Goal: Task Accomplishment & Management: Manage account settings

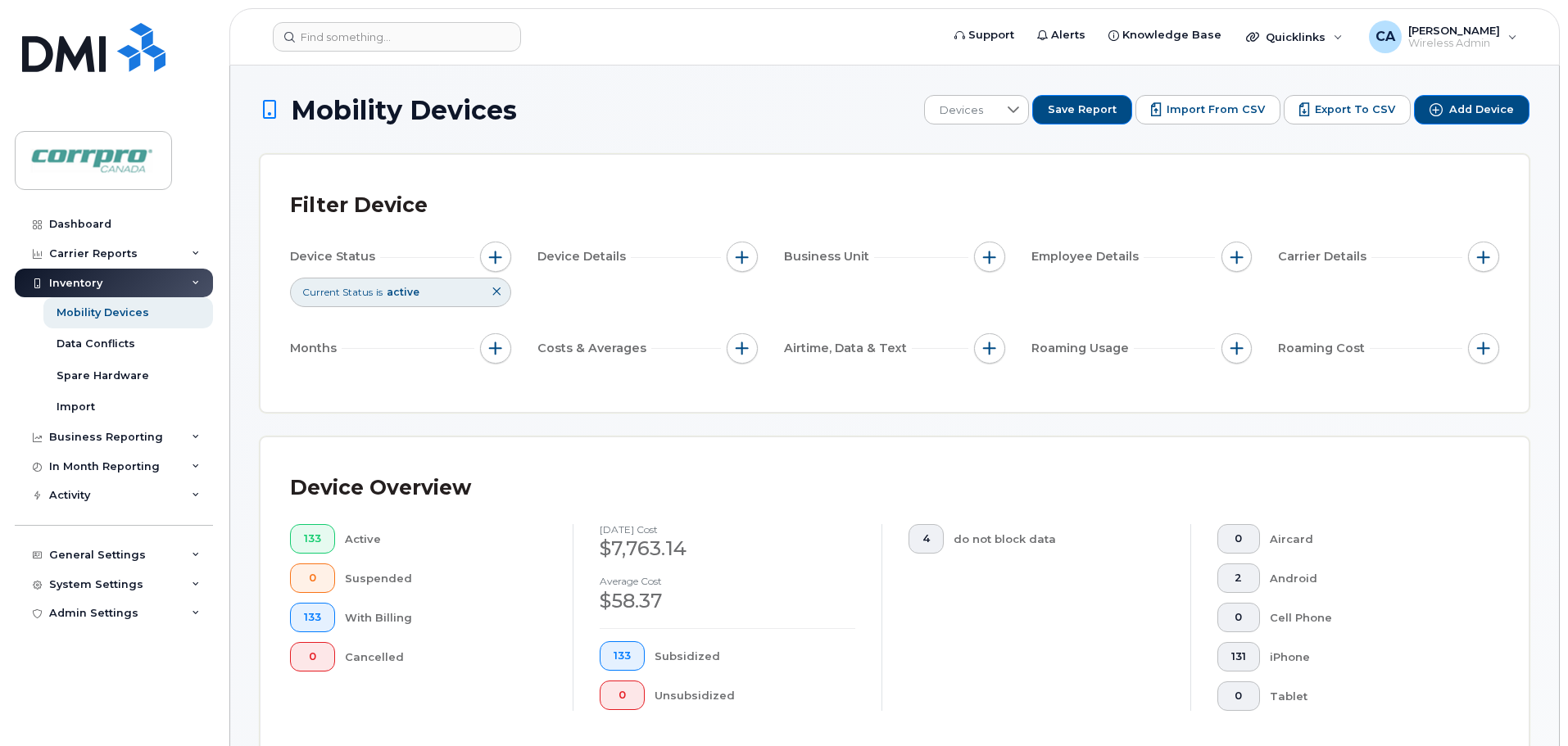
scroll to position [544, 0]
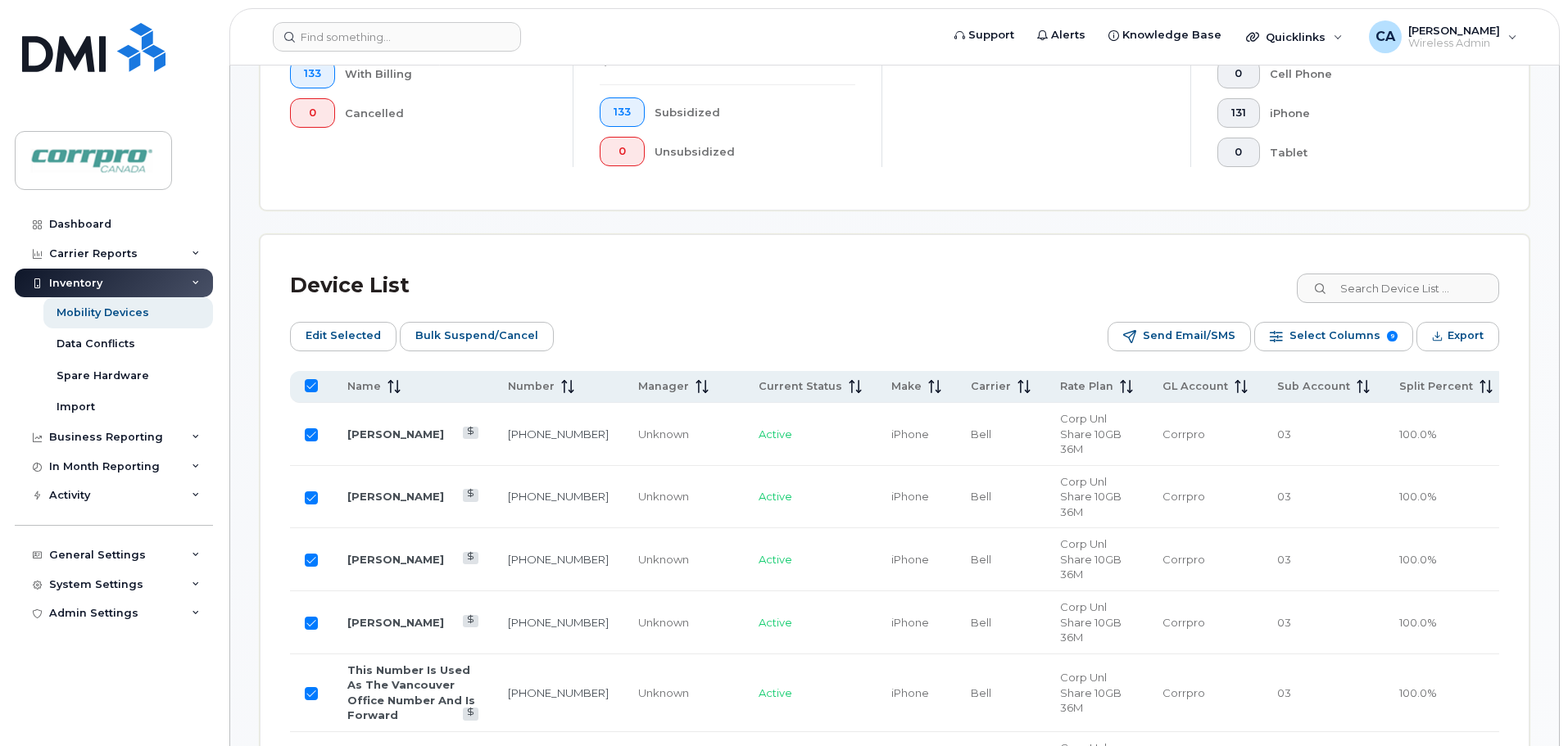
click at [316, 388] on input "All items selected" at bounding box center [311, 385] width 13 height 13
checkbox input "false"
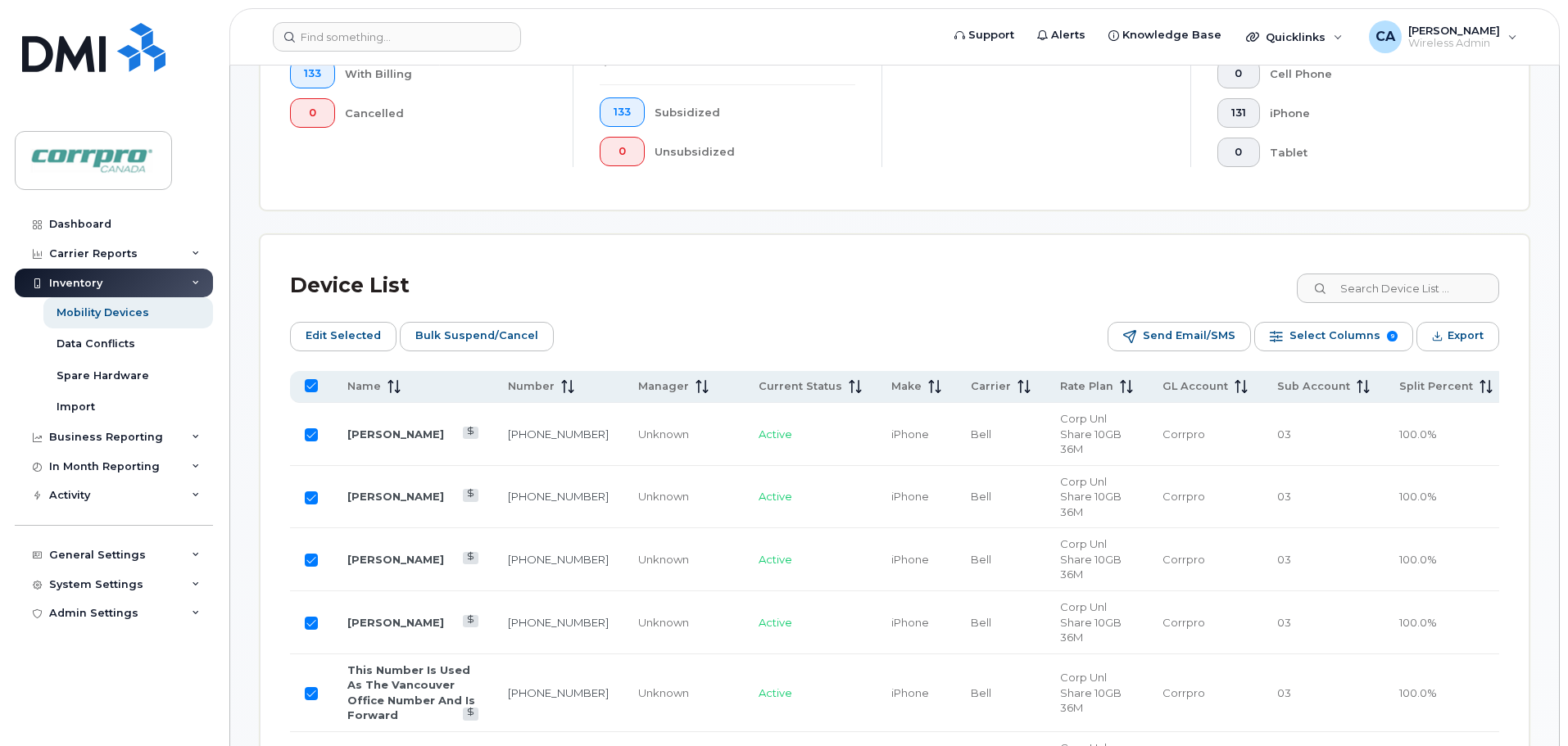
checkbox input "false"
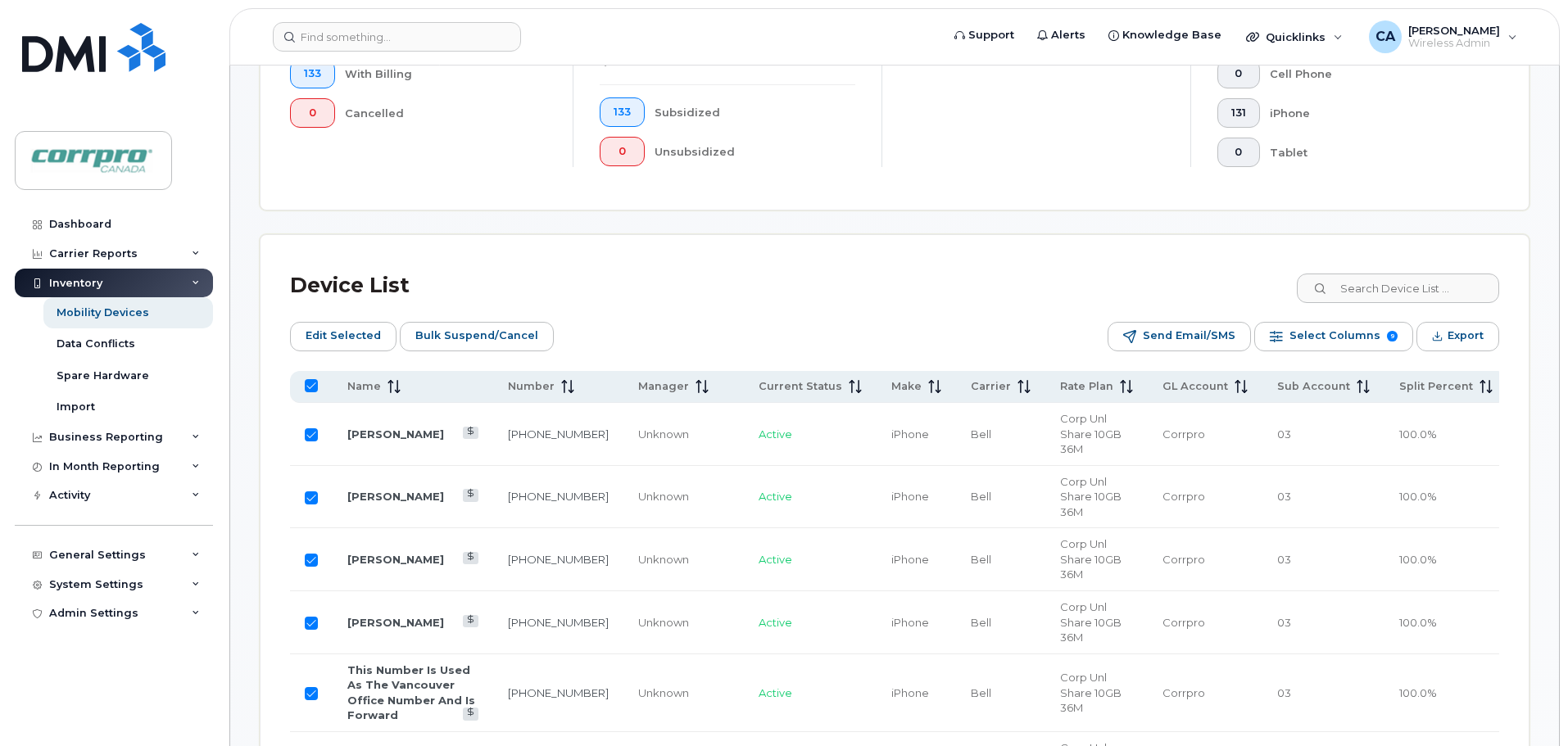
checkbox input "false"
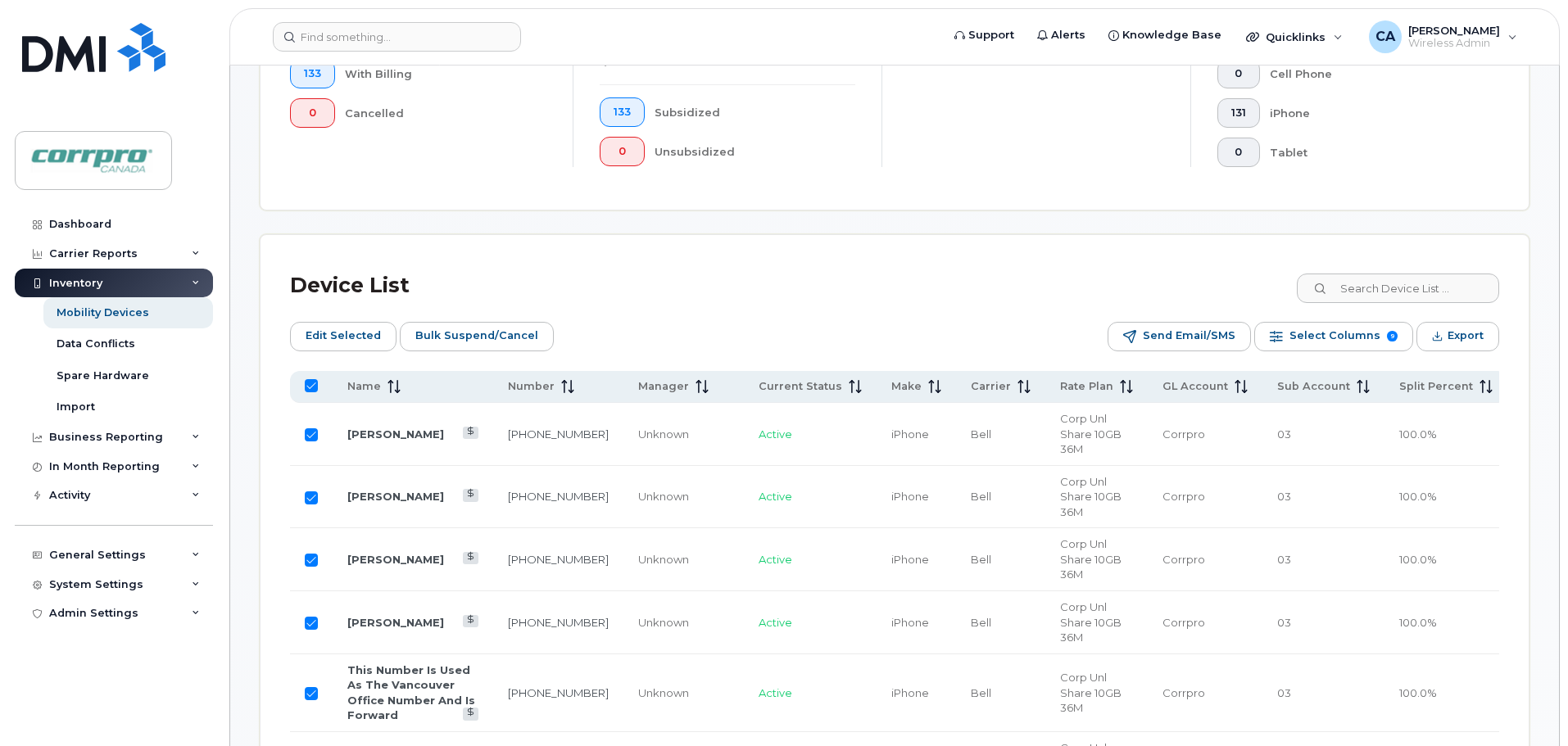
checkbox input "false"
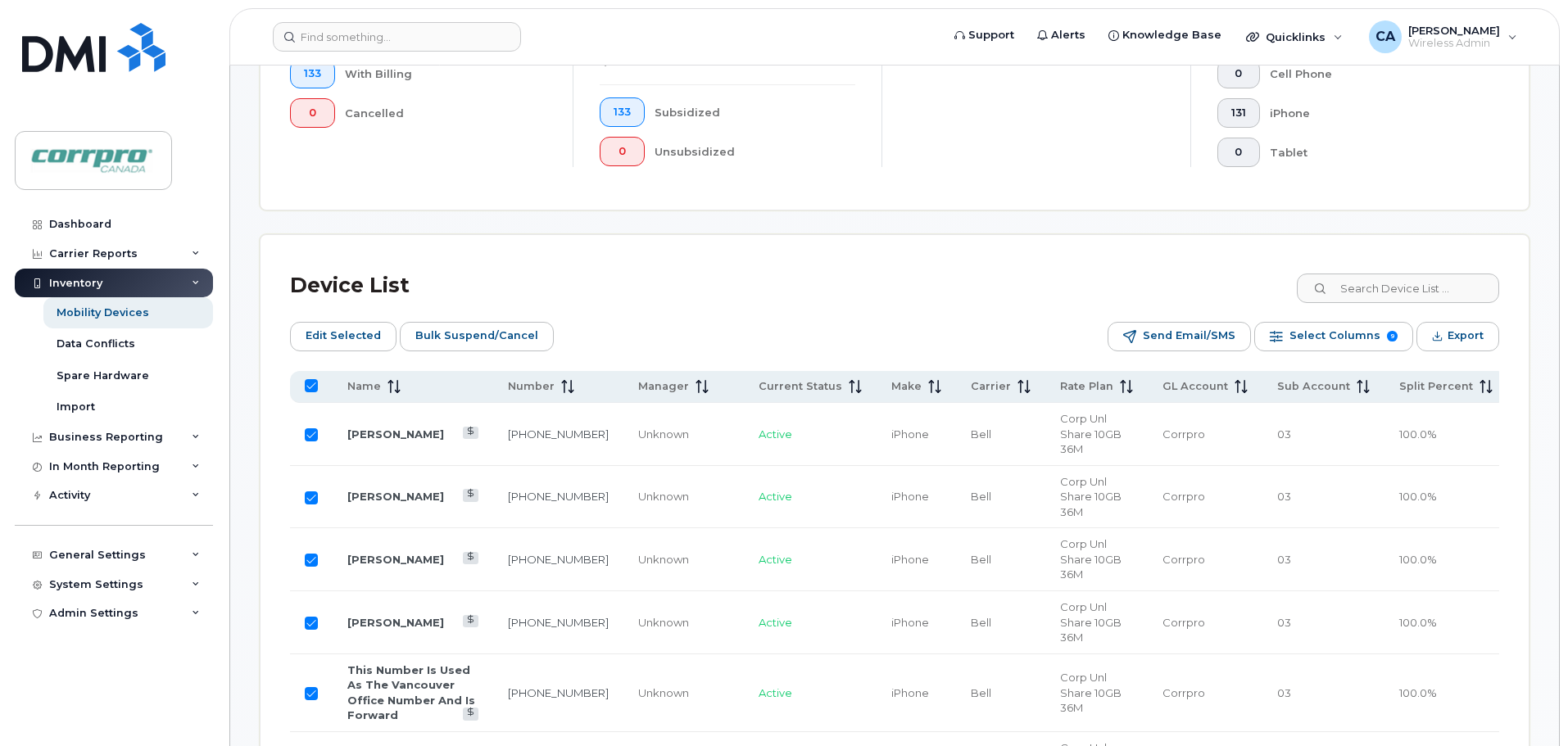
checkbox input "false"
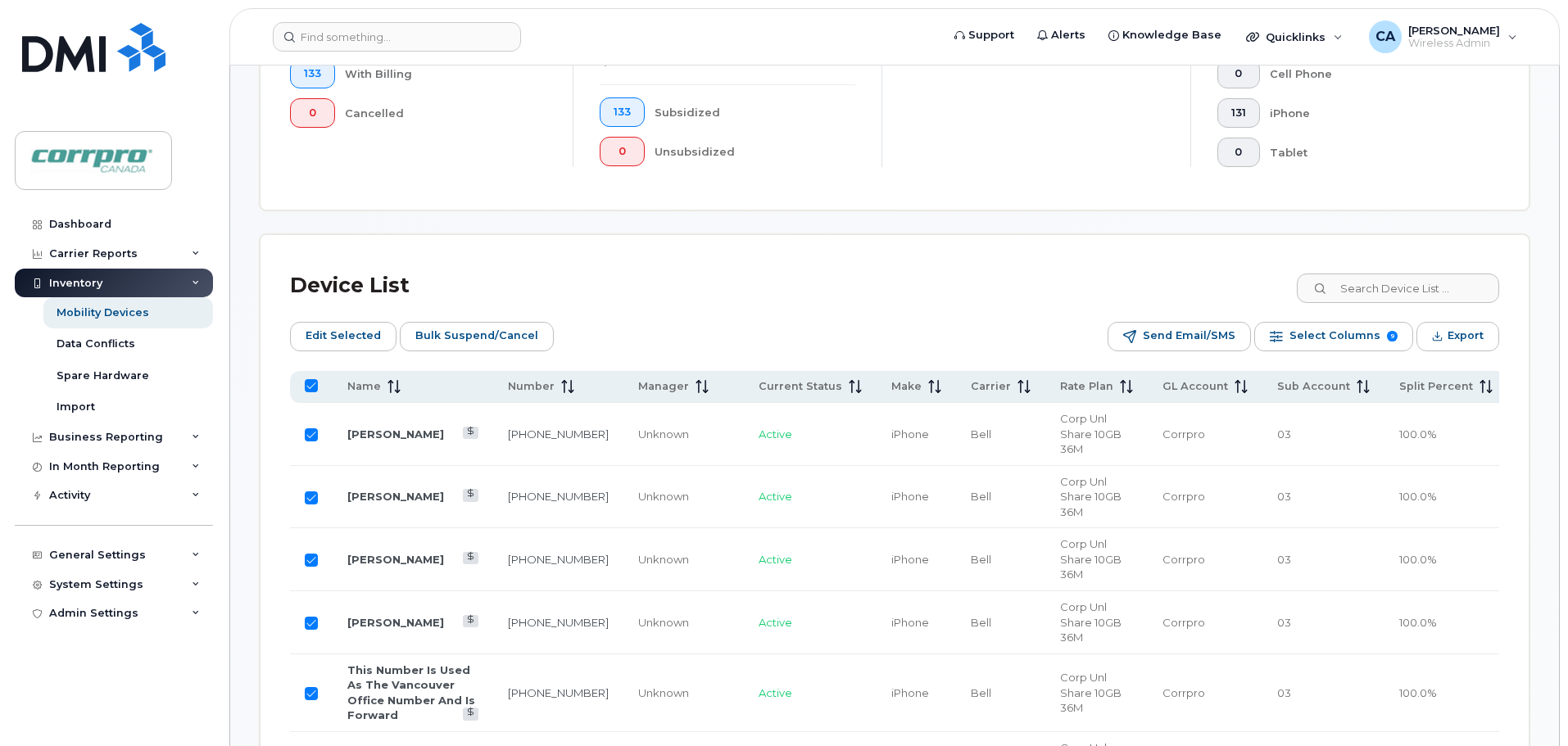
checkbox input "false"
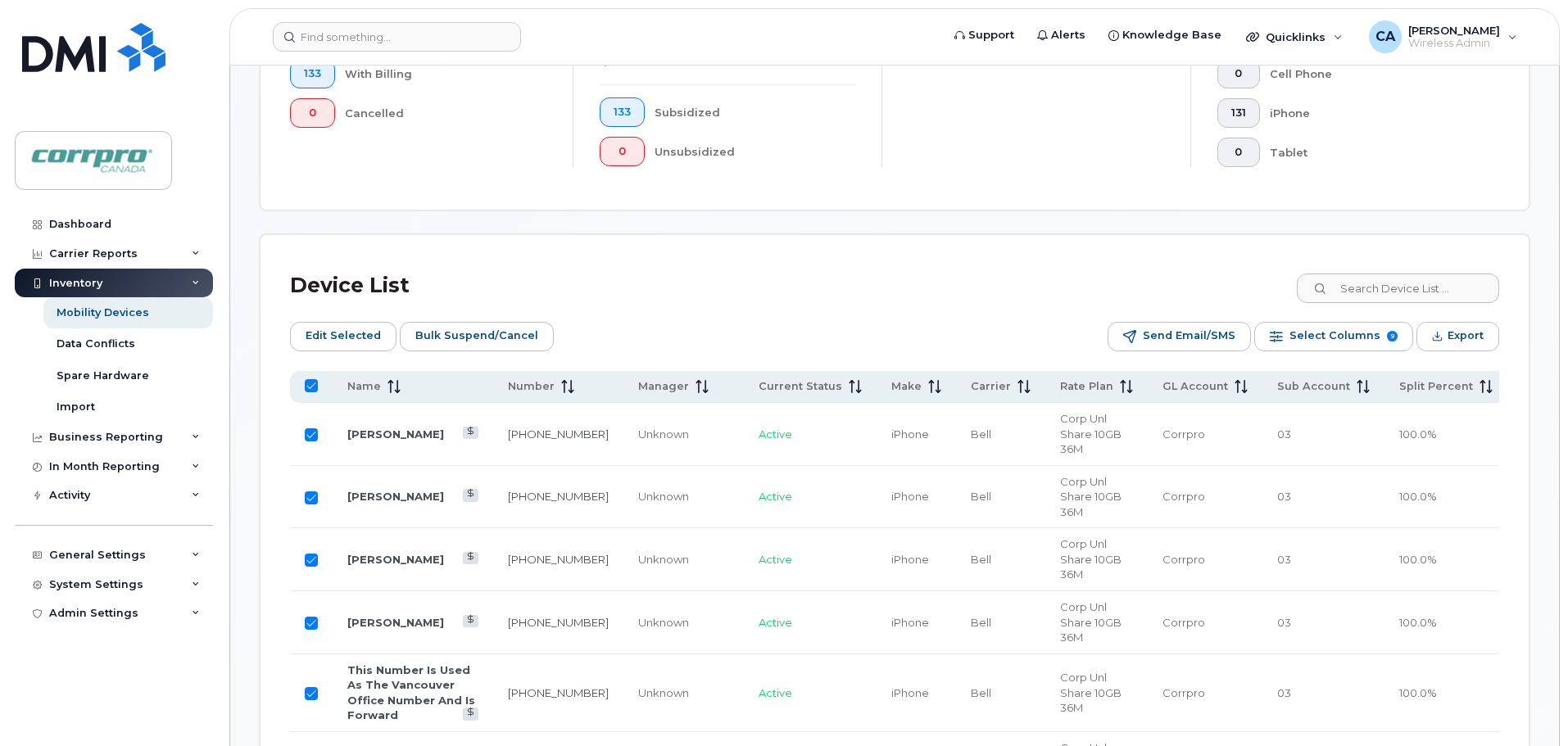
checkbox input "false"
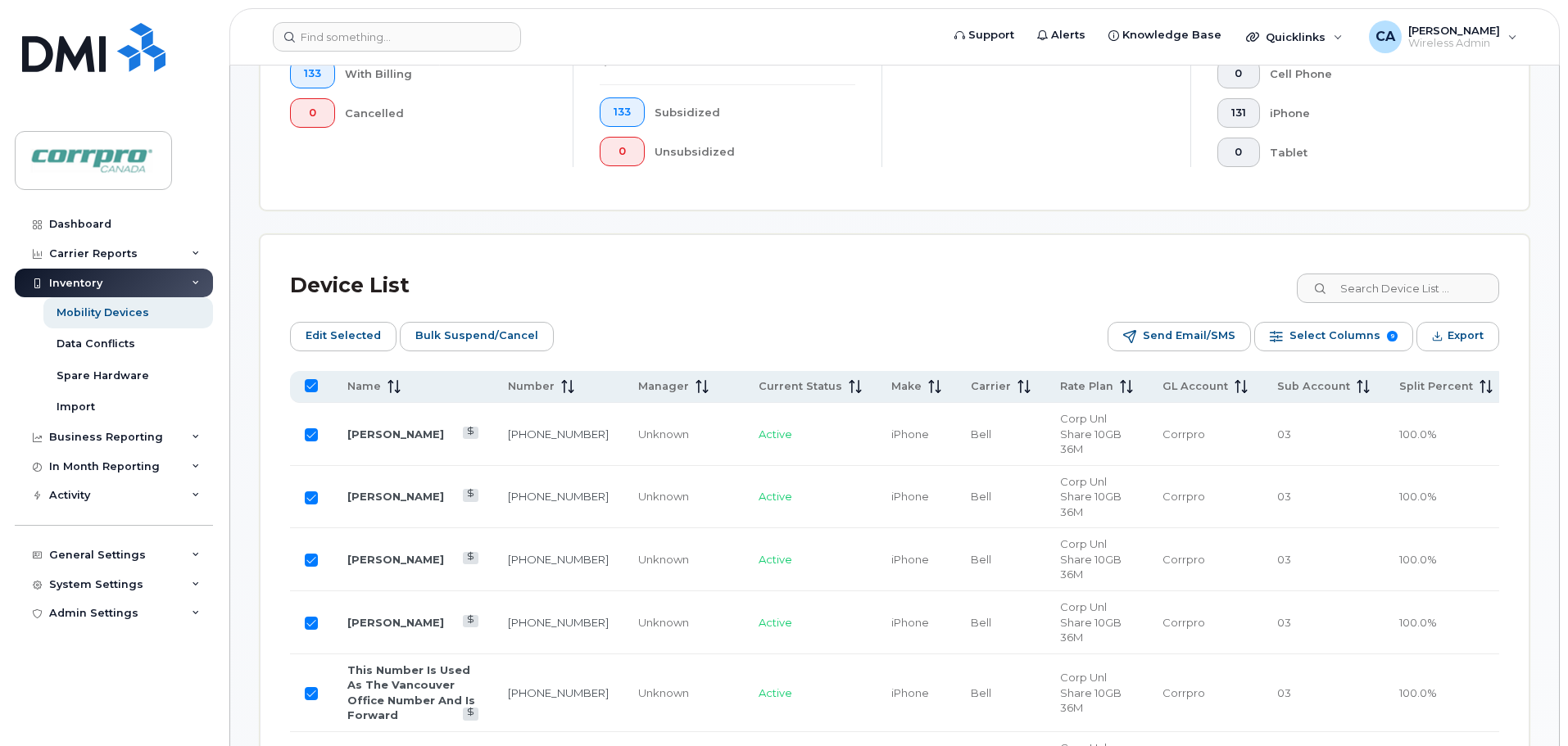
checkbox input "false"
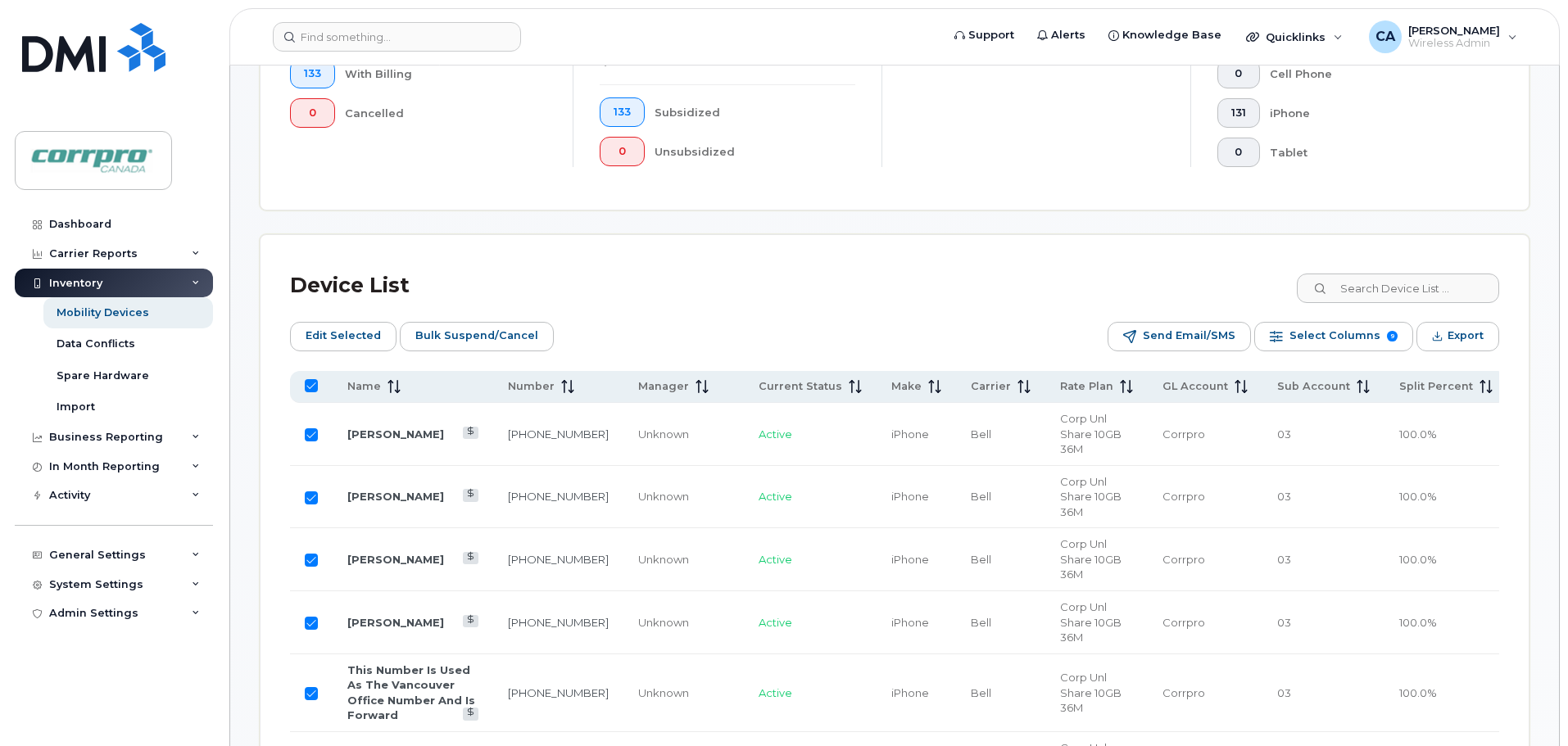
checkbox input "false"
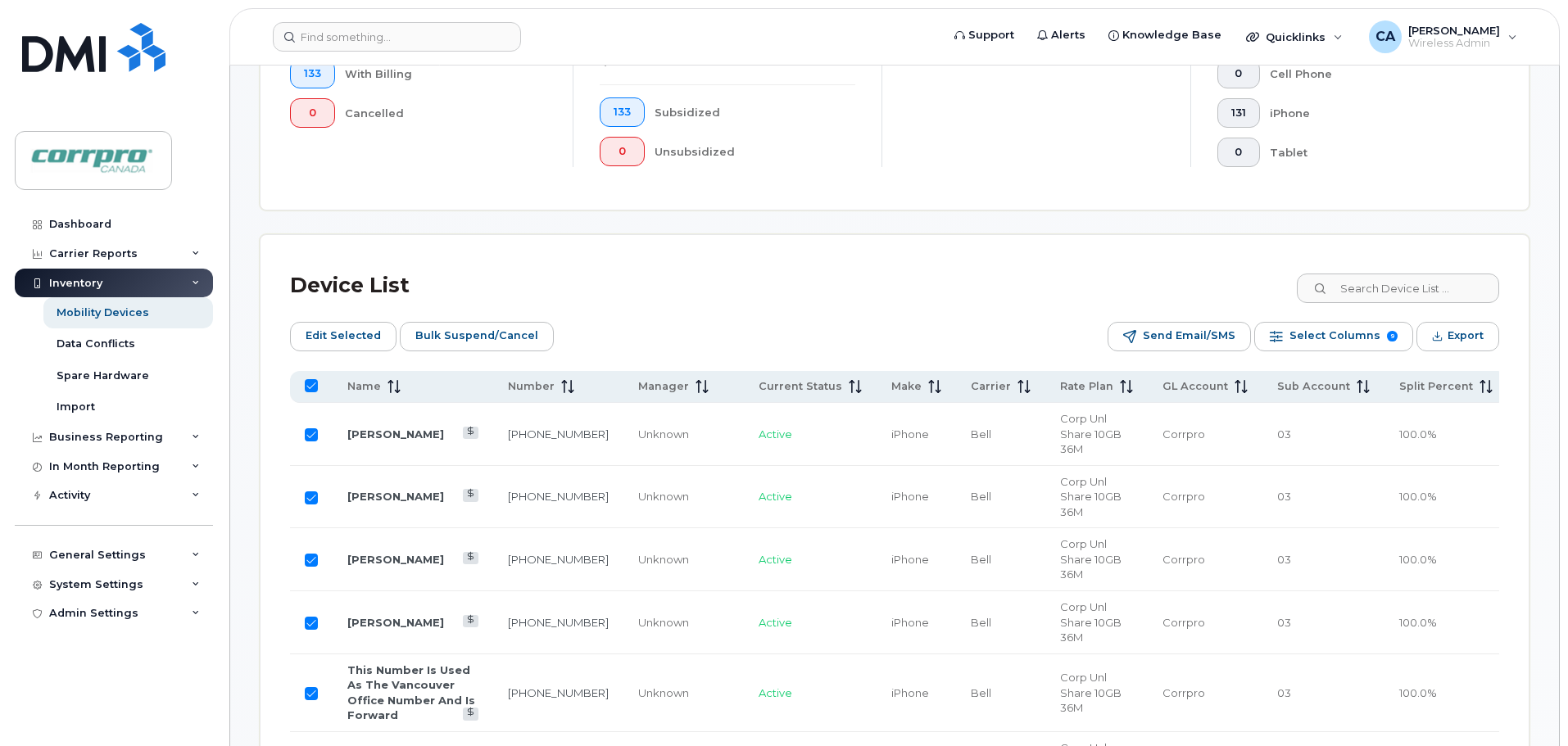
checkbox input "false"
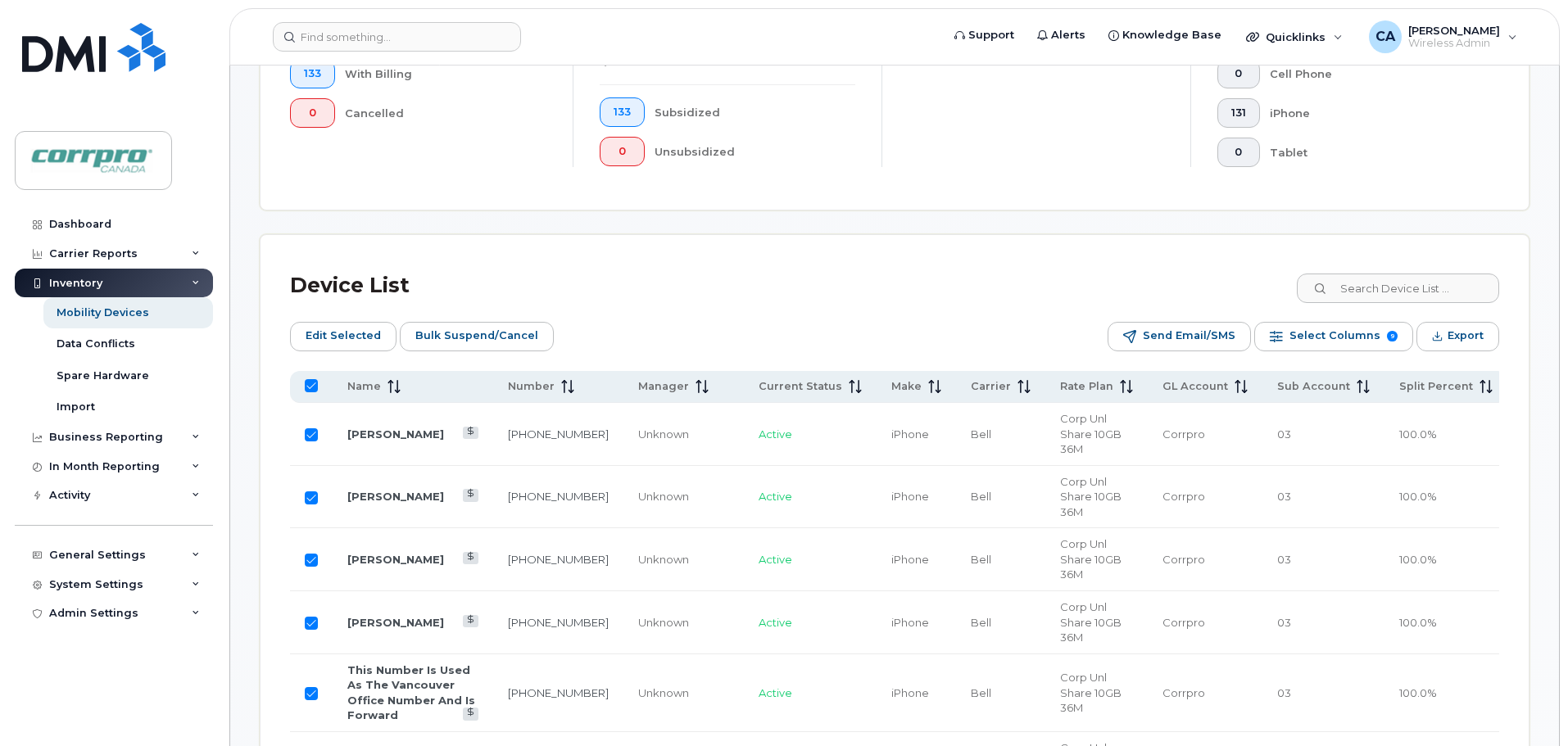
checkbox input "false"
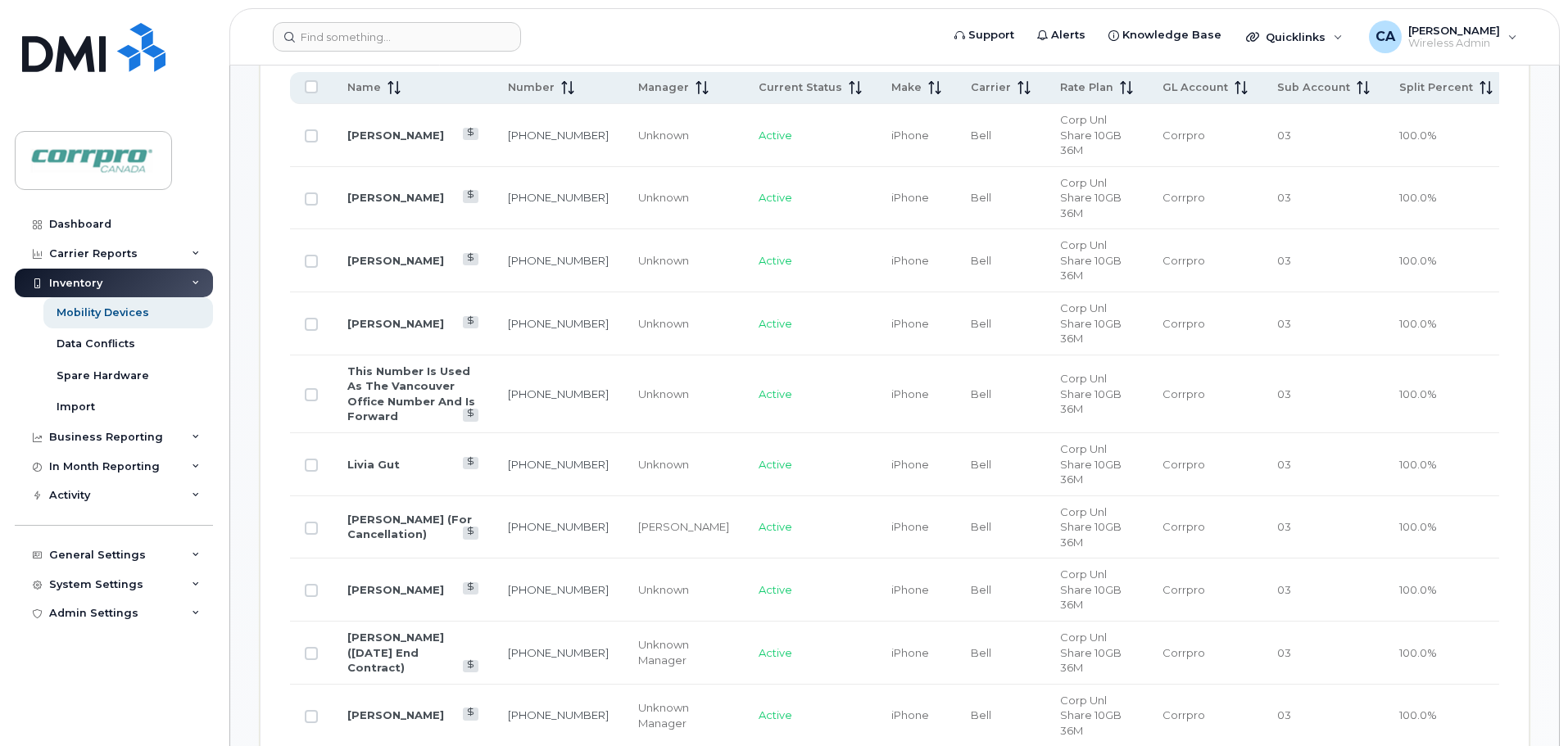
scroll to position [871, 0]
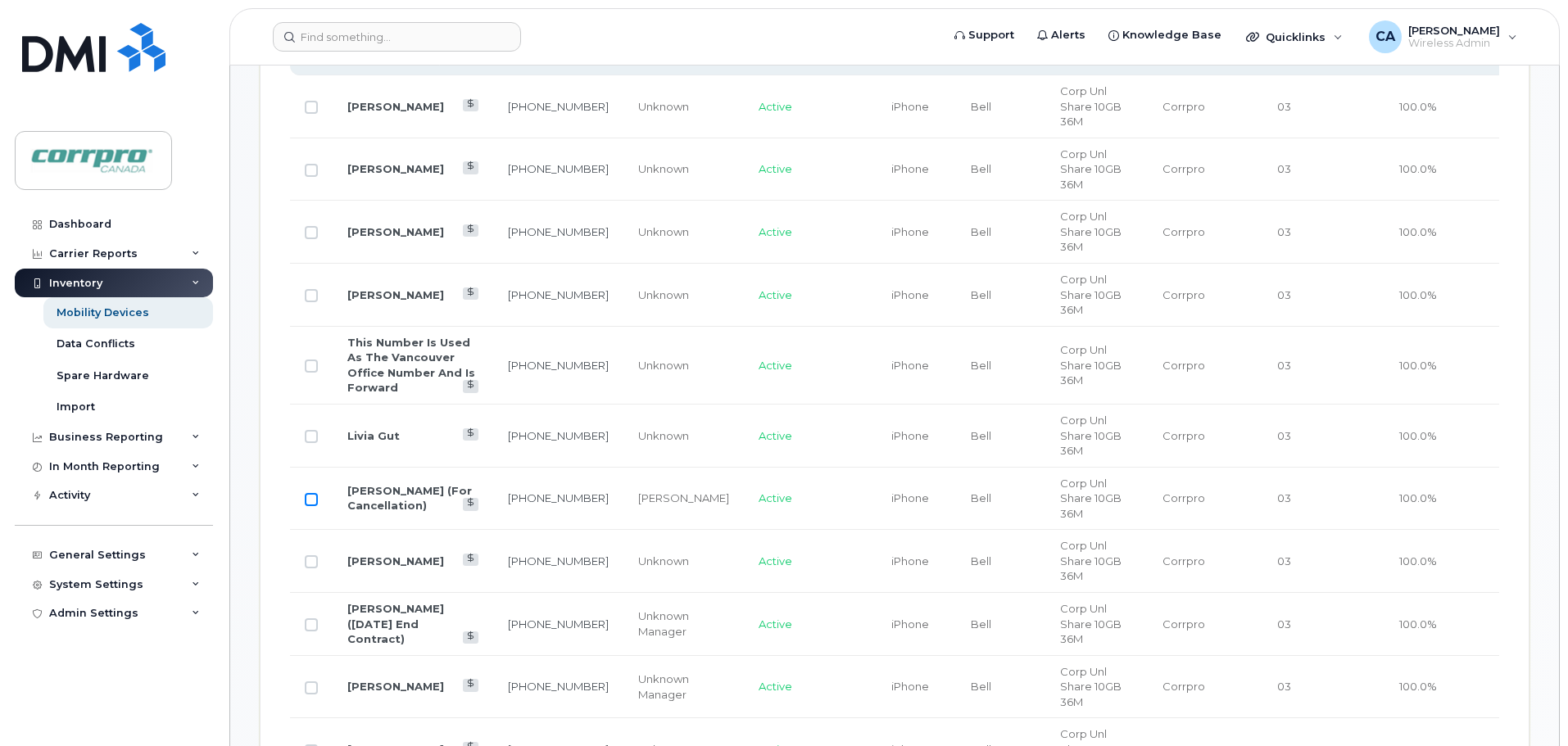
click at [307, 493] on input "Row Unselected" at bounding box center [311, 499] width 13 height 13
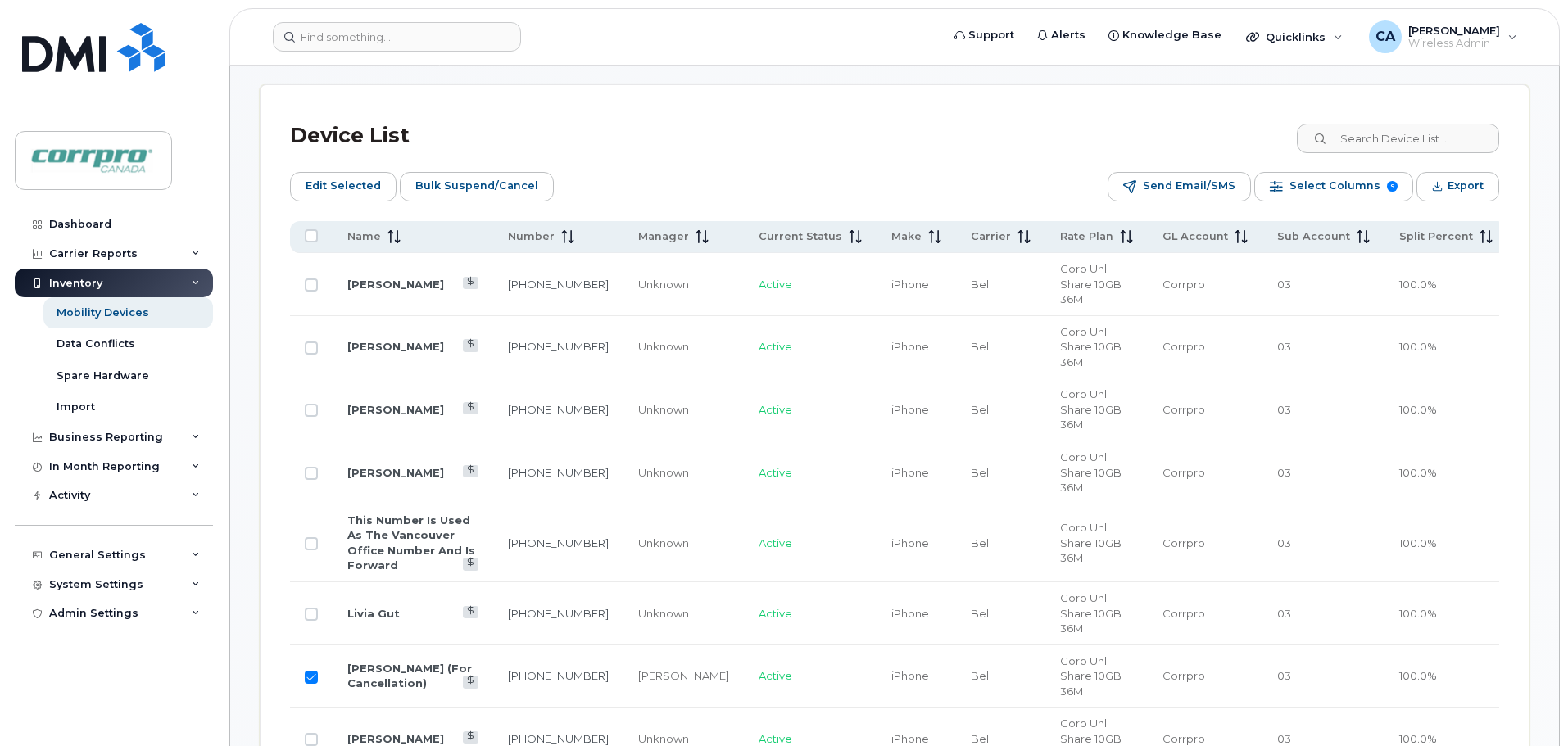
scroll to position [626, 0]
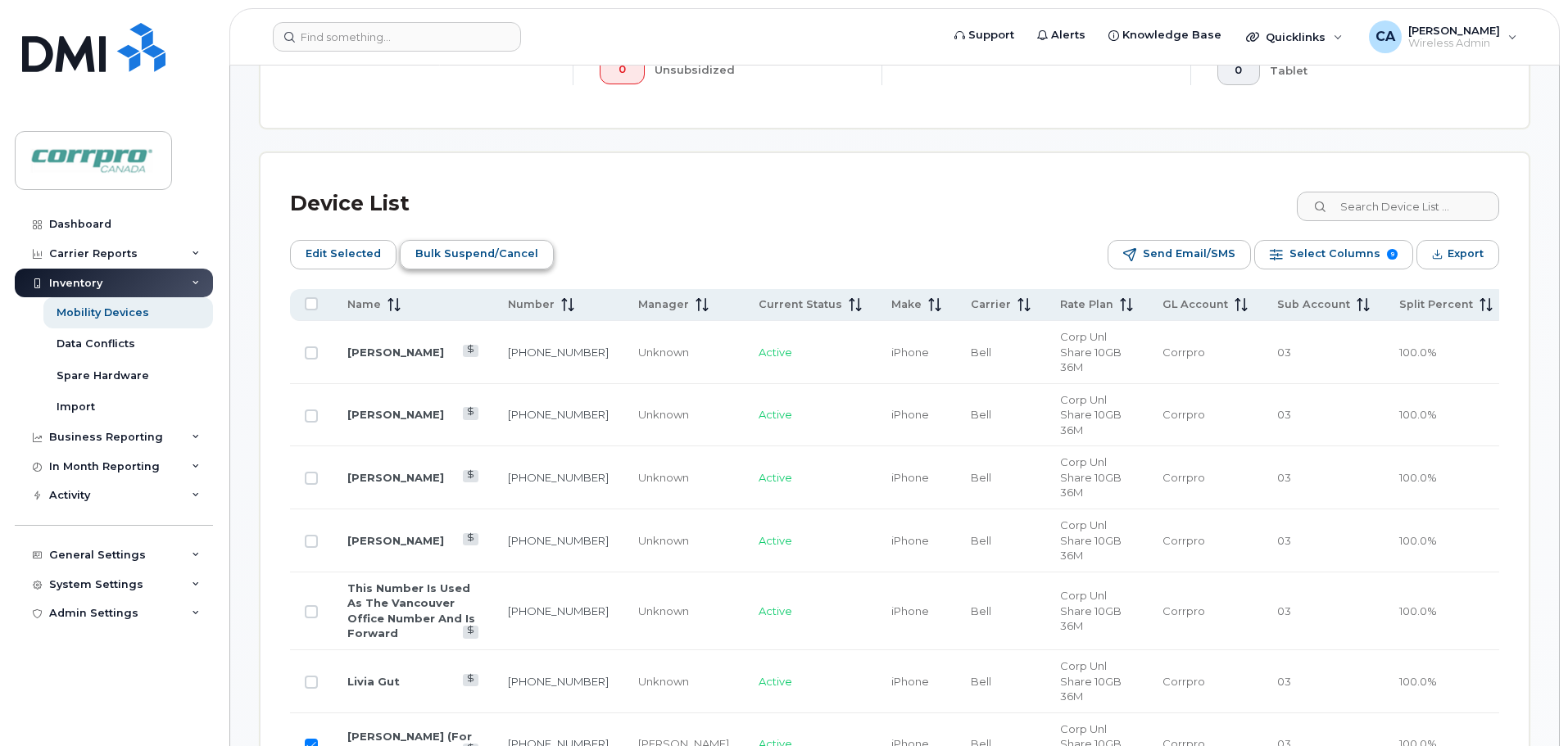
click at [483, 258] on span "Bulk Suspend/Cancel" at bounding box center [477, 253] width 123 height 24
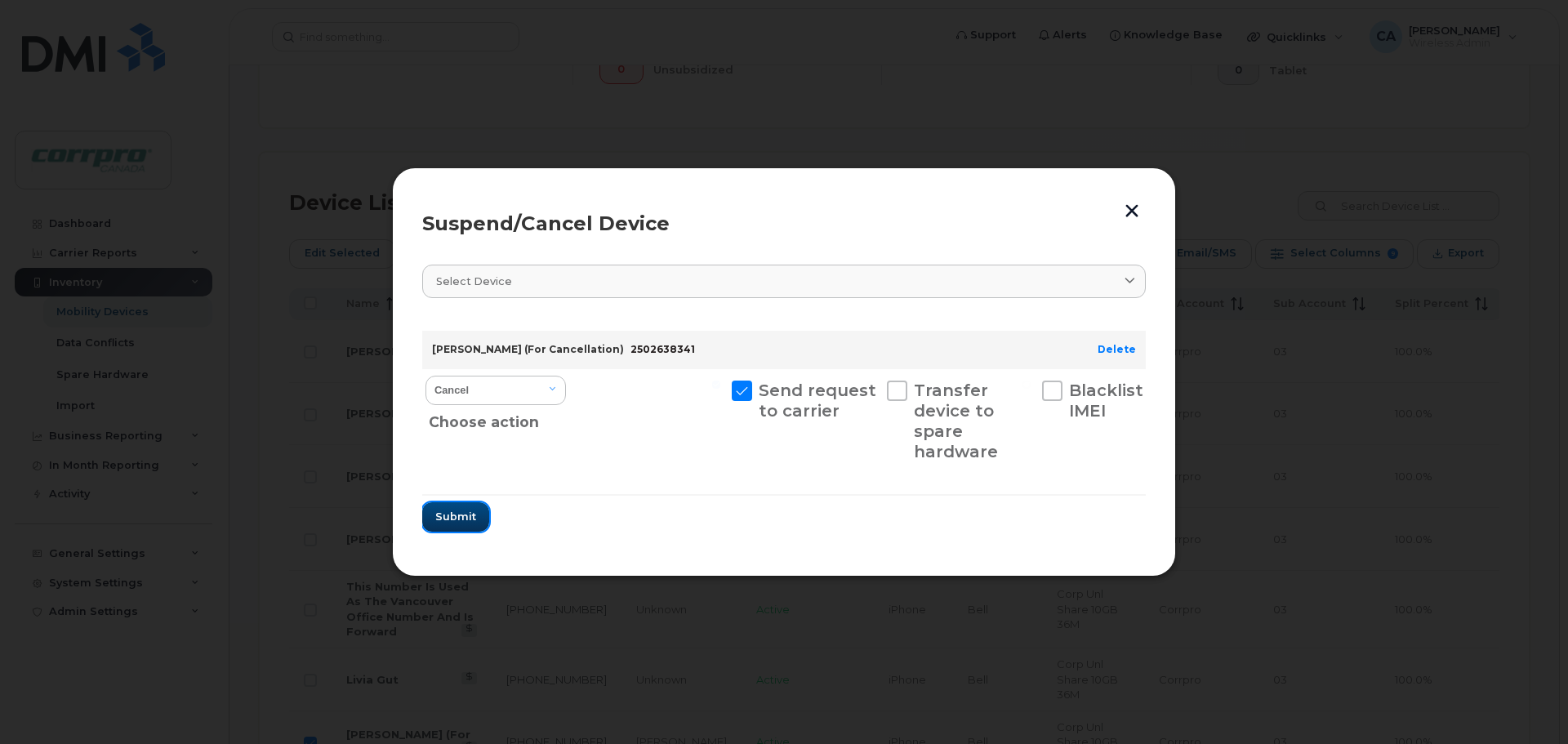
click at [456, 521] on span "Submit" at bounding box center [456, 516] width 41 height 16
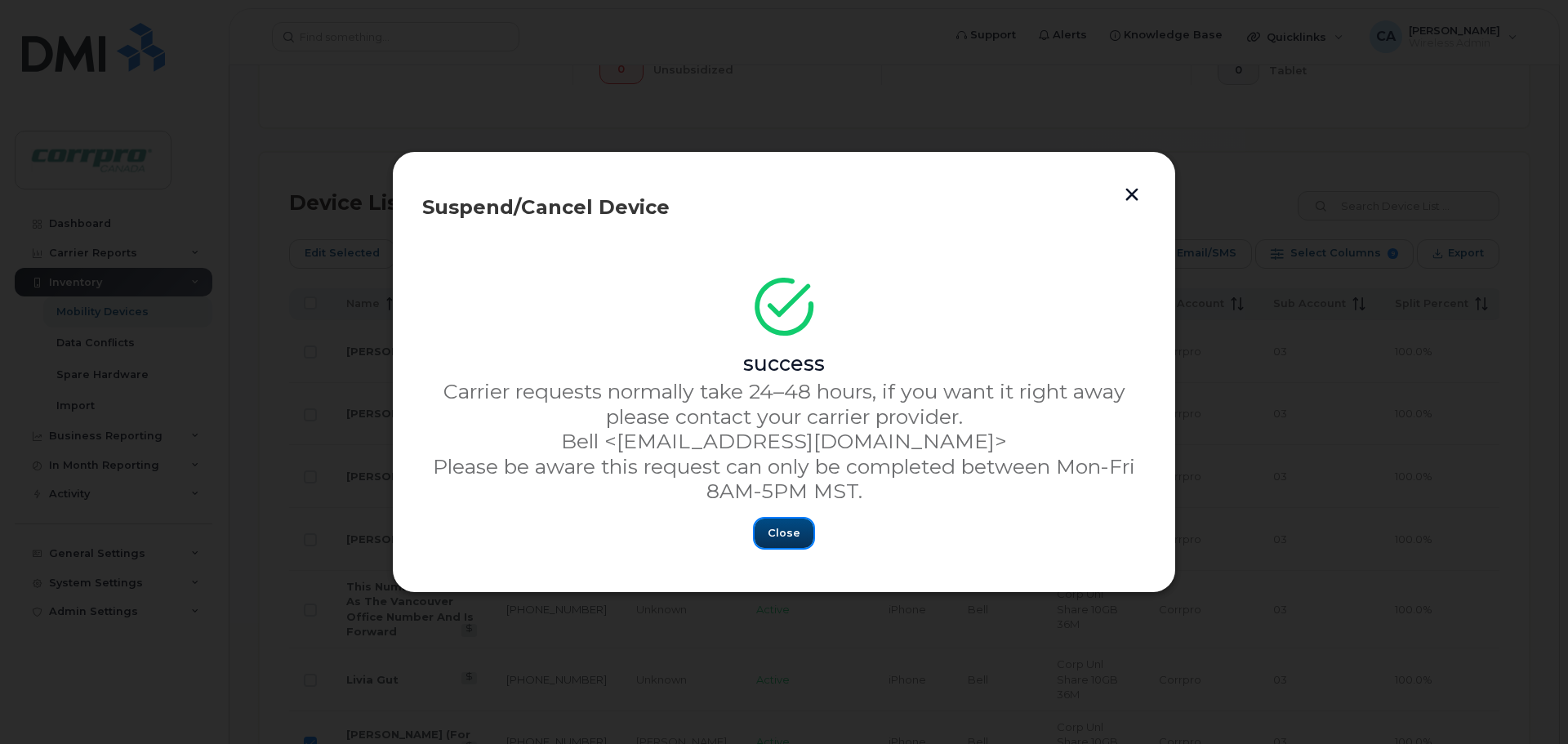
click at [787, 536] on span "Close" at bounding box center [784, 533] width 33 height 16
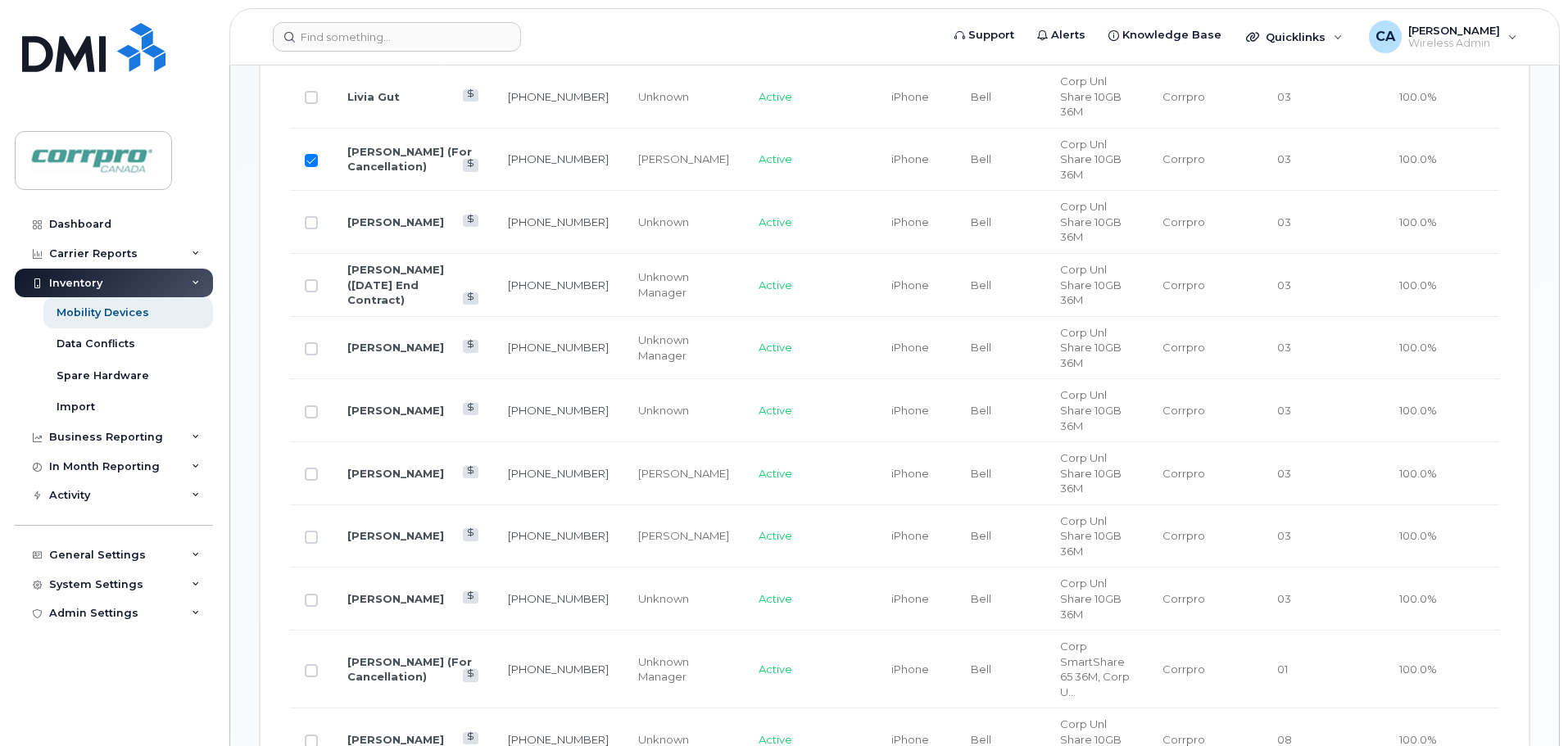
scroll to position [1199, 0]
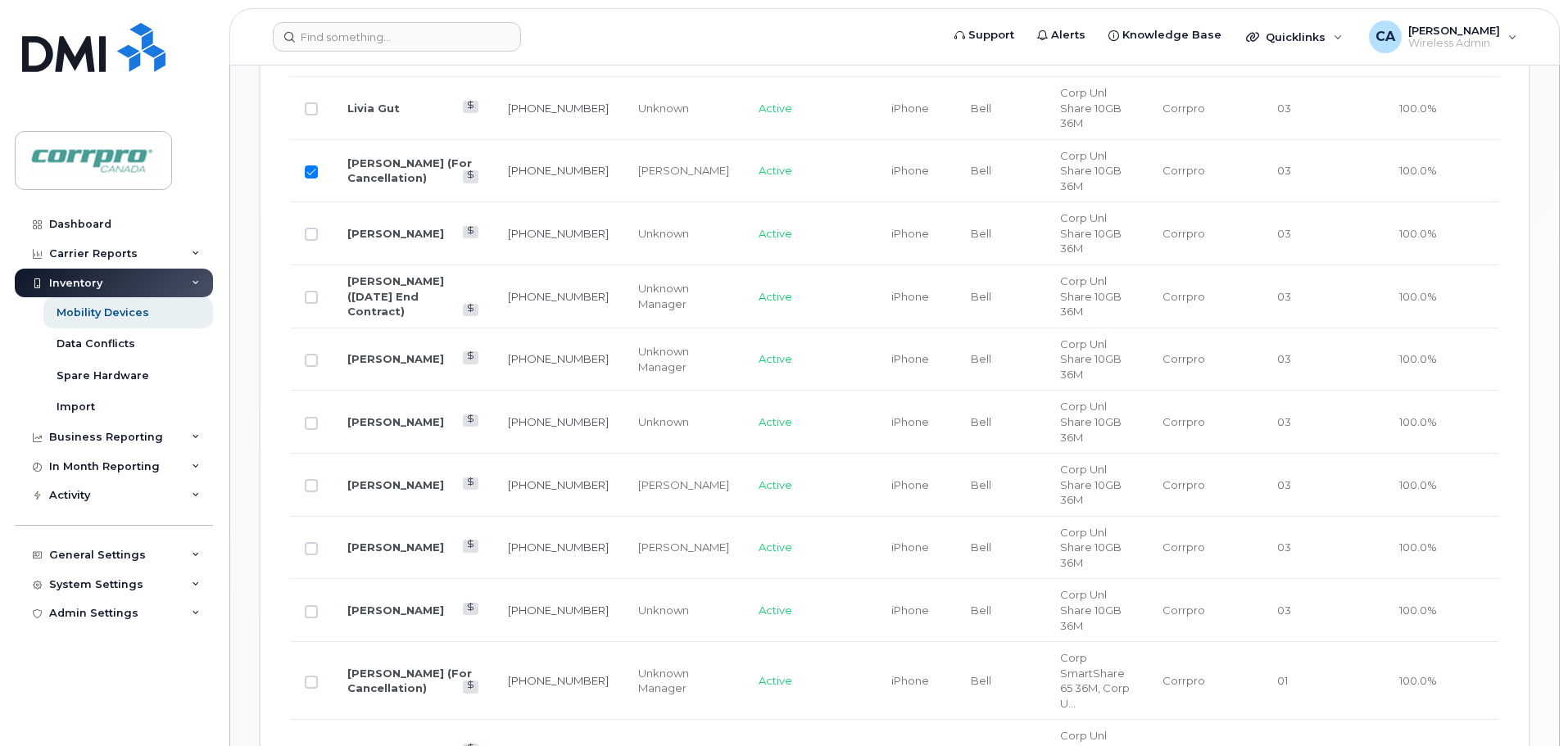
click at [312, 165] on input "Row Selected" at bounding box center [311, 171] width 13 height 13
checkbox input "false"
click at [313, 676] on input "Row Unselected" at bounding box center [311, 682] width 13 height 13
checkbox input "true"
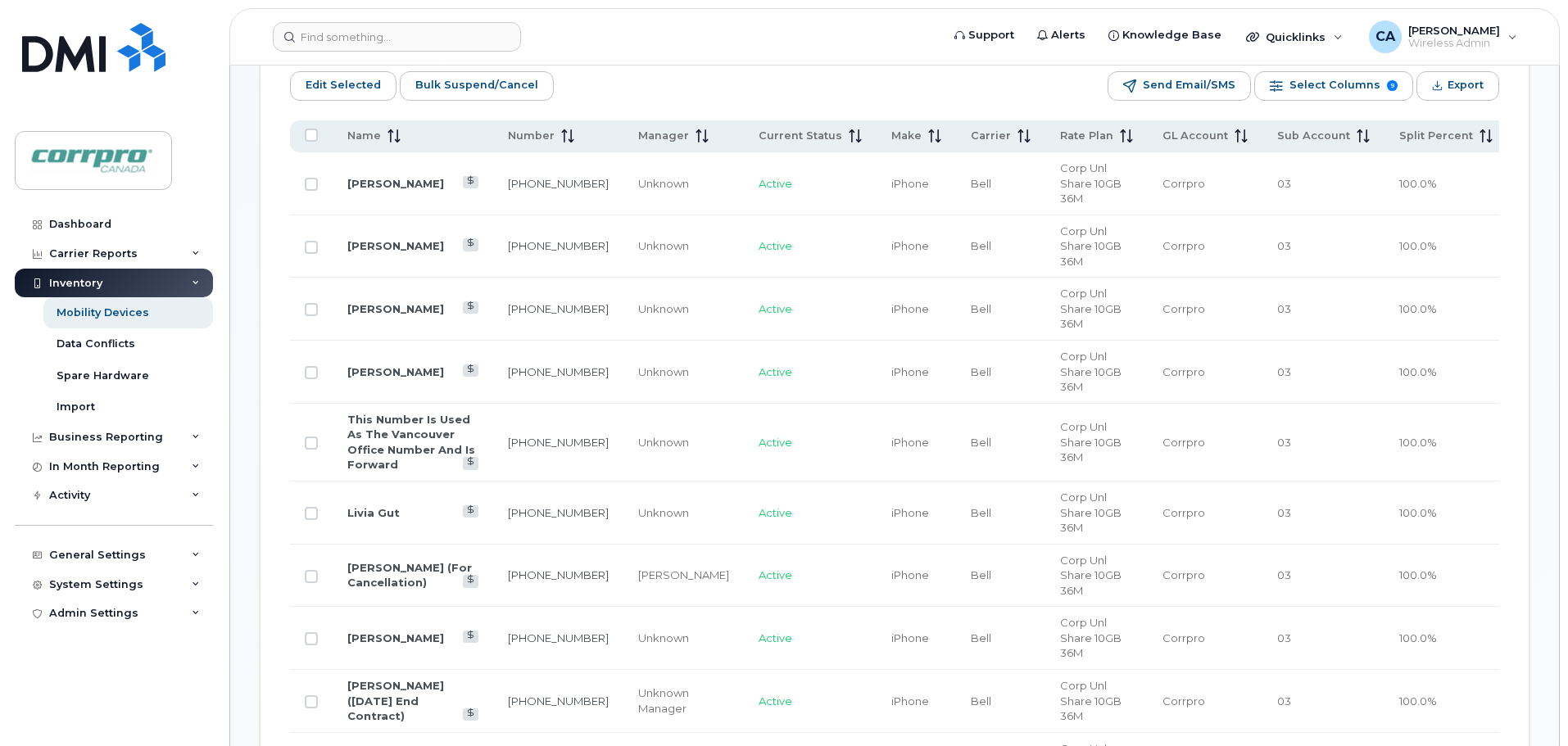
scroll to position [708, 0]
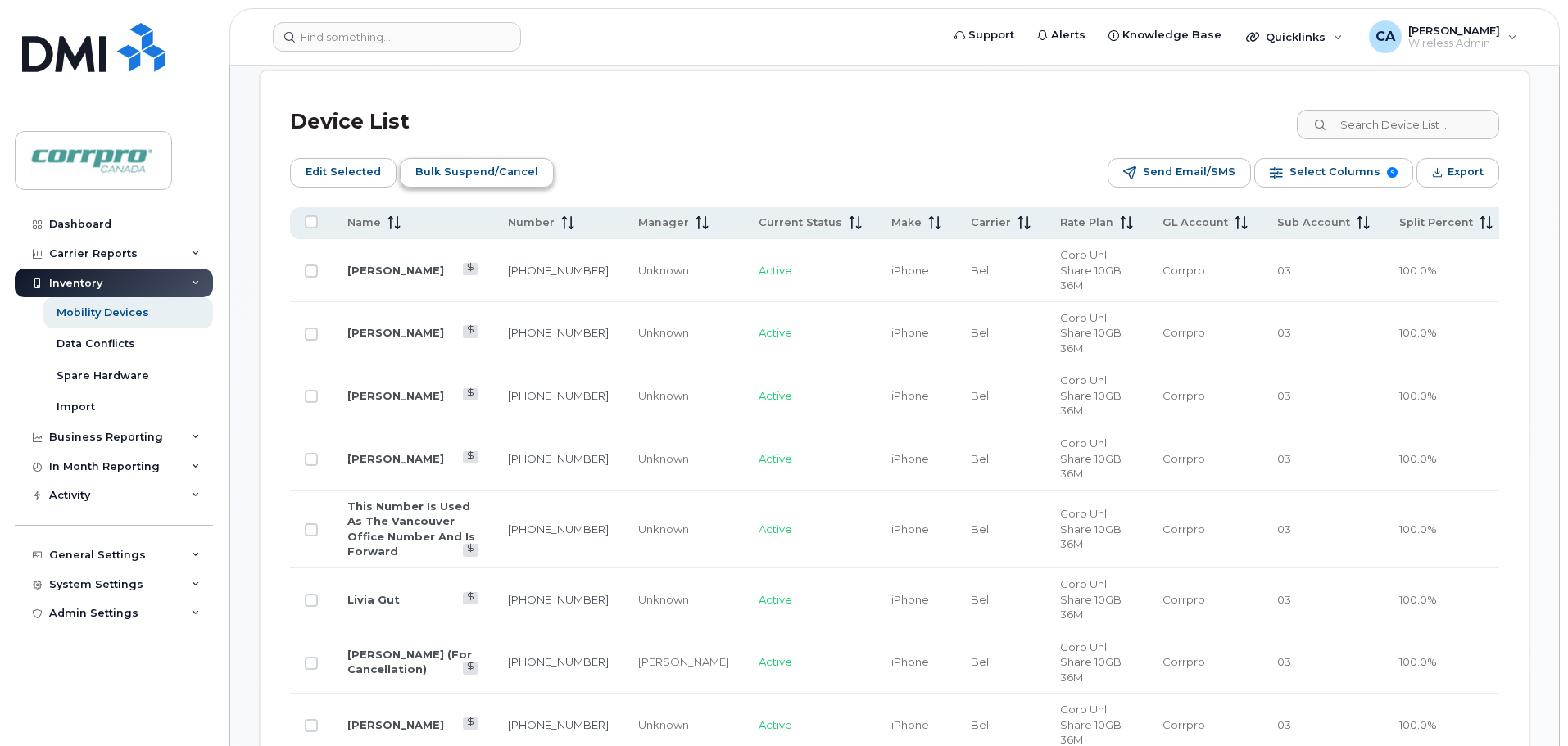
click at [466, 176] on span "Bulk Suspend/Cancel" at bounding box center [477, 172] width 123 height 24
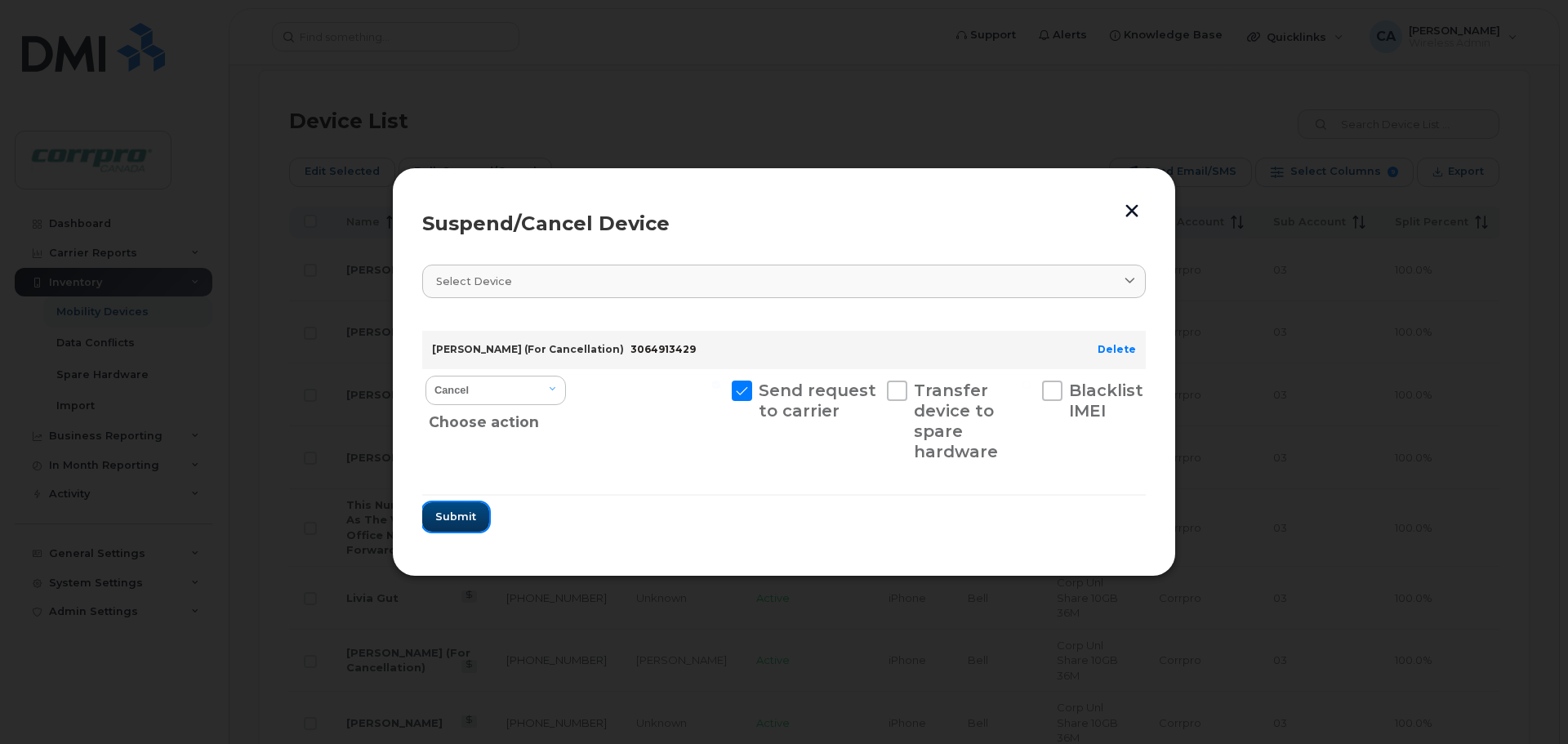
click at [461, 519] on span "Submit" at bounding box center [456, 516] width 41 height 16
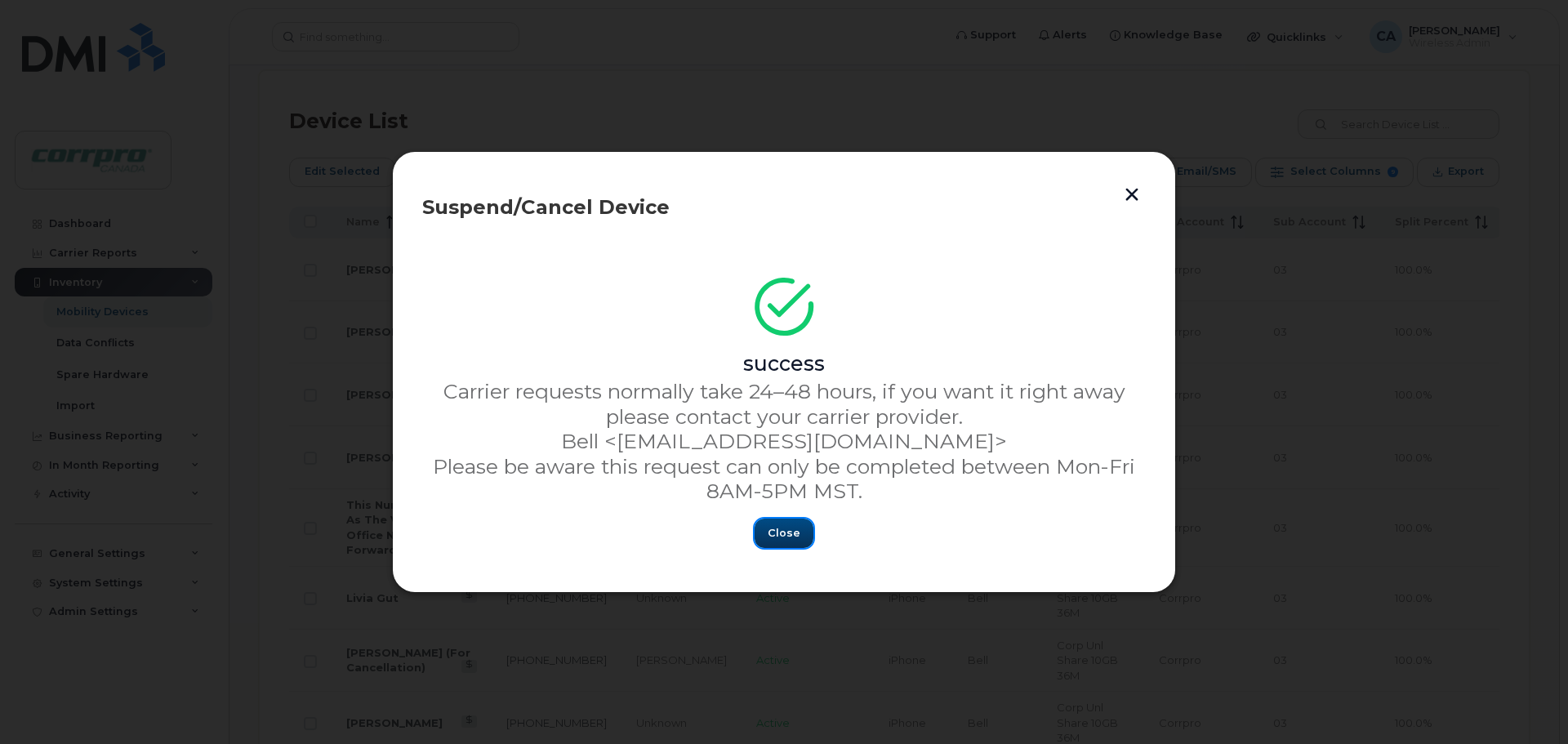
click at [789, 538] on span "Close" at bounding box center [784, 533] width 33 height 16
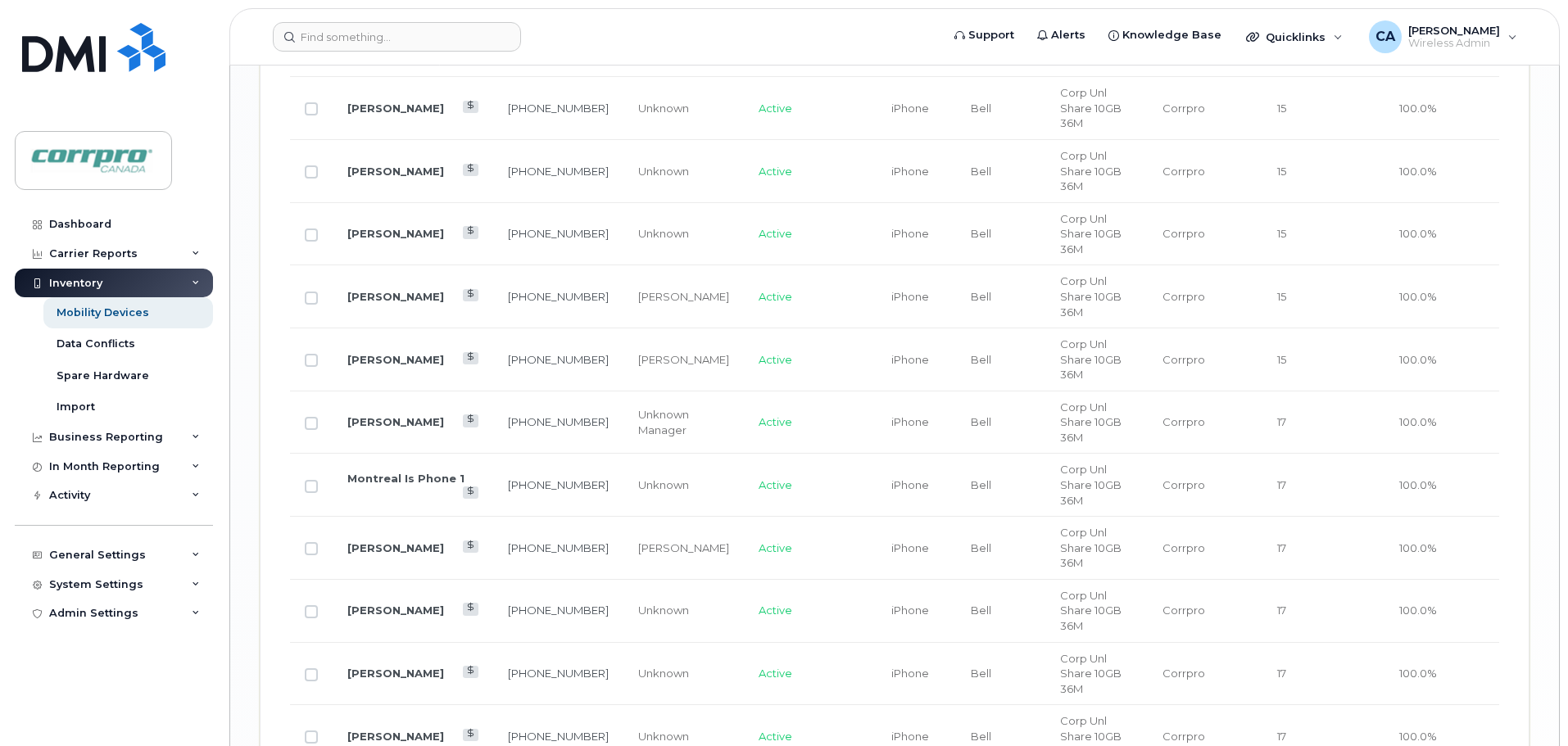
scroll to position [2746, 0]
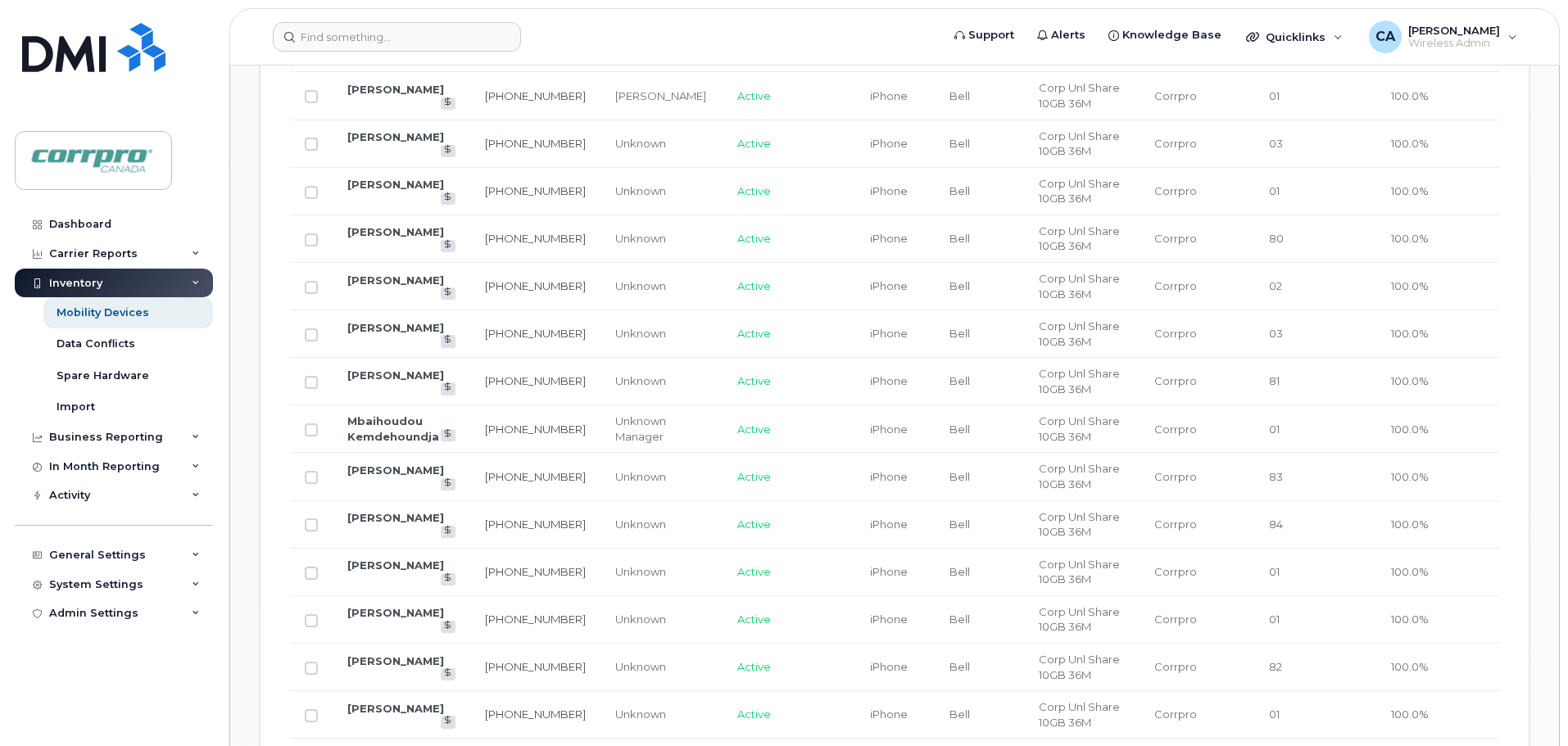
scroll to position [1094, 0]
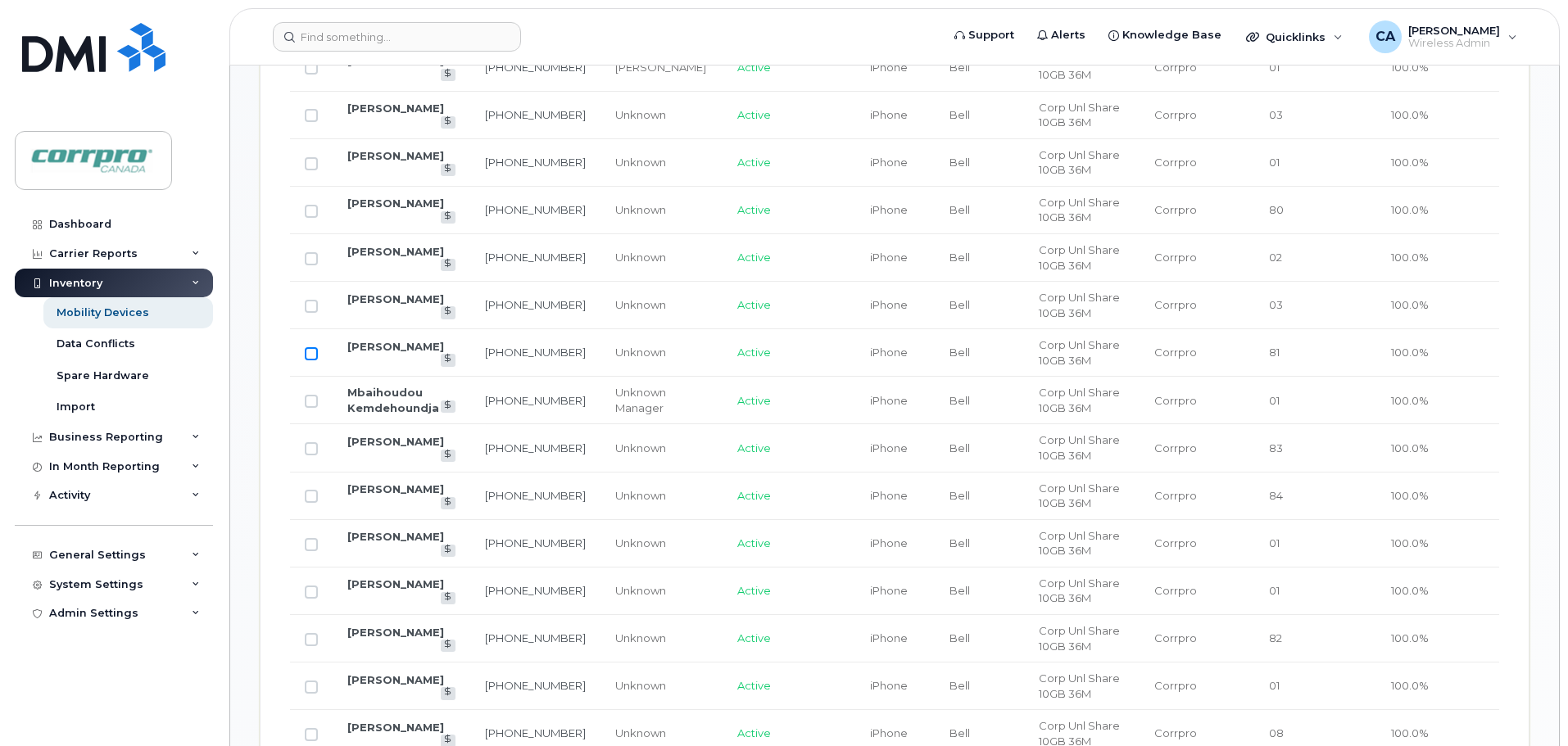
click at [308, 352] on input "Row Unselected" at bounding box center [311, 353] width 13 height 13
checkbox input "true"
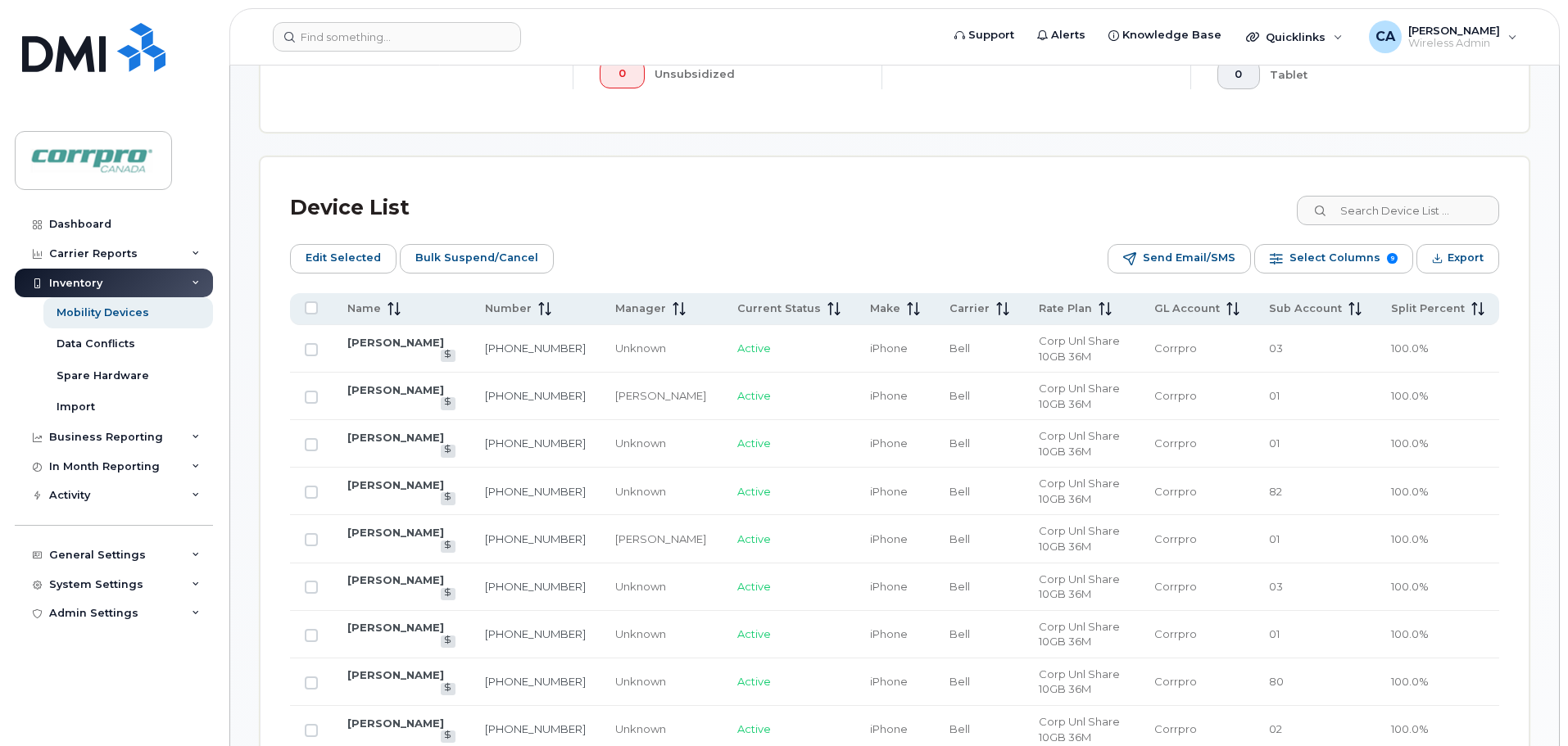
scroll to position [520, 0]
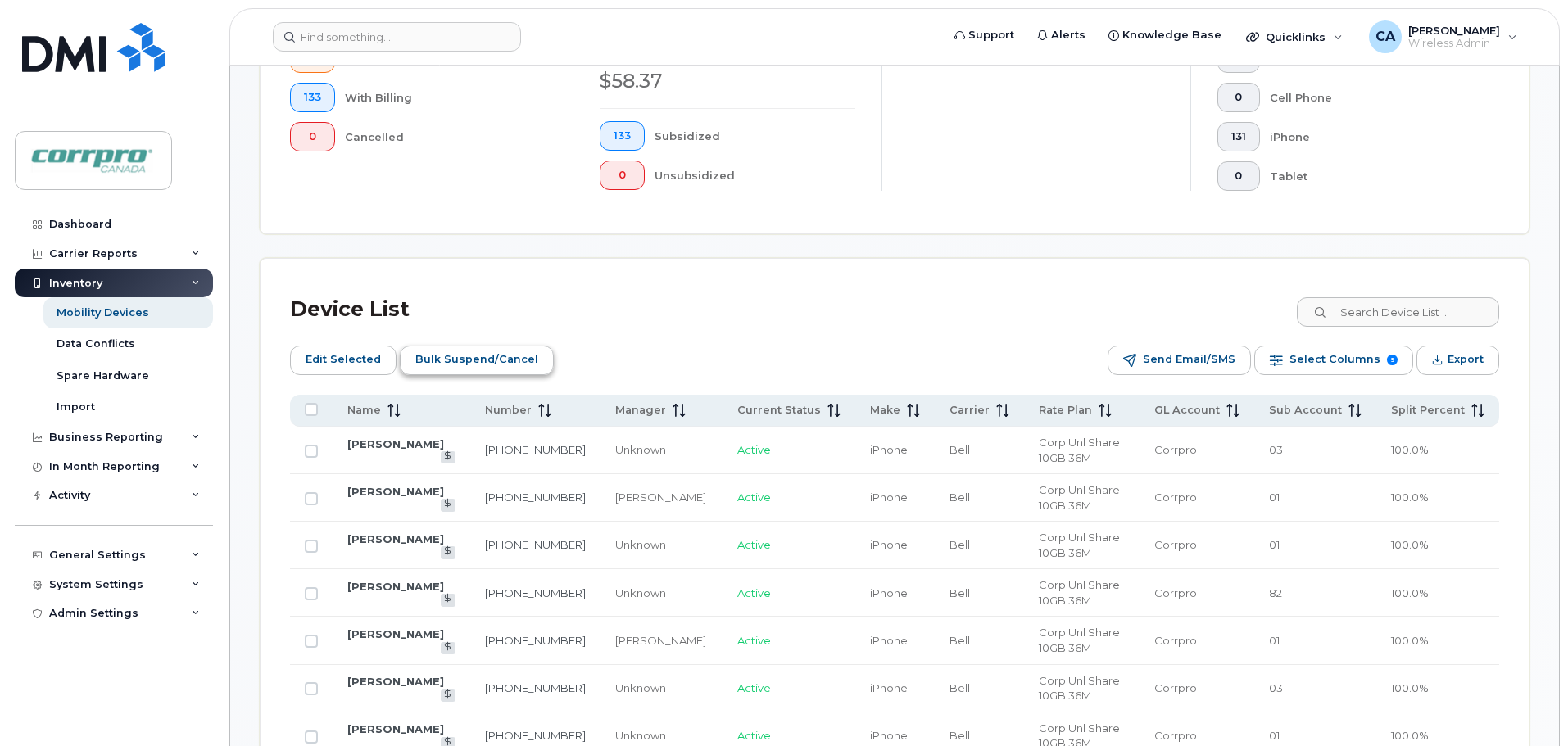
click at [495, 358] on span "Bulk Suspend/Cancel" at bounding box center [477, 359] width 123 height 24
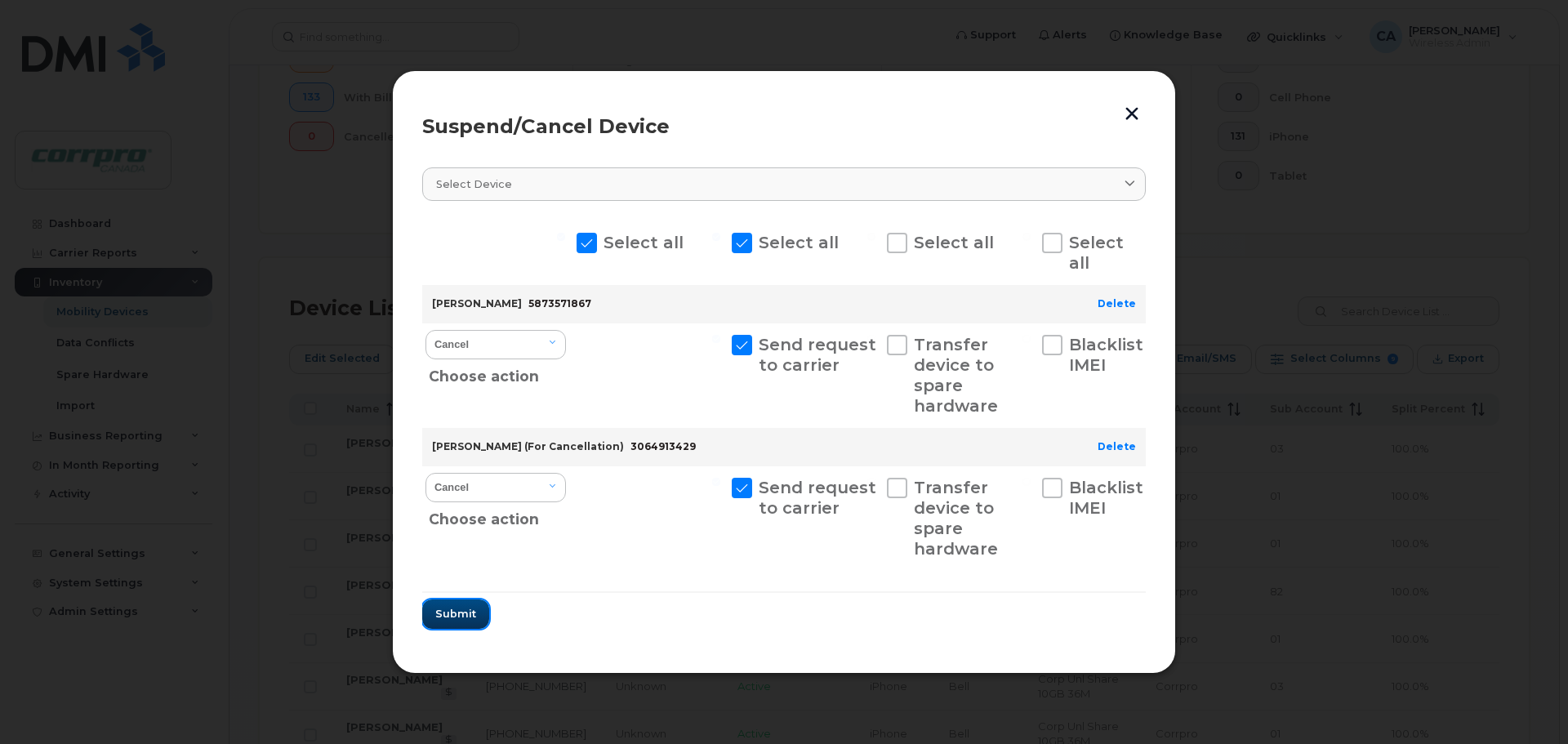
click at [464, 614] on span "Submit" at bounding box center [456, 614] width 41 height 16
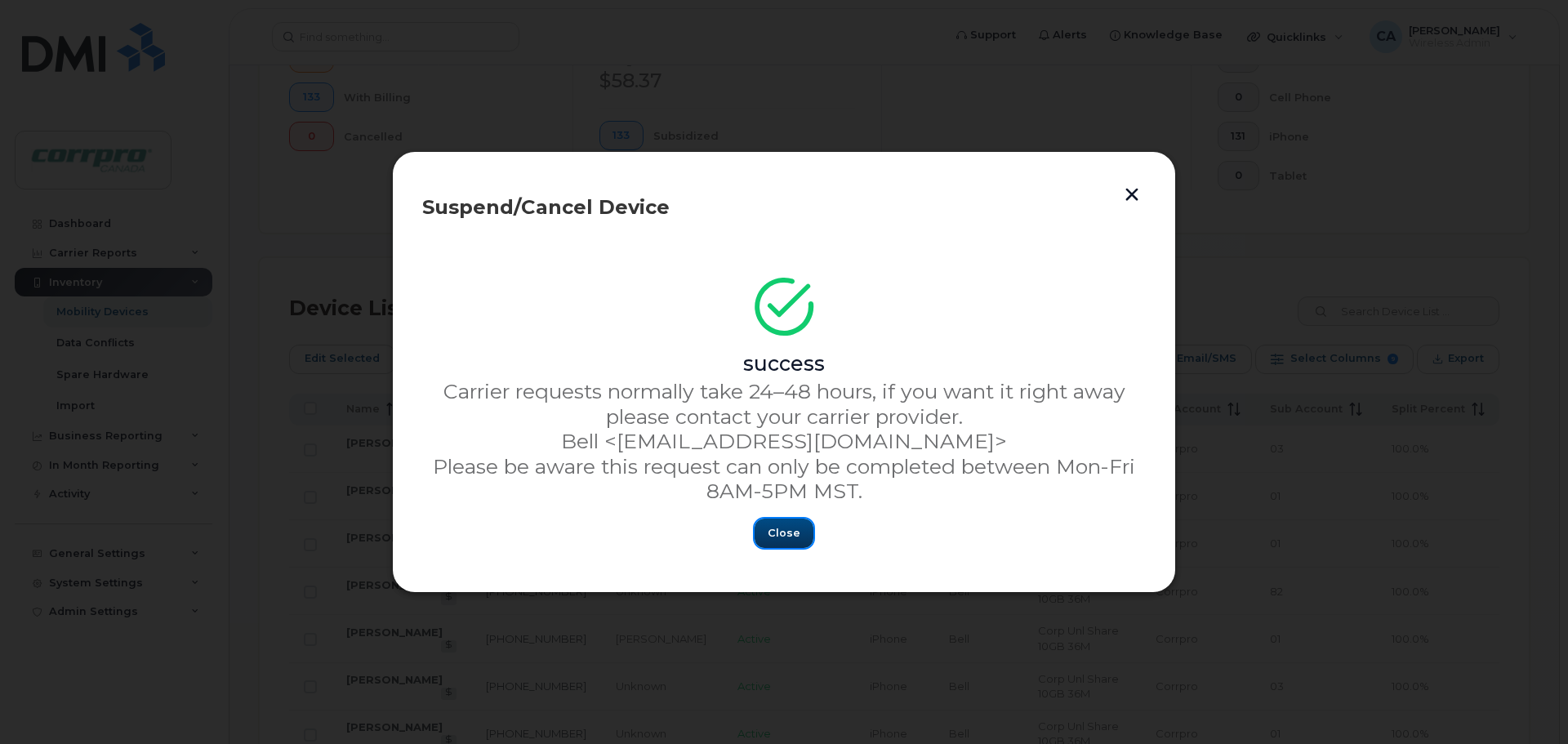
click at [787, 543] on button "Close" at bounding box center [784, 534] width 58 height 29
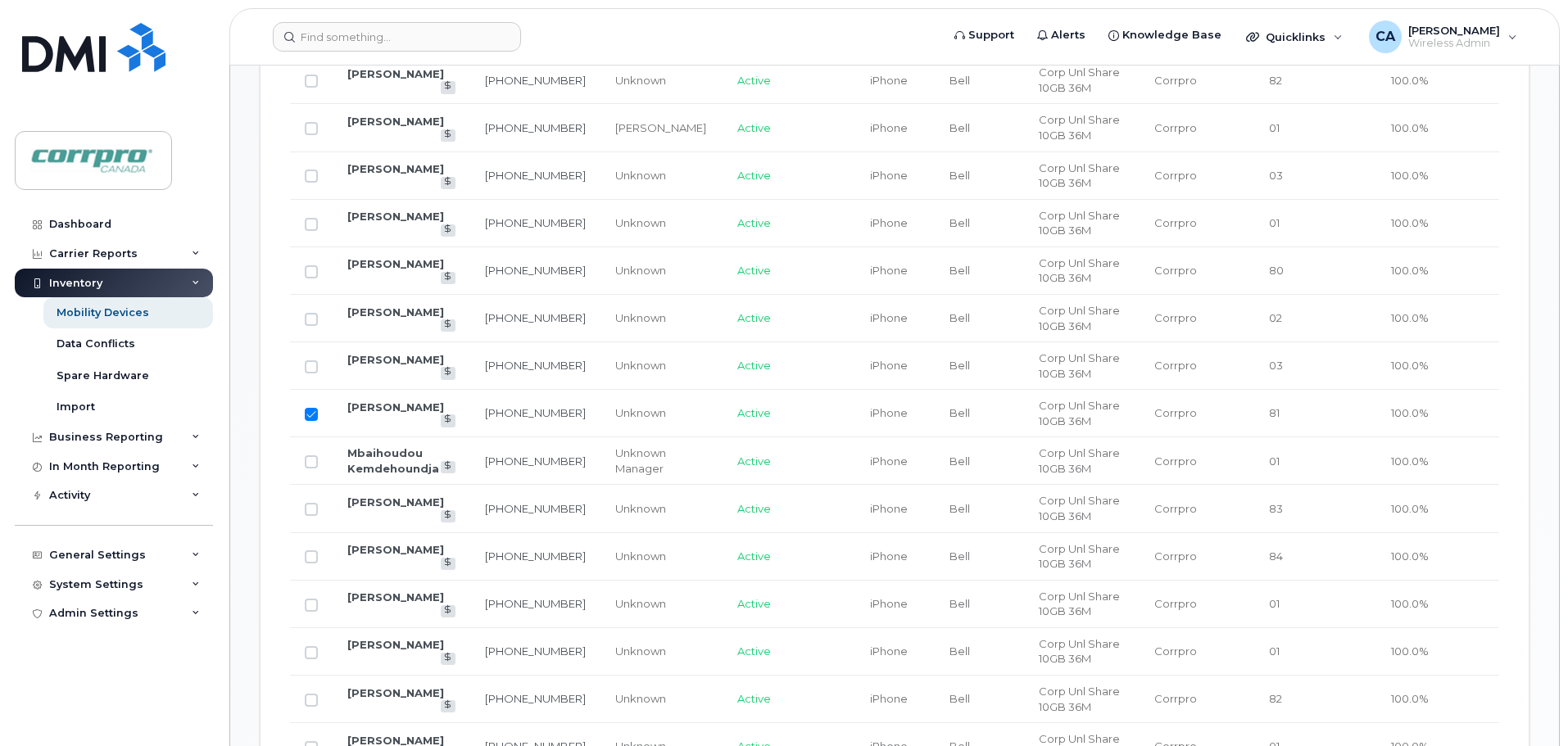
scroll to position [1012, 0]
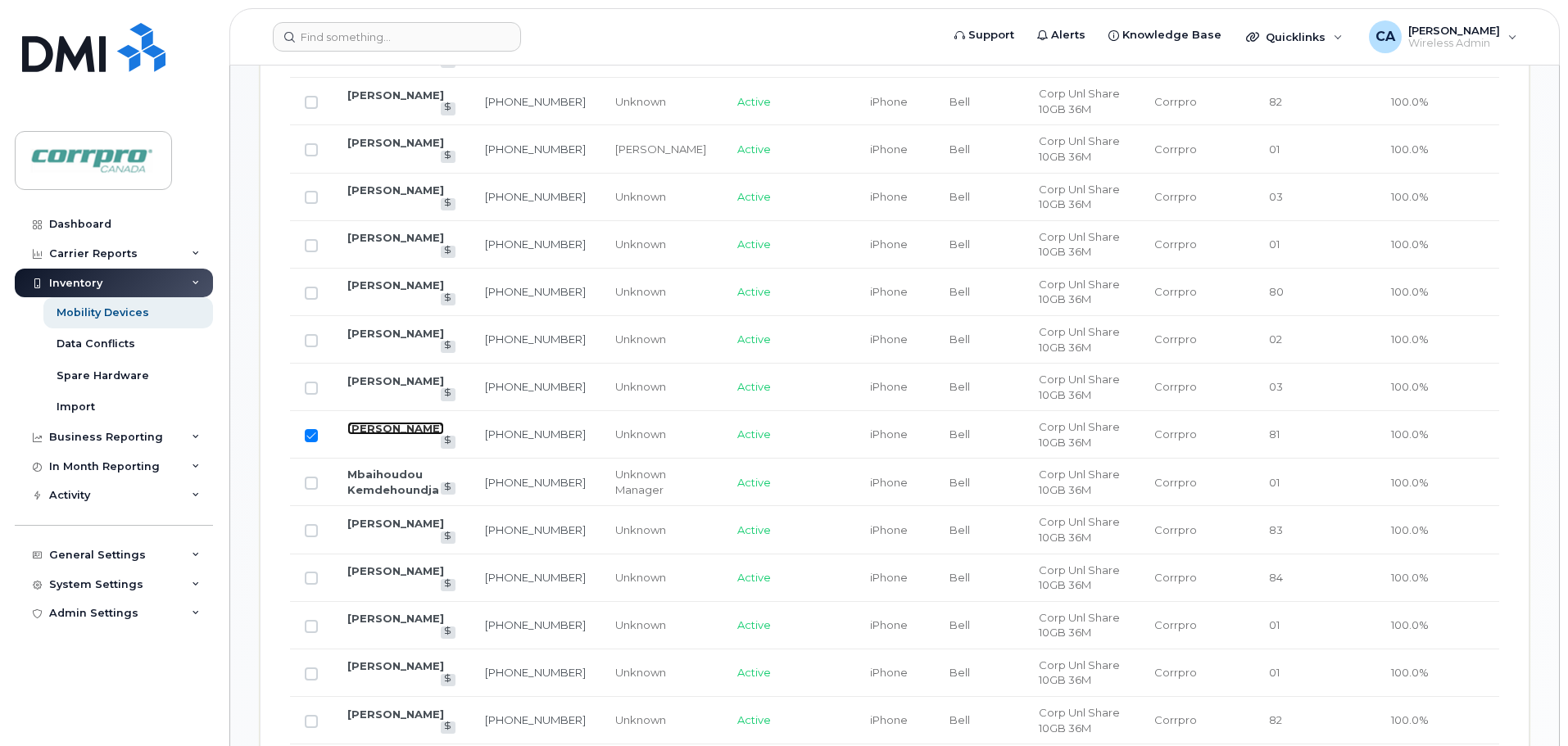
click at [403, 433] on link "Krissy Yakiwchuk" at bounding box center [396, 428] width 97 height 13
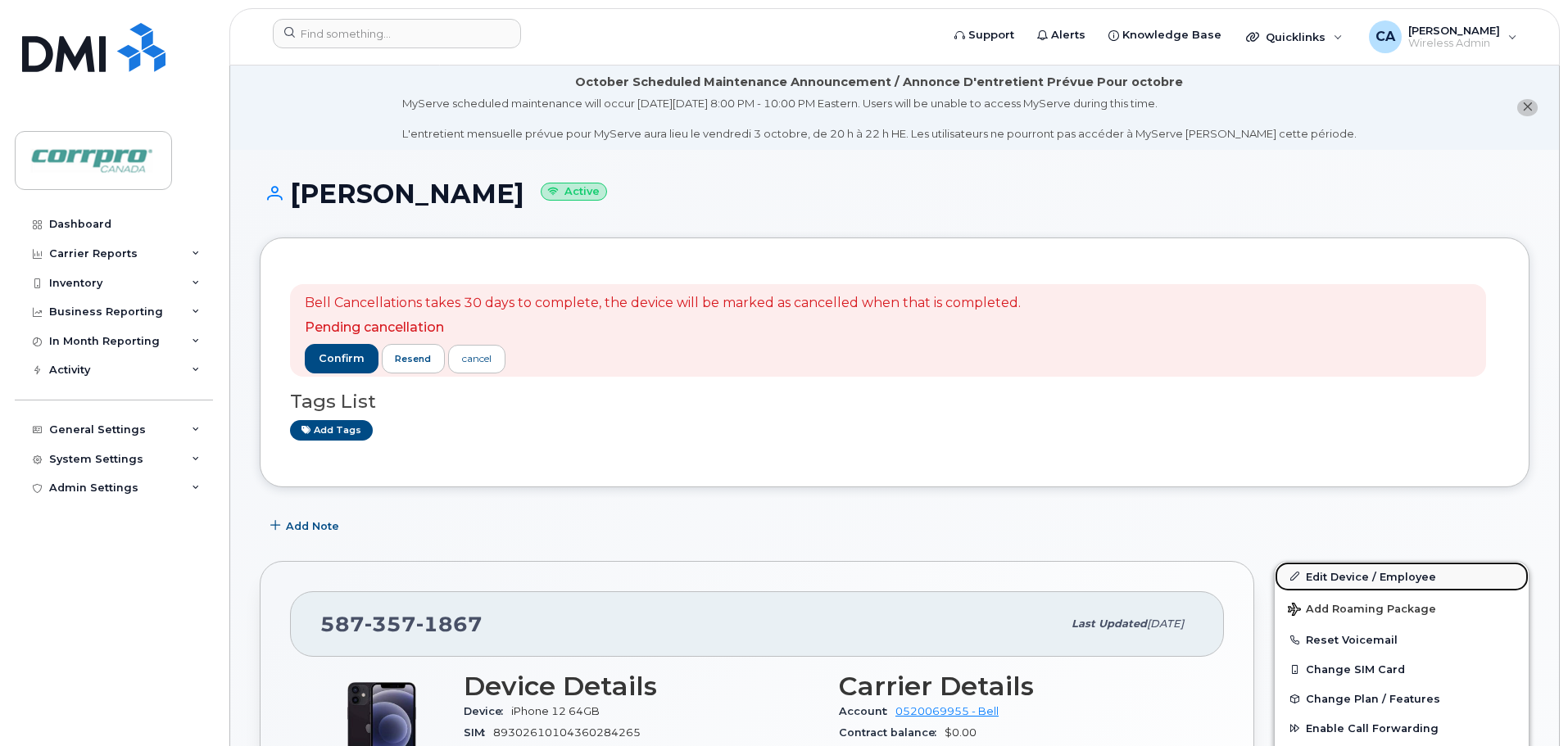
click at [1336, 568] on link "Edit Device / Employee" at bounding box center [1402, 576] width 254 height 29
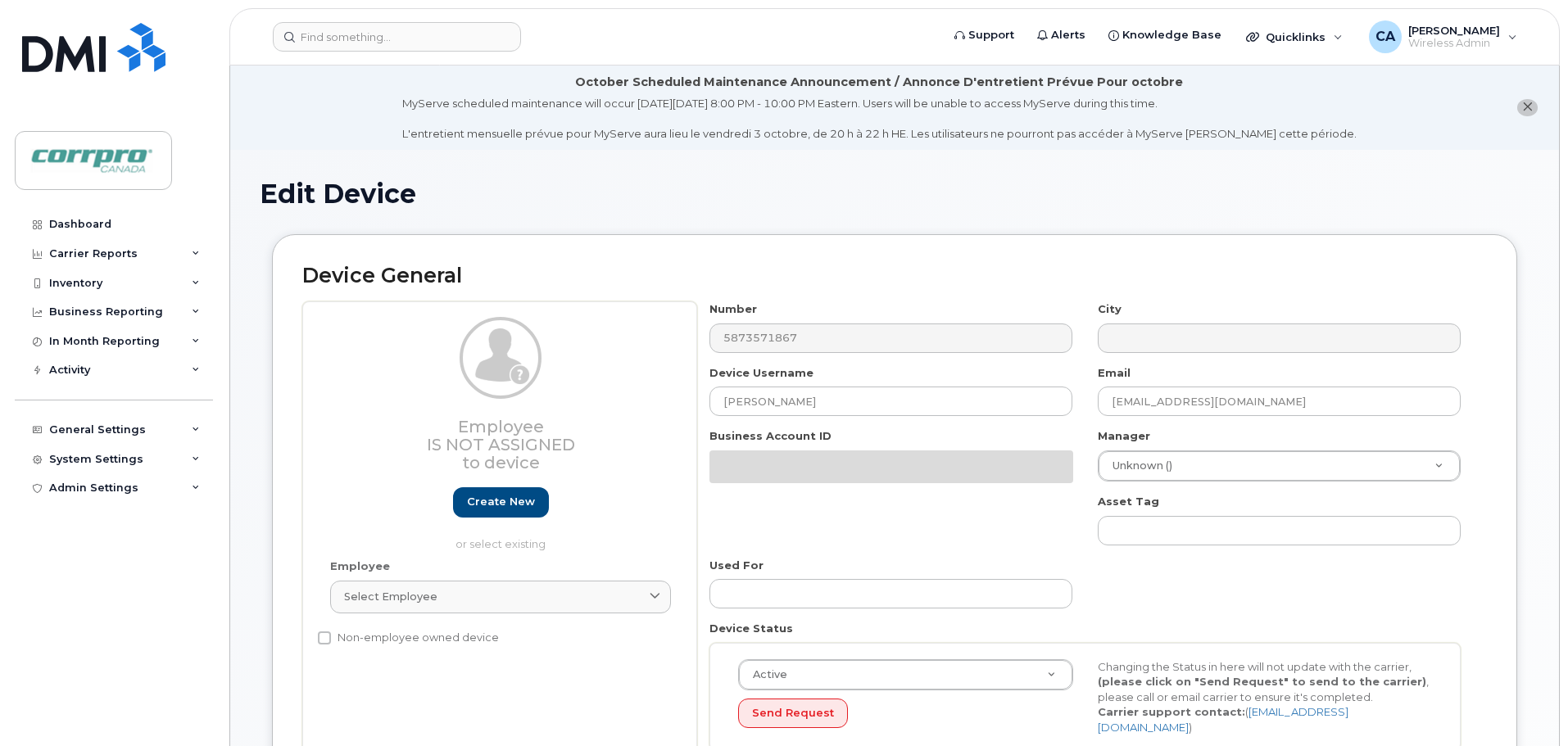
select select "1722"
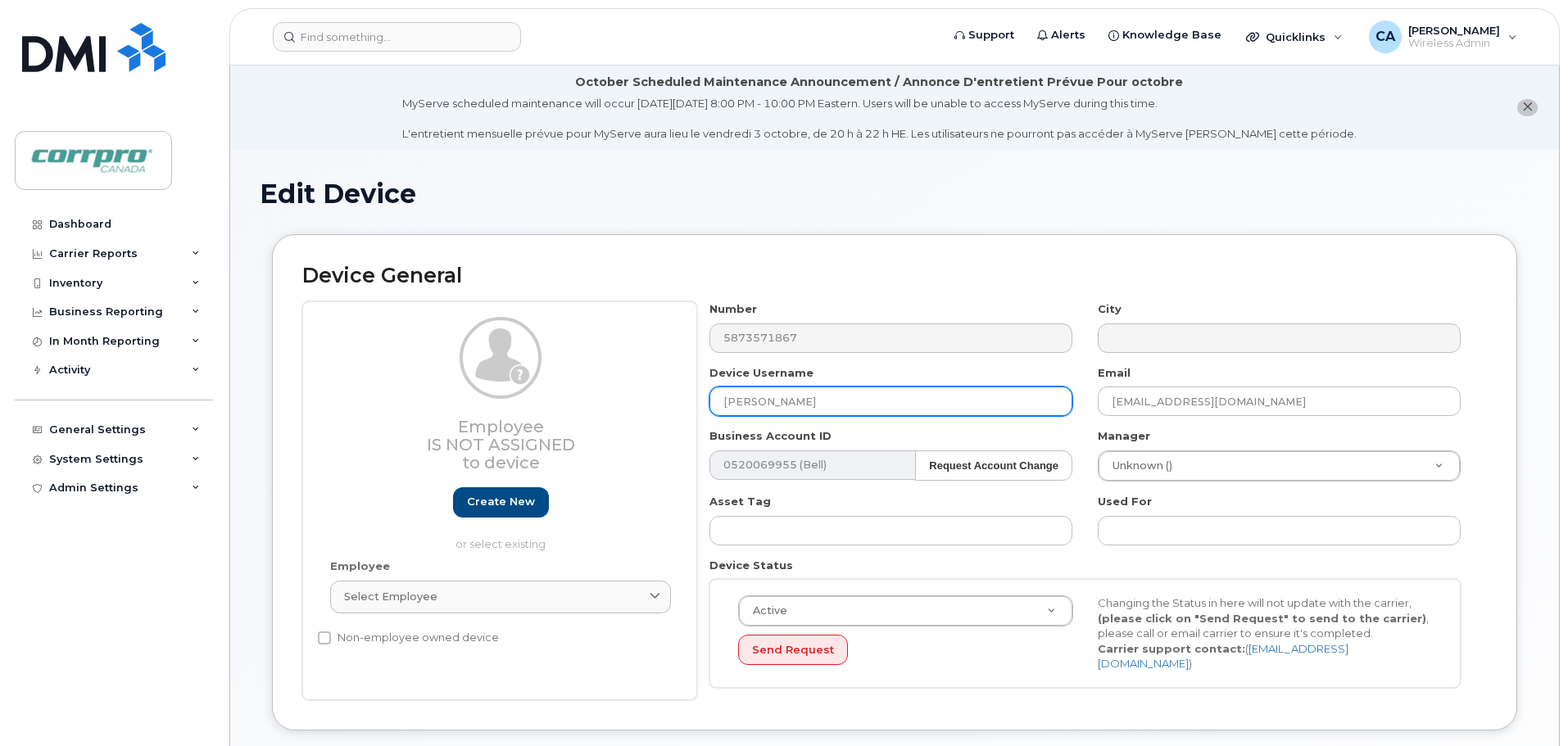
click at [832, 407] on input "[PERSON_NAME]" at bounding box center [891, 401] width 363 height 29
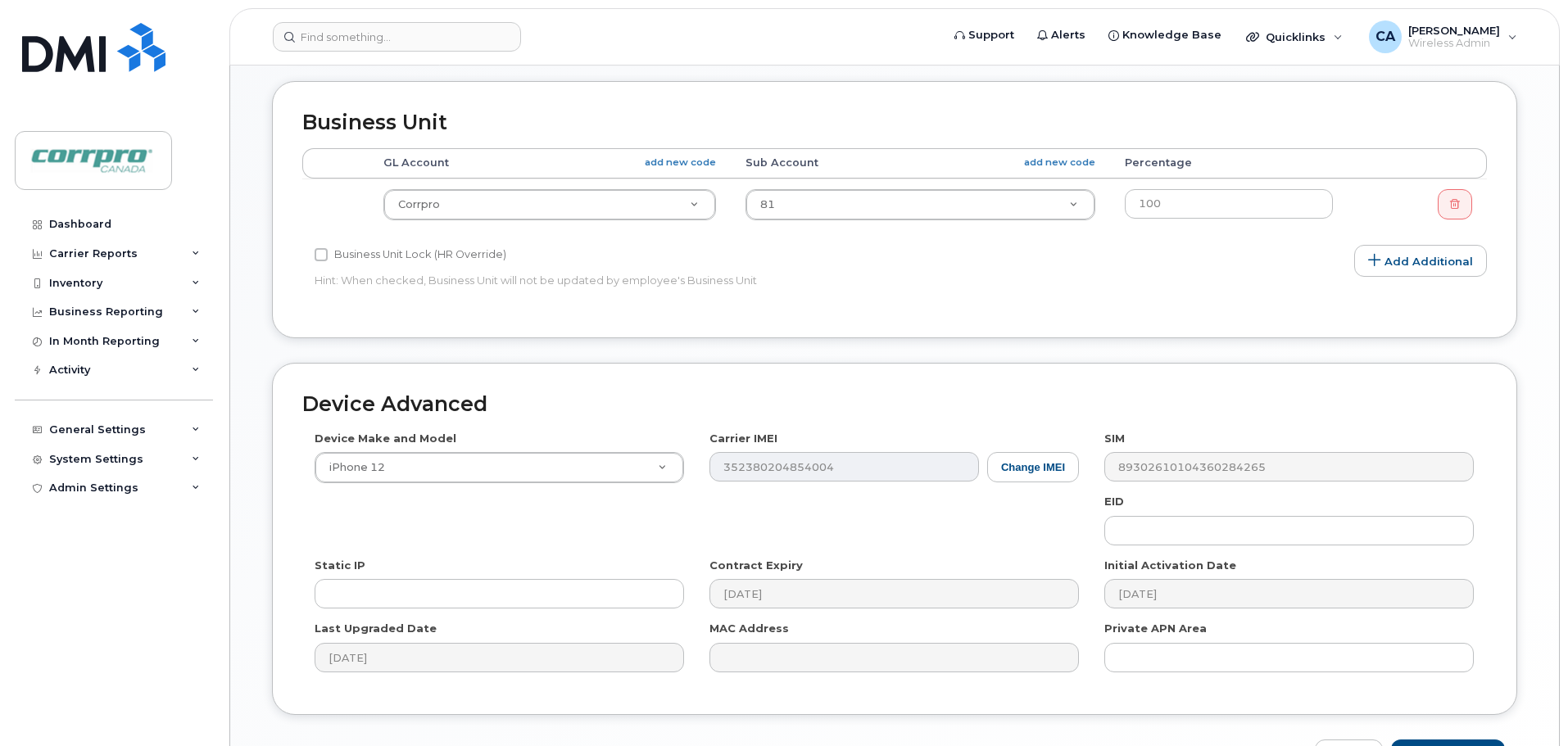
scroll to position [773, 0]
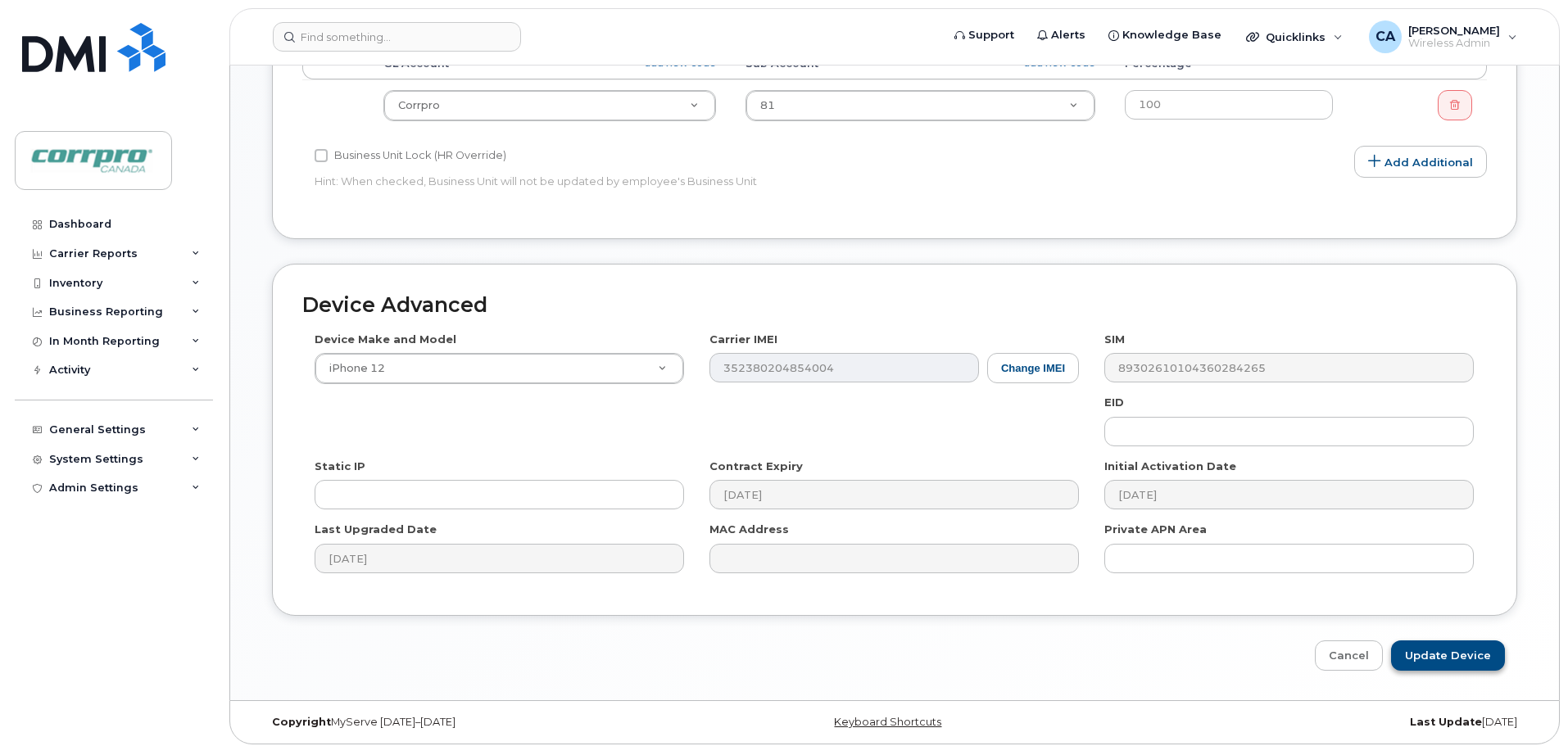
type input "Krissy Yakiwchuk (For Cancellation)"
click at [1465, 650] on input "Update Device" at bounding box center [1448, 655] width 114 height 30
type input "Saving..."
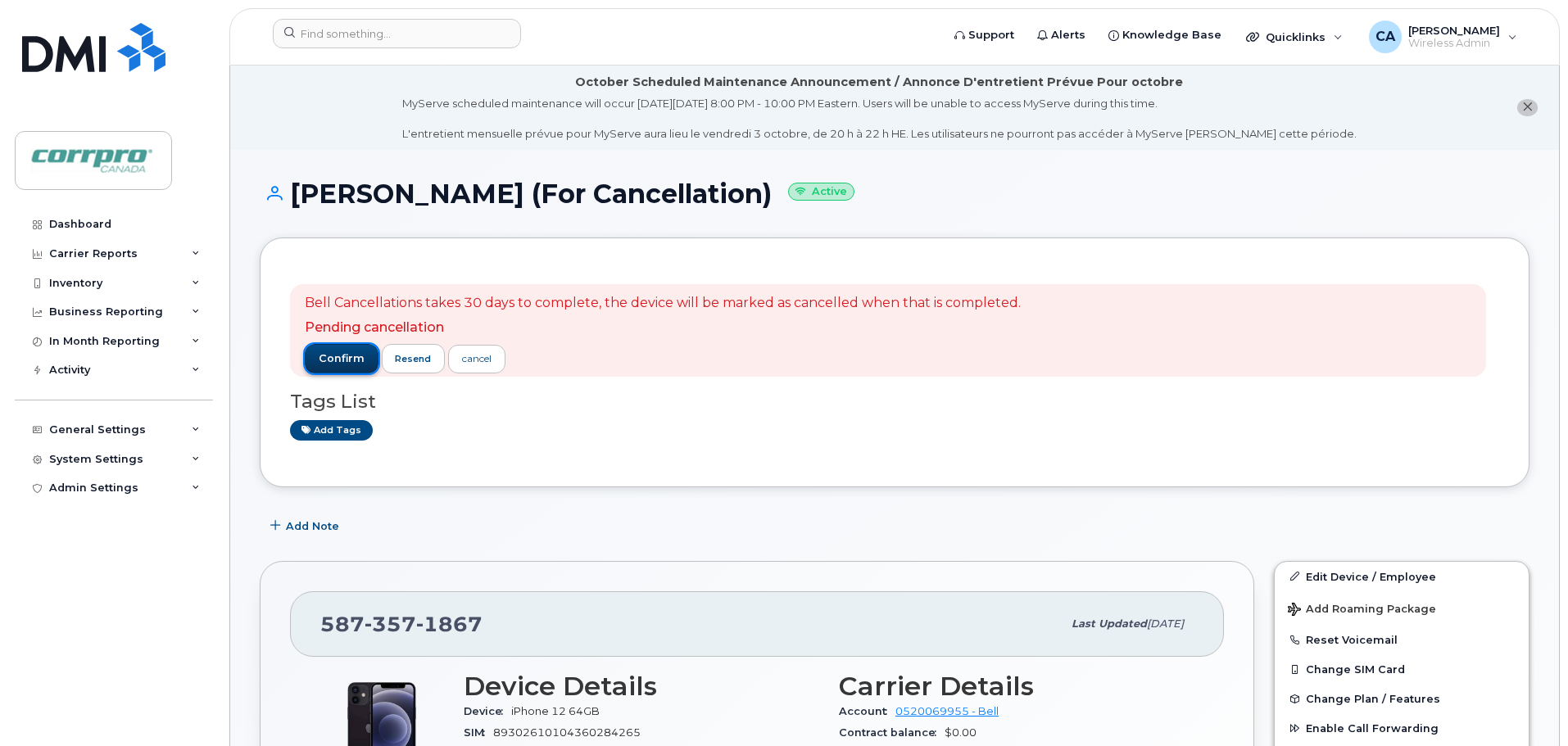
click at [348, 357] on span "confirm" at bounding box center [341, 358] width 46 height 15
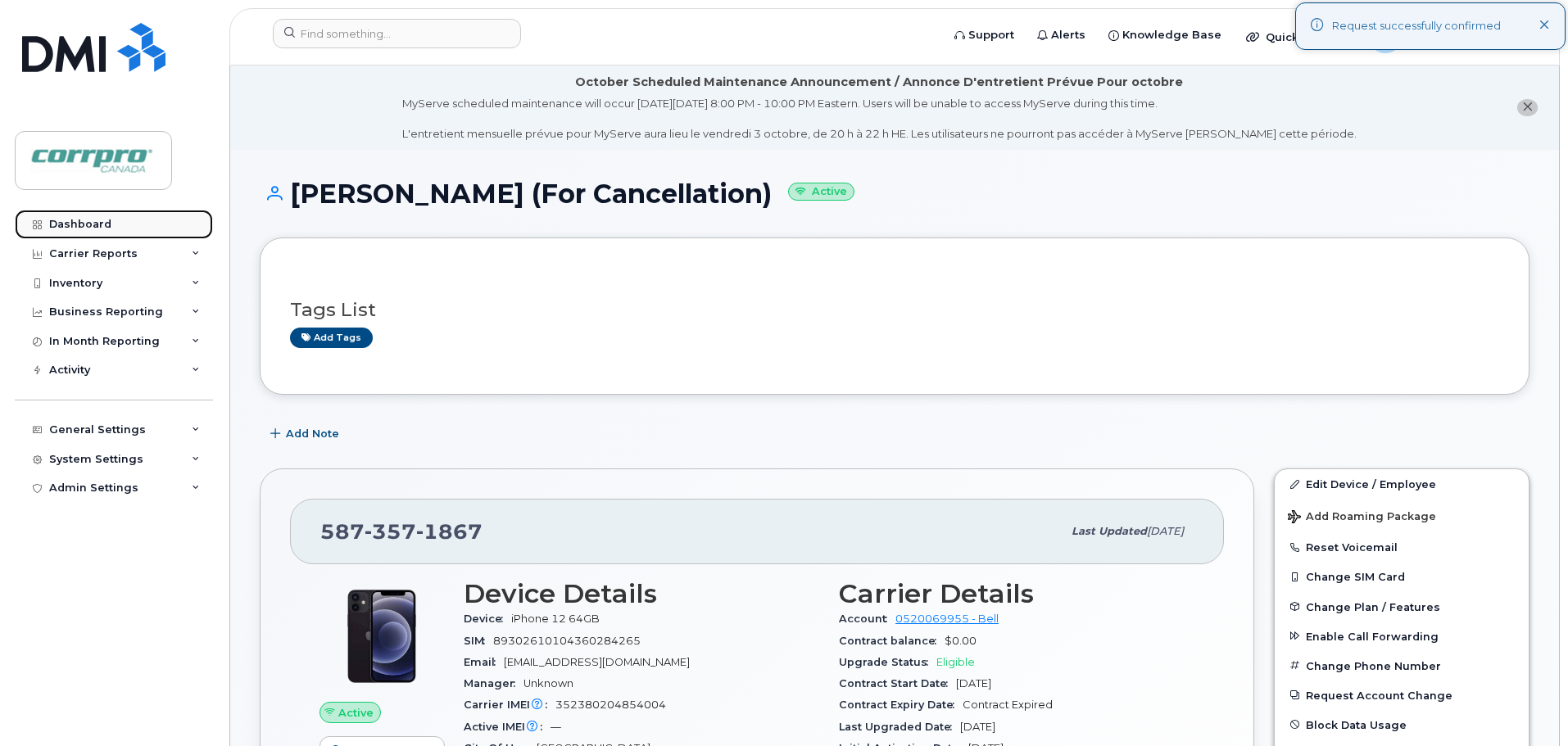
click at [106, 232] on link "Dashboard" at bounding box center [113, 225] width 198 height 29
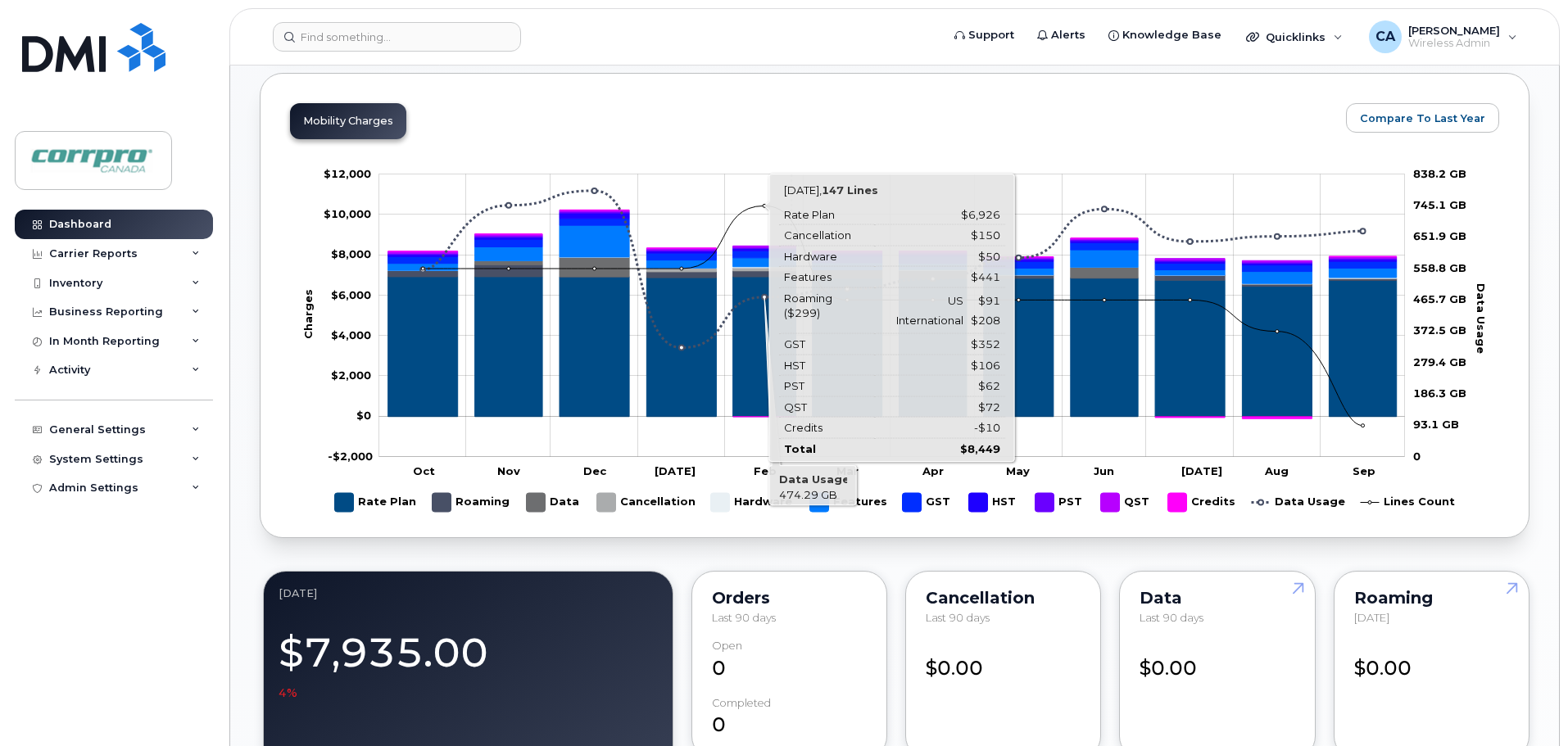
scroll to position [530, 0]
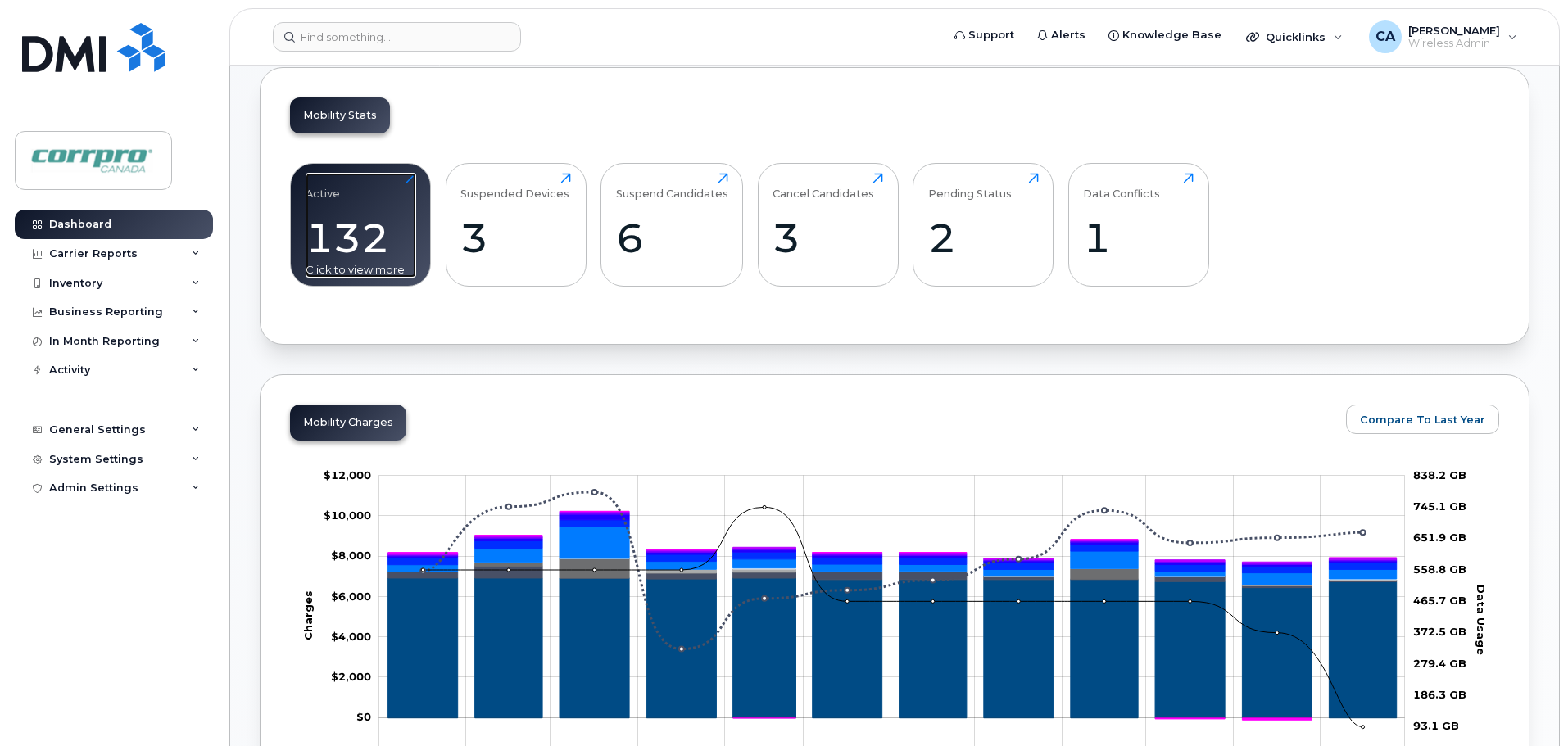
click at [364, 212] on div "Active 132 Click to view more" at bounding box center [360, 225] width 110 height 104
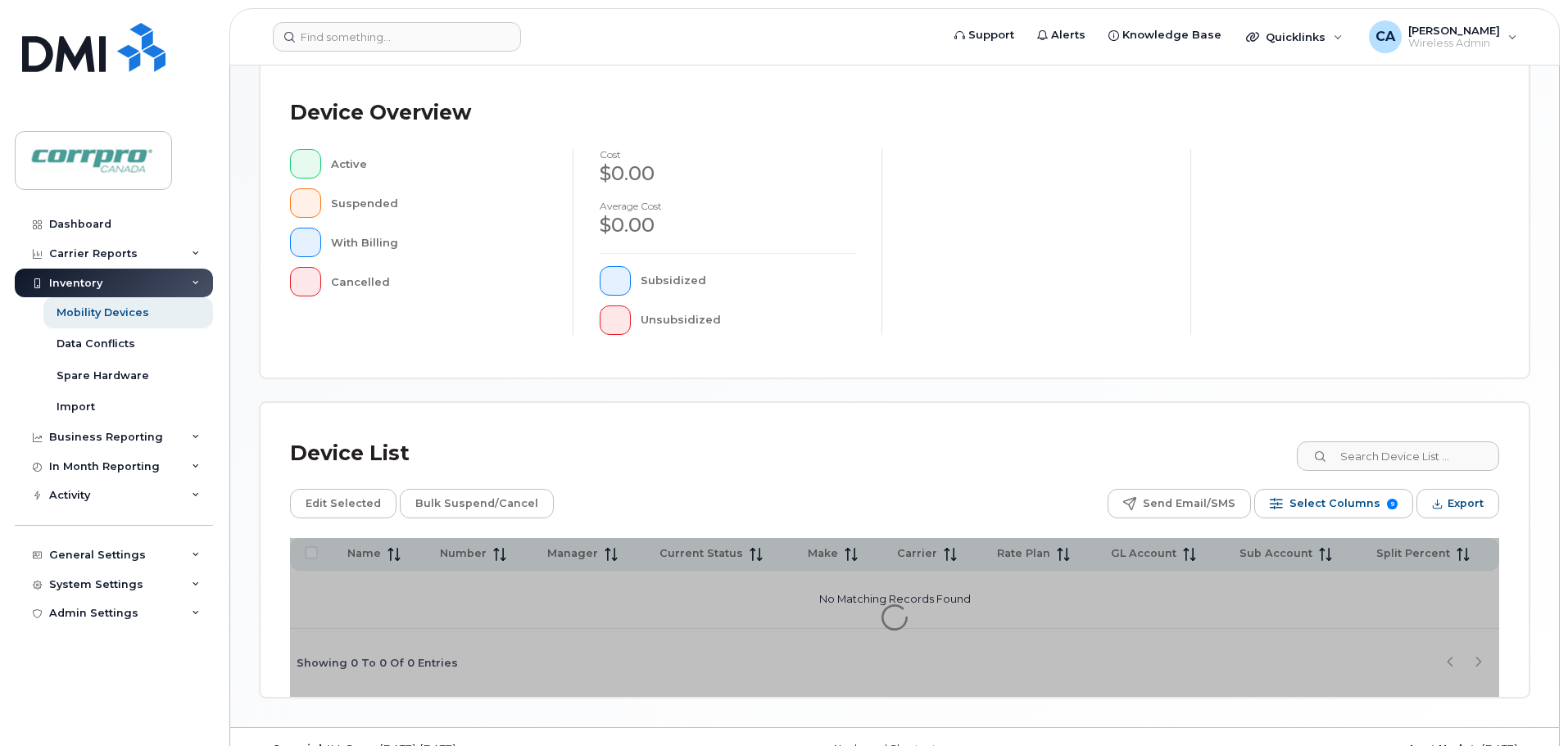
scroll to position [380, 0]
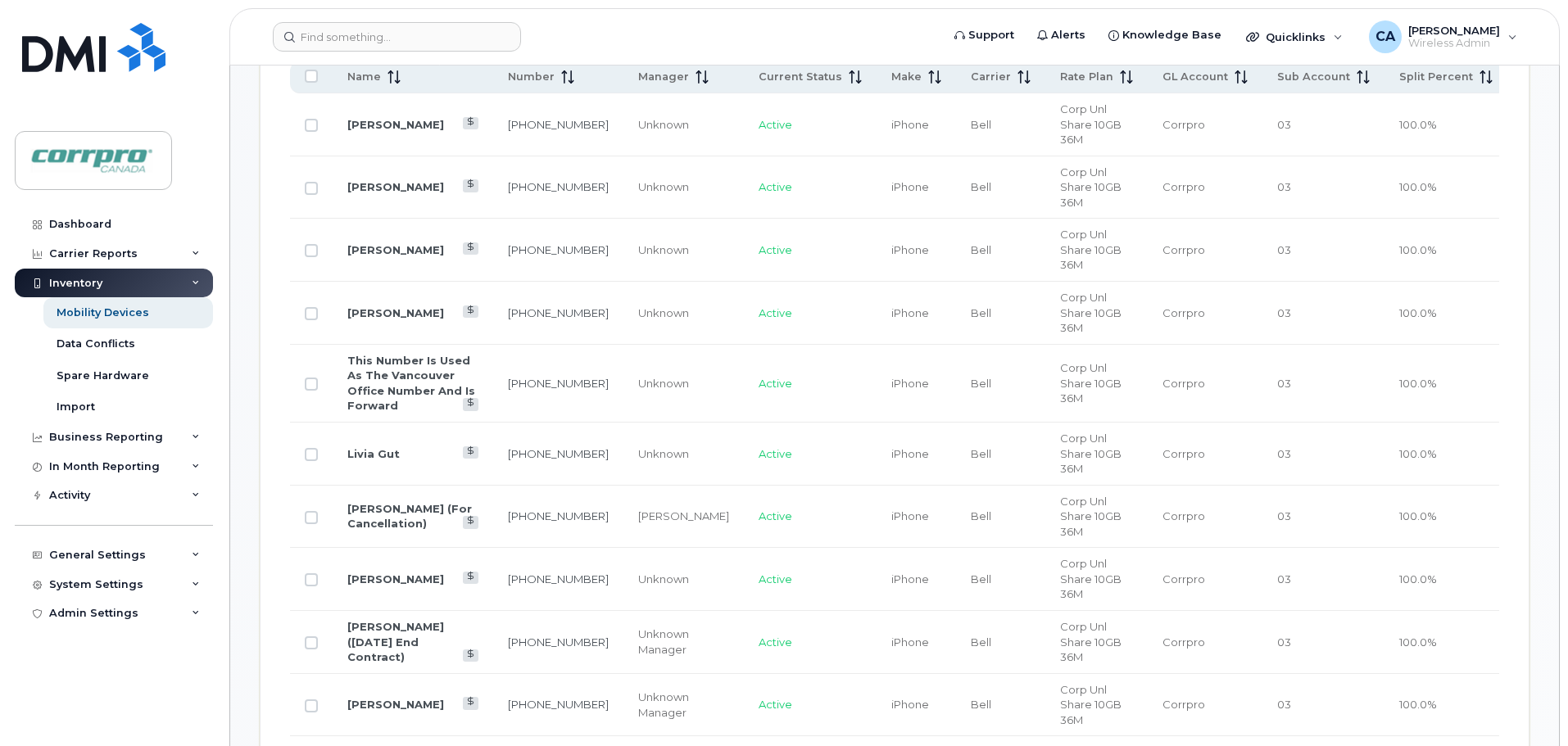
scroll to position [871, 0]
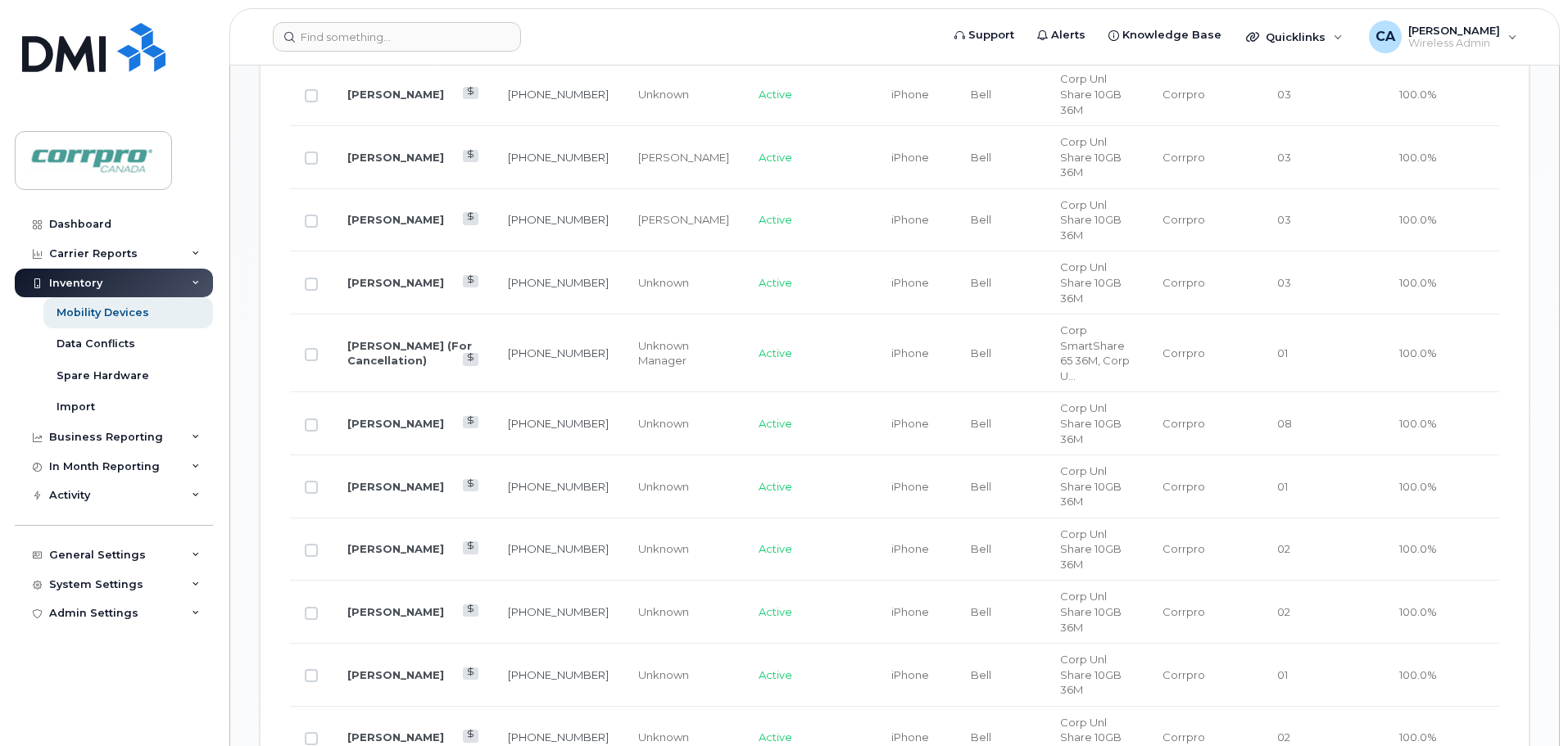
scroll to position [1608, 0]
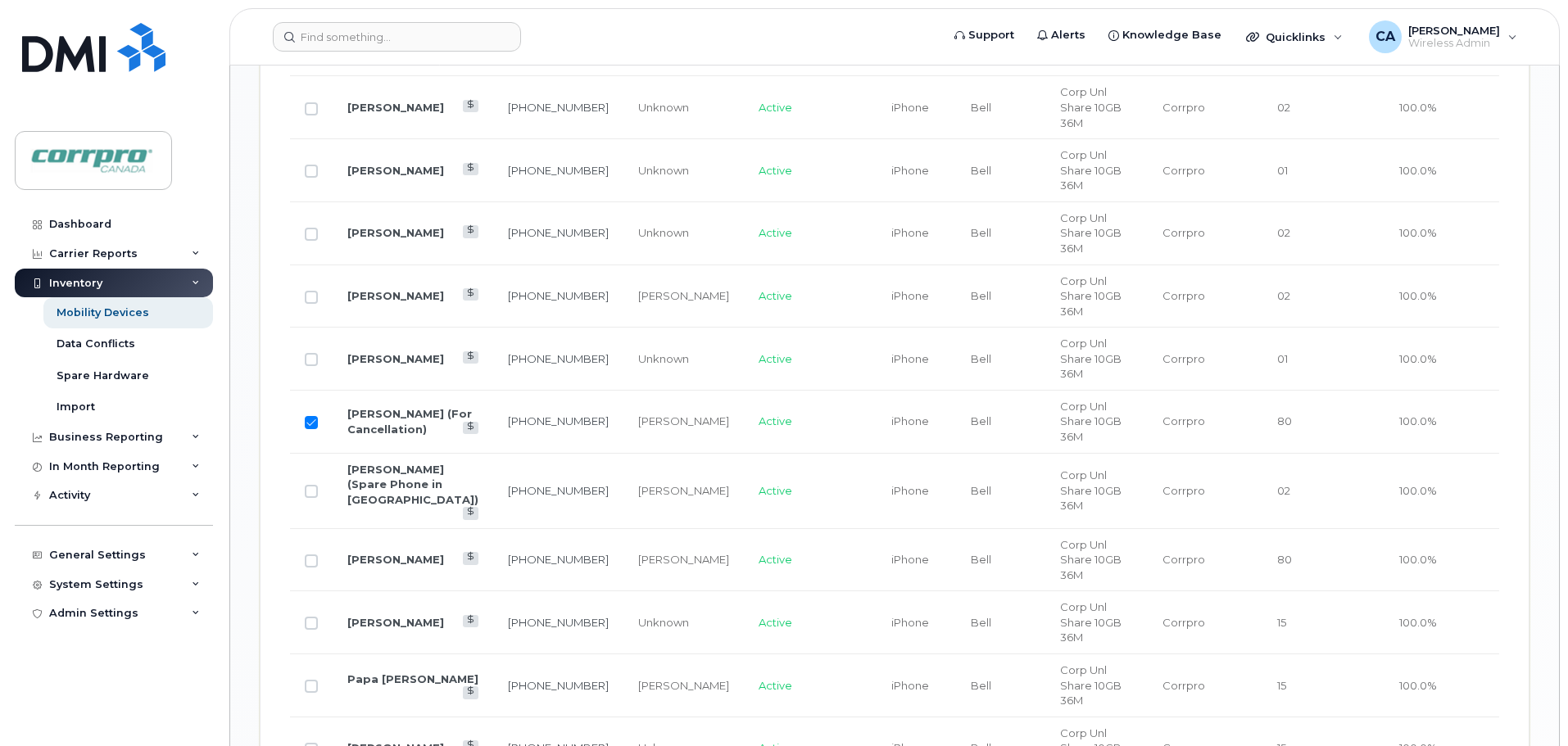
scroll to position [1772, 0]
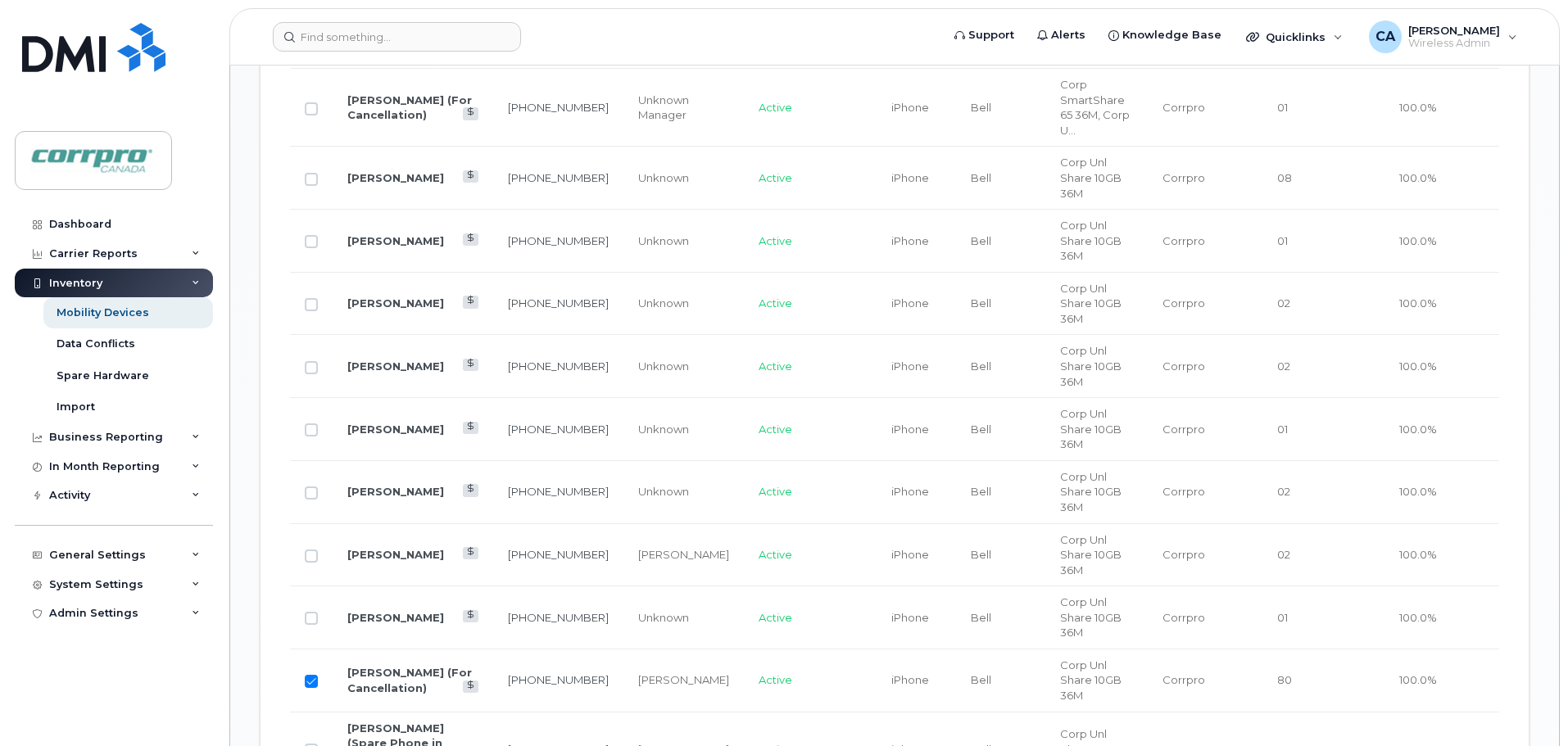
click at [308, 675] on input "Row Selected" at bounding box center [311, 681] width 13 height 13
checkbox input "false"
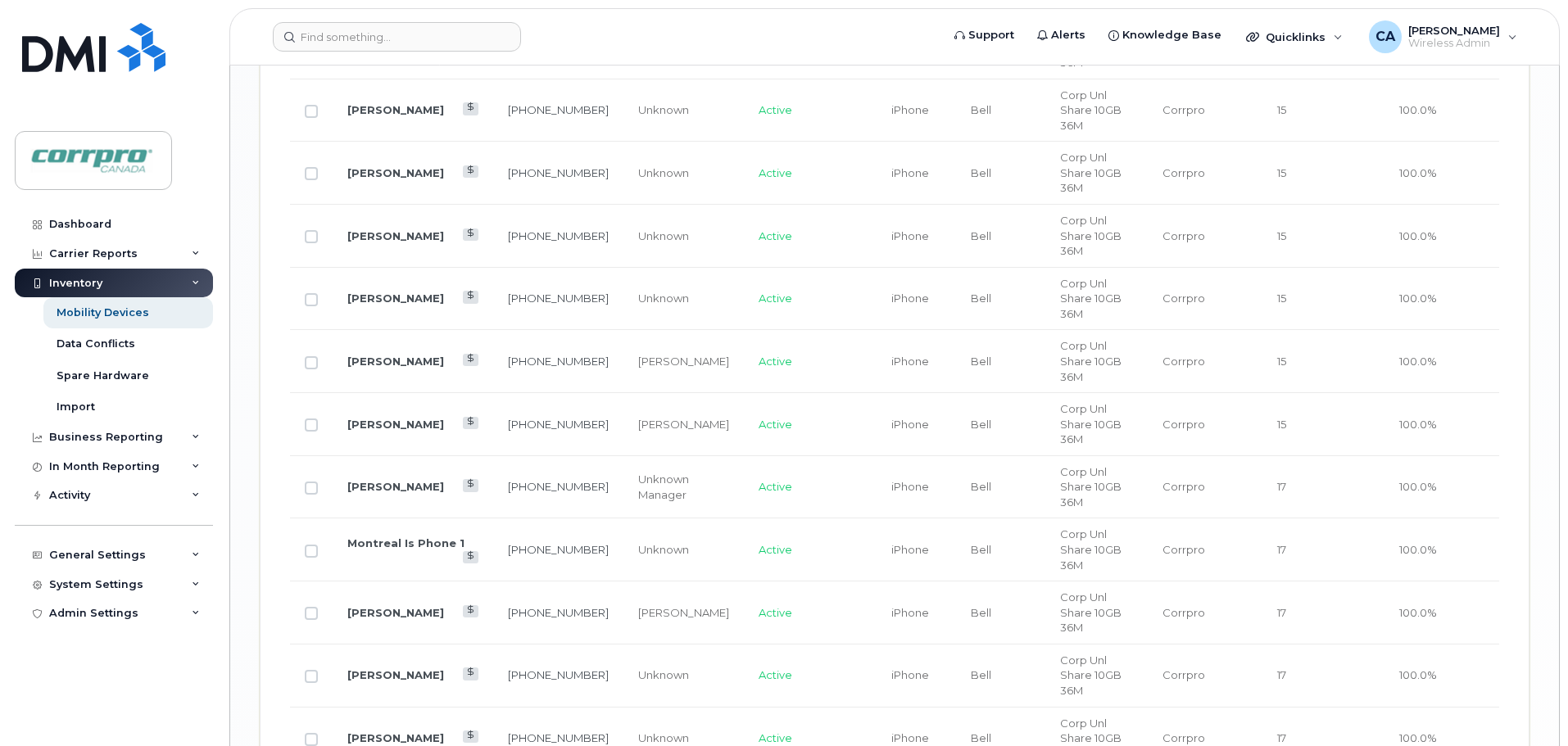
scroll to position [2673, 0]
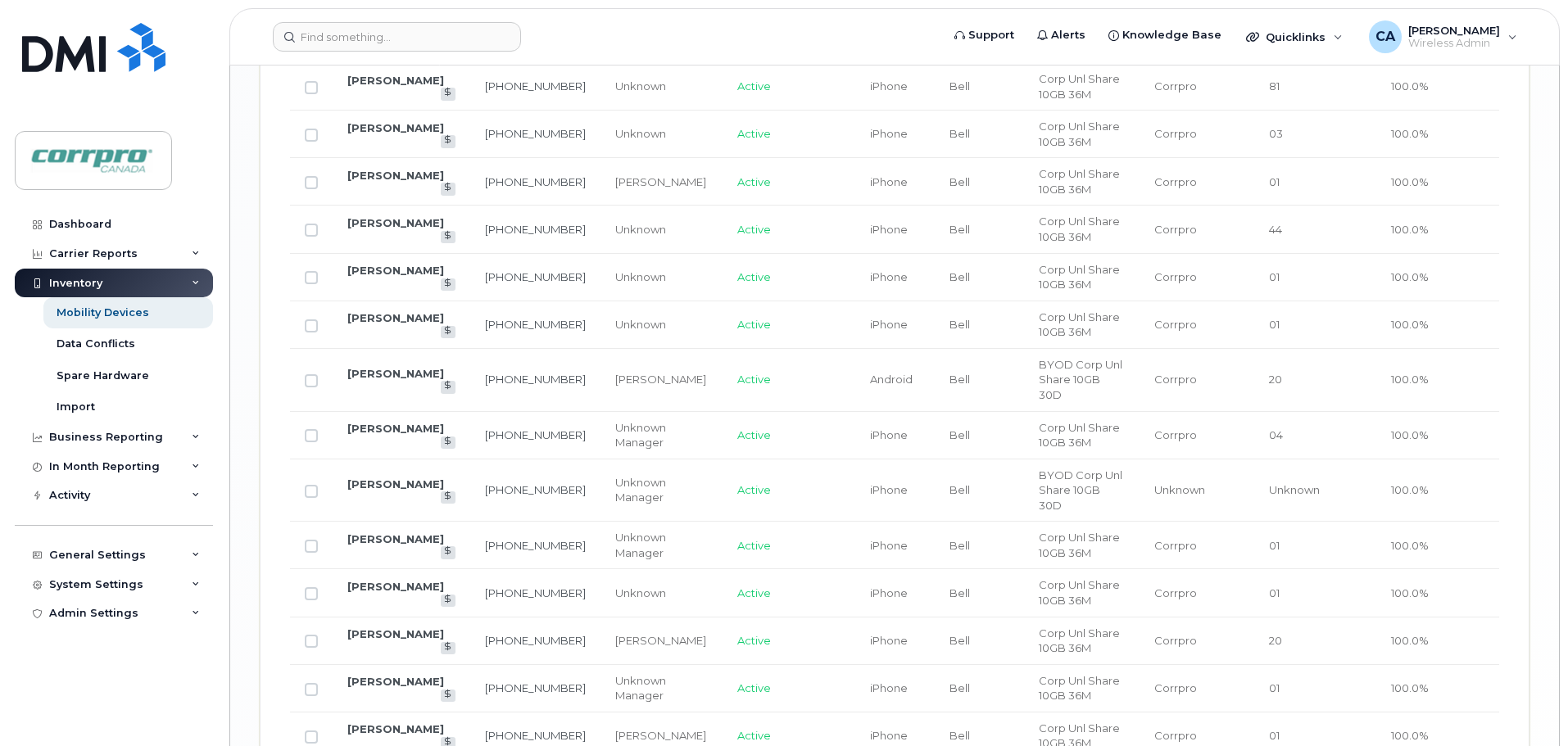
scroll to position [2731, 0]
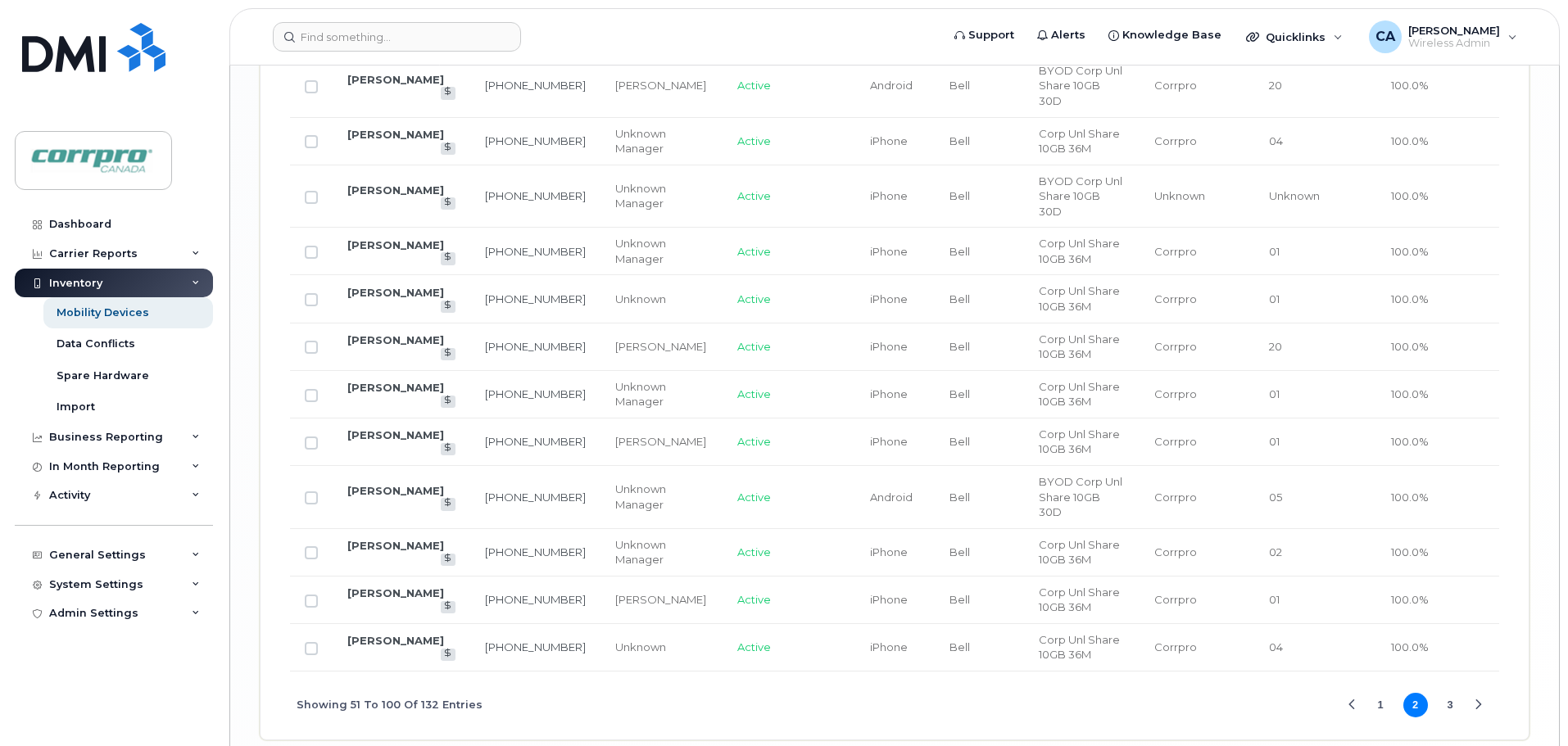
click at [1455, 693] on button "3" at bounding box center [1450, 705] width 24 height 24
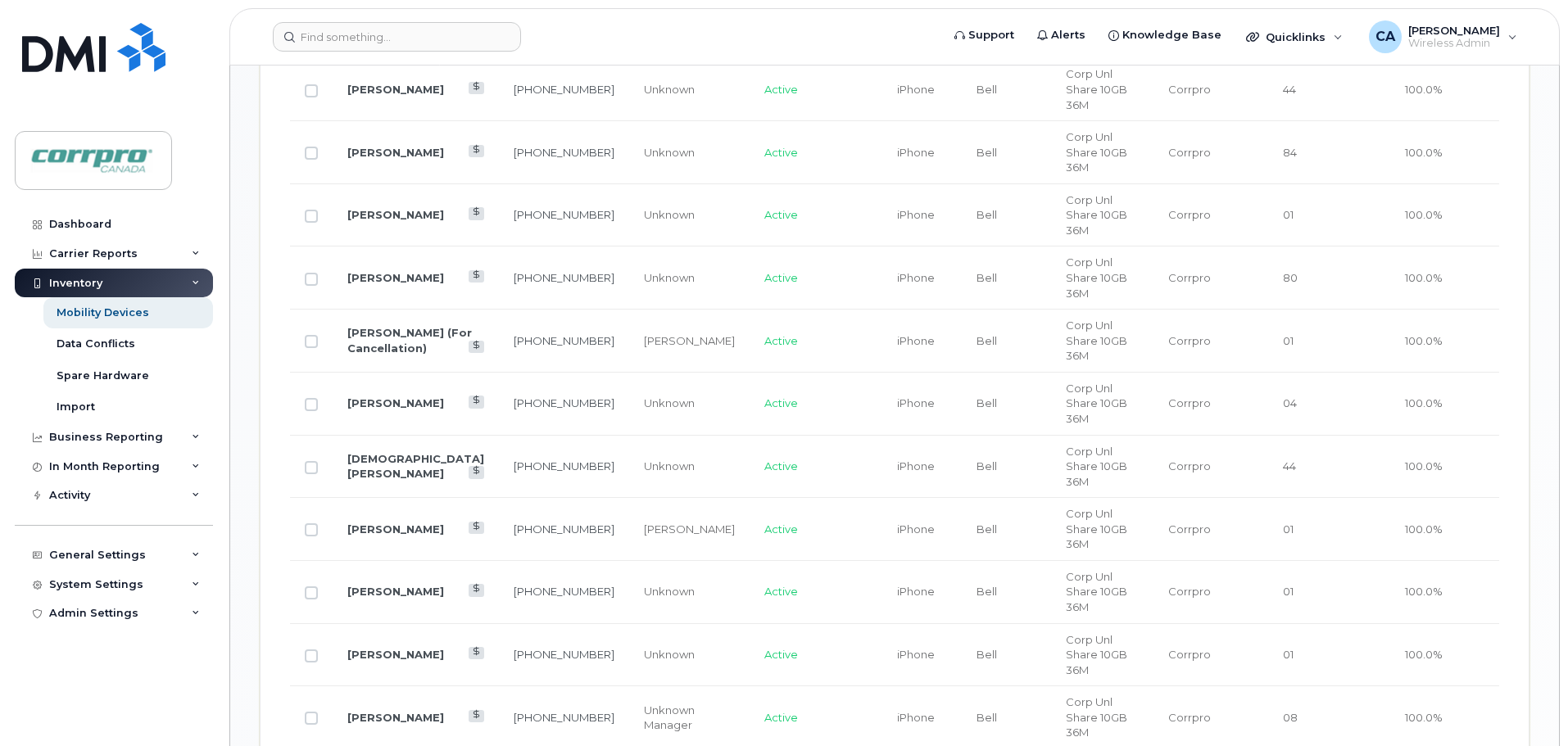
scroll to position [1138, 0]
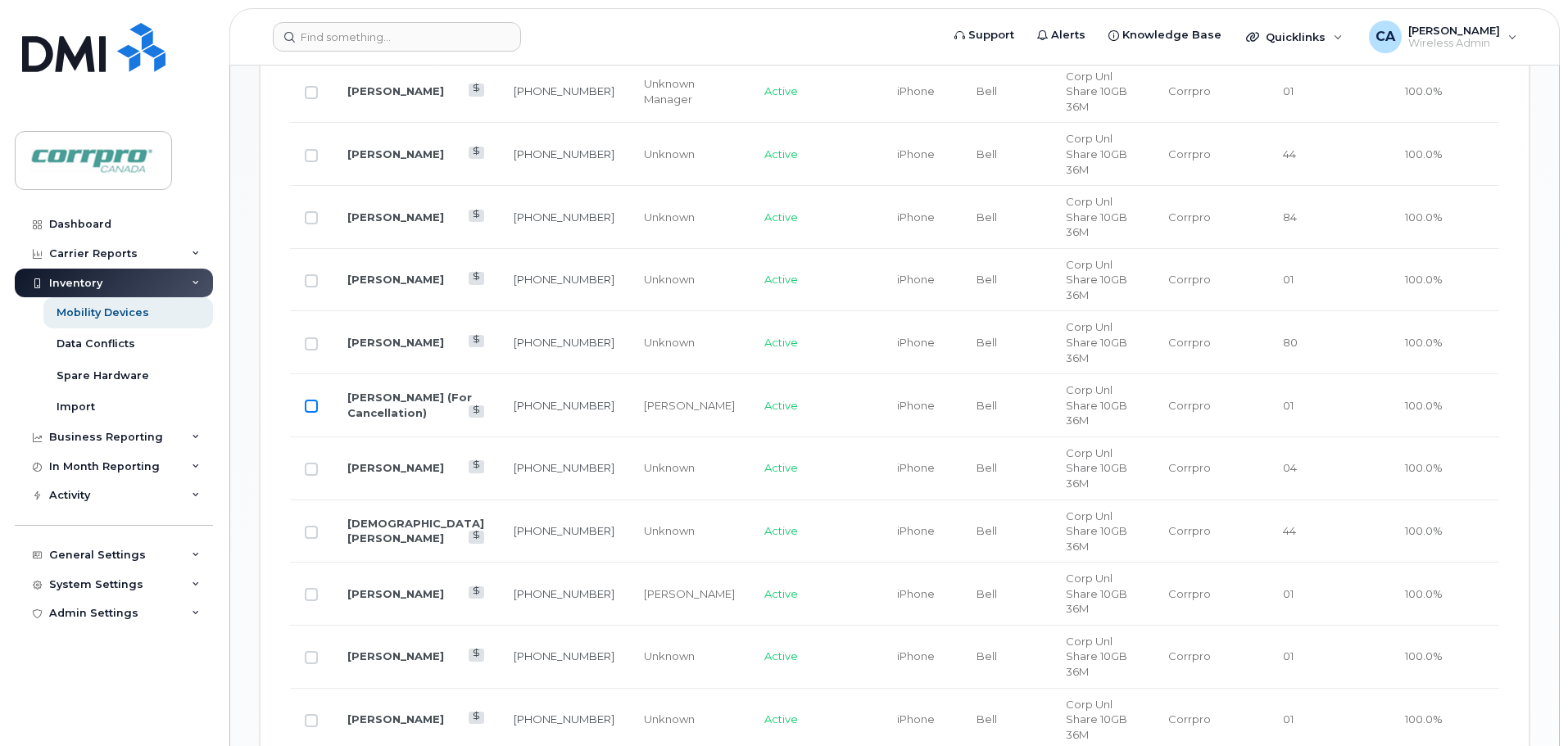
click at [313, 399] on input "Row Unselected" at bounding box center [311, 405] width 13 height 13
checkbox input "true"
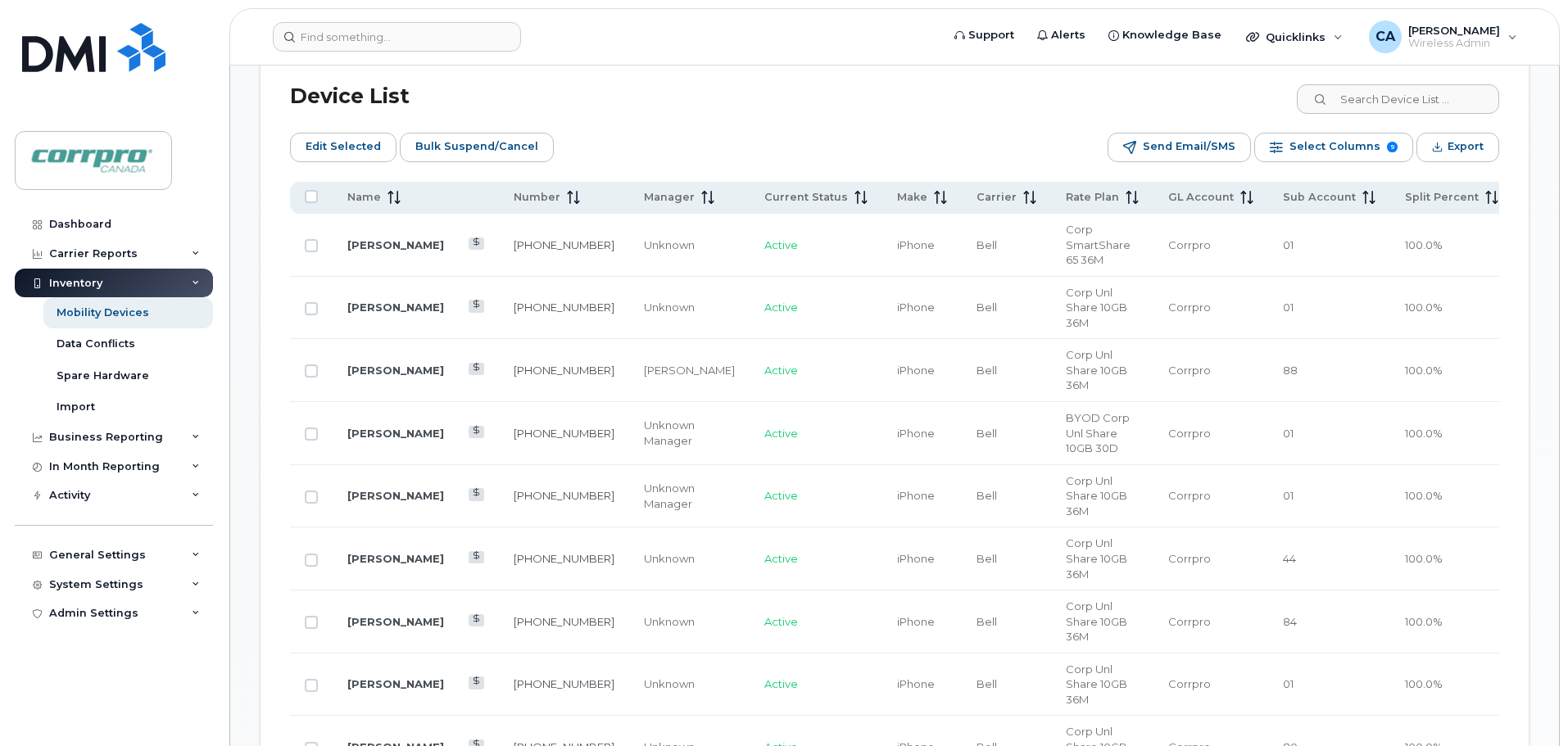
scroll to position [728, 0]
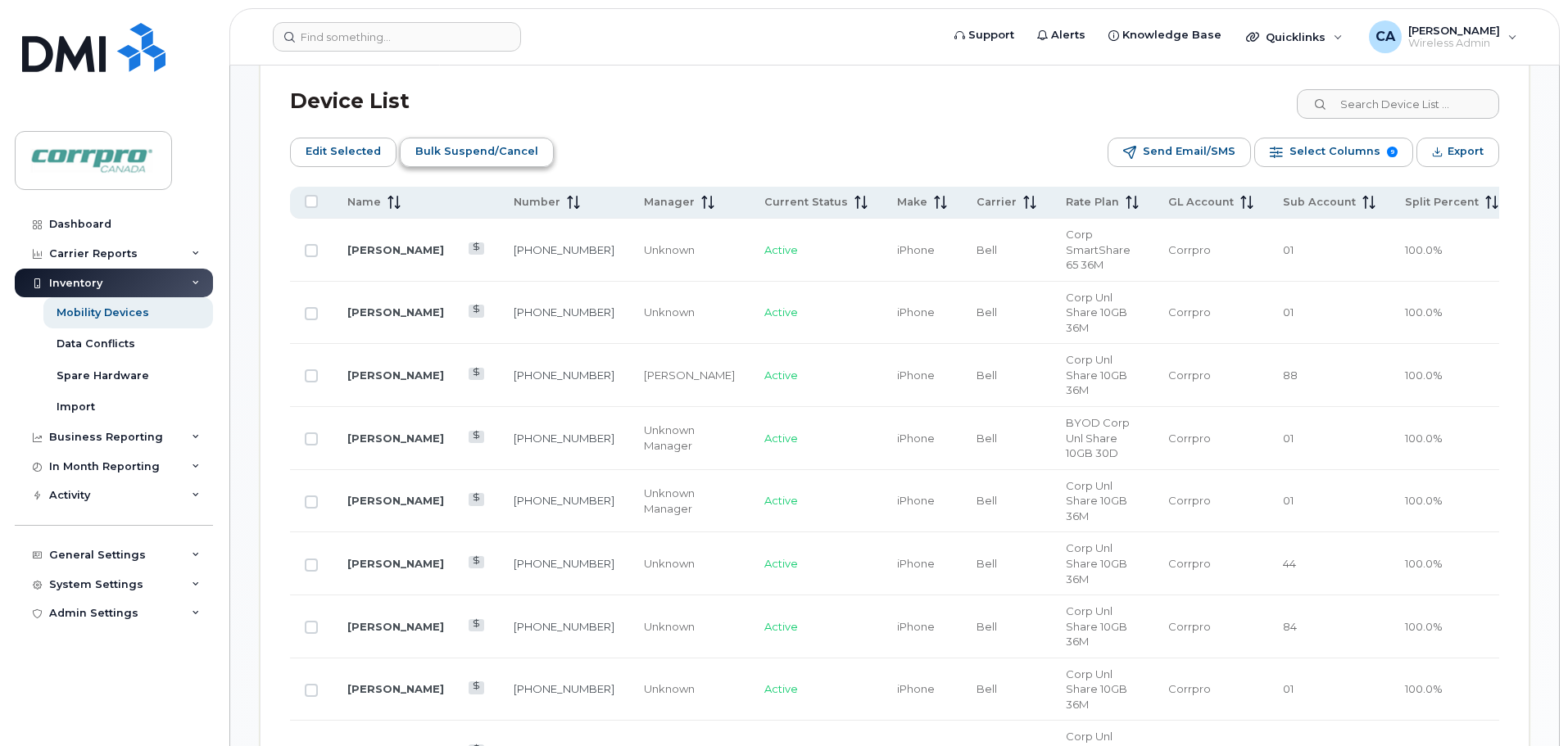
click at [503, 155] on span "Bulk Suspend/Cancel" at bounding box center [477, 151] width 123 height 24
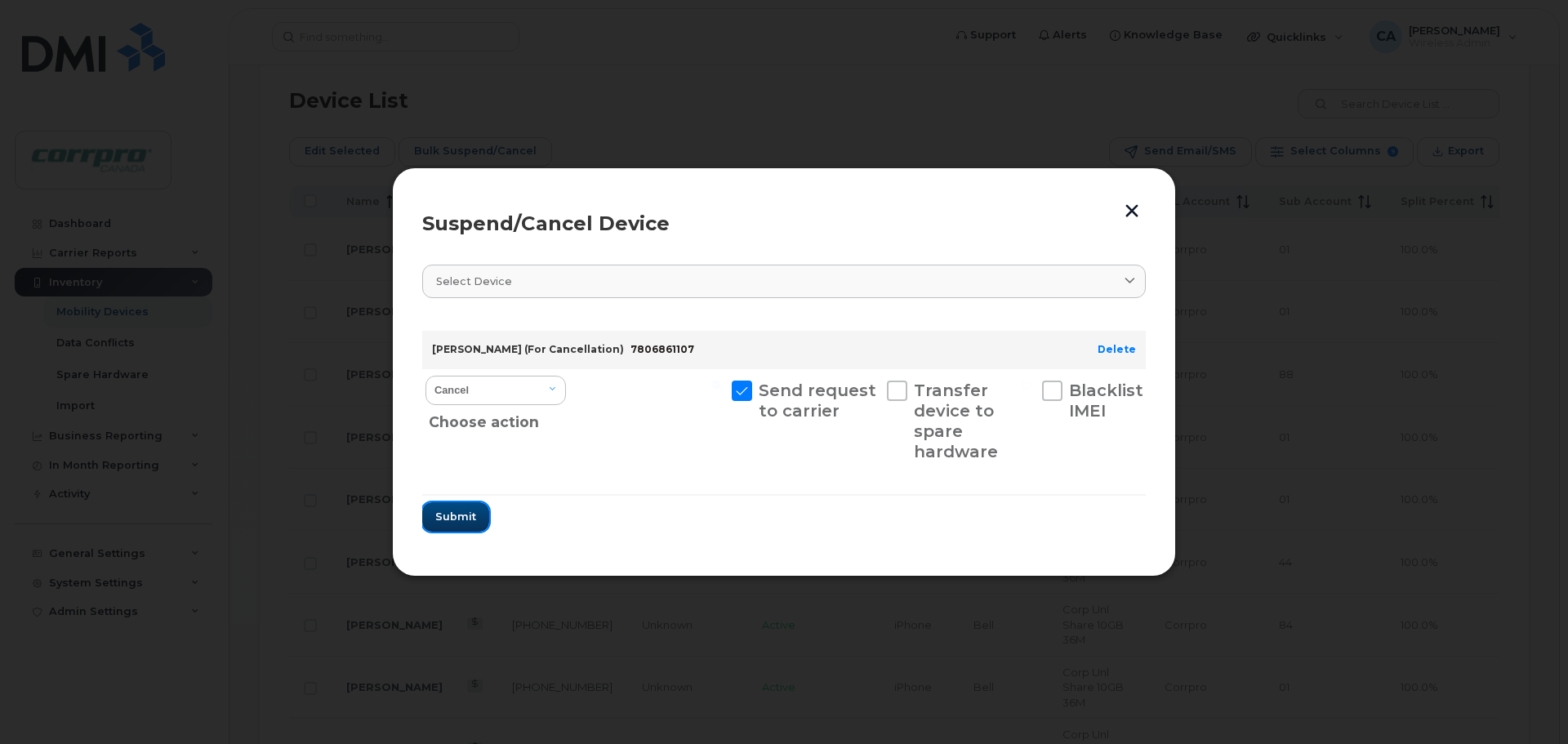
click at [457, 524] on span "Submit" at bounding box center [456, 516] width 41 height 16
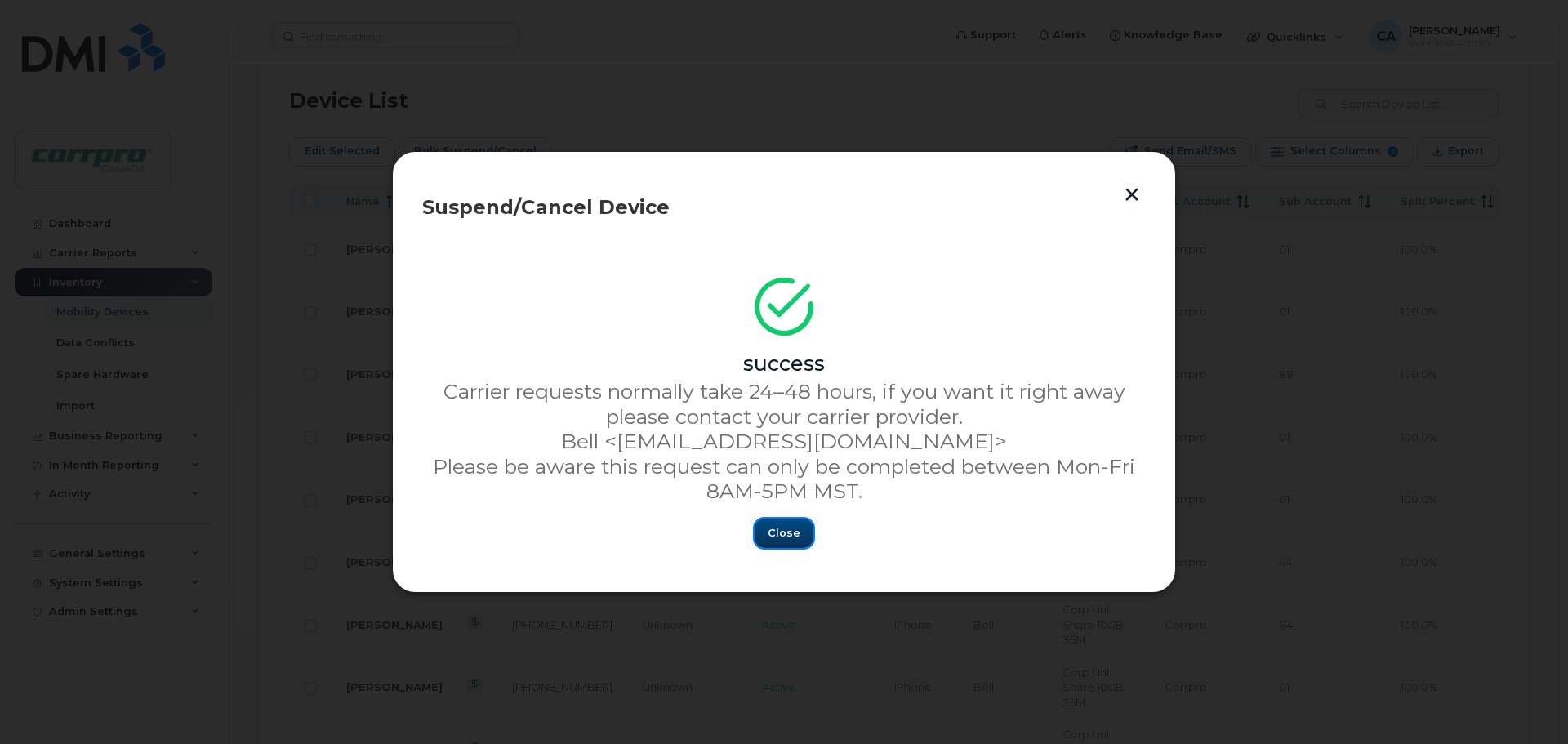
click at [782, 535] on span "Close" at bounding box center [784, 533] width 33 height 16
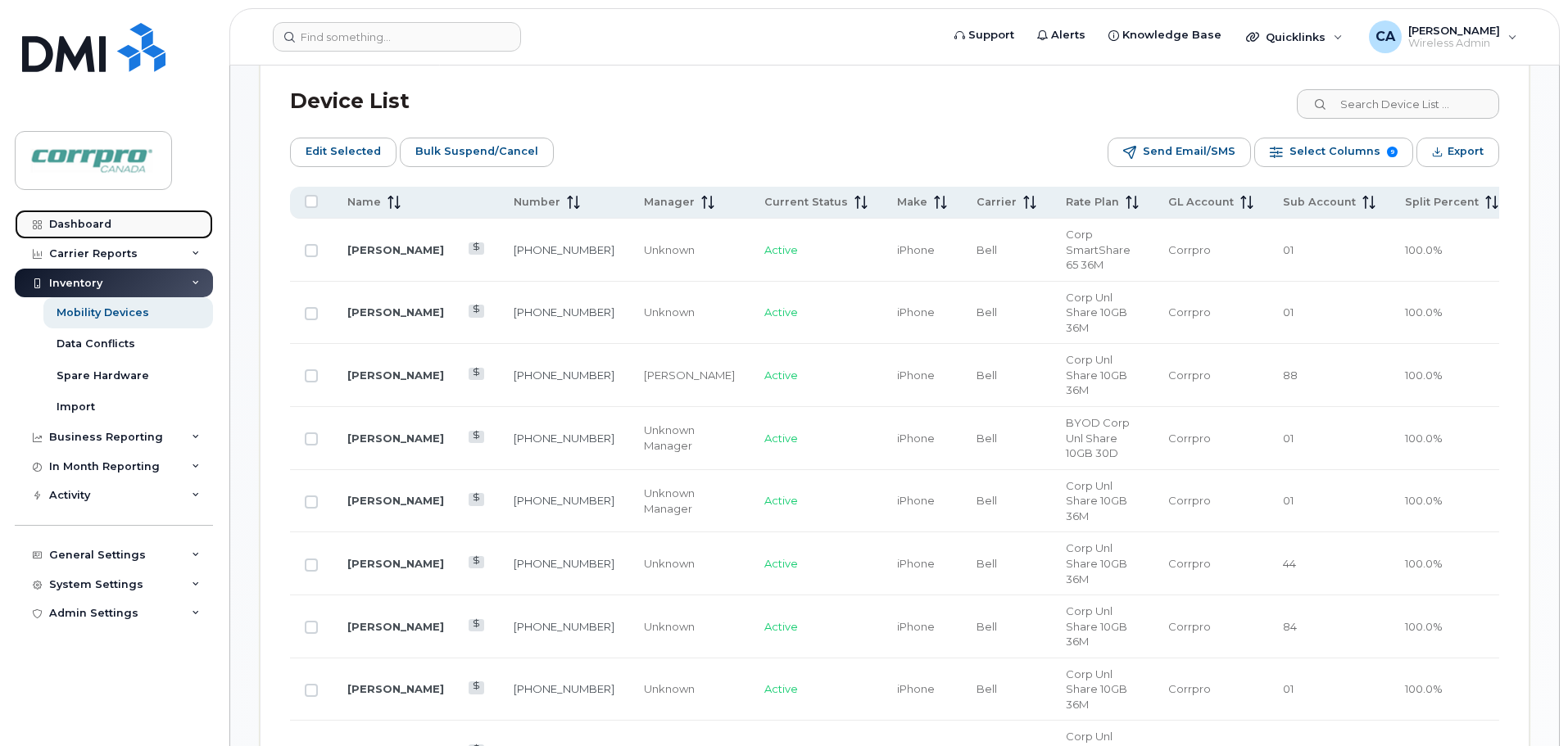
click at [119, 226] on link "Dashboard" at bounding box center [113, 225] width 198 height 29
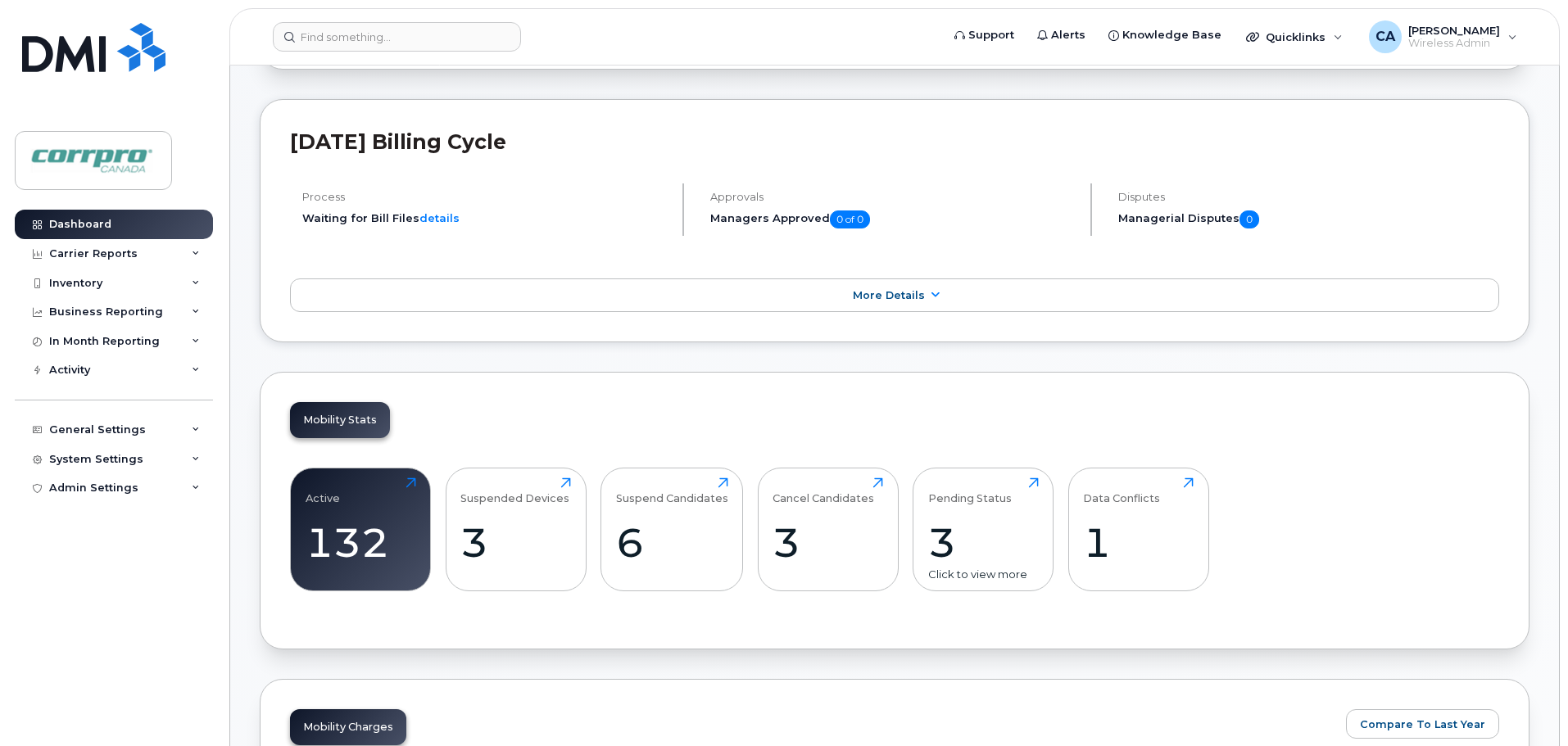
scroll to position [246, 0]
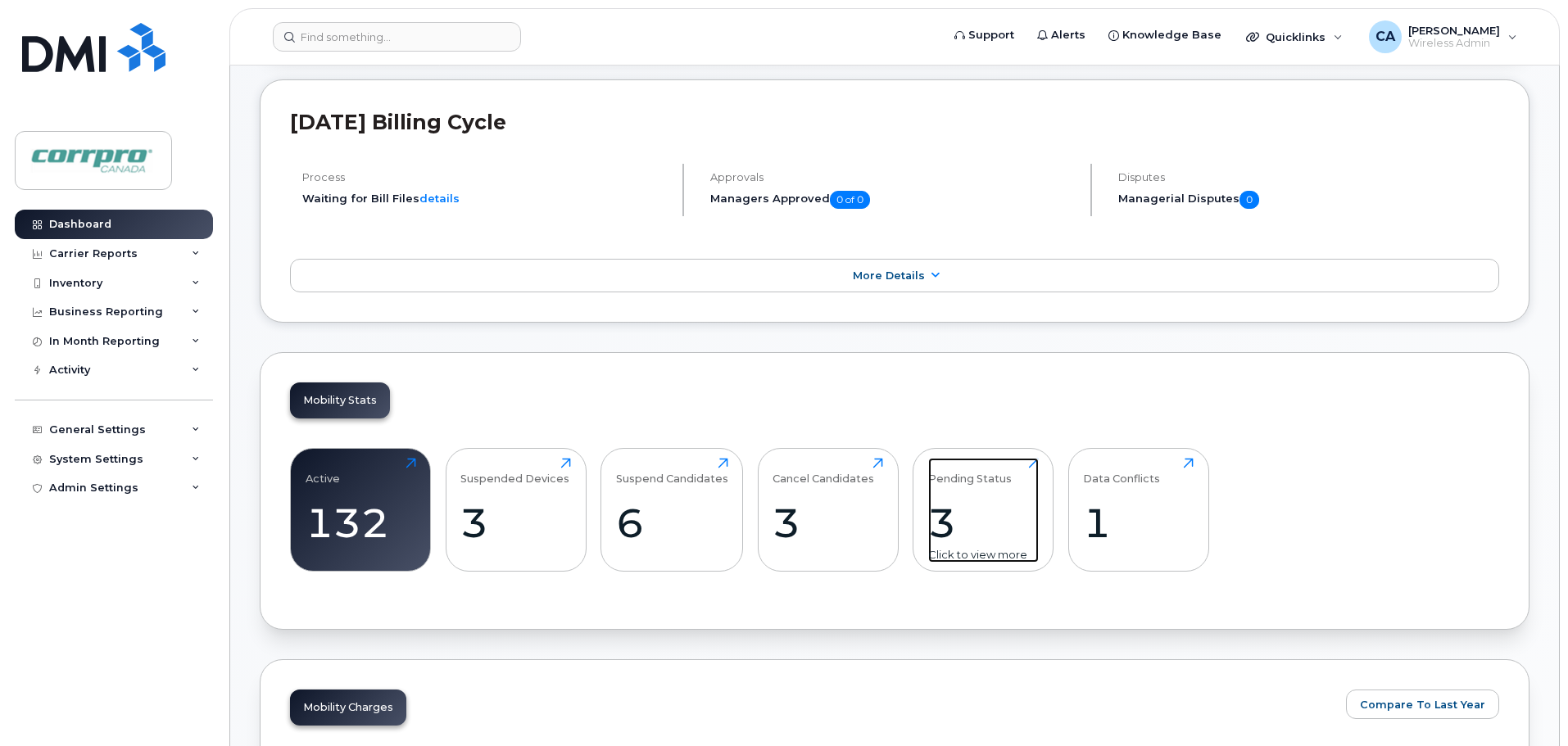
click at [942, 531] on div "3" at bounding box center [983, 522] width 110 height 48
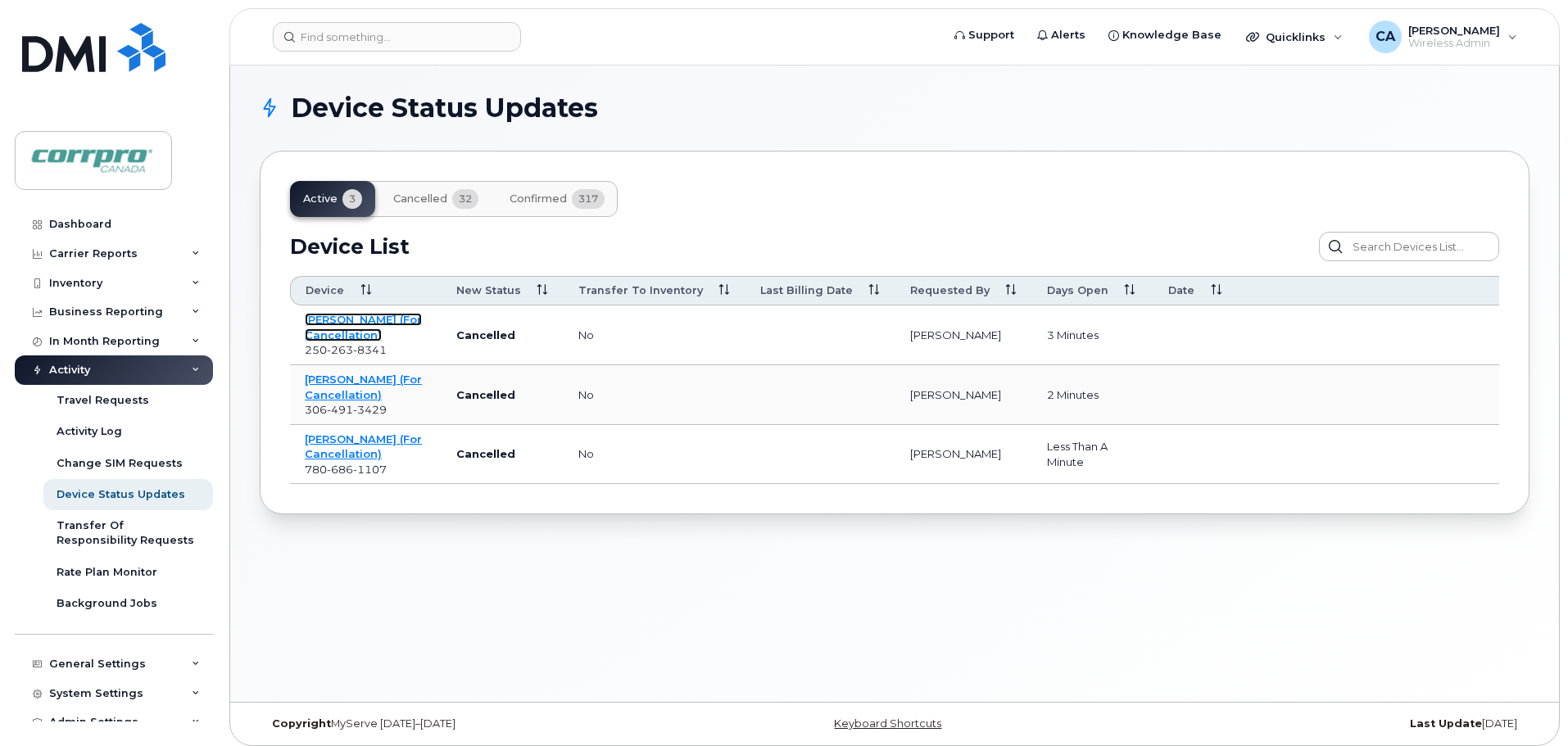
click at [322, 326] on link "[PERSON_NAME] (For Cancellation)" at bounding box center [363, 326] width 117 height 28
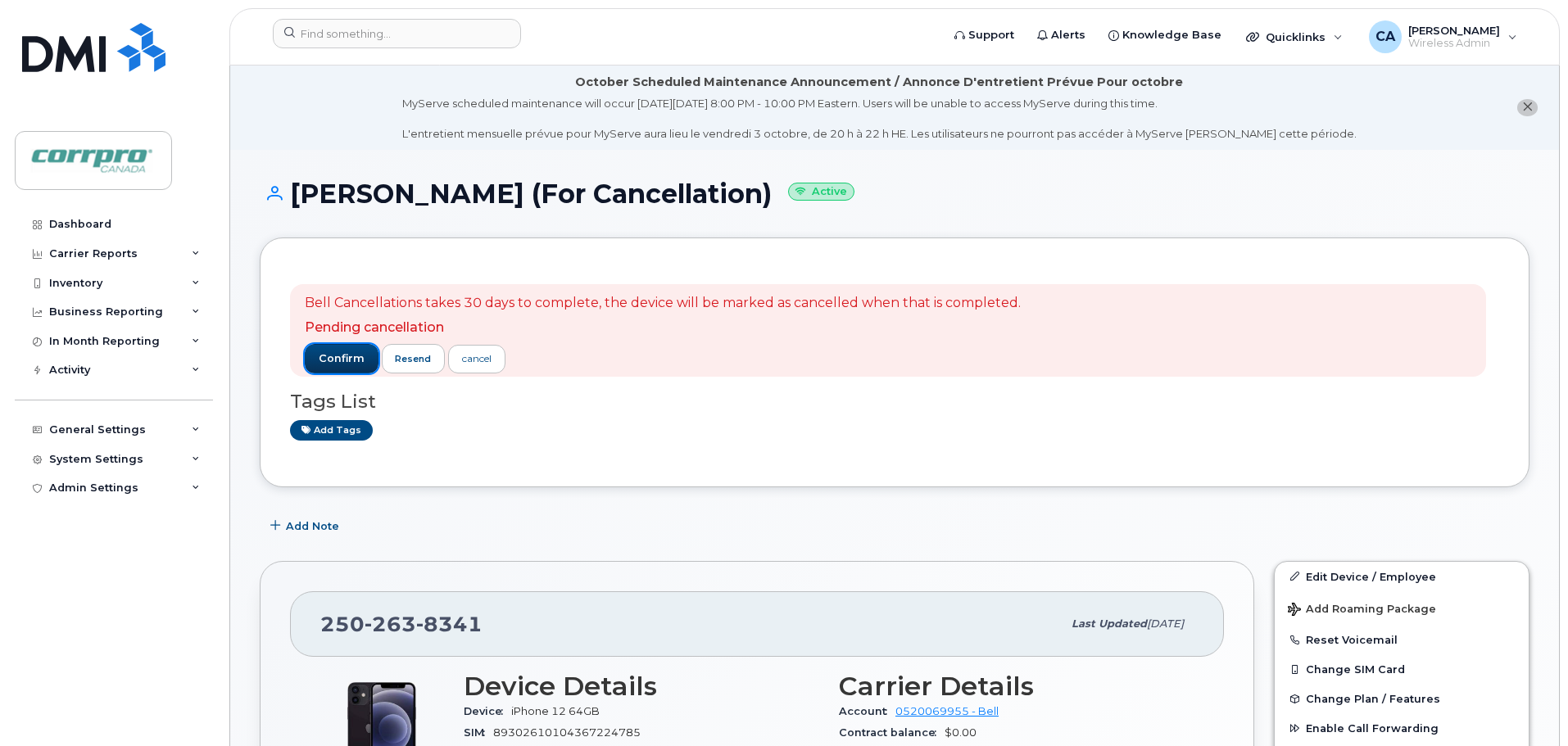
click at [346, 364] on span "confirm" at bounding box center [341, 358] width 46 height 15
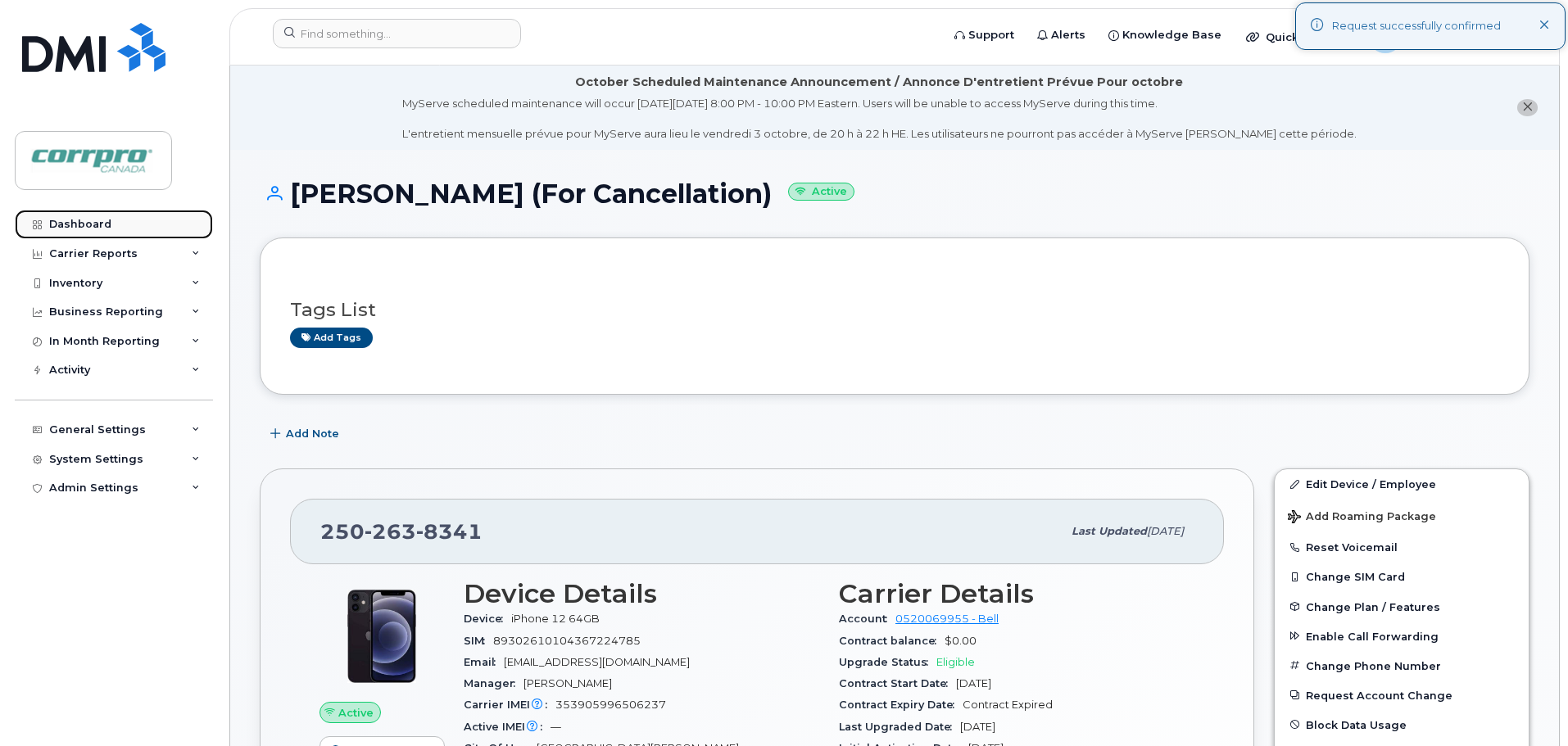
click at [117, 226] on link "Dashboard" at bounding box center [113, 225] width 198 height 29
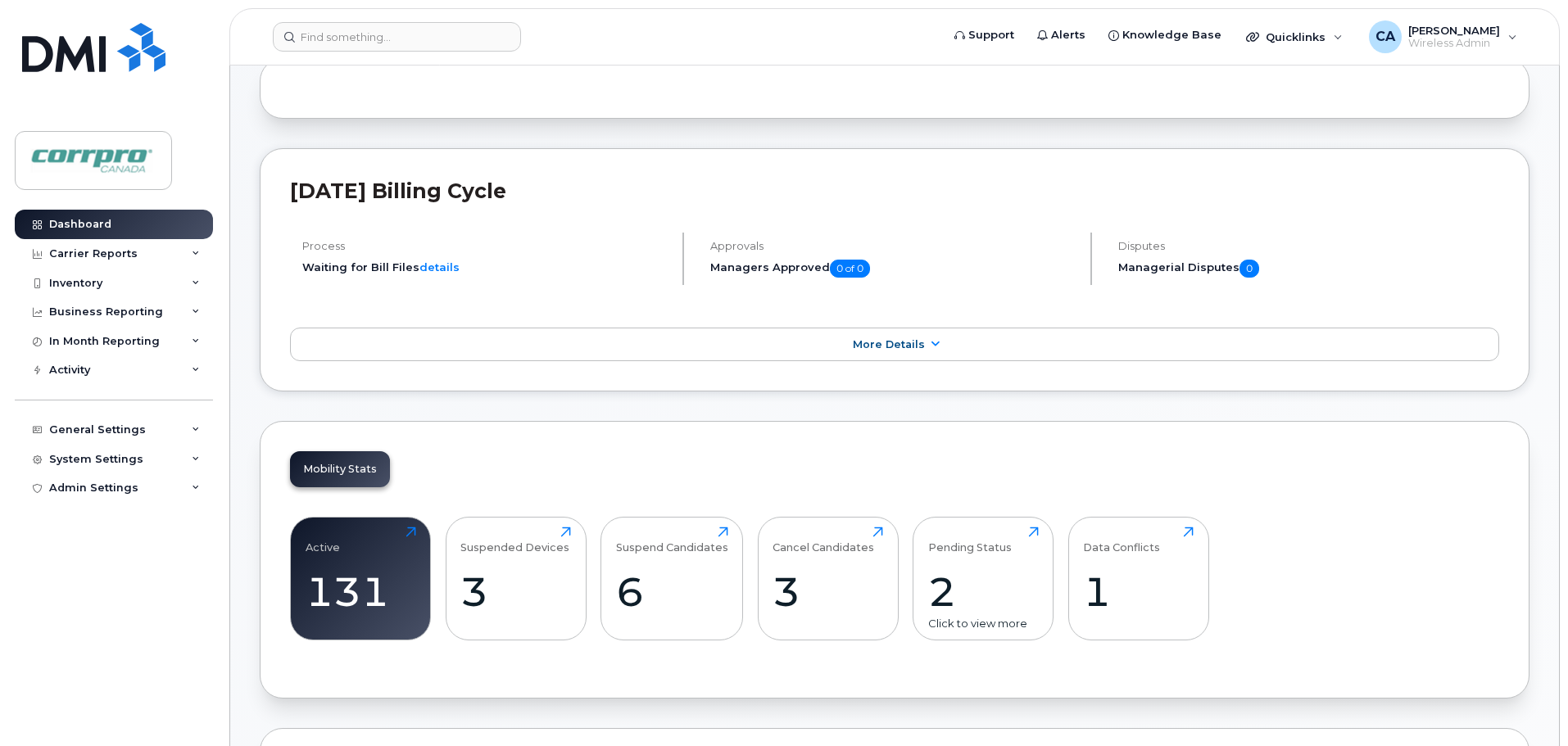
scroll to position [327, 0]
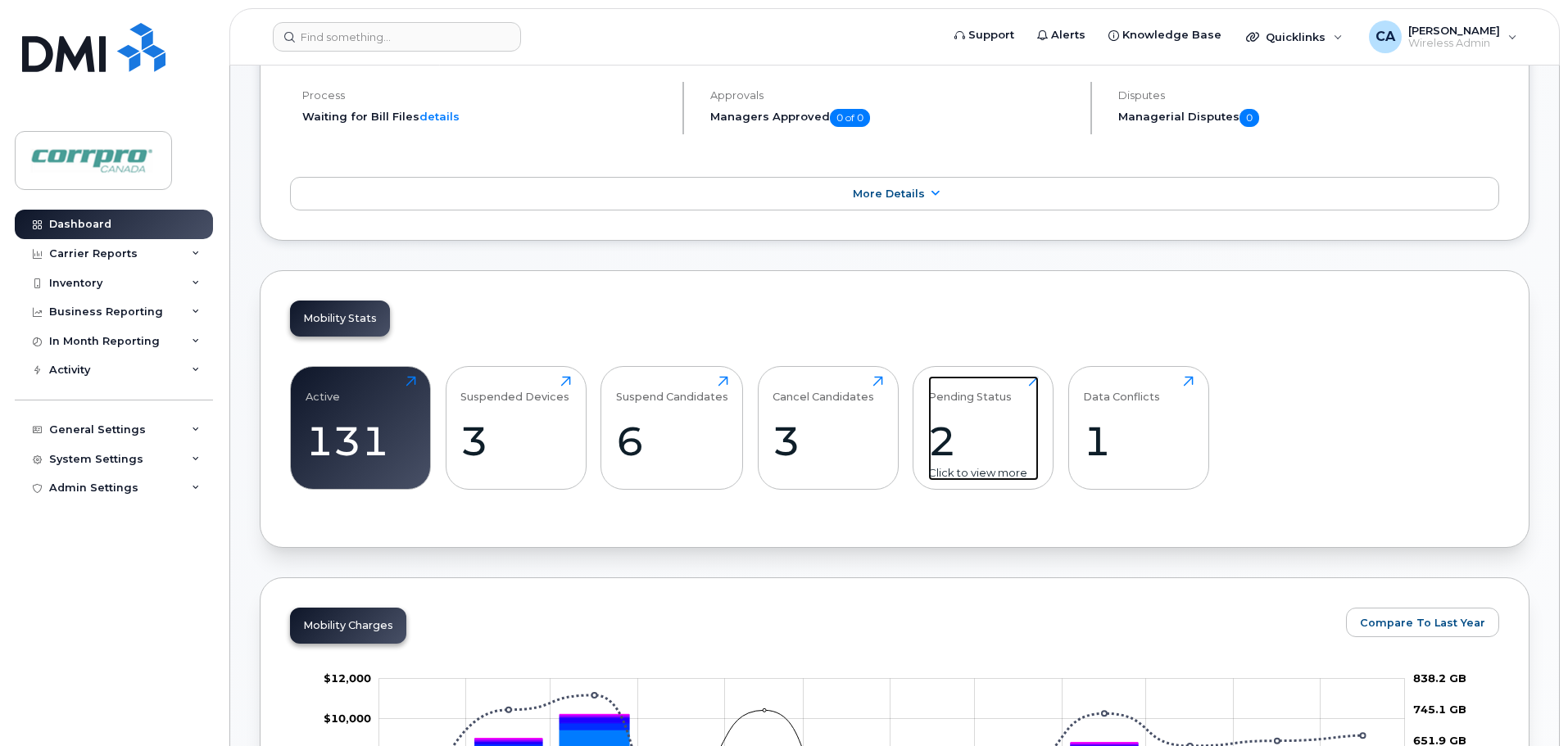
click at [943, 435] on div "2" at bounding box center [983, 440] width 110 height 48
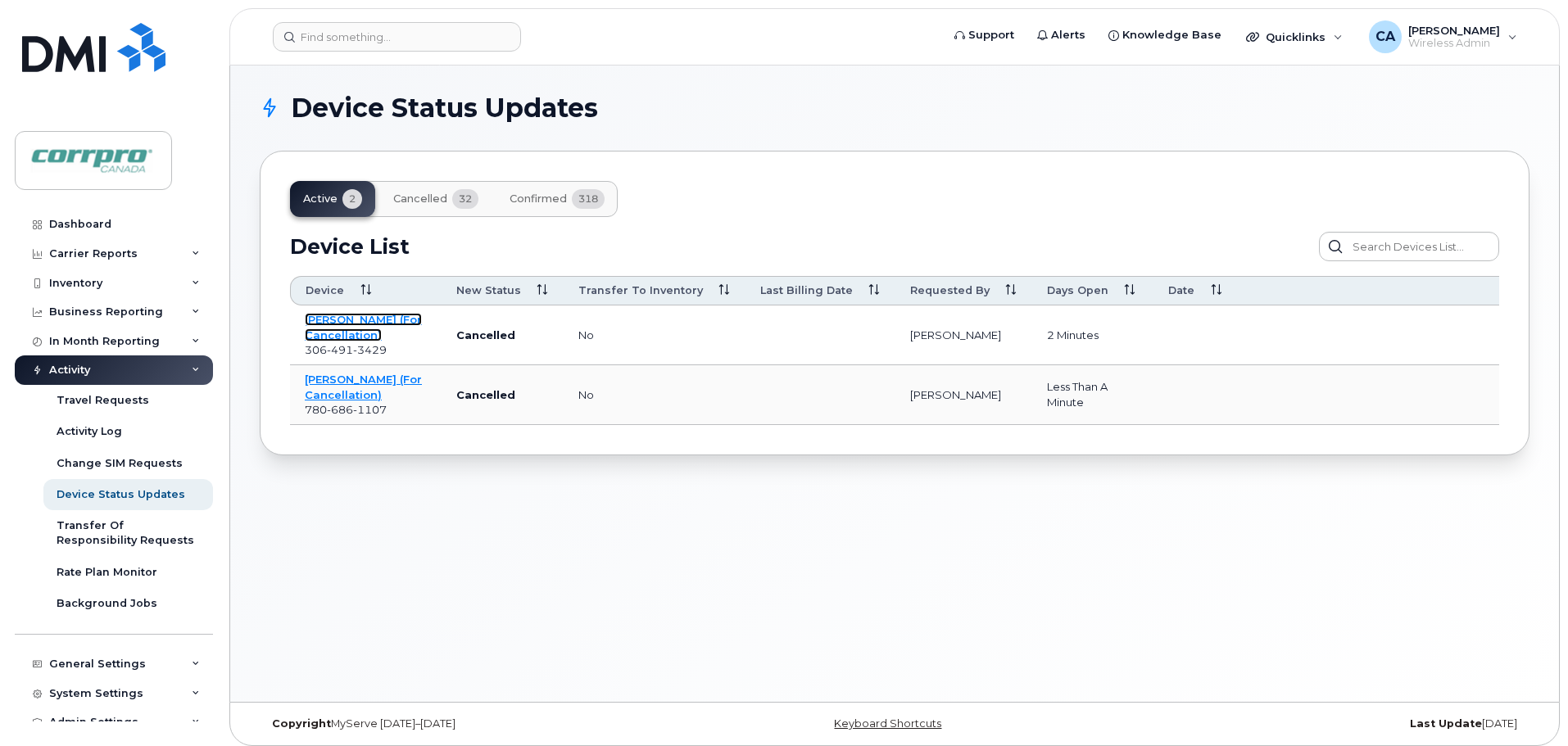
click at [344, 332] on link "[PERSON_NAME] (For Cancellation)" at bounding box center [363, 326] width 117 height 28
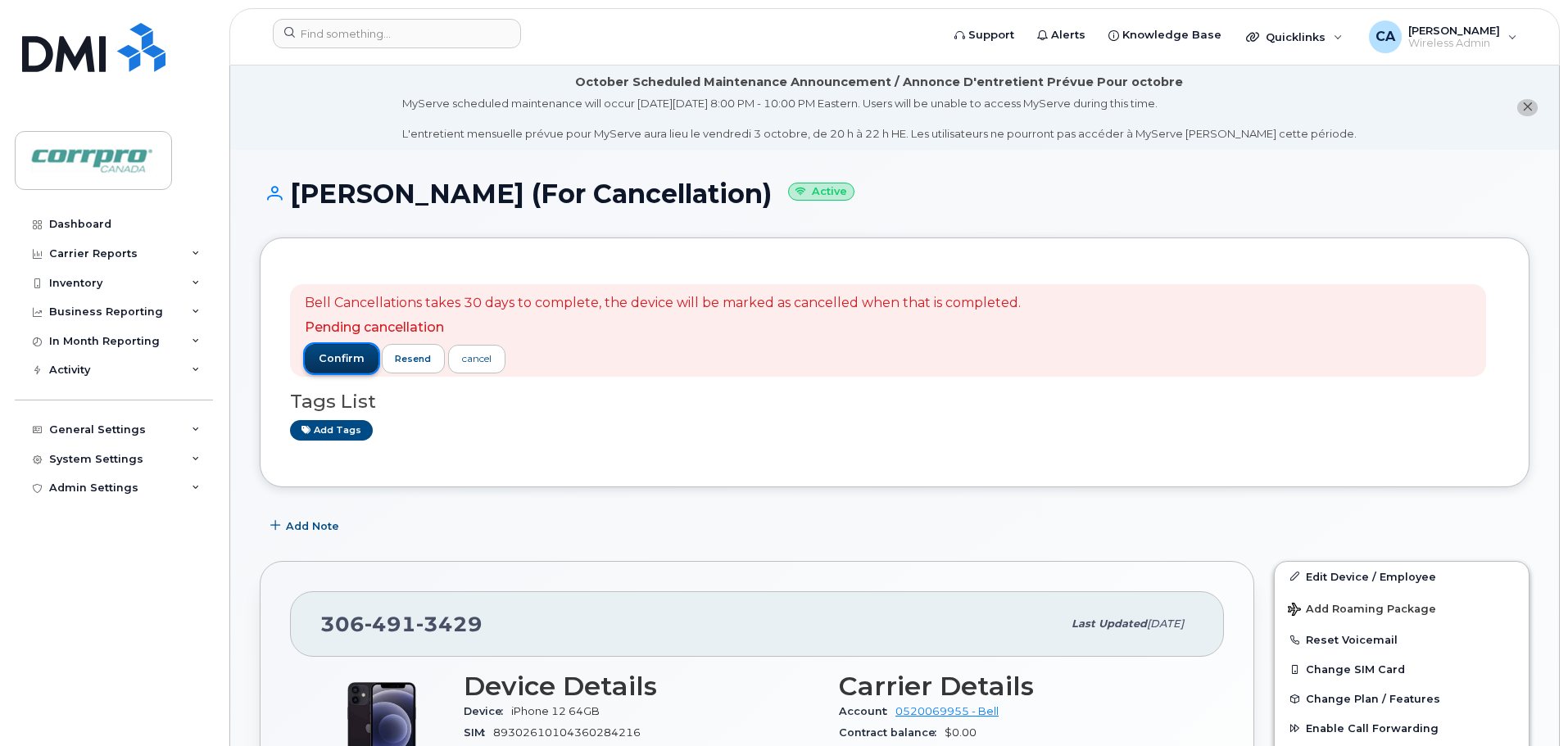
click at [338, 357] on span "confirm" at bounding box center [341, 358] width 46 height 15
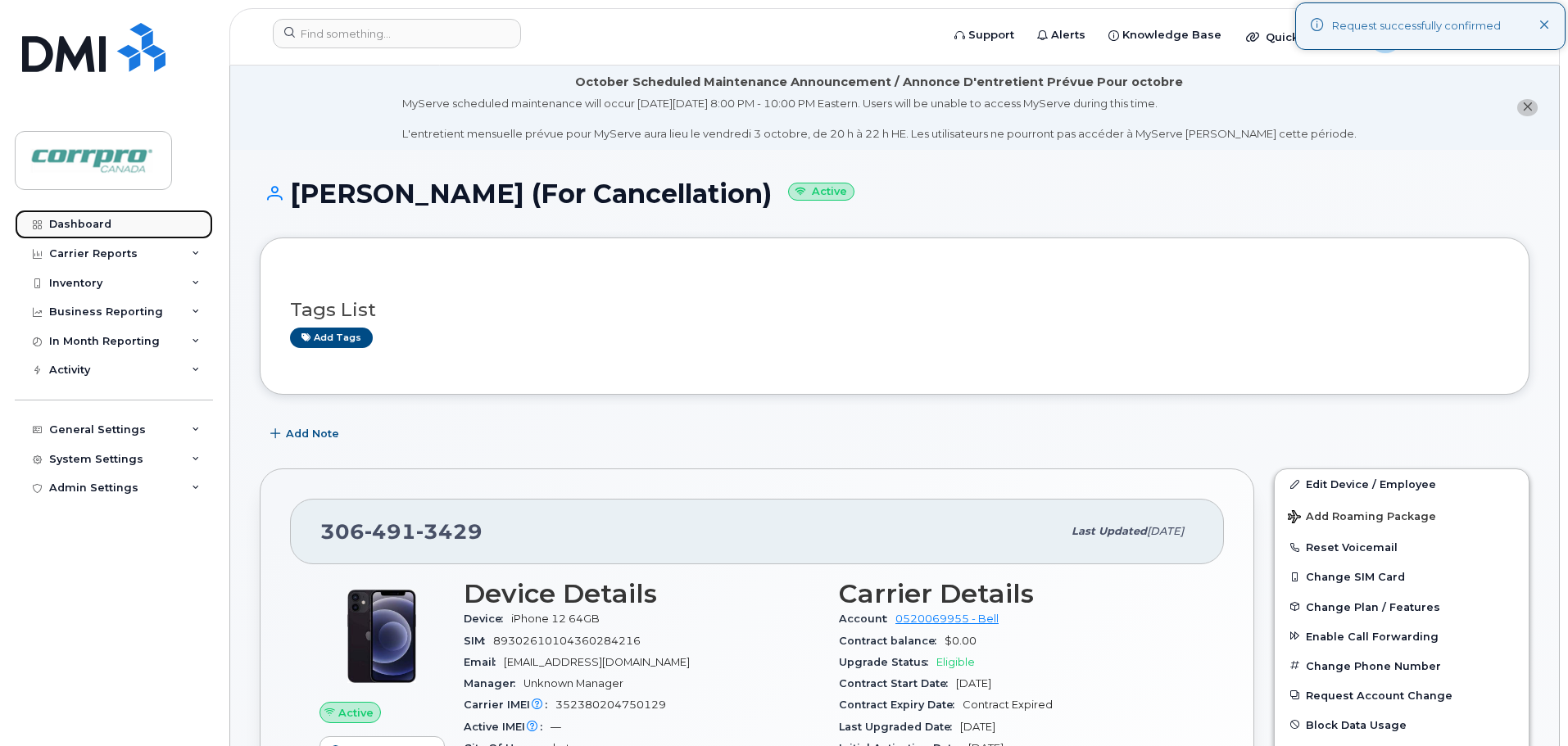
click at [97, 223] on div "Dashboard" at bounding box center [80, 224] width 63 height 13
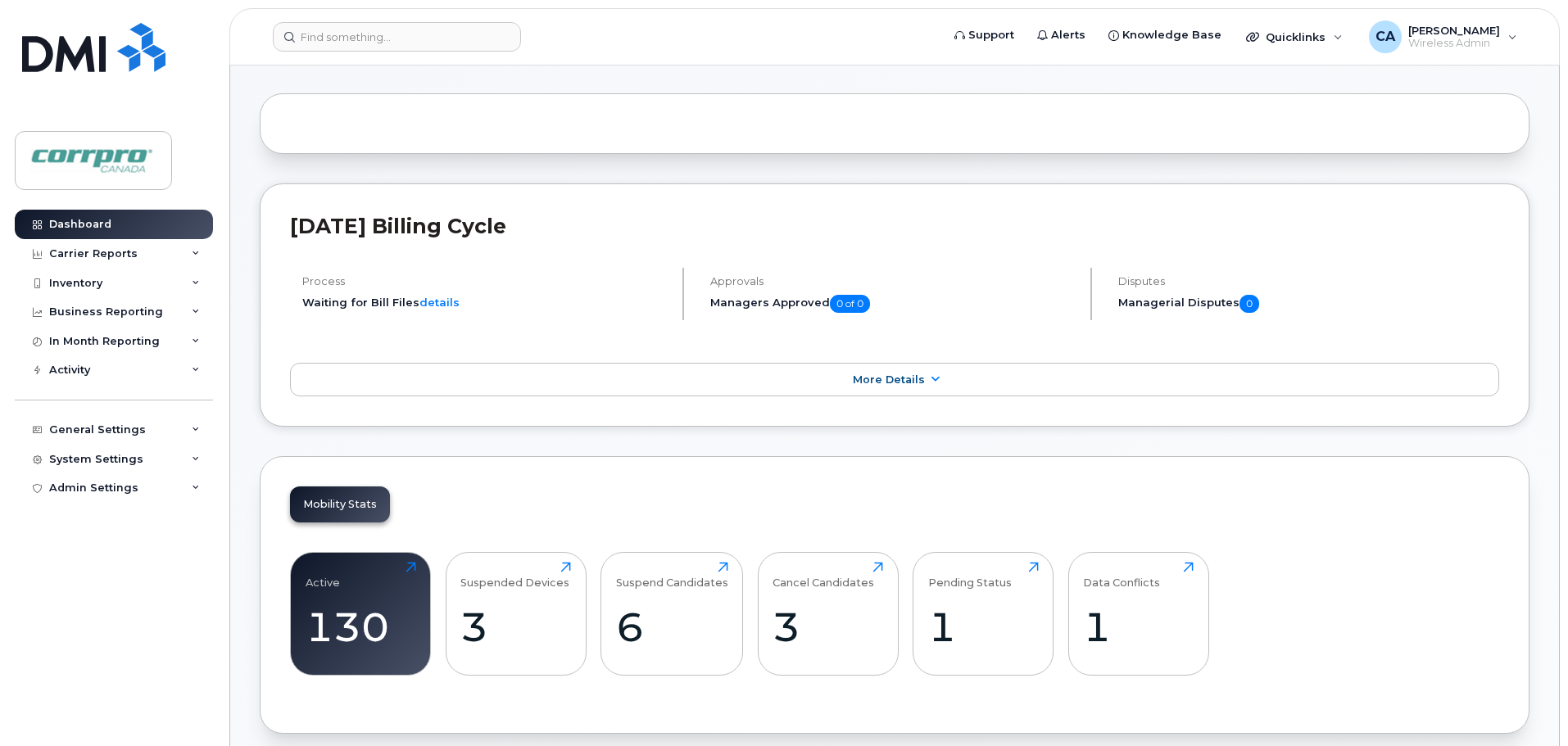
scroll to position [164, 0]
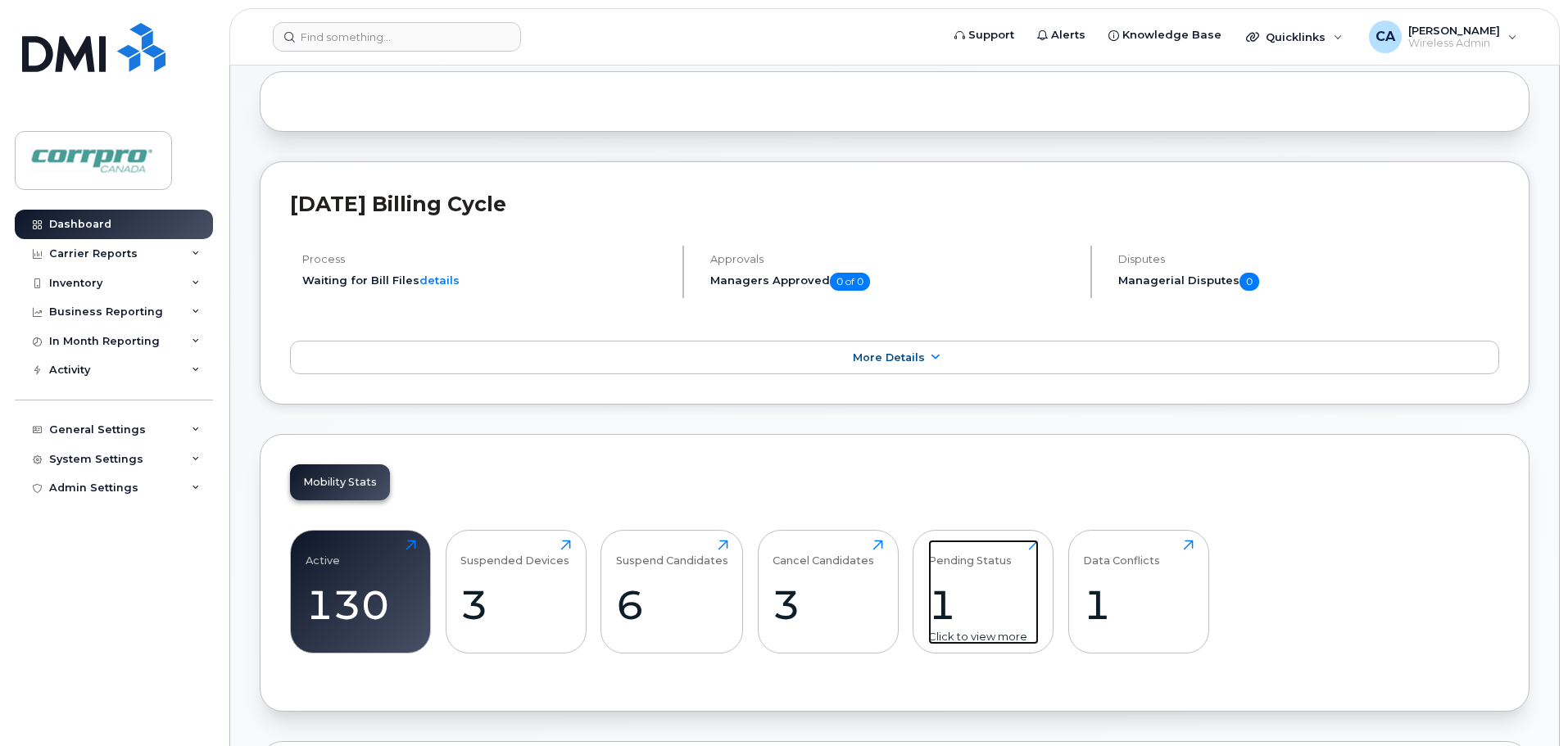
click at [951, 613] on div "1" at bounding box center [983, 604] width 110 height 48
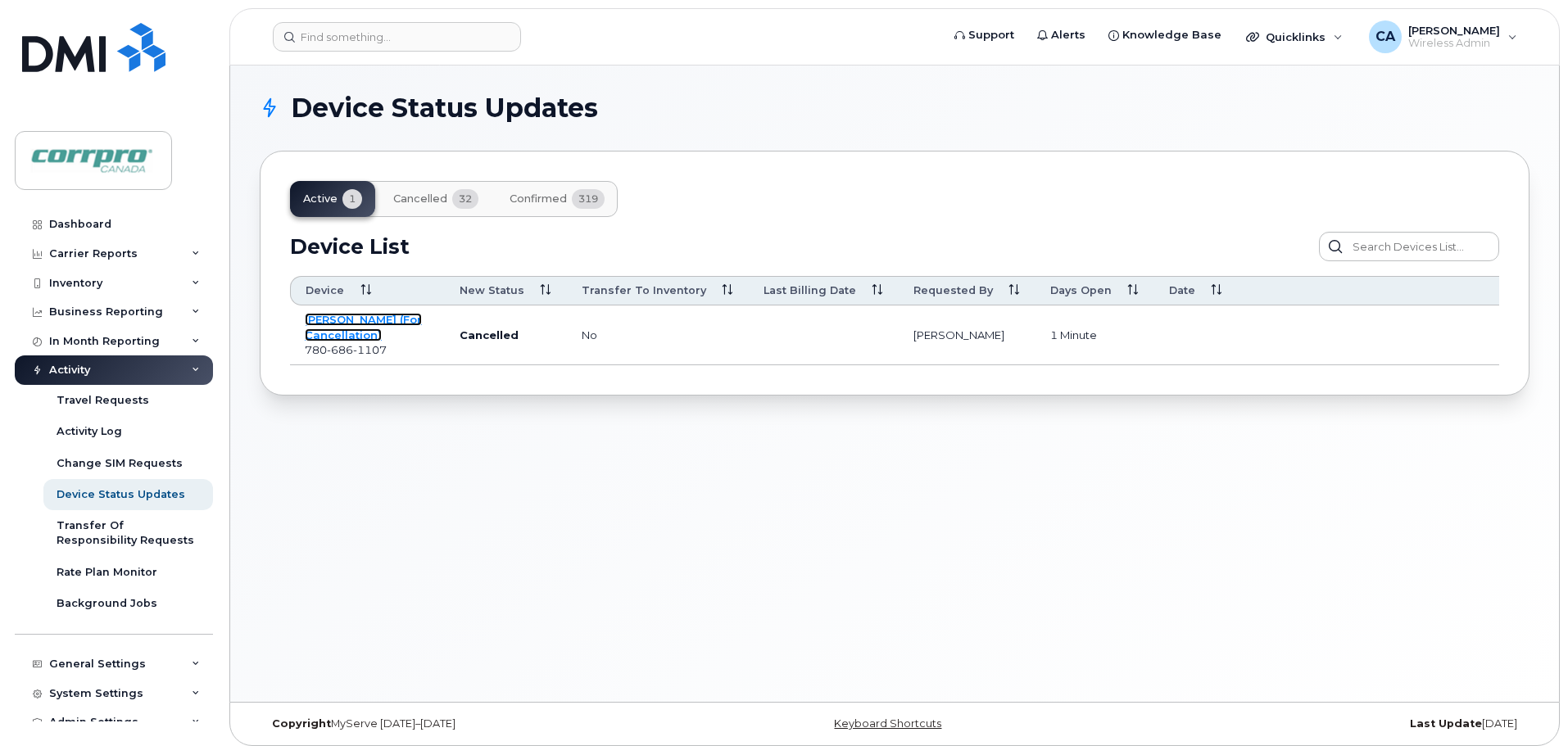
click at [343, 335] on link "[PERSON_NAME] (For Cancellation)" at bounding box center [363, 326] width 117 height 28
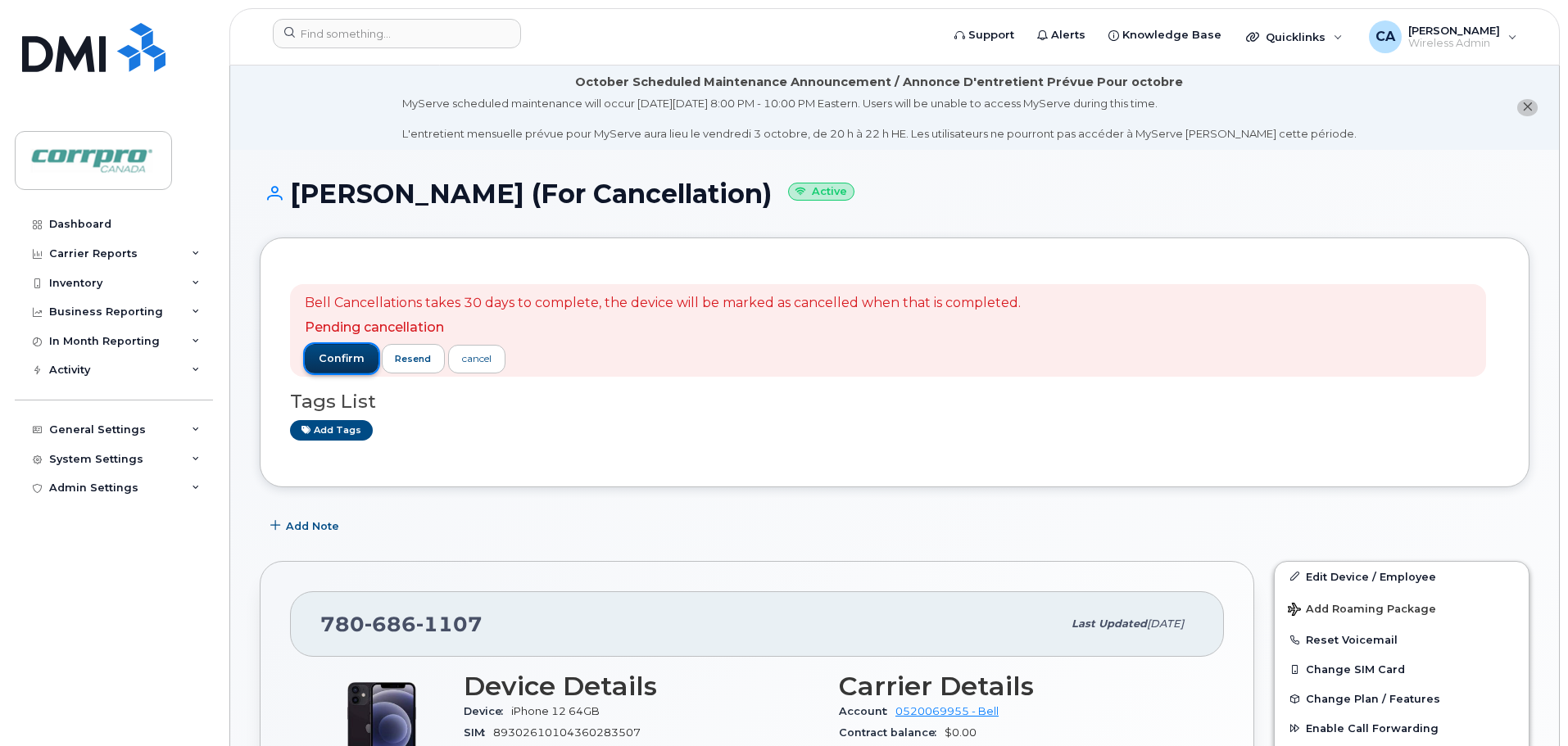
click at [348, 353] on span "confirm" at bounding box center [341, 358] width 46 height 15
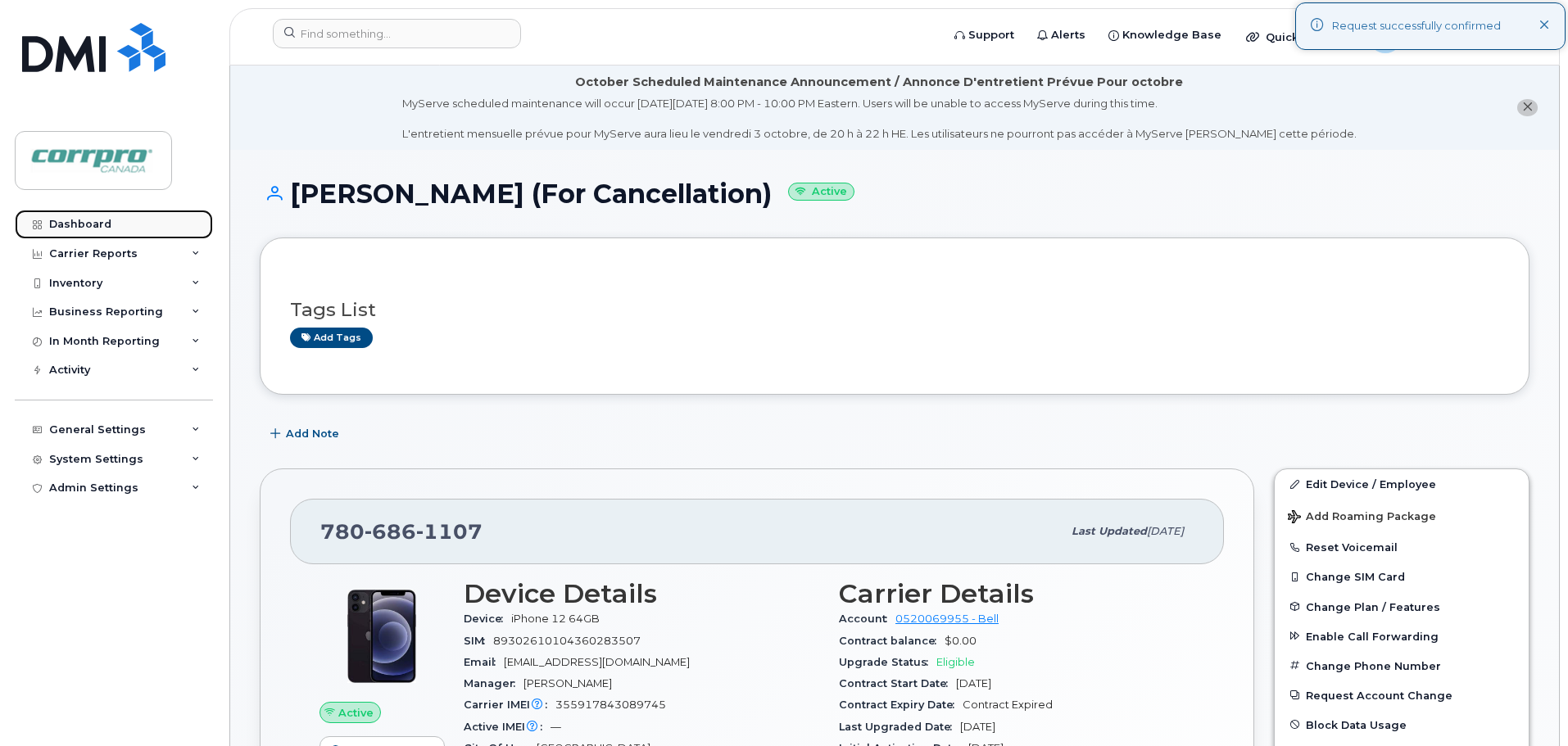
click at [123, 228] on link "Dashboard" at bounding box center [113, 225] width 198 height 29
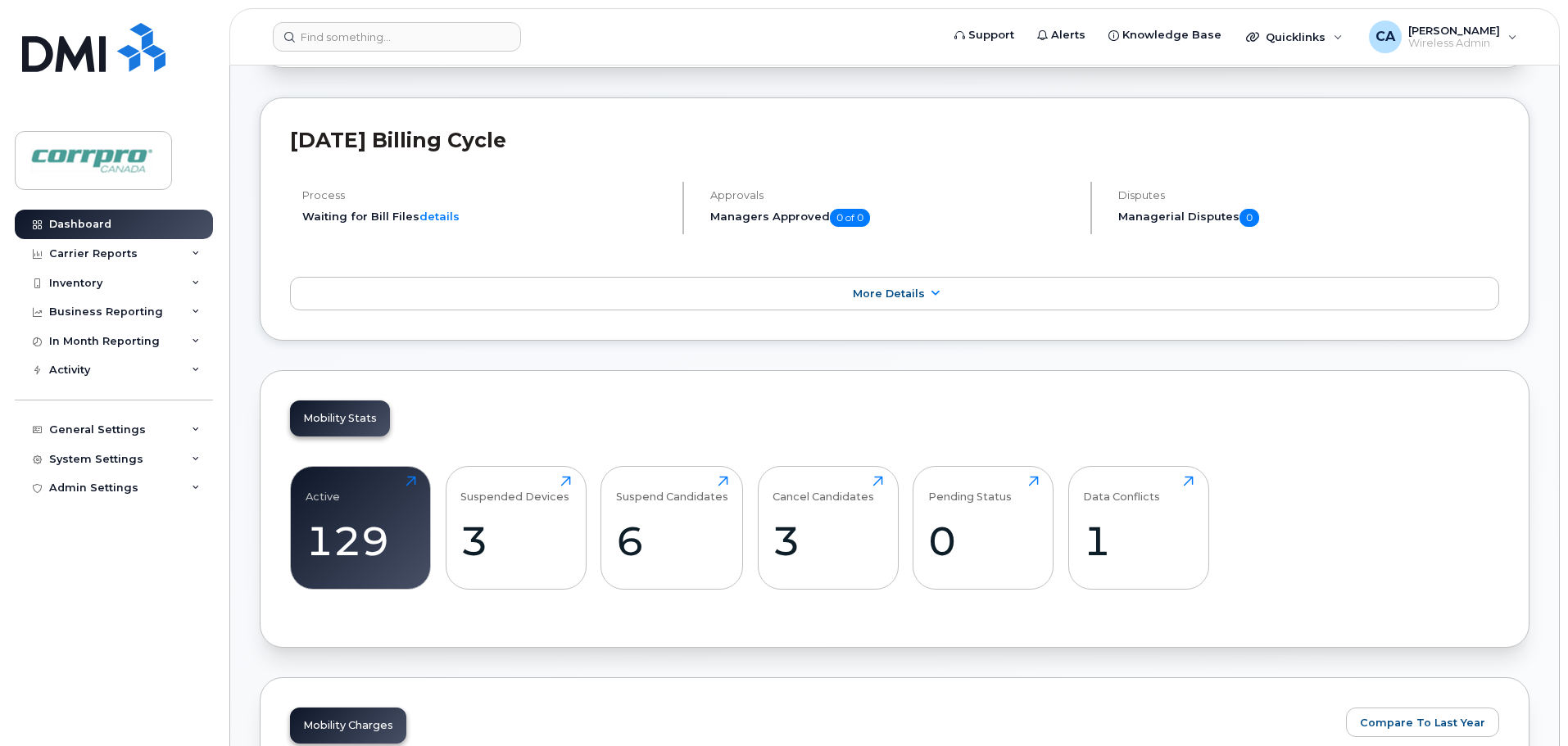
scroll to position [246, 0]
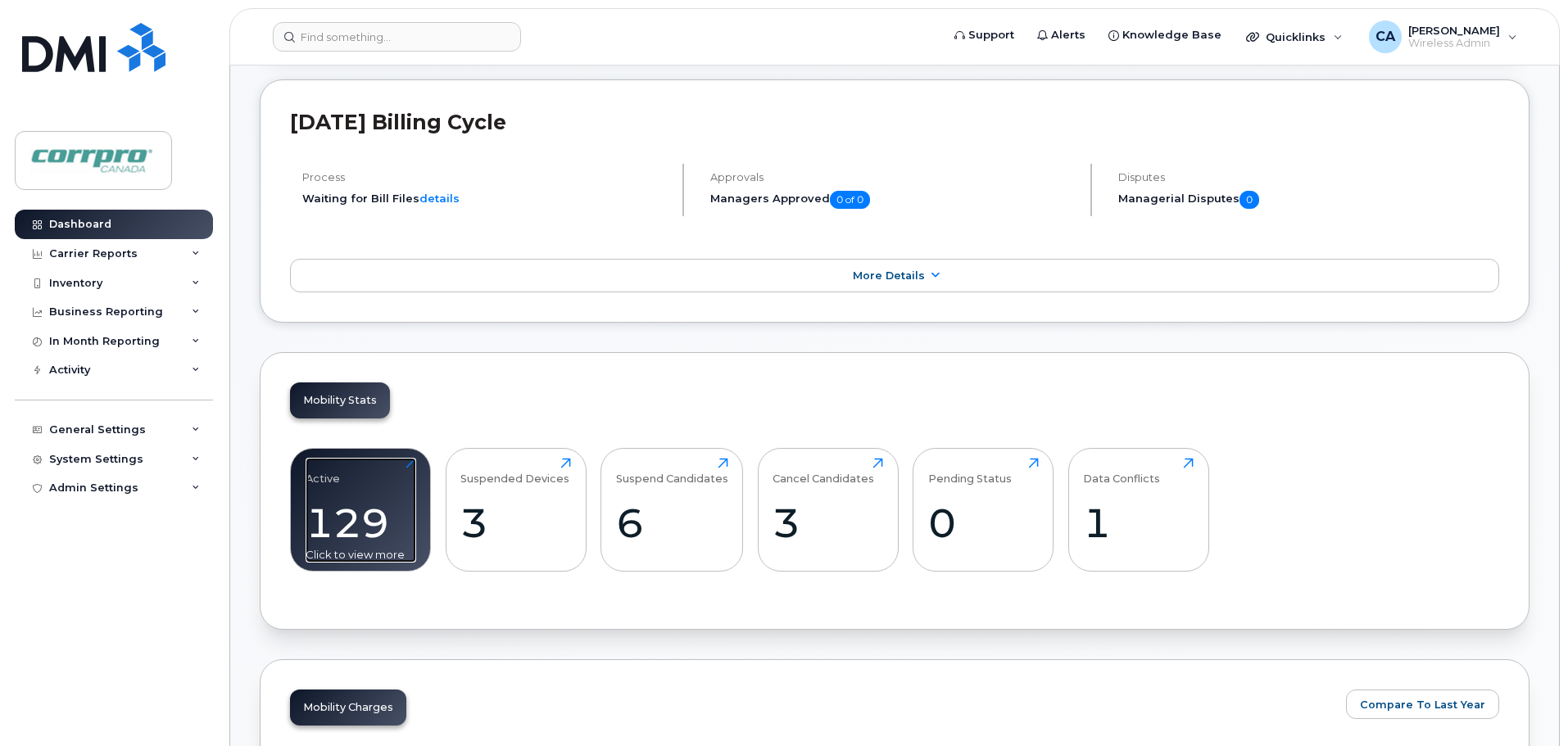
click at [357, 530] on div "129" at bounding box center [360, 522] width 110 height 48
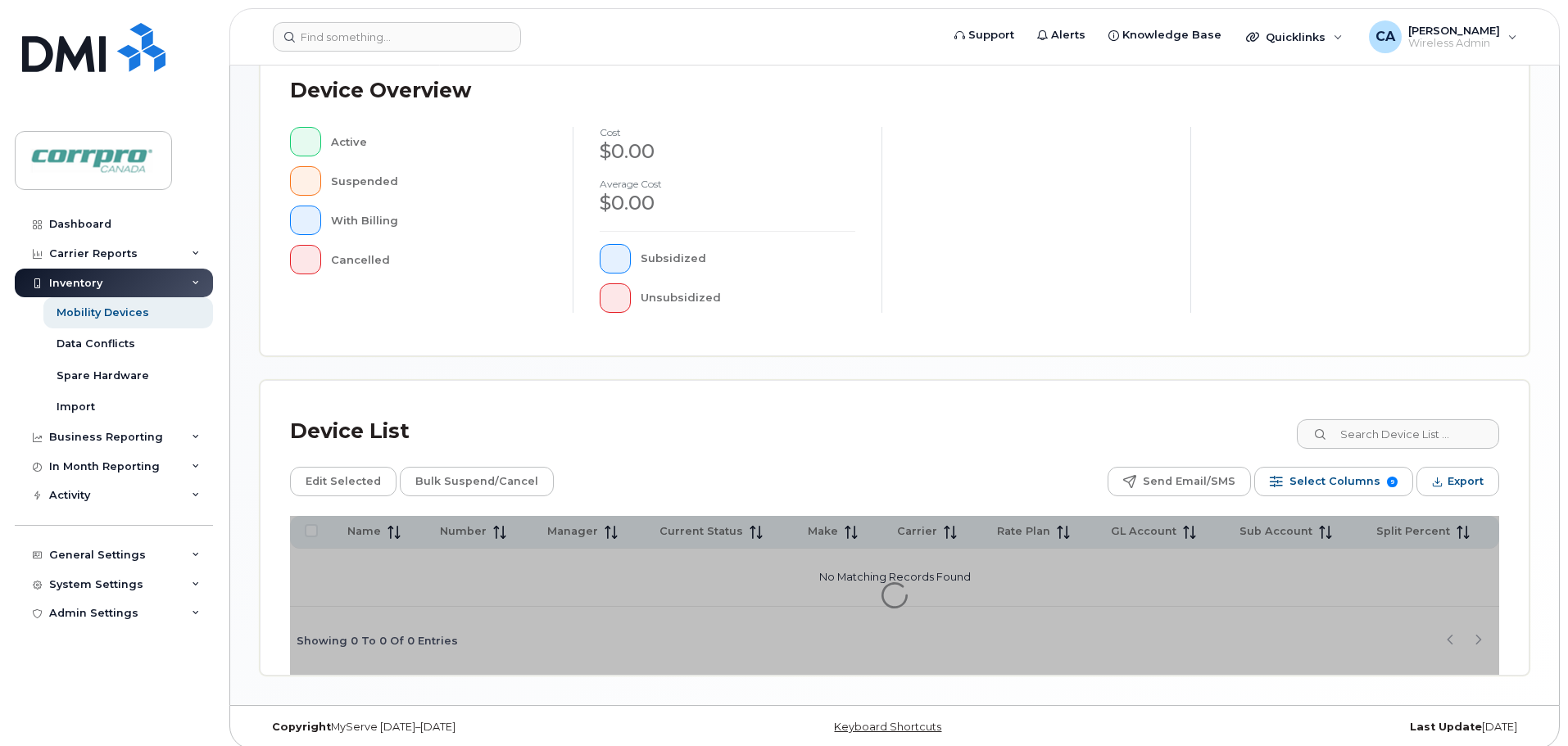
scroll to position [380, 0]
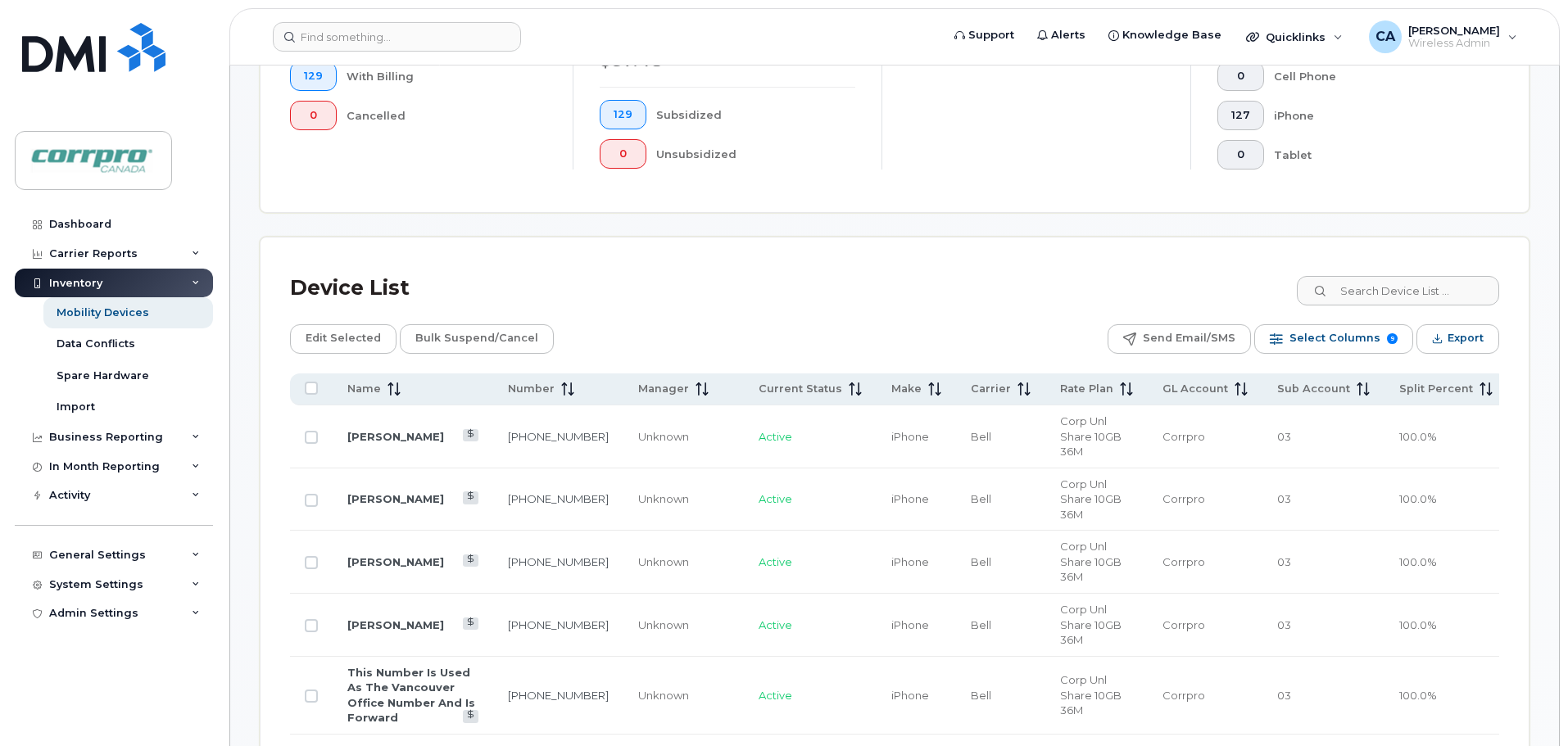
scroll to position [871, 0]
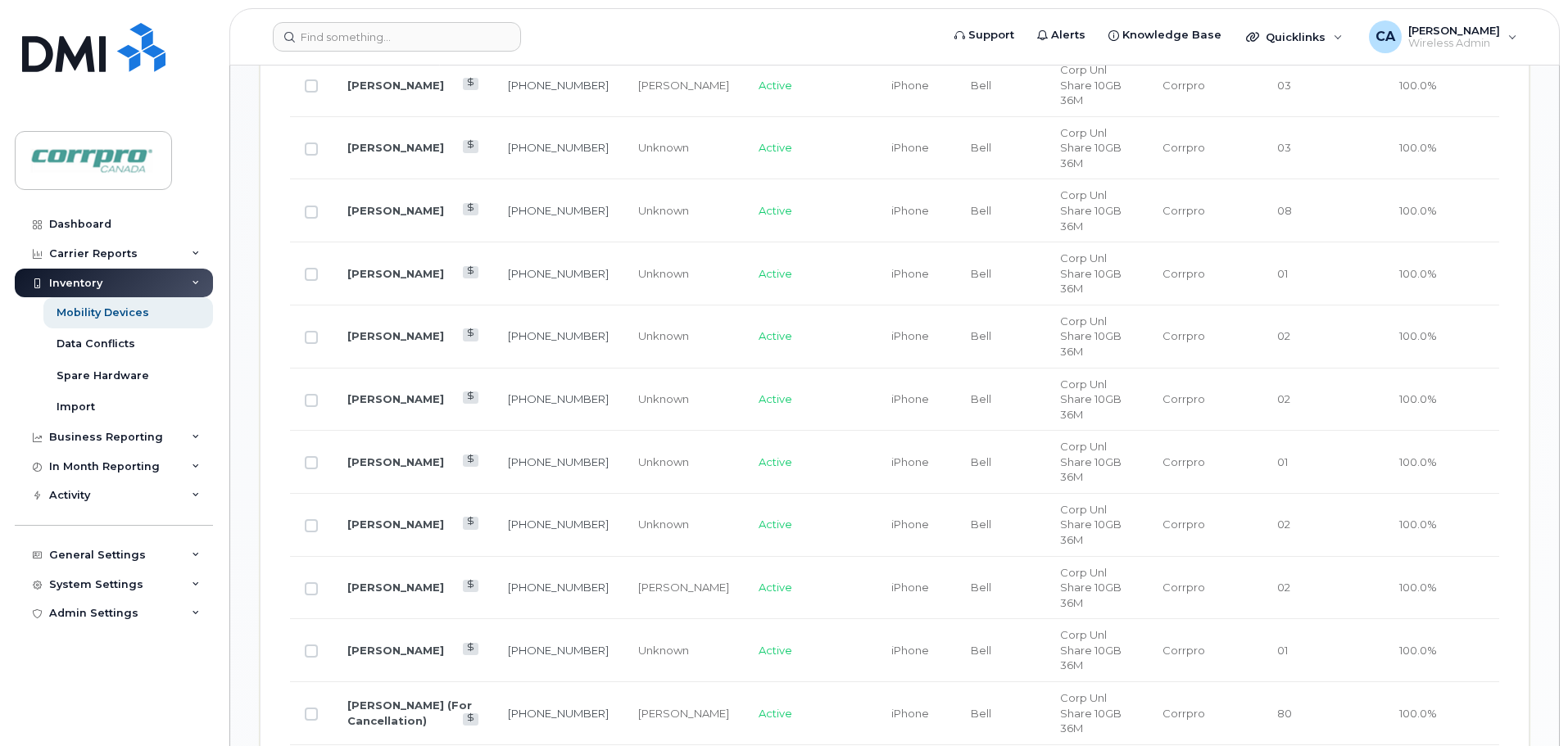
scroll to position [1608, 0]
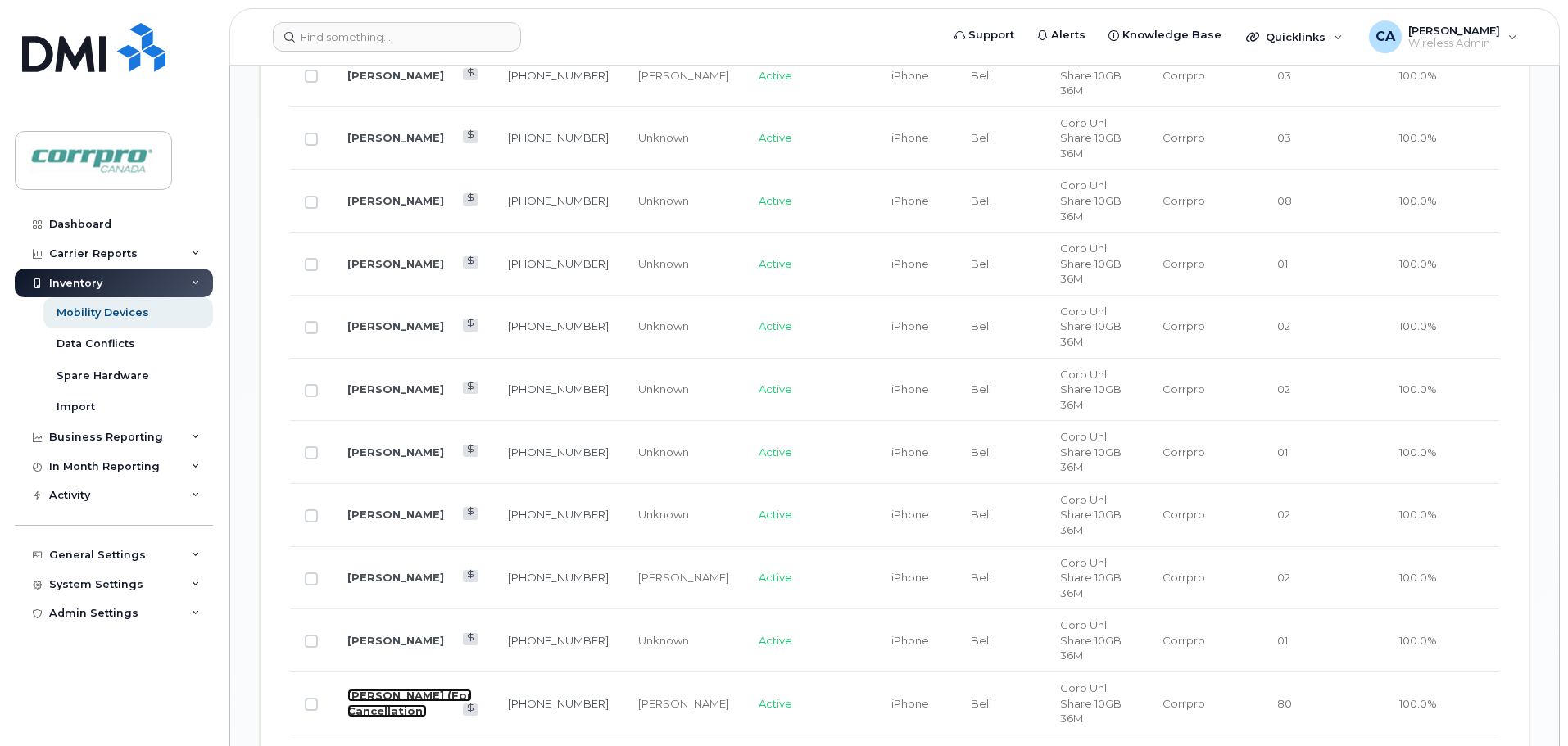
click at [395, 688] on link "[PERSON_NAME] (For Cancellation)" at bounding box center [409, 702] width 124 height 28
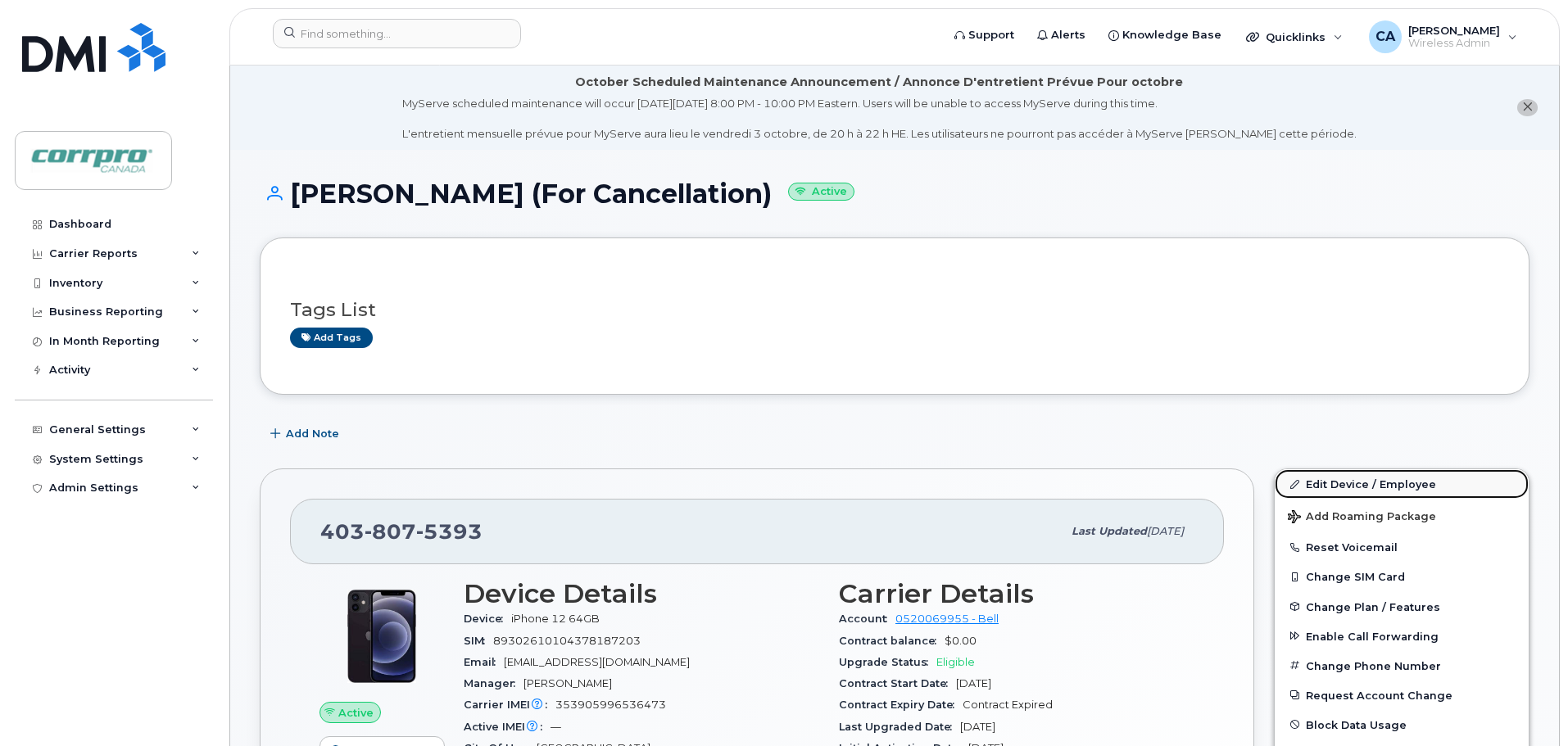
click at [1355, 484] on link "Edit Device / Employee" at bounding box center [1402, 484] width 254 height 29
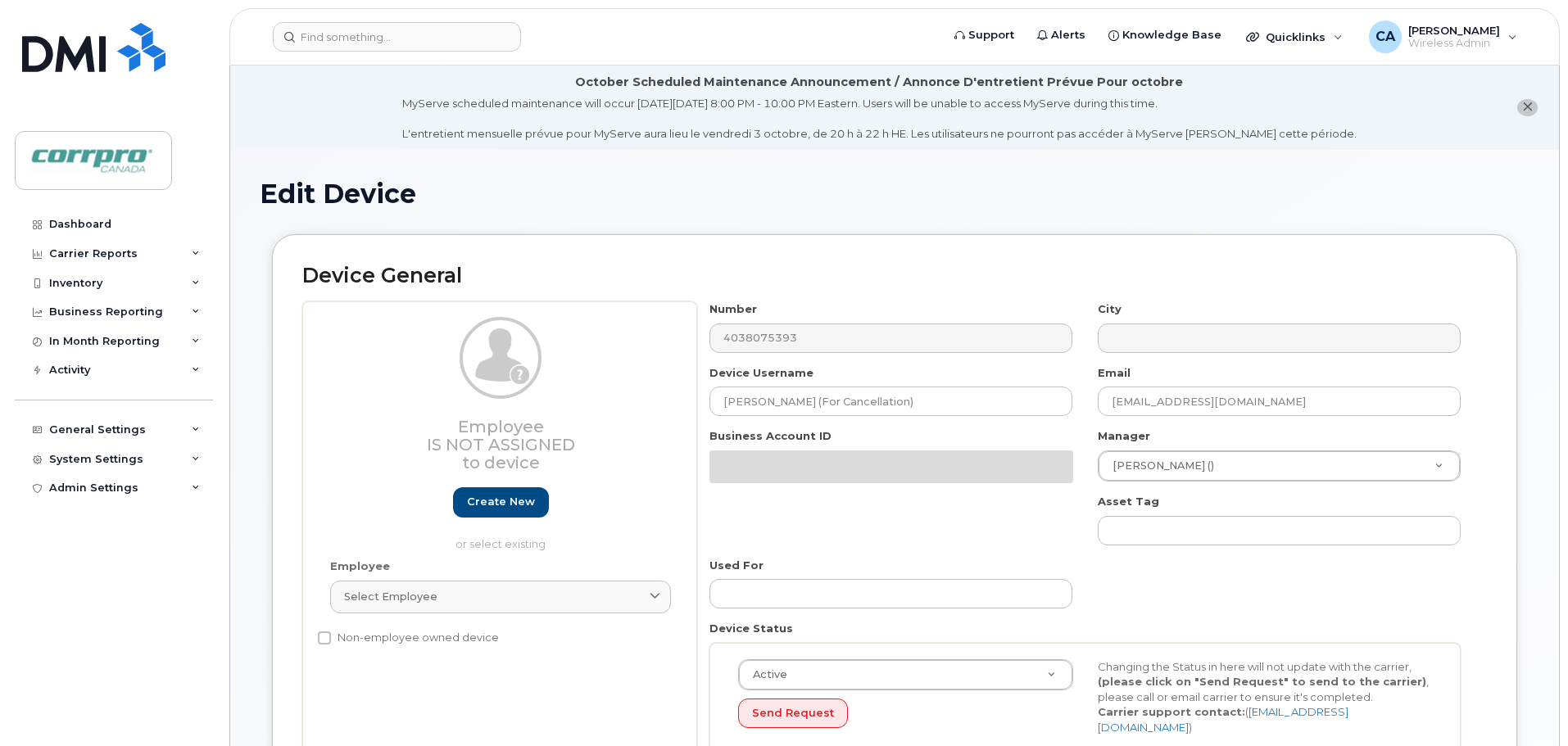
select select "5199"
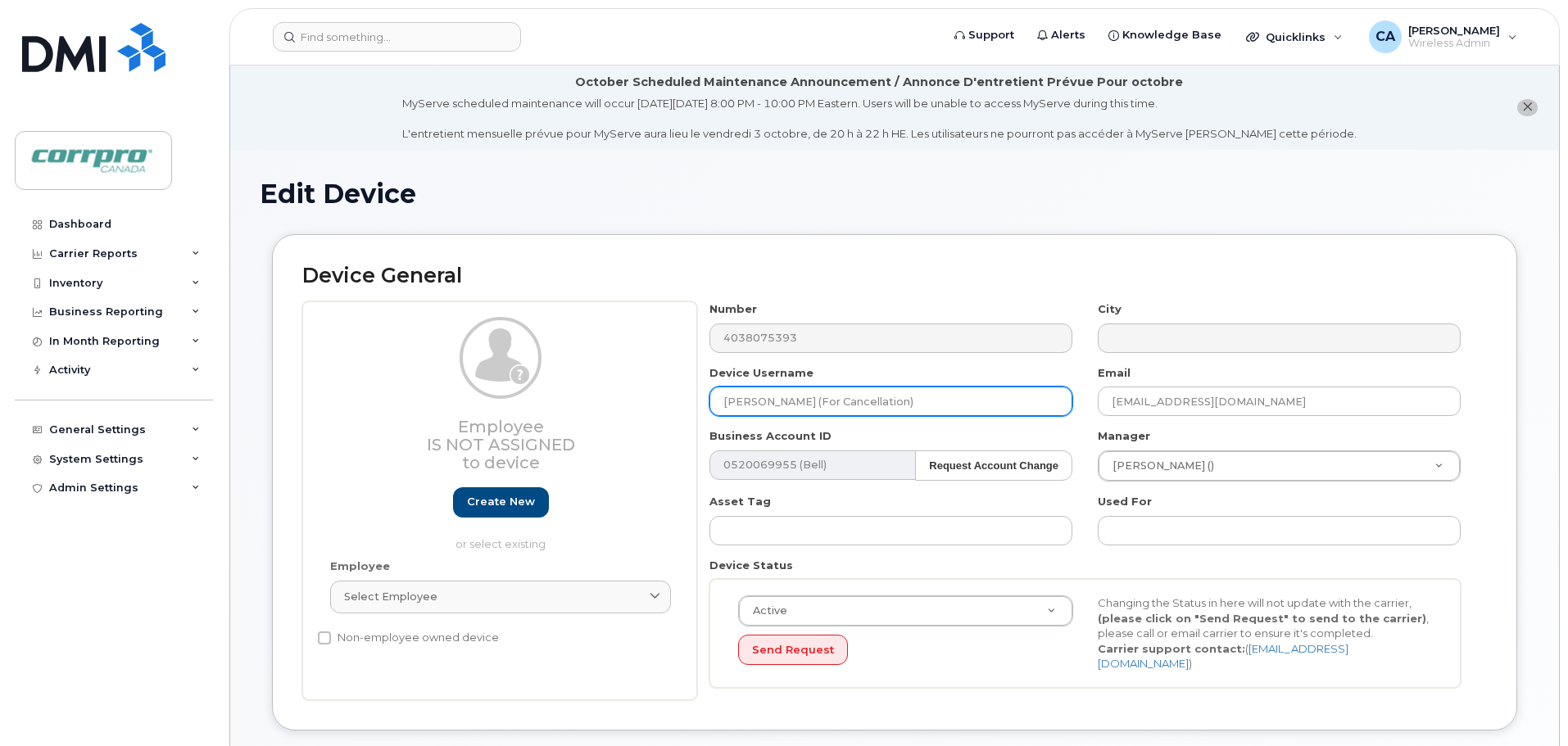
drag, startPoint x: 795, startPoint y: 403, endPoint x: 687, endPoint y: 403, distance: 108.0
click at [687, 403] on div "Employee Is not assigned to device Create new or select existing Employee Selec…" at bounding box center [894, 501] width 1185 height 398
drag, startPoint x: 889, startPoint y: 404, endPoint x: 821, endPoint y: 406, distance: 68.0
click at [821, 406] on input "John O'Hearn (For Cancellation)" at bounding box center [891, 401] width 363 height 29
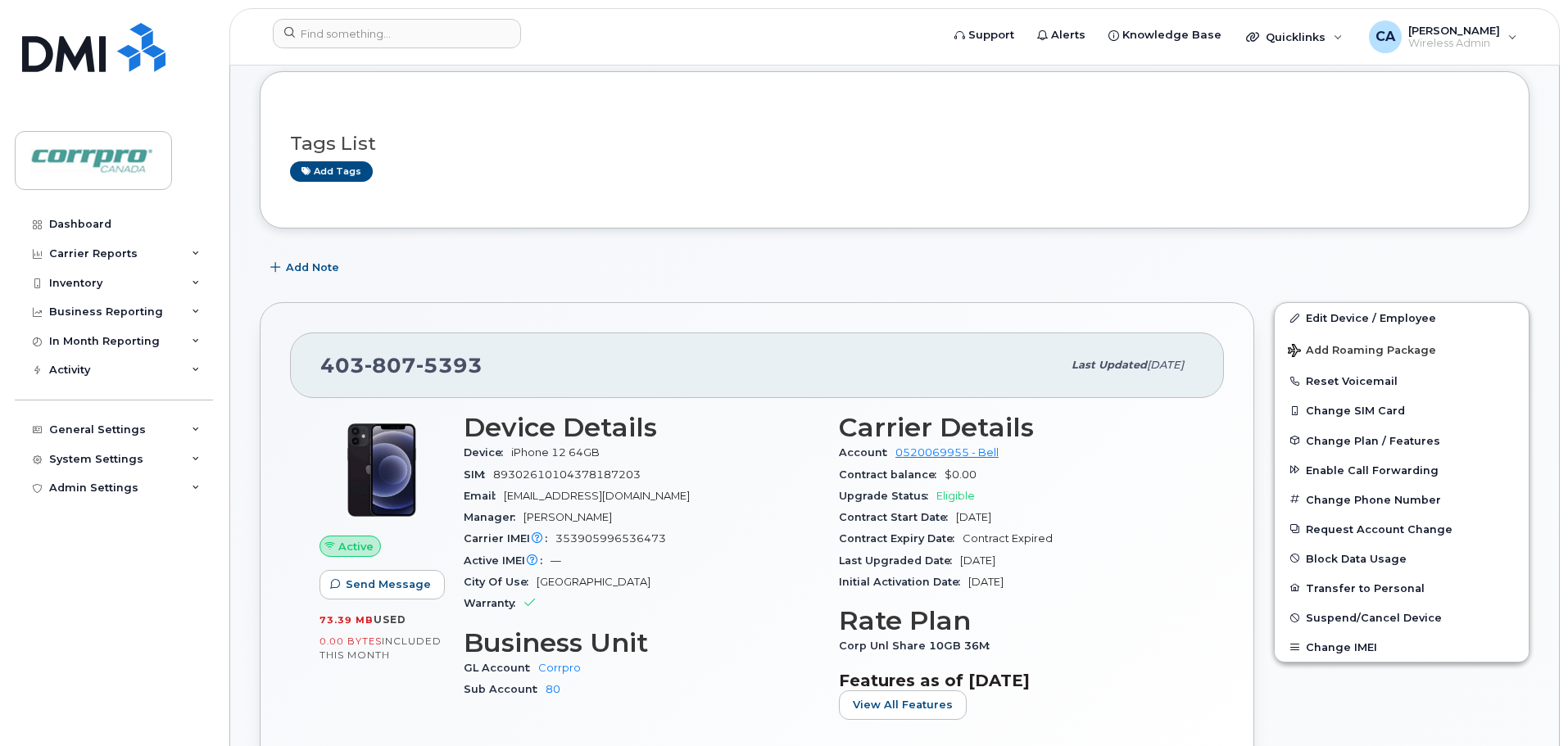
scroll to position [164, 0]
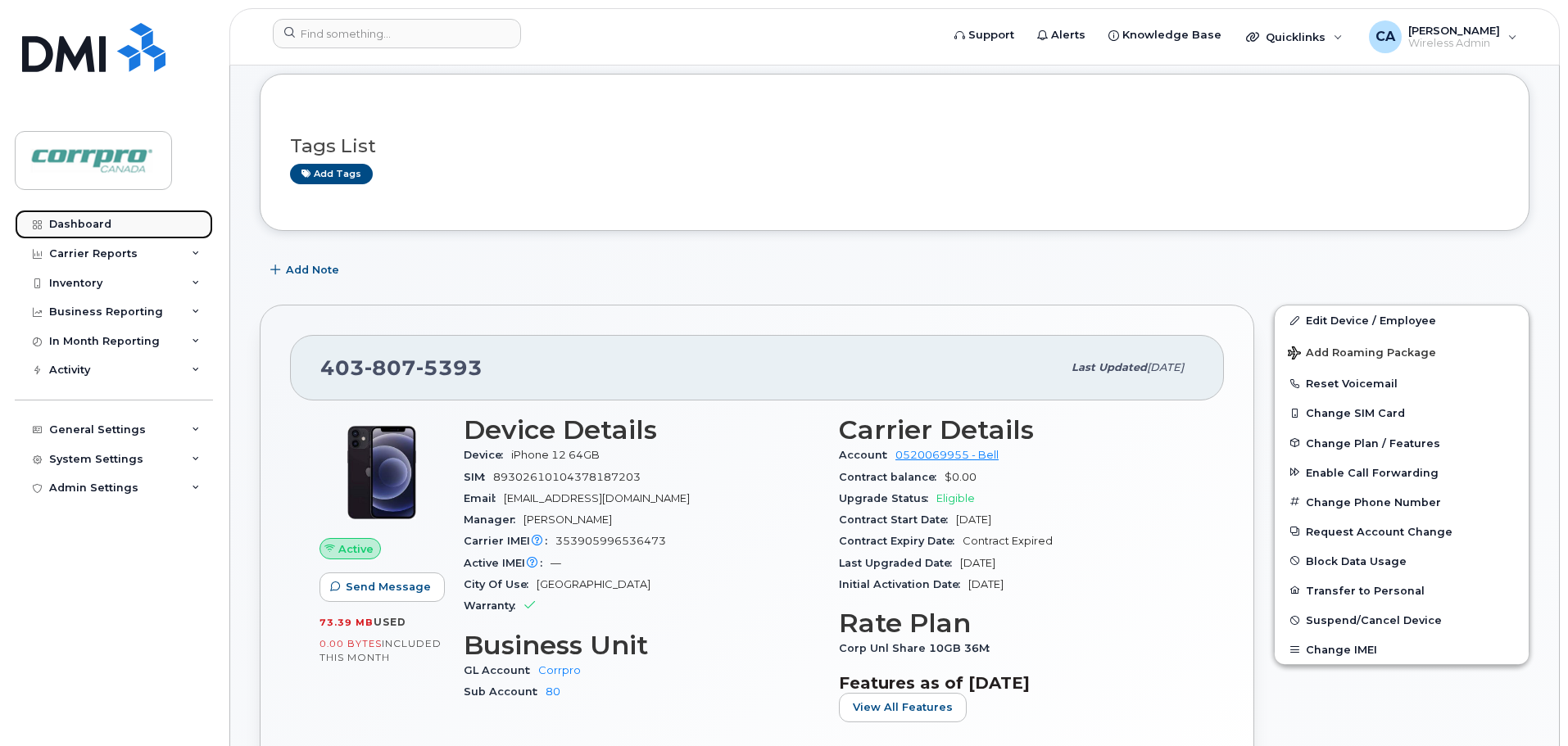
click at [119, 221] on link "Dashboard" at bounding box center [113, 225] width 198 height 29
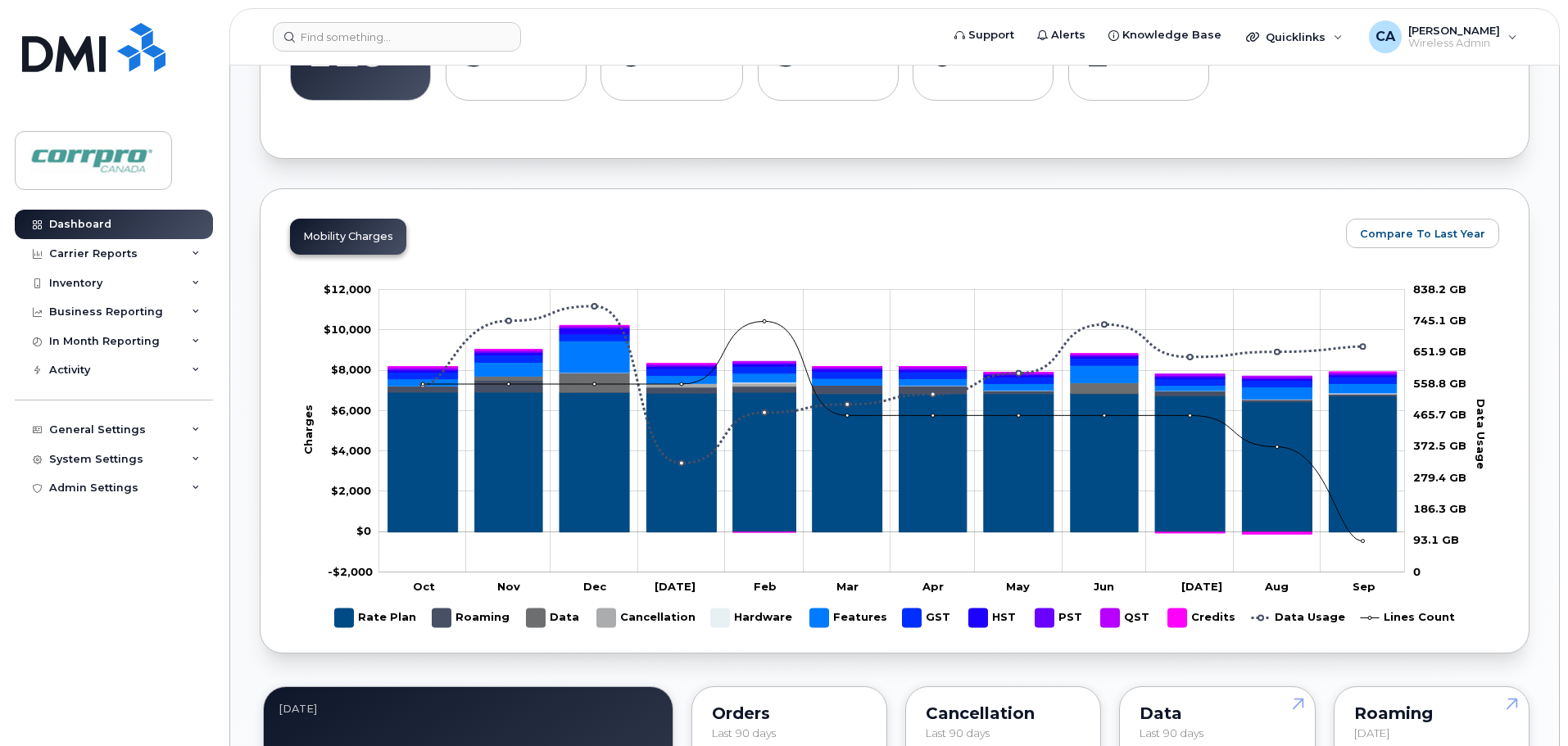
scroll to position [271, 0]
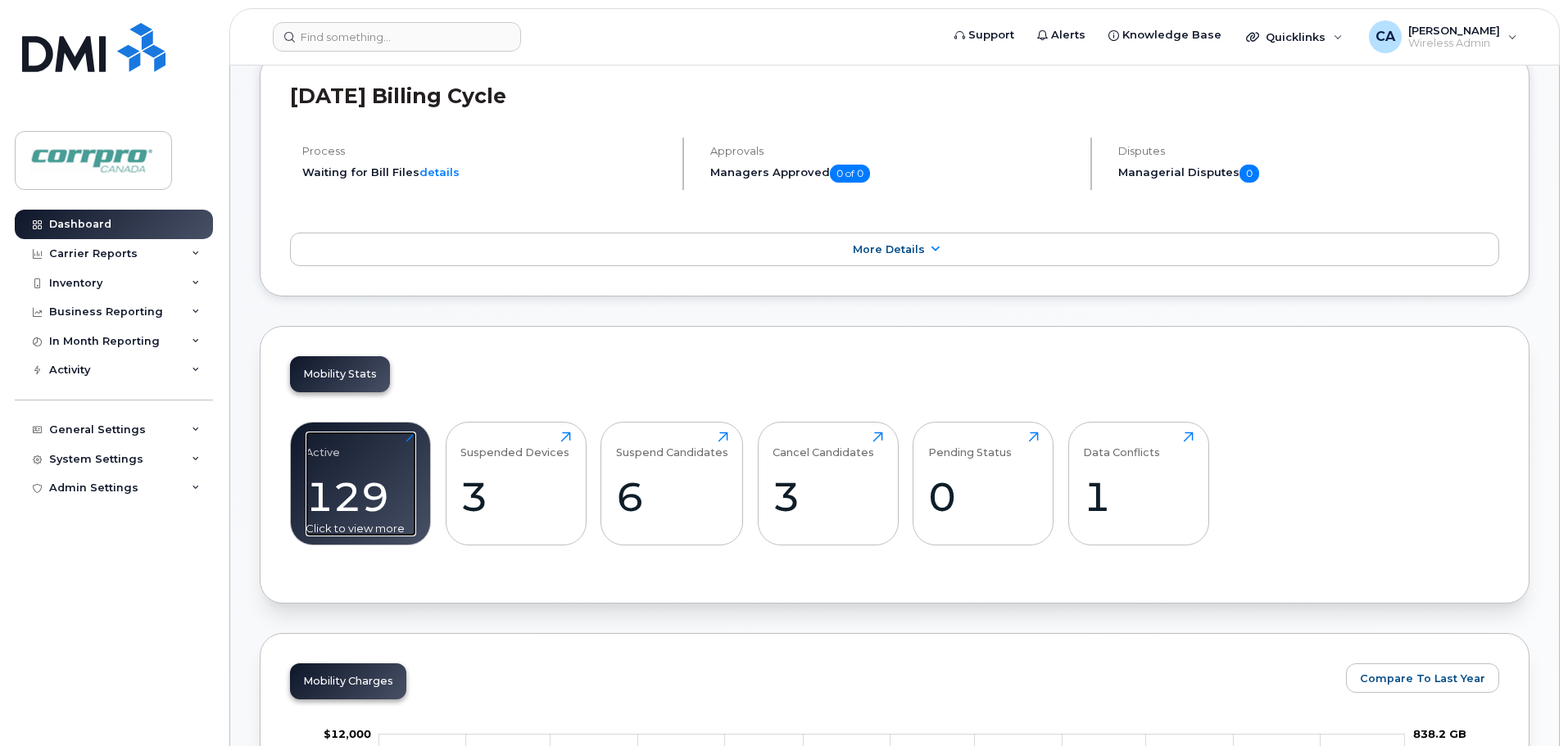
click at [332, 479] on div "129" at bounding box center [360, 496] width 110 height 48
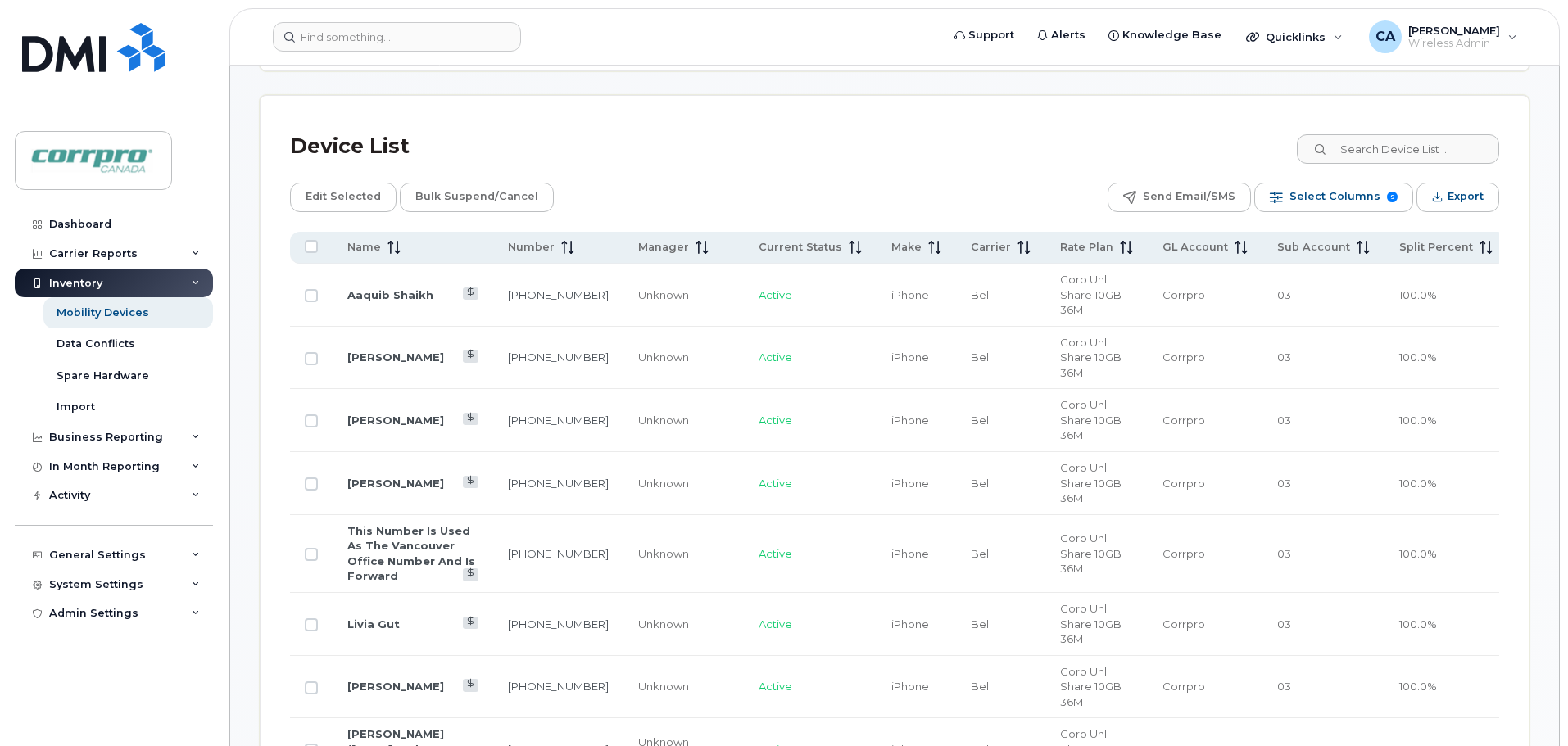
scroll to position [737, 0]
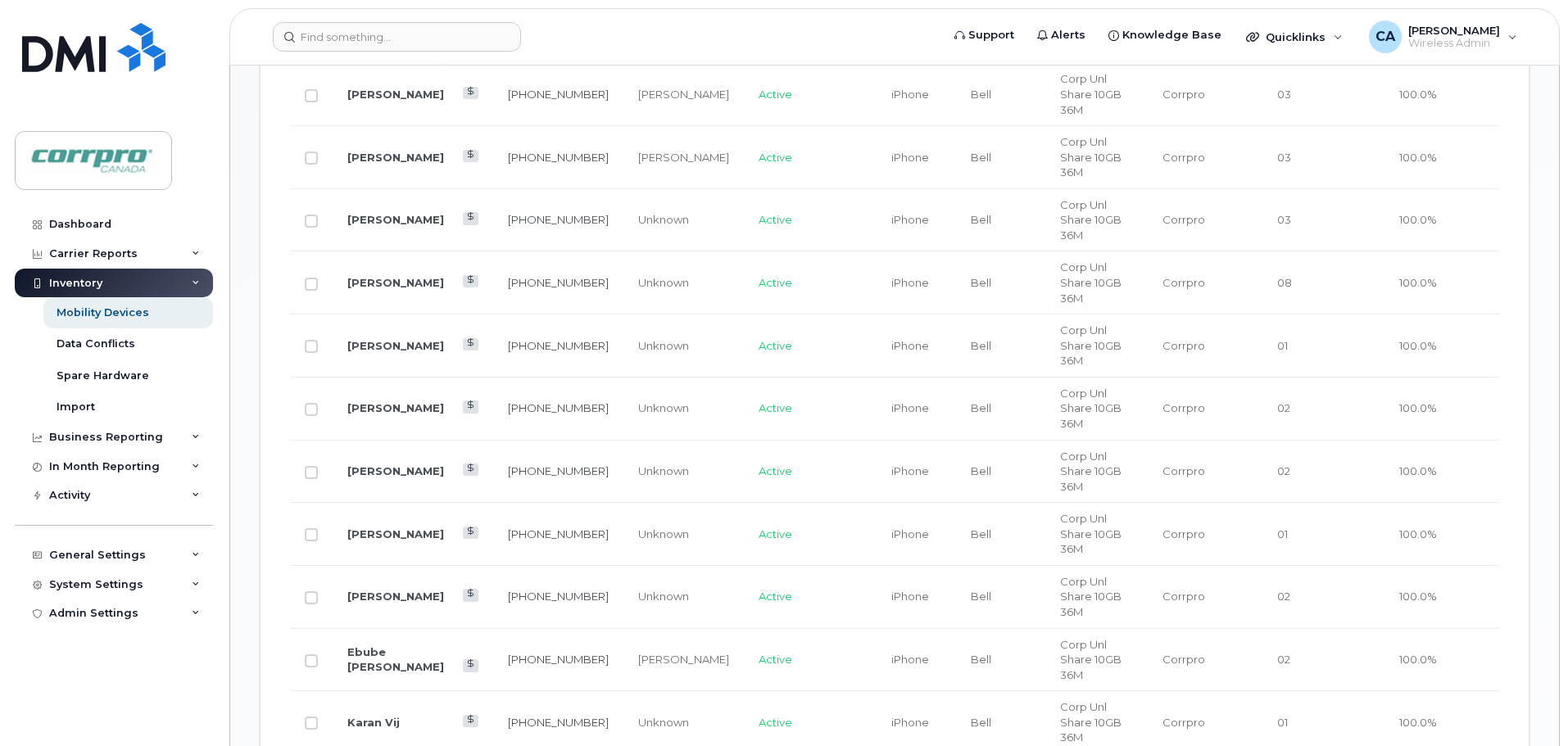
scroll to position [1555, 0]
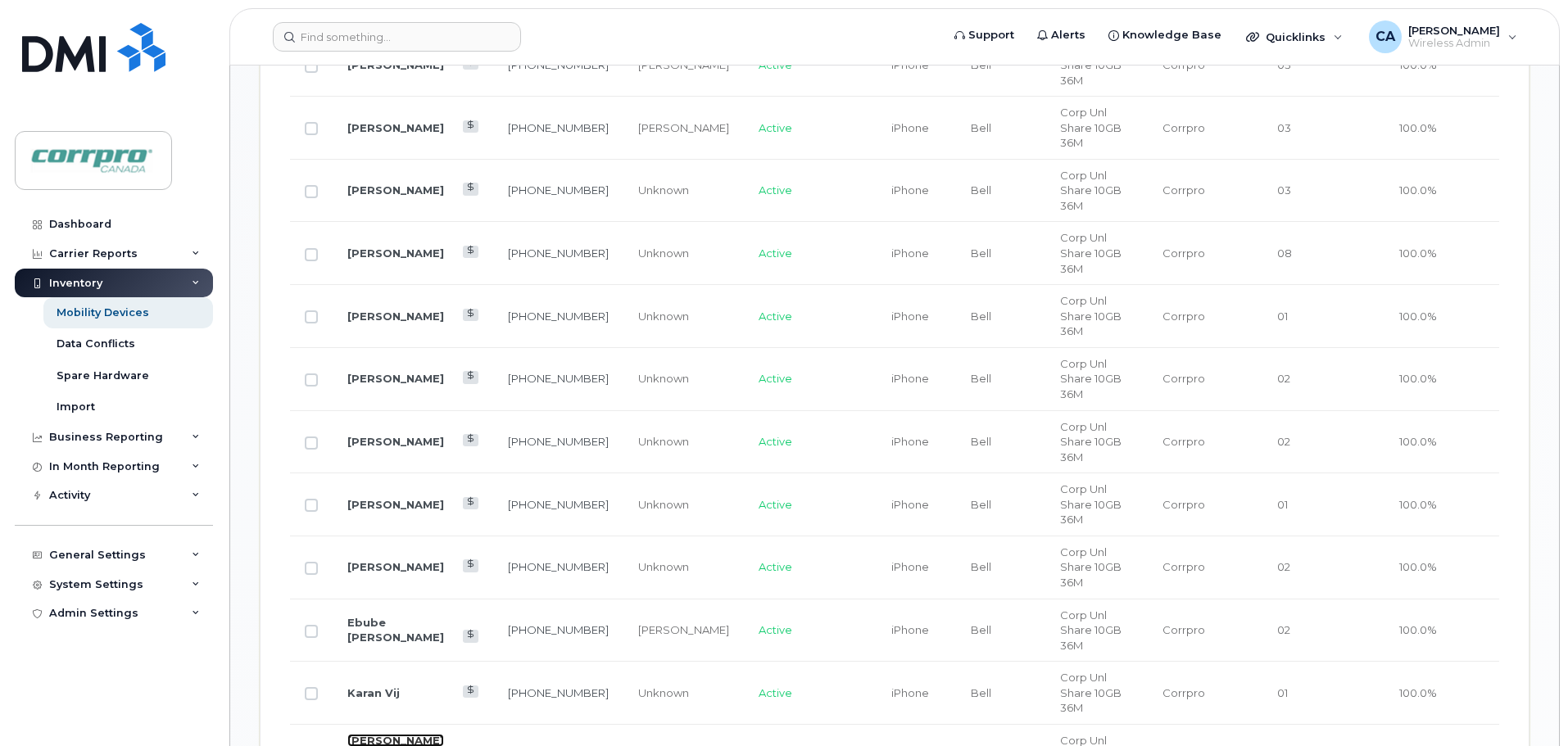
click at [403, 733] on link "[PERSON_NAME] O'[PERSON_NAME] (For Cancellation)" at bounding box center [403, 755] width 109 height 43
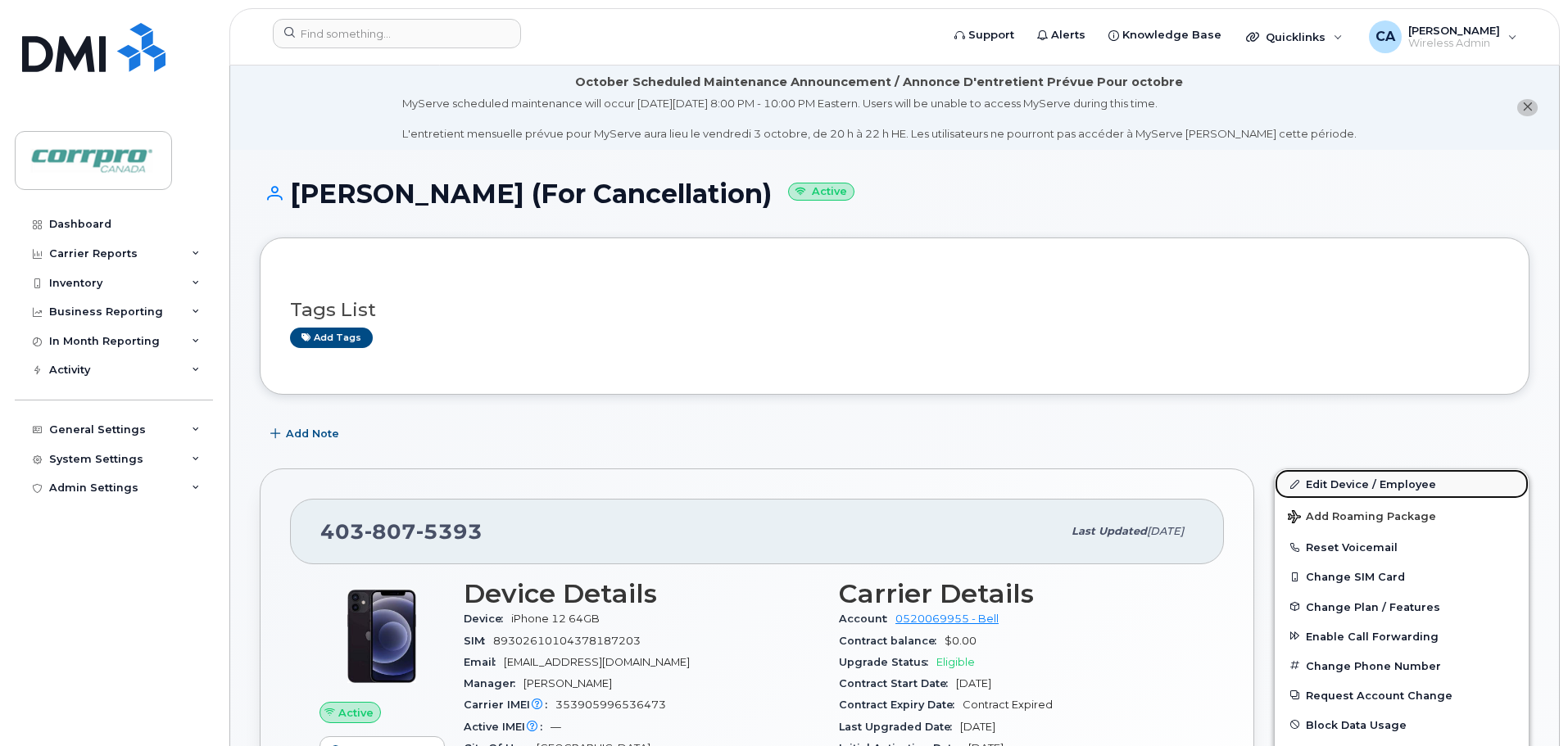
click at [1326, 488] on link "Edit Device / Employee" at bounding box center [1402, 484] width 254 height 29
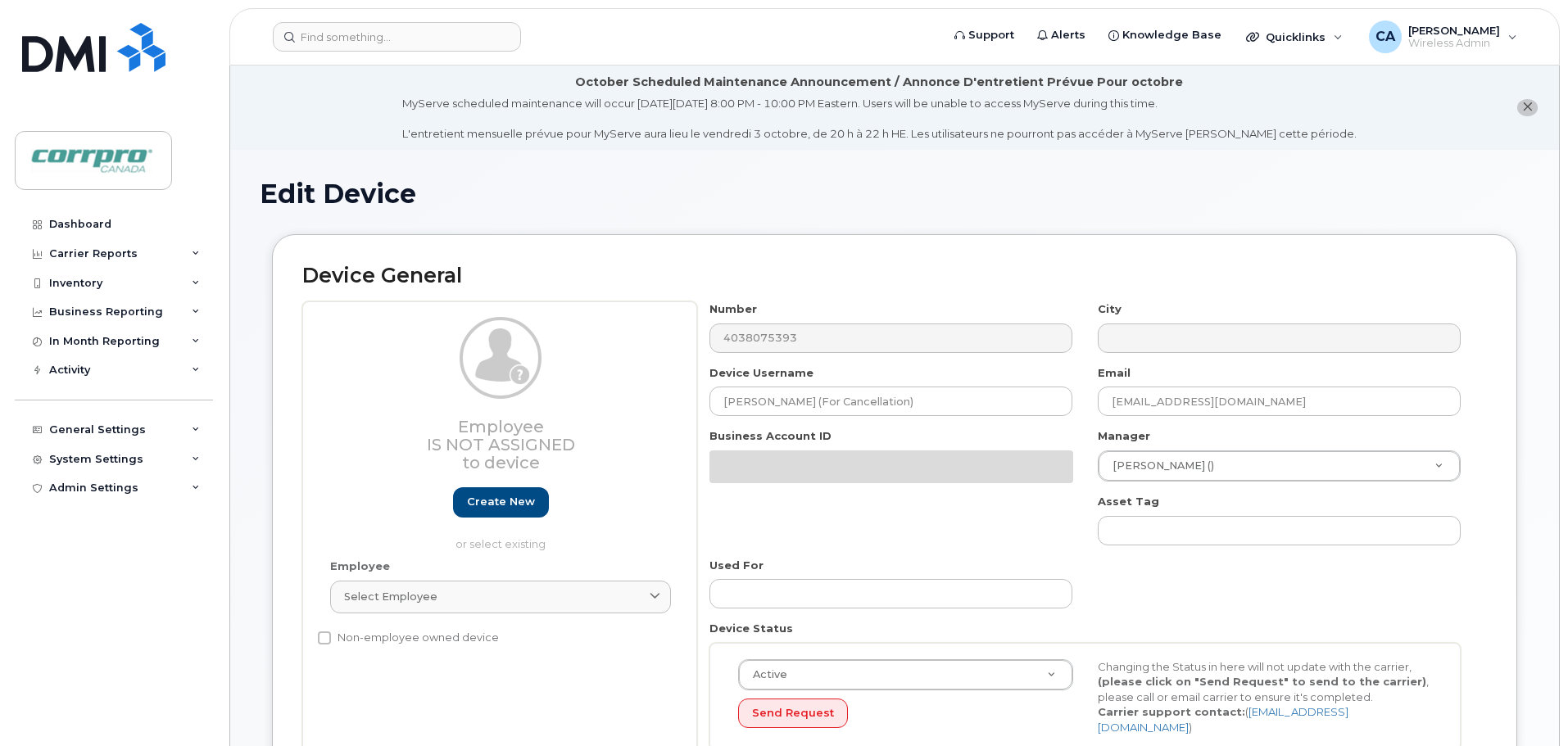
select select "5199"
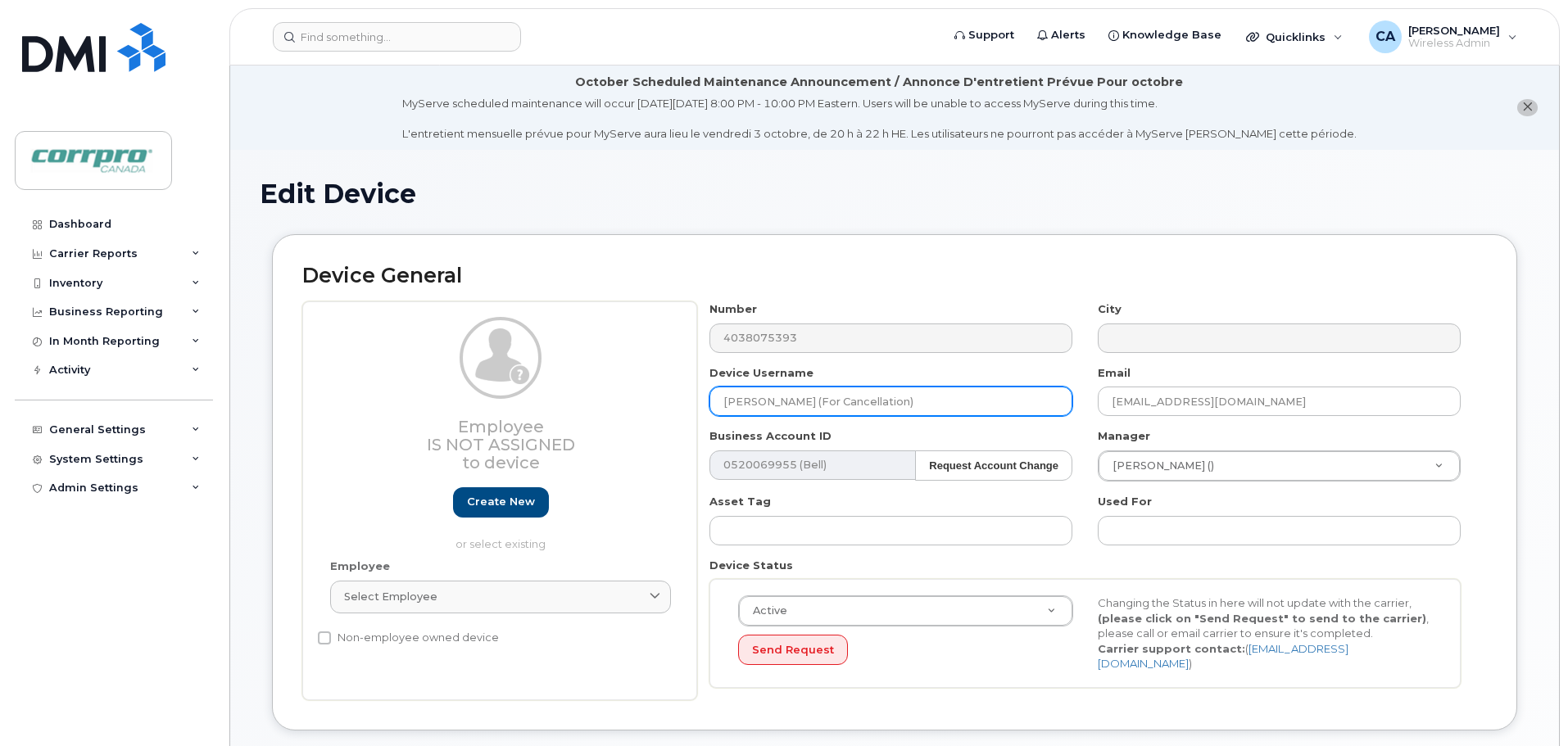
drag, startPoint x: 802, startPoint y: 400, endPoint x: 888, endPoint y: 401, distance: 86.0
click at [888, 401] on input "John O'Hearn (For Cancellation)" at bounding box center [891, 401] width 363 height 29
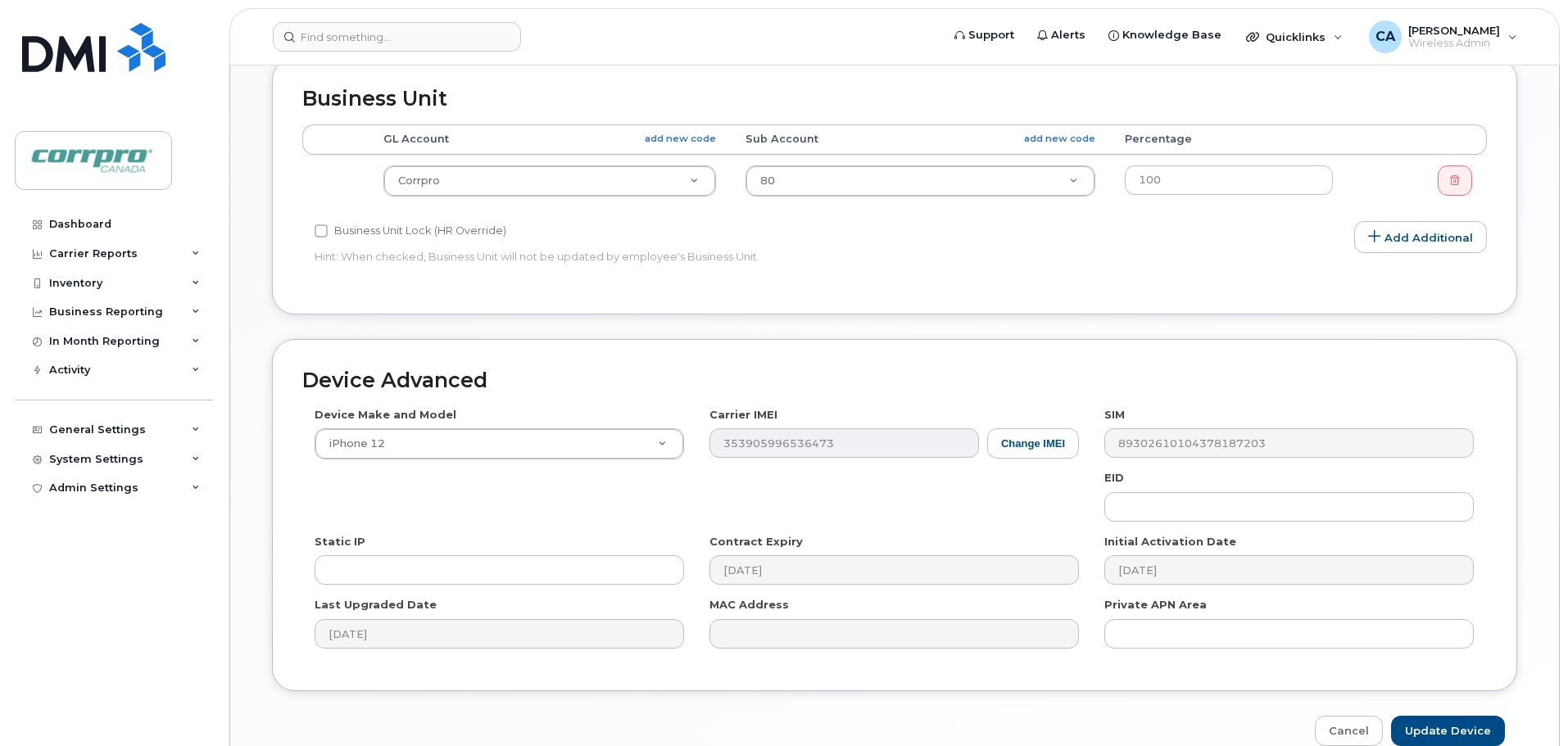
scroll to position [773, 0]
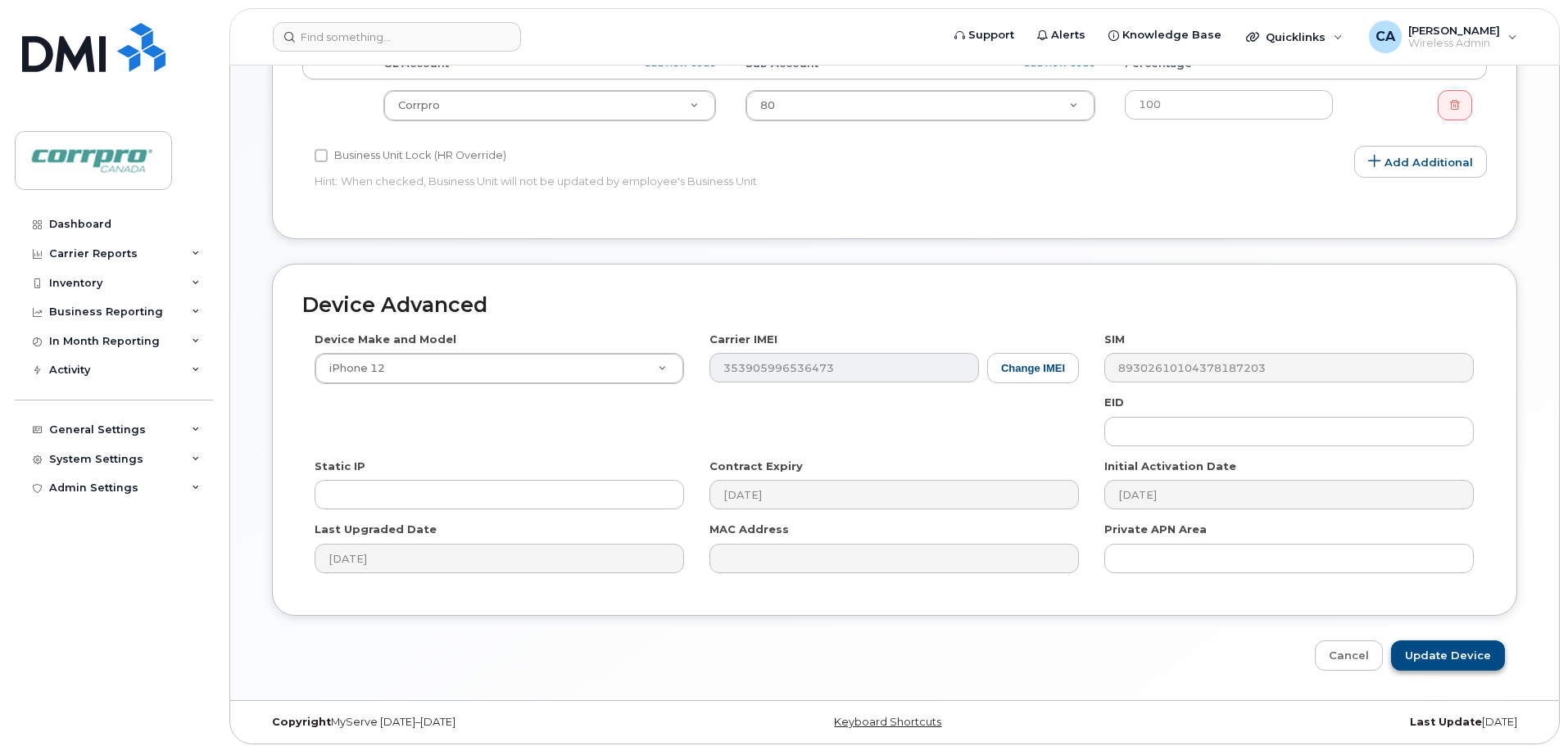
type input "John O'Hearn (Spare Phone in Calgary)"
click at [1465, 646] on input "Update Device" at bounding box center [1448, 655] width 114 height 30
type input "Saving..."
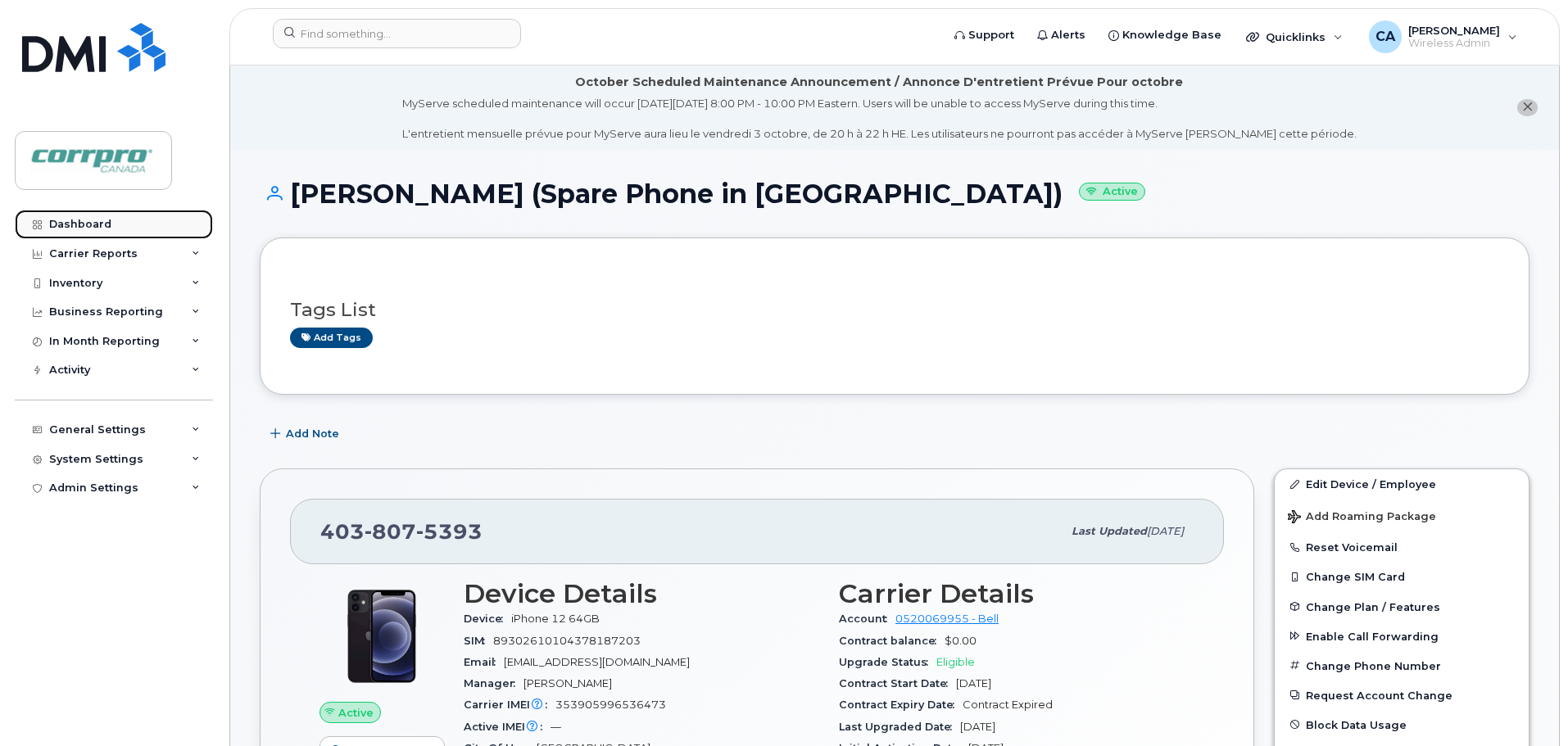
click at [54, 221] on div "Dashboard" at bounding box center [80, 224] width 63 height 13
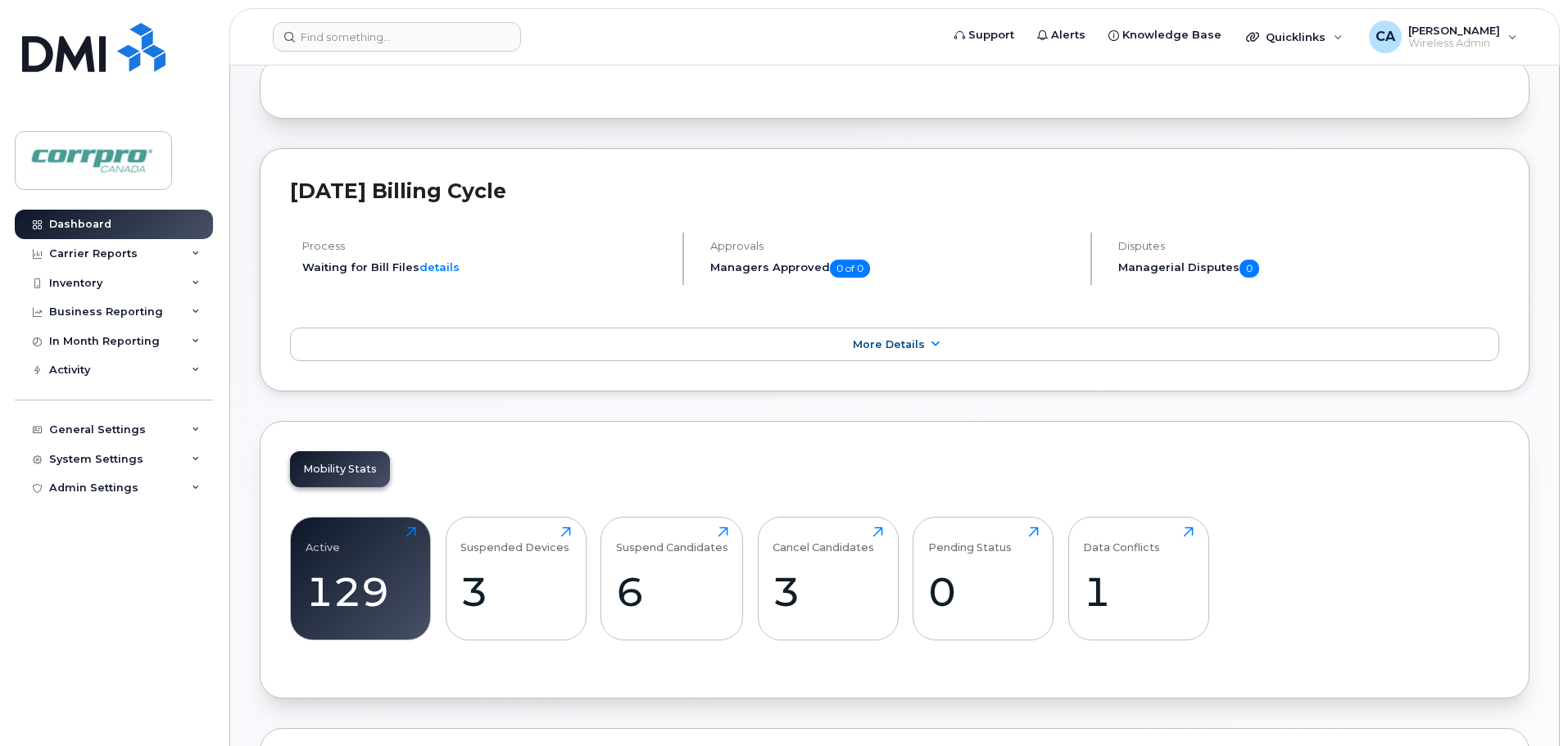
scroll to position [491, 0]
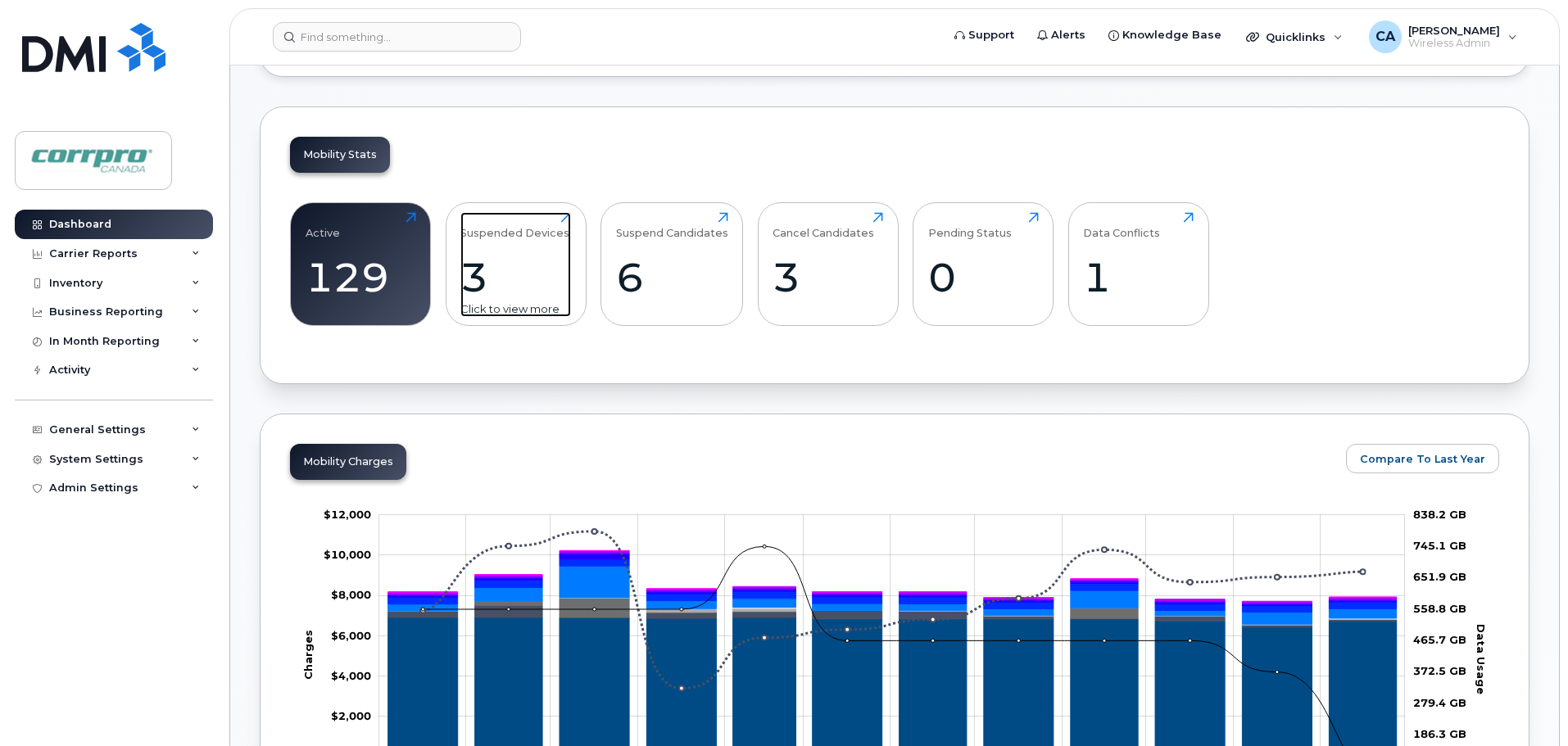
click at [490, 286] on div "3" at bounding box center [515, 276] width 110 height 48
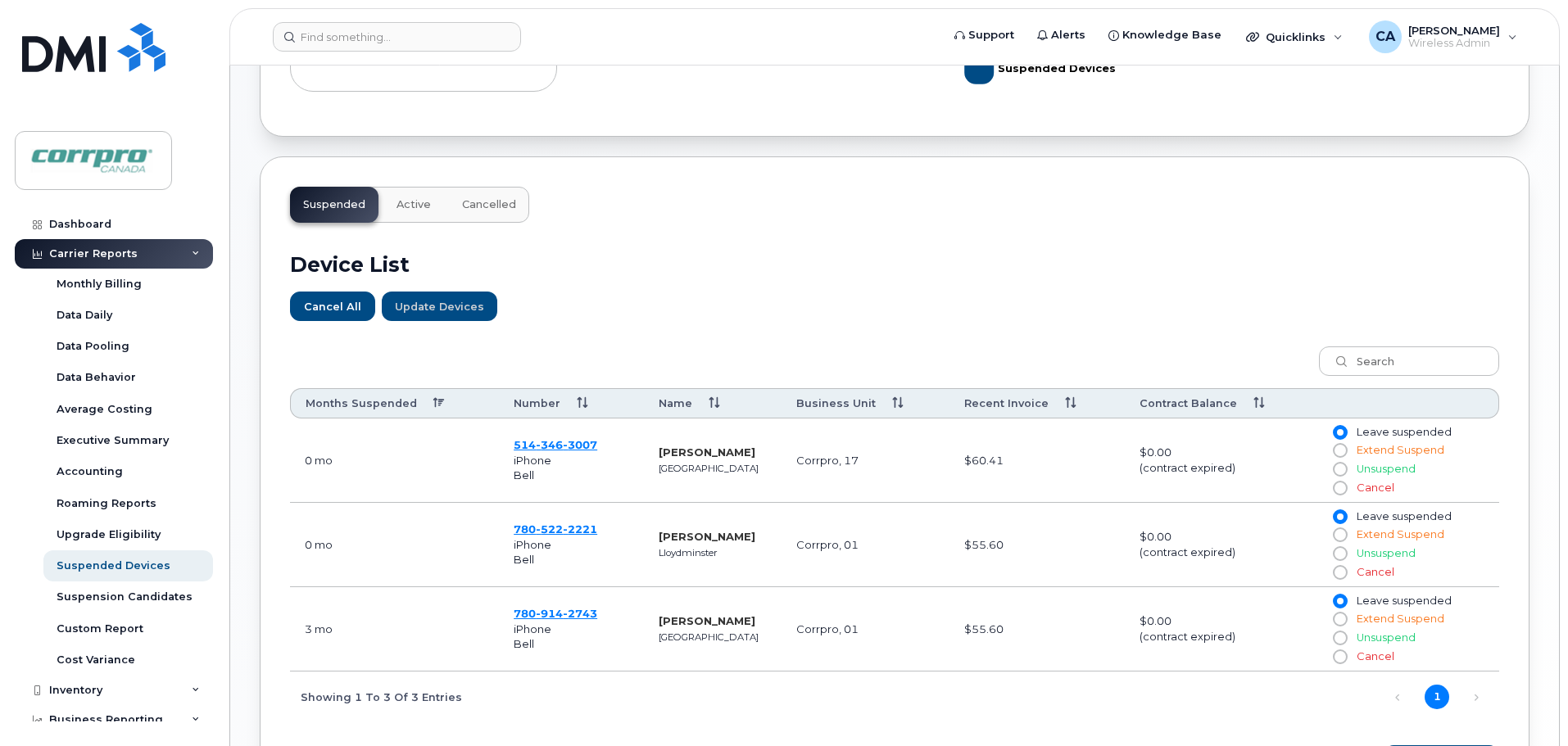
scroll to position [409, 0]
click at [130, 228] on link "Dashboard" at bounding box center [113, 225] width 198 height 29
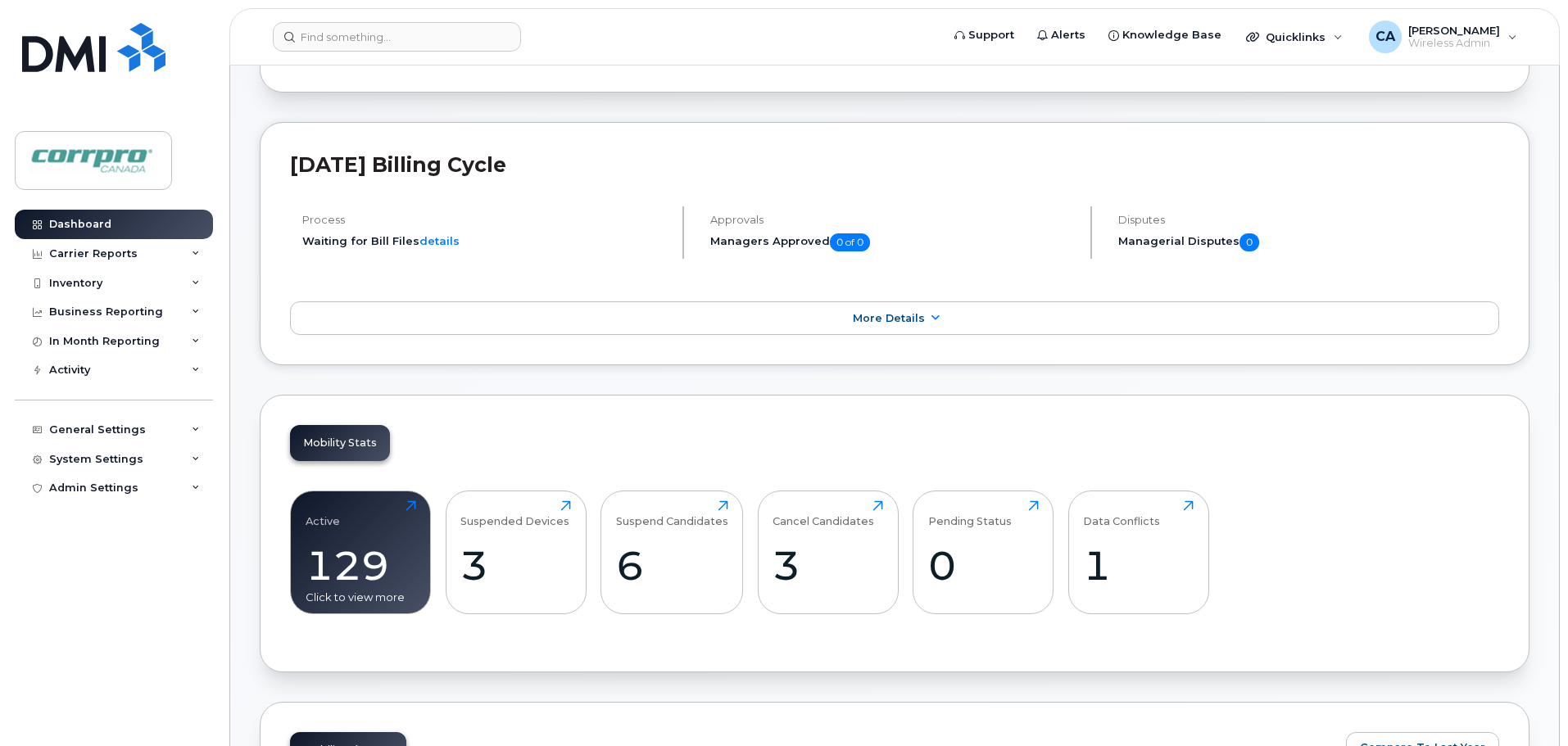
scroll to position [327, 0]
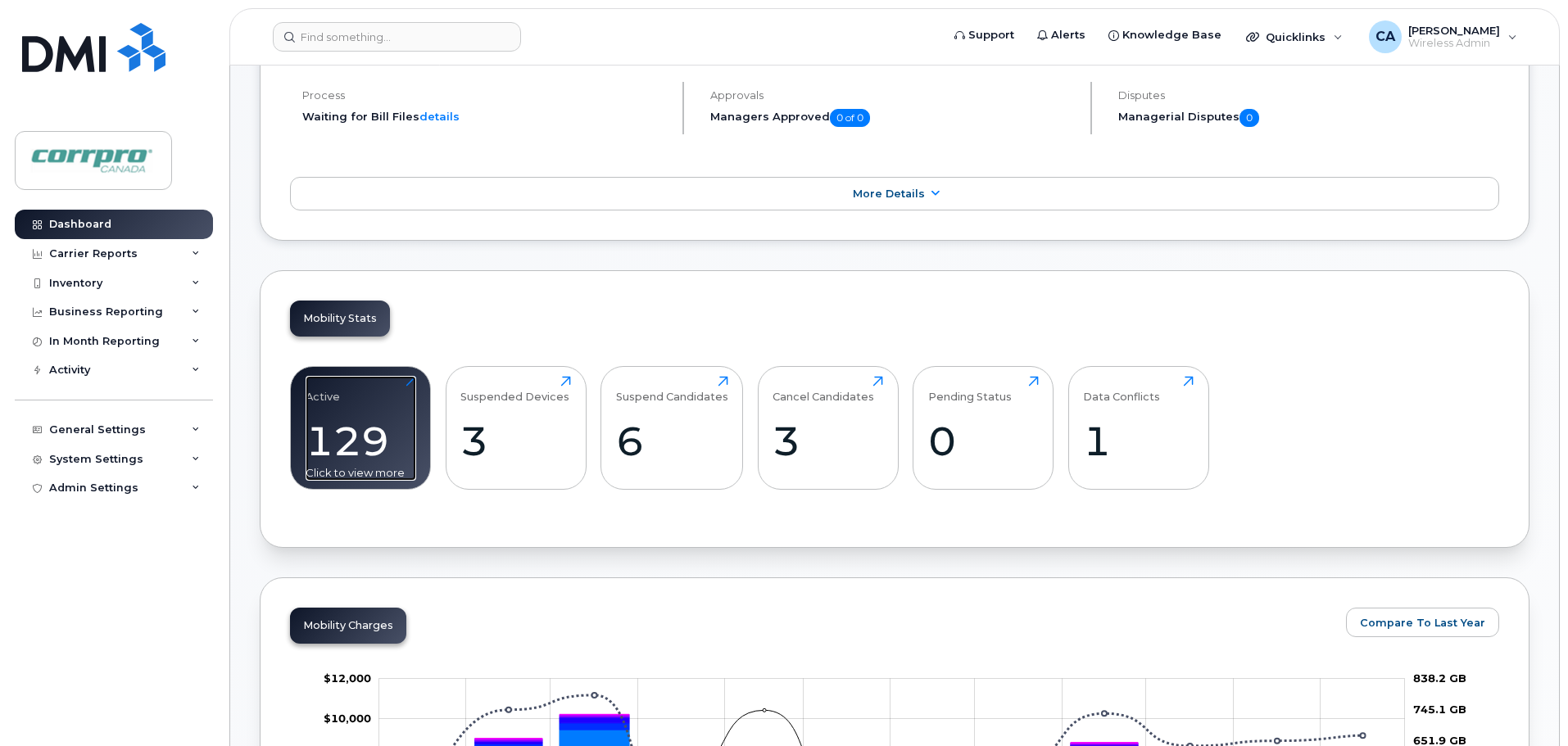
click at [360, 448] on div "129" at bounding box center [360, 440] width 110 height 48
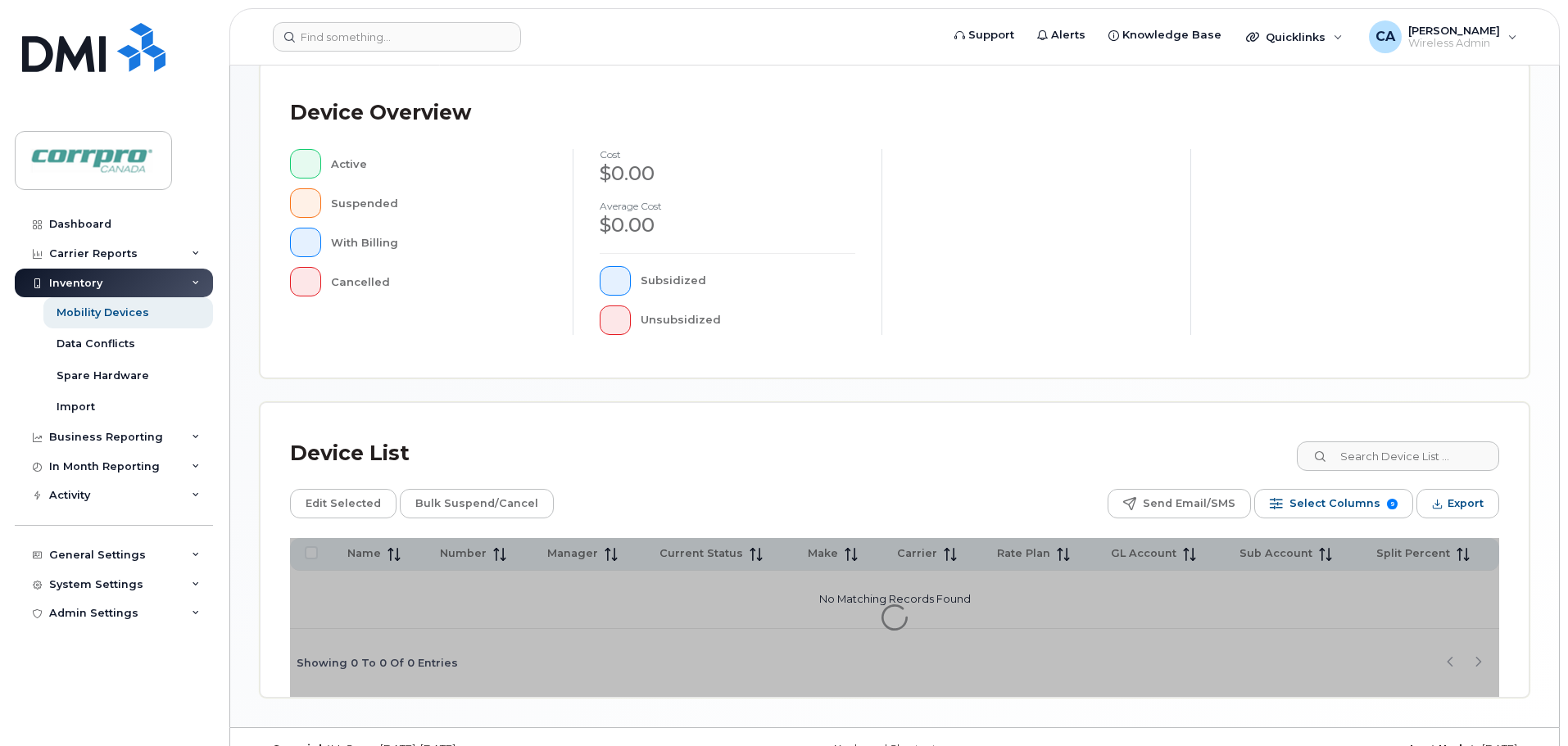
scroll to position [380, 0]
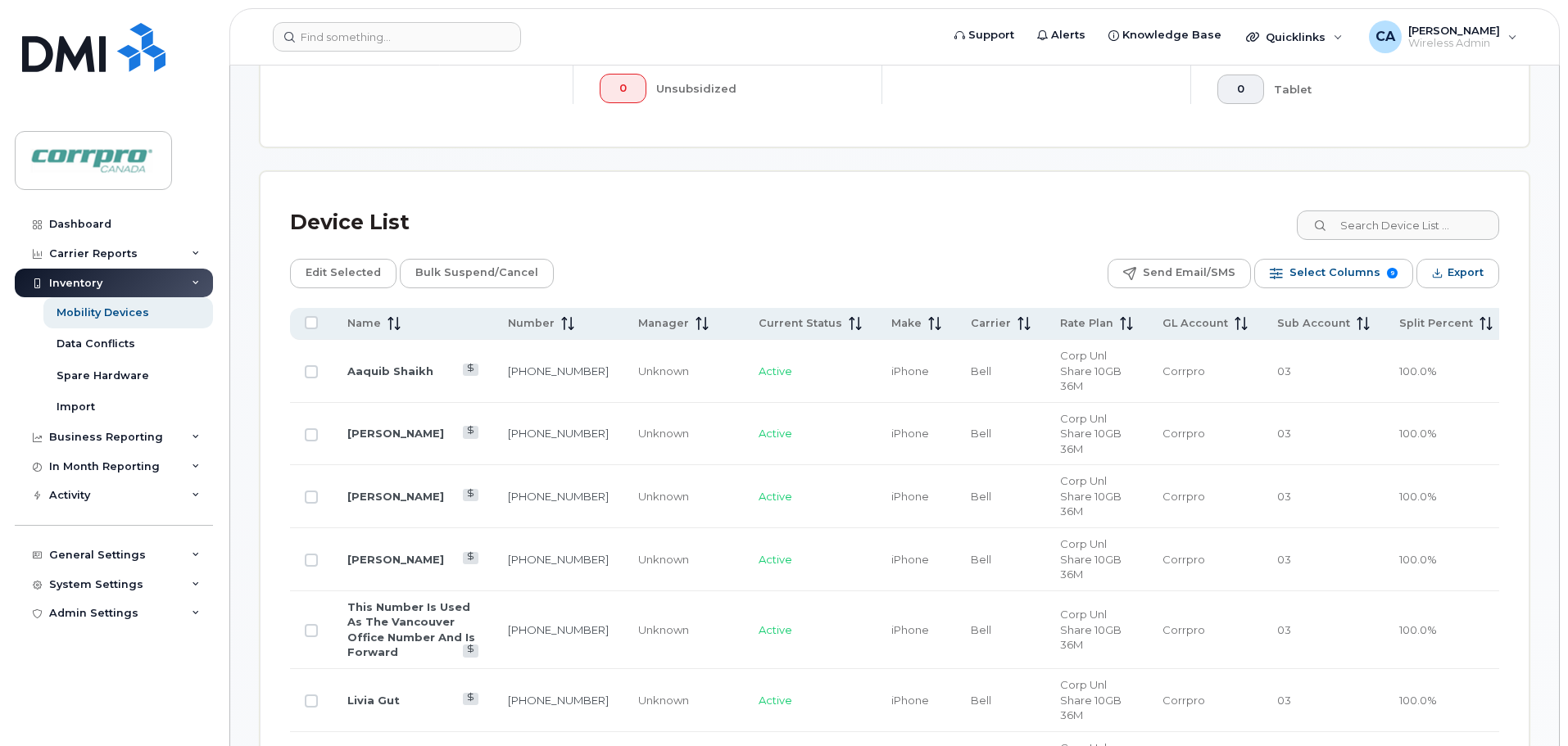
scroll to position [626, 0]
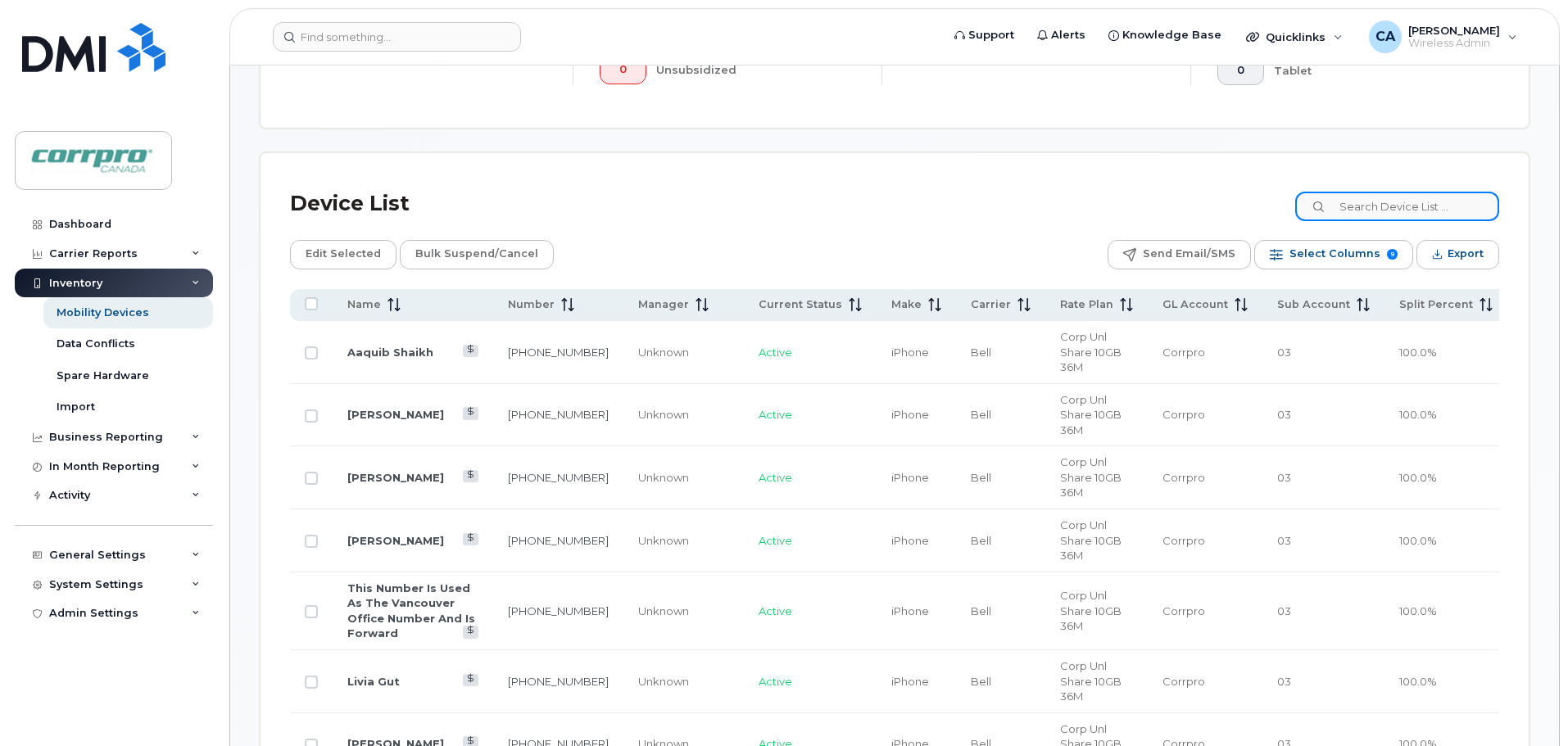
click at [1402, 209] on input at bounding box center [1397, 206] width 204 height 29
type input "Yasin"
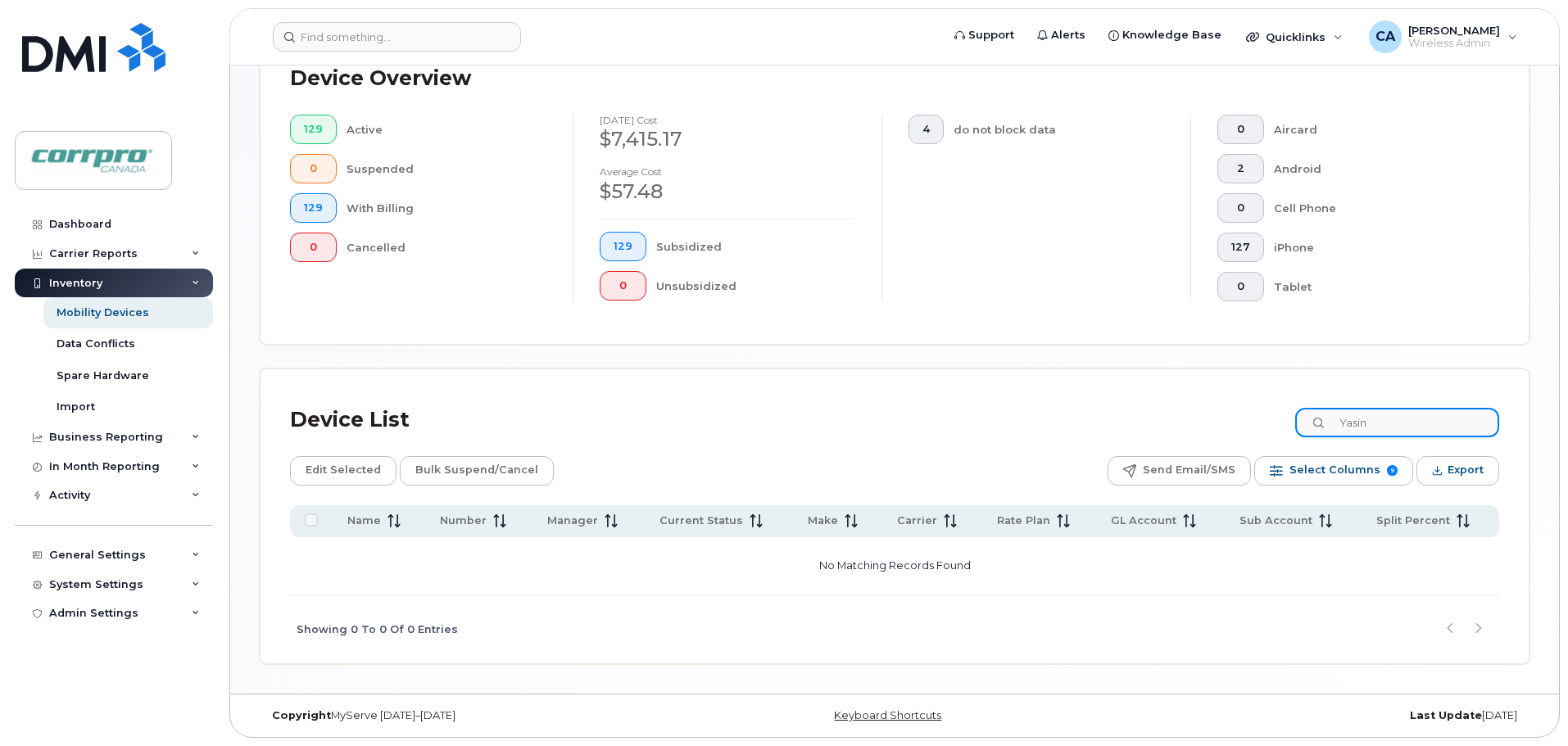
drag, startPoint x: 1403, startPoint y: 424, endPoint x: 1337, endPoint y: 421, distance: 66.1
click at [1337, 421] on div "Yasin" at bounding box center [1397, 423] width 204 height 29
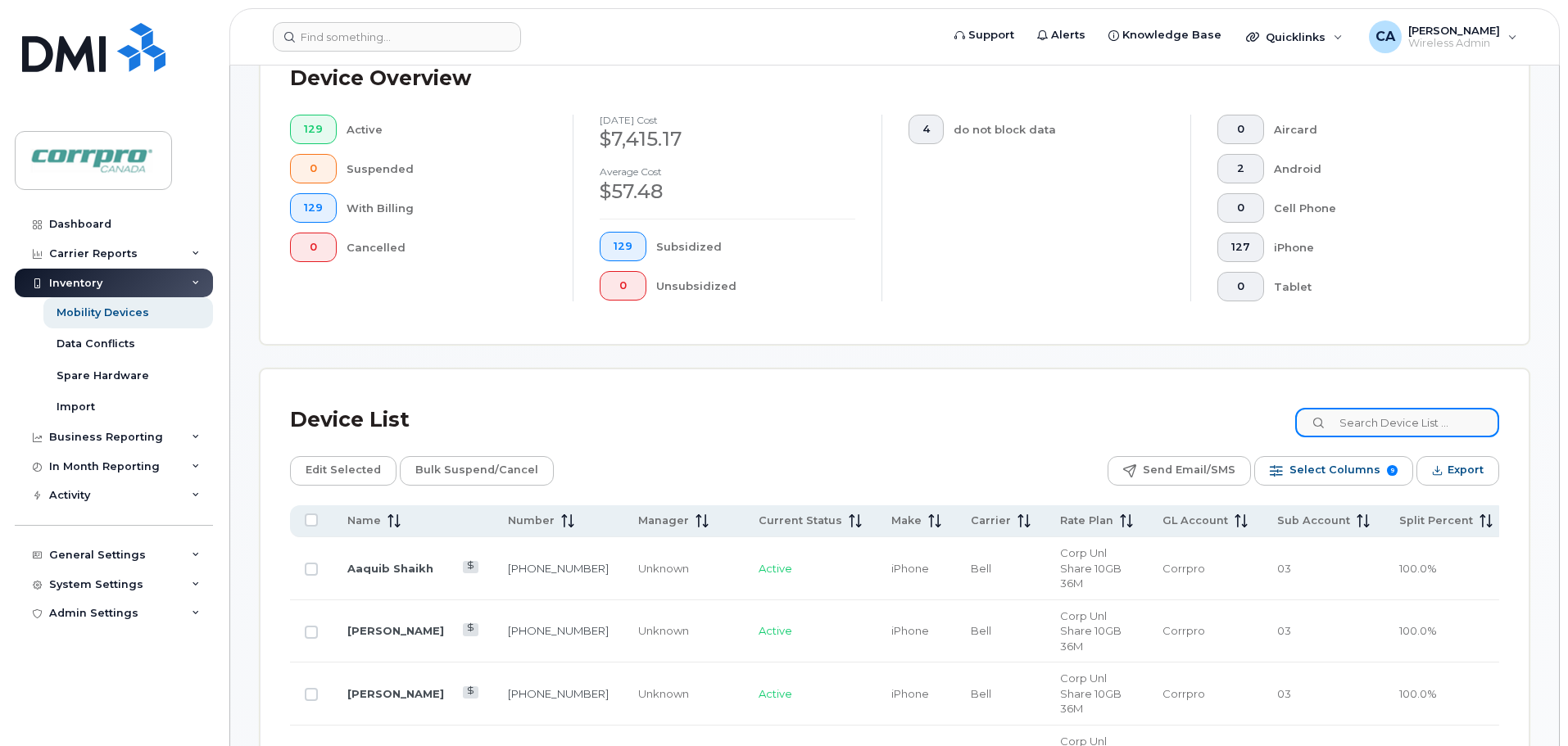
scroll to position [626, 0]
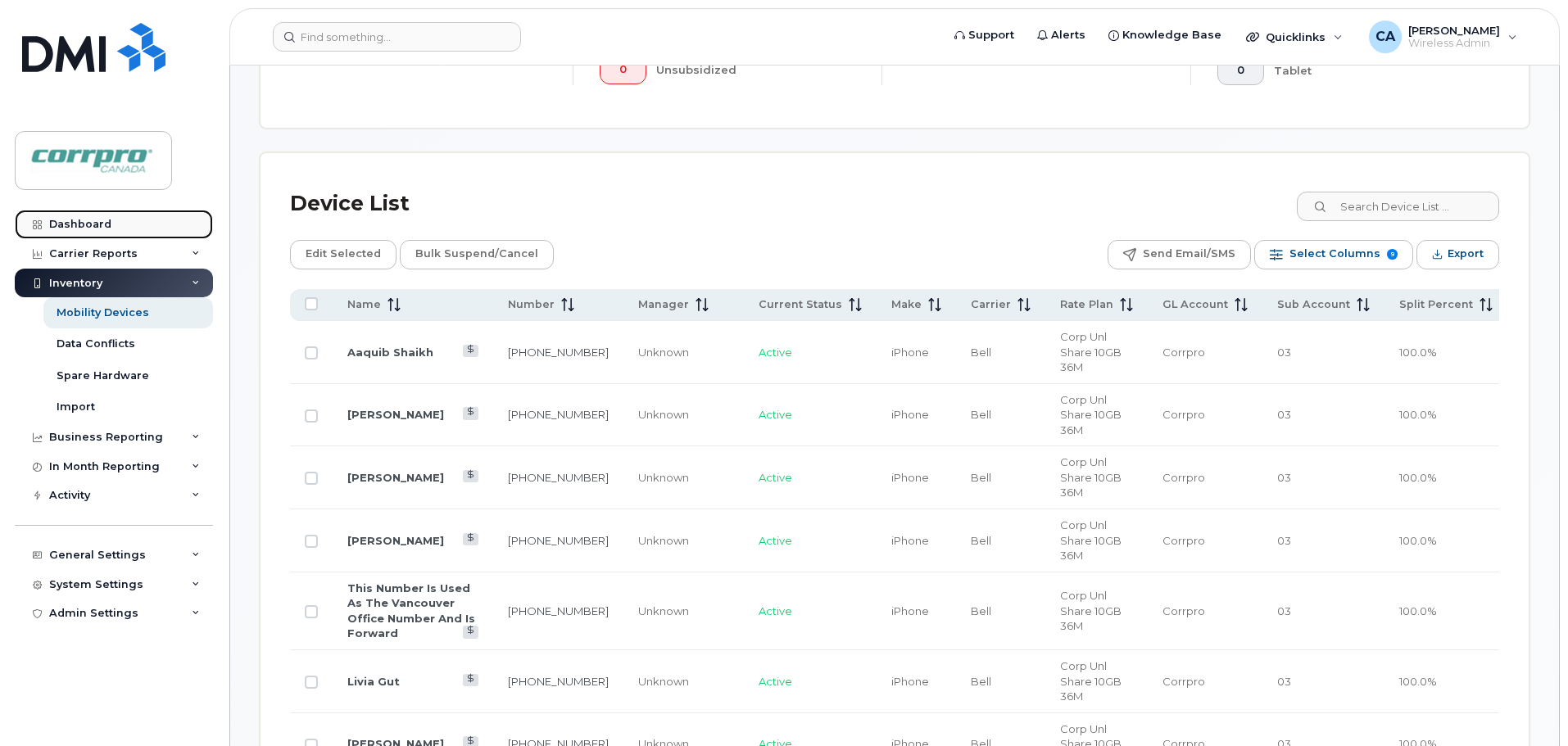
click at [116, 227] on link "Dashboard" at bounding box center [113, 225] width 198 height 29
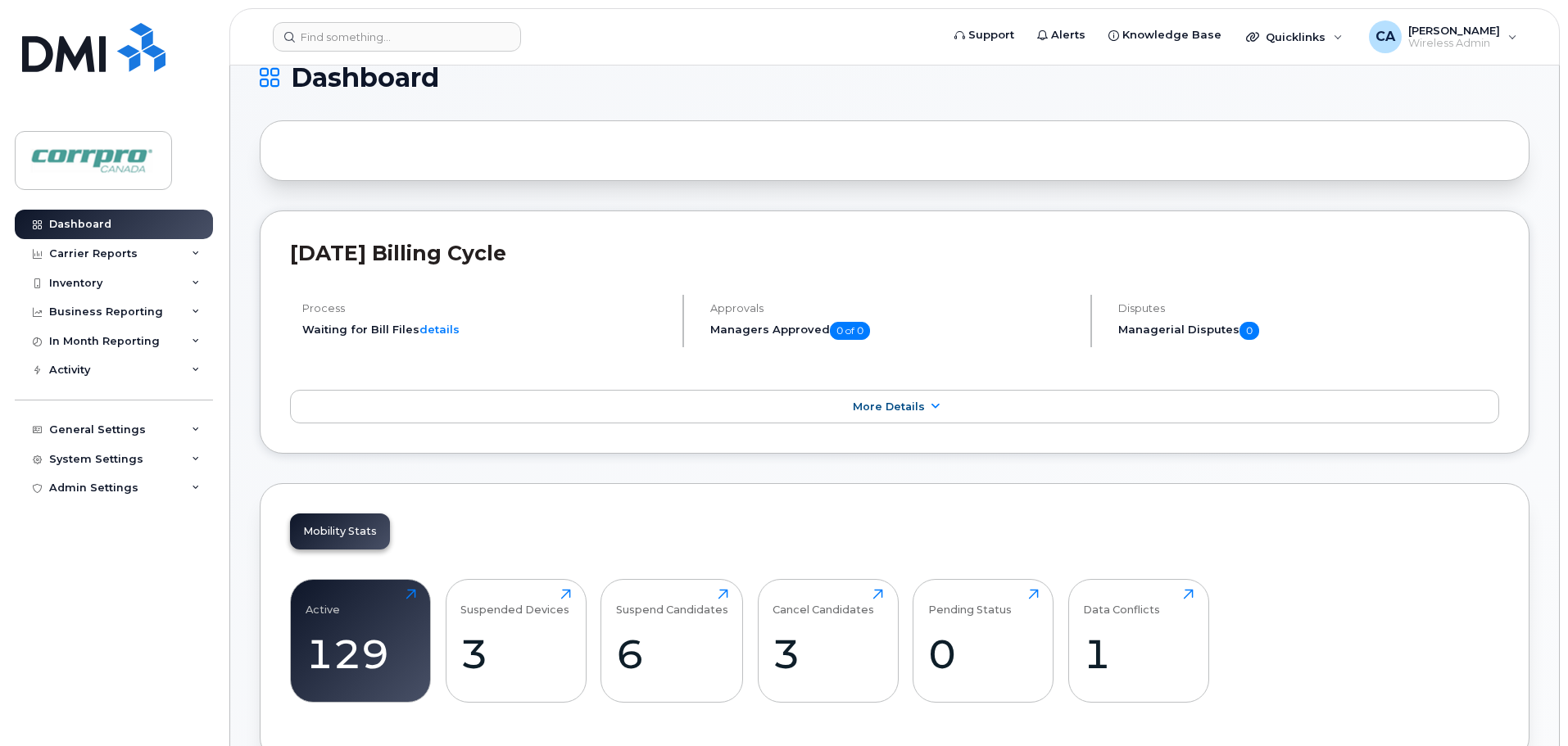
scroll to position [409, 0]
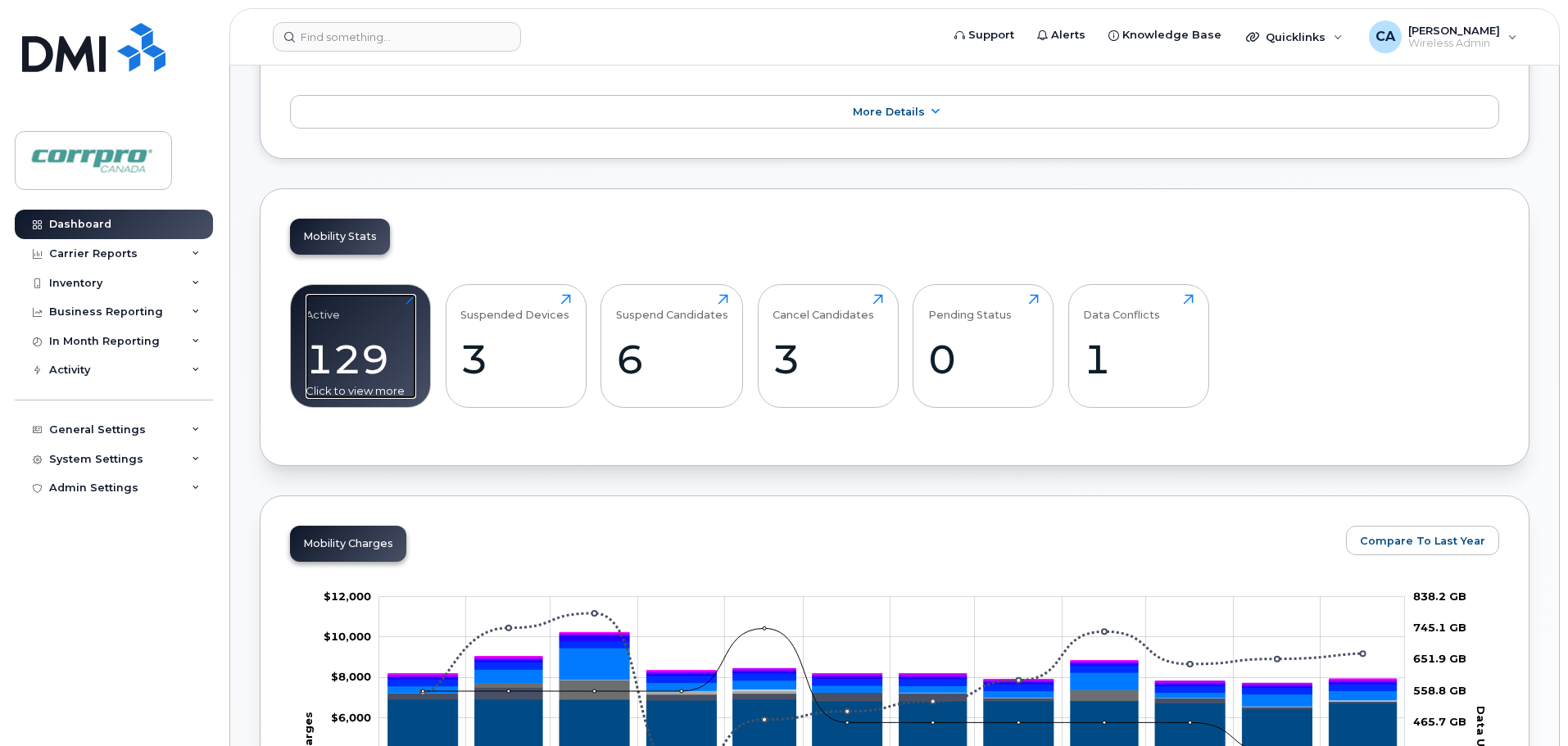
click at [351, 361] on div "129" at bounding box center [360, 358] width 110 height 48
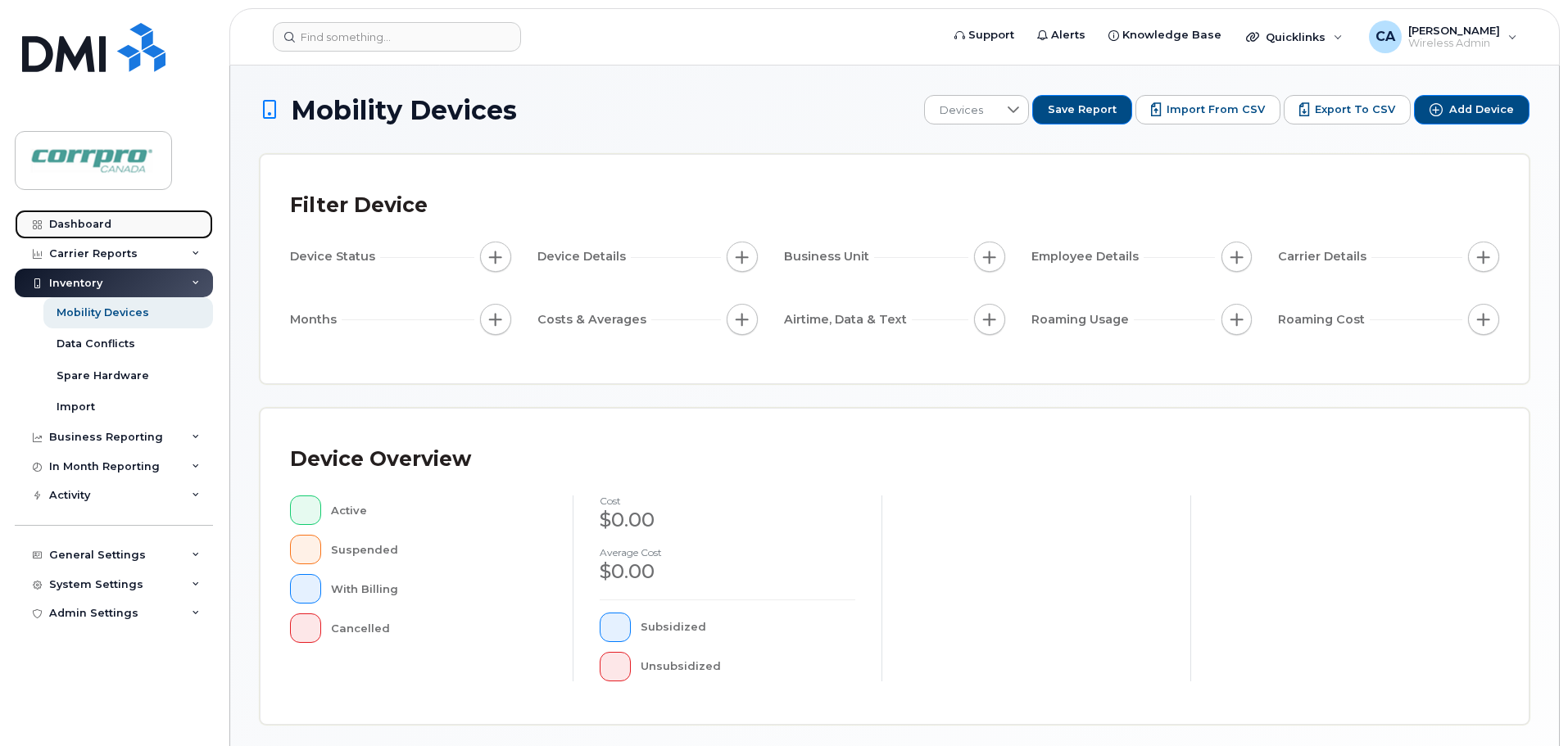
click at [89, 217] on link "Dashboard" at bounding box center [113, 225] width 198 height 29
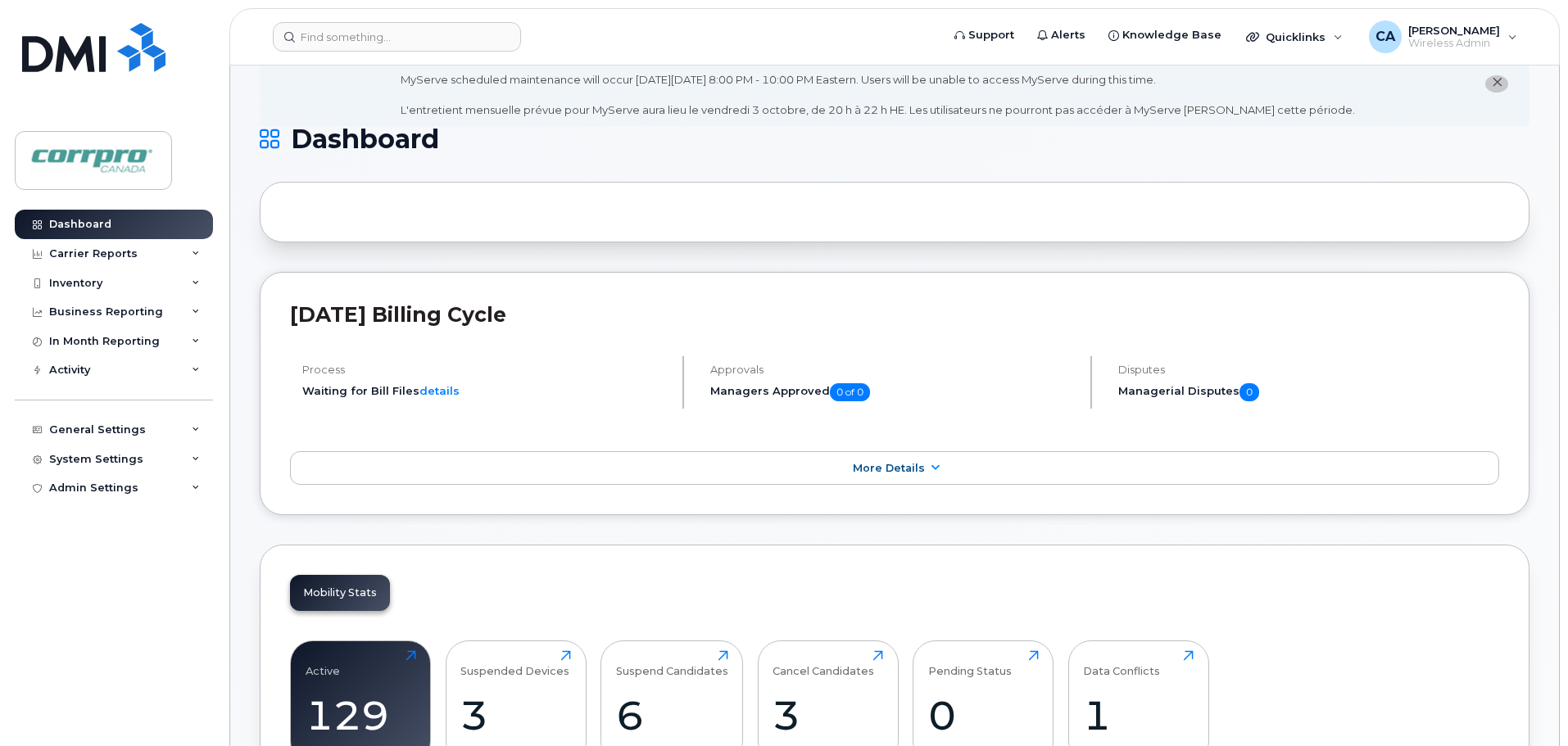
scroll to position [82, 0]
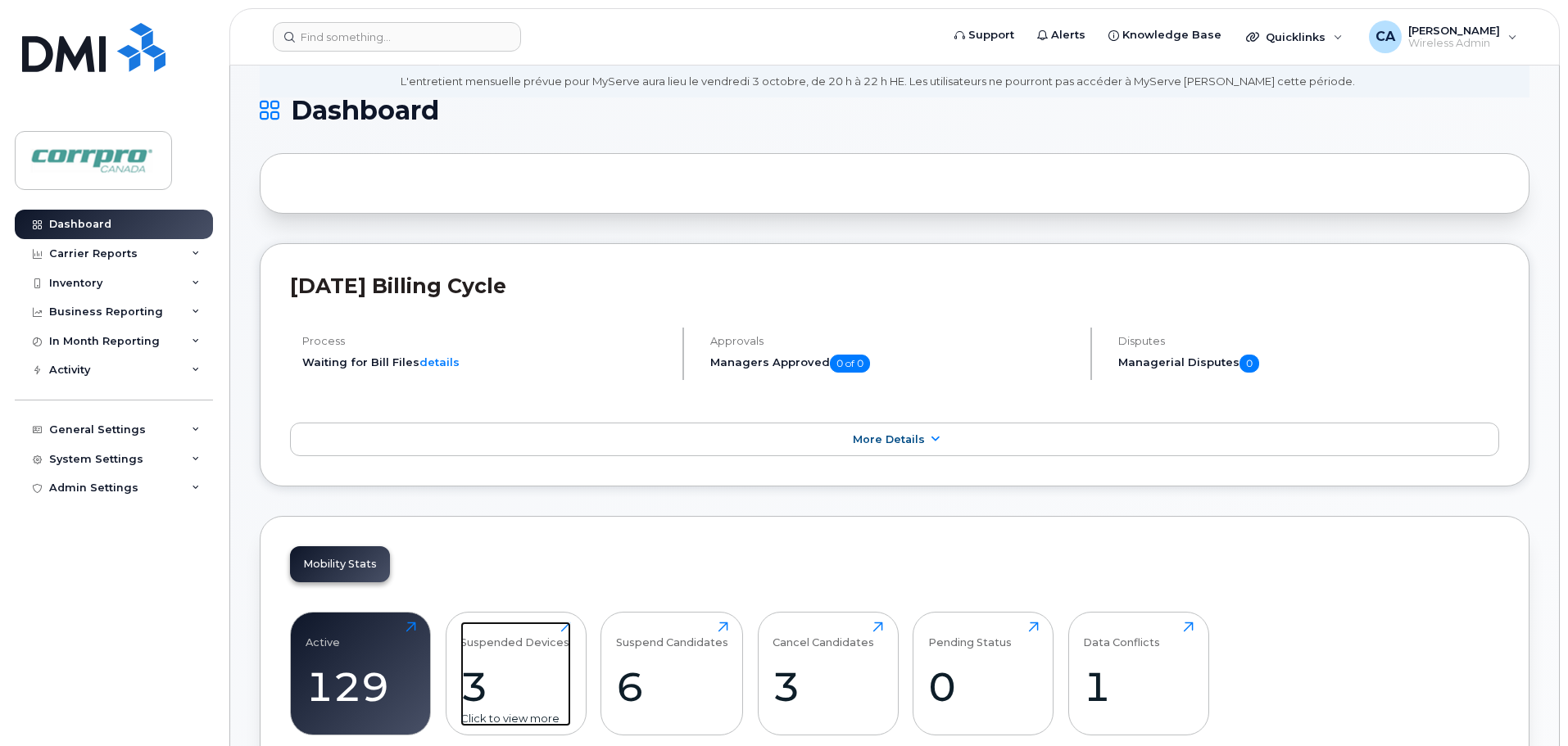
click at [477, 684] on div "3" at bounding box center [515, 685] width 110 height 48
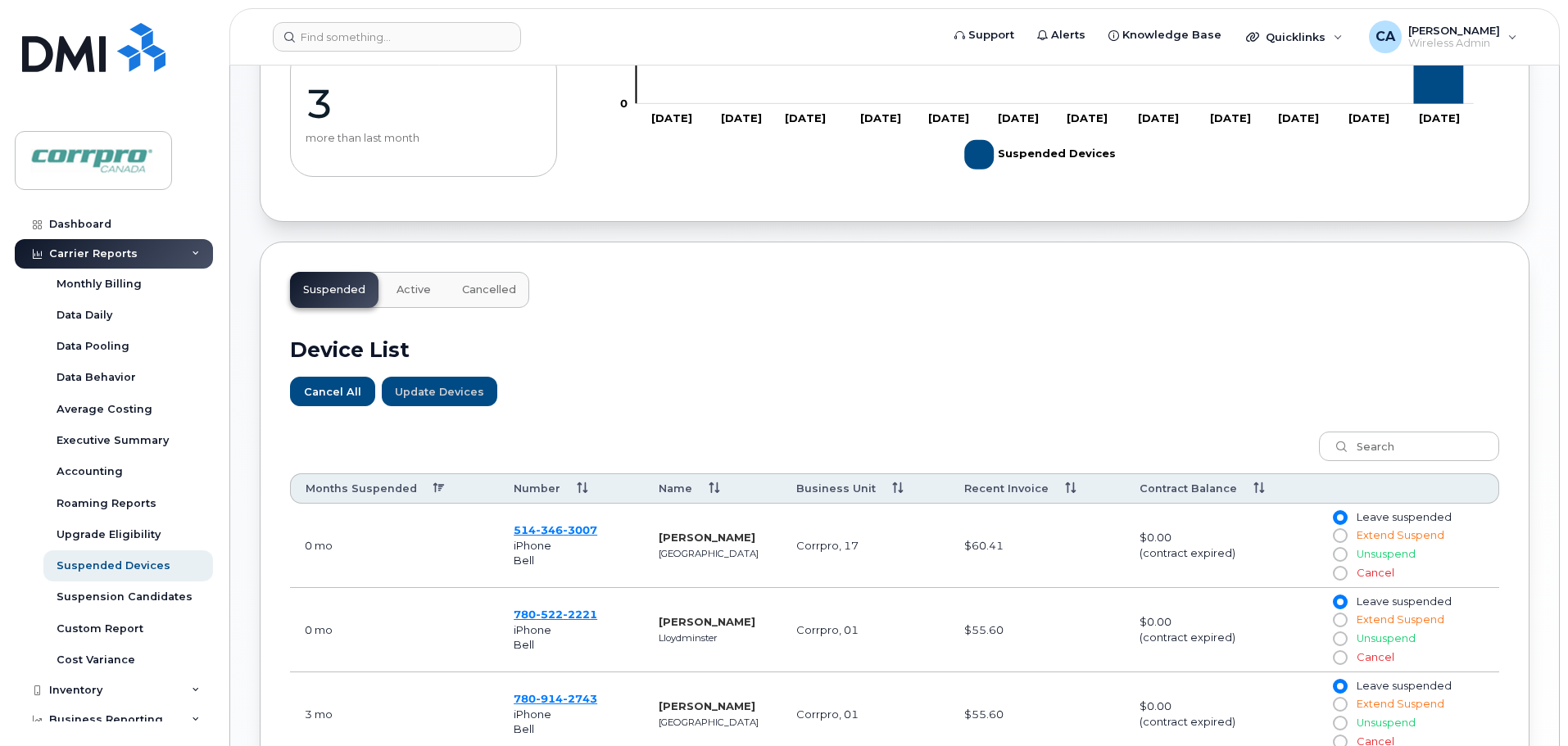
scroll to position [327, 0]
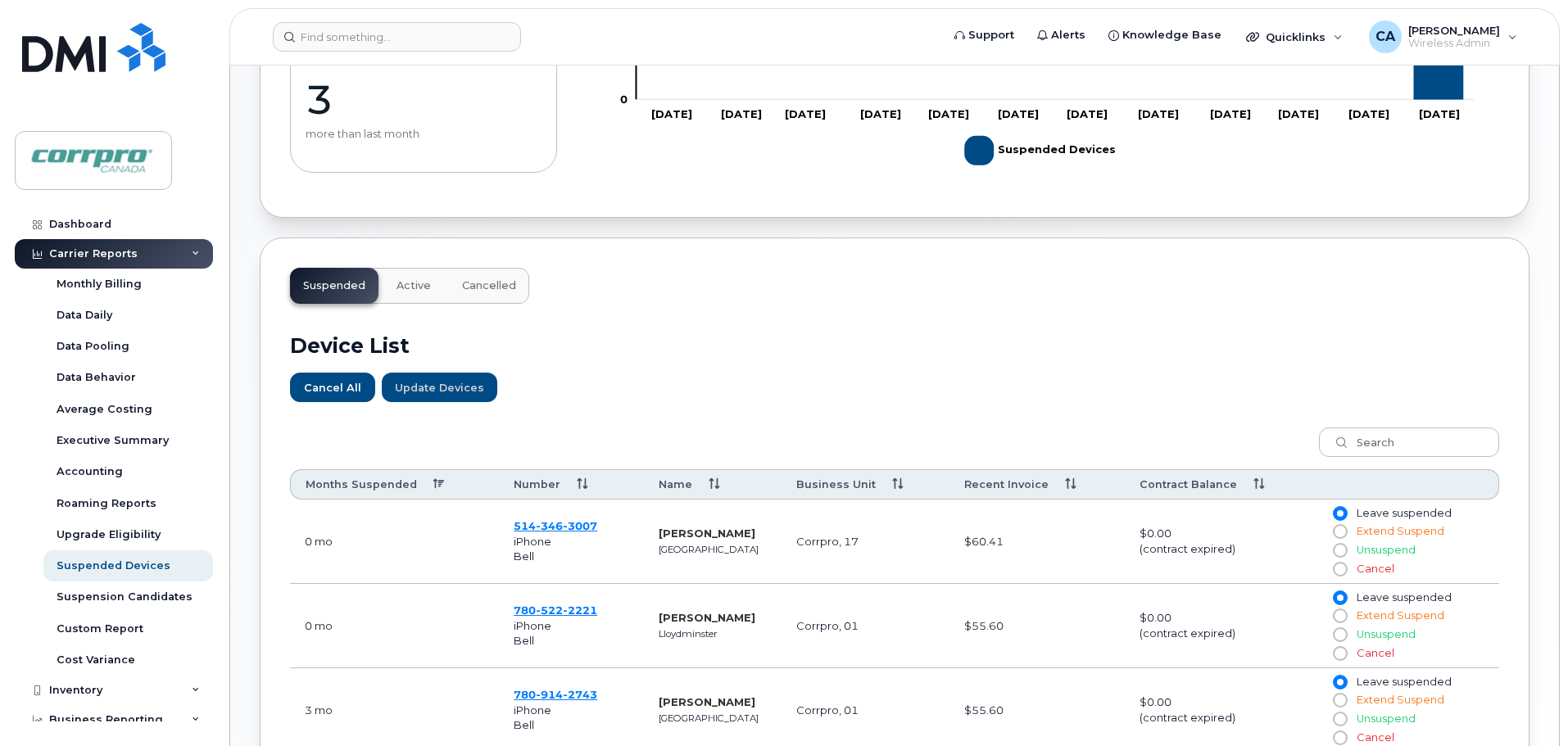
drag, startPoint x: 1340, startPoint y: 654, endPoint x: 1363, endPoint y: 658, distance: 23.3
click at [1341, 654] on input "Cancel" at bounding box center [1339, 653] width 13 height 13
radio input "true"
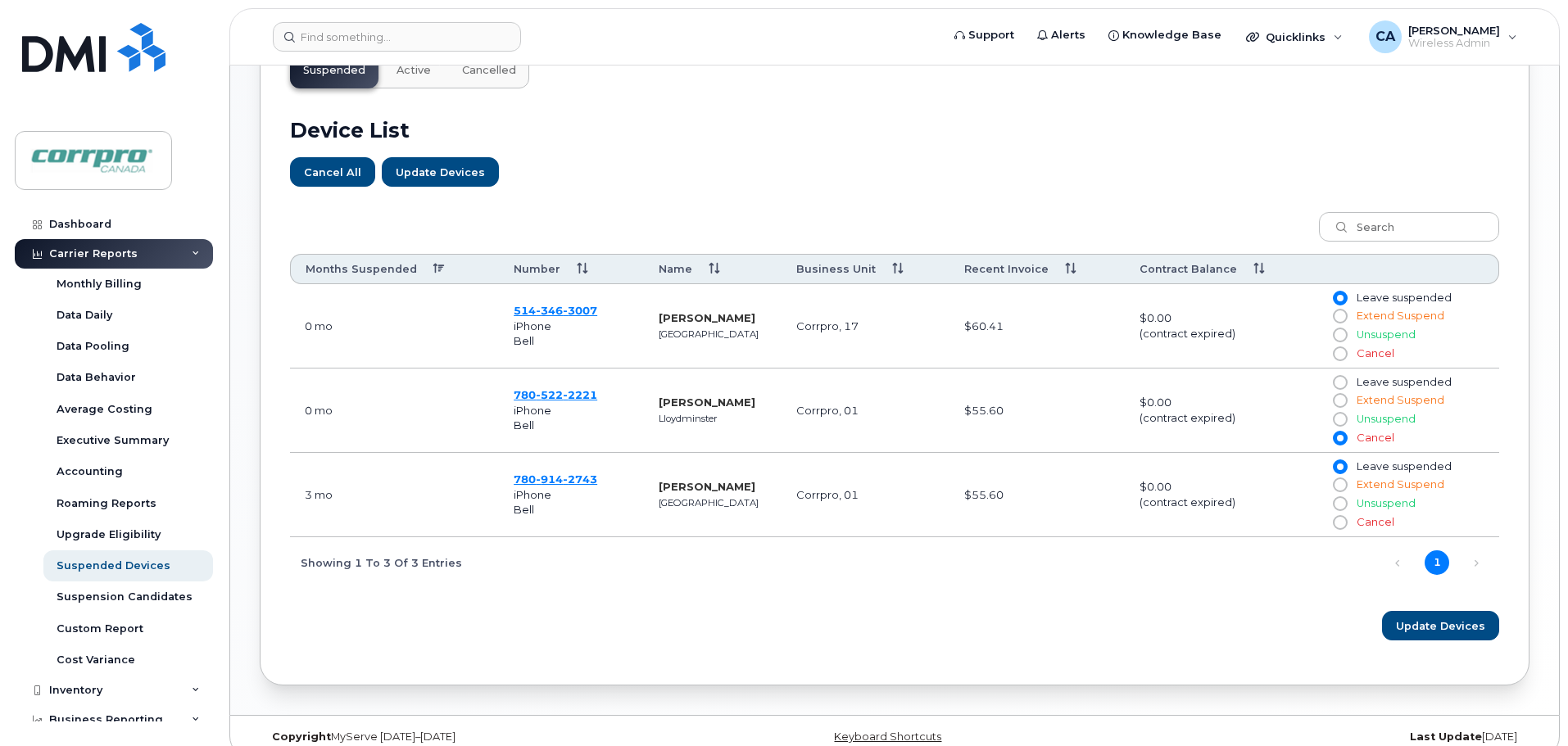
scroll to position [564, 0]
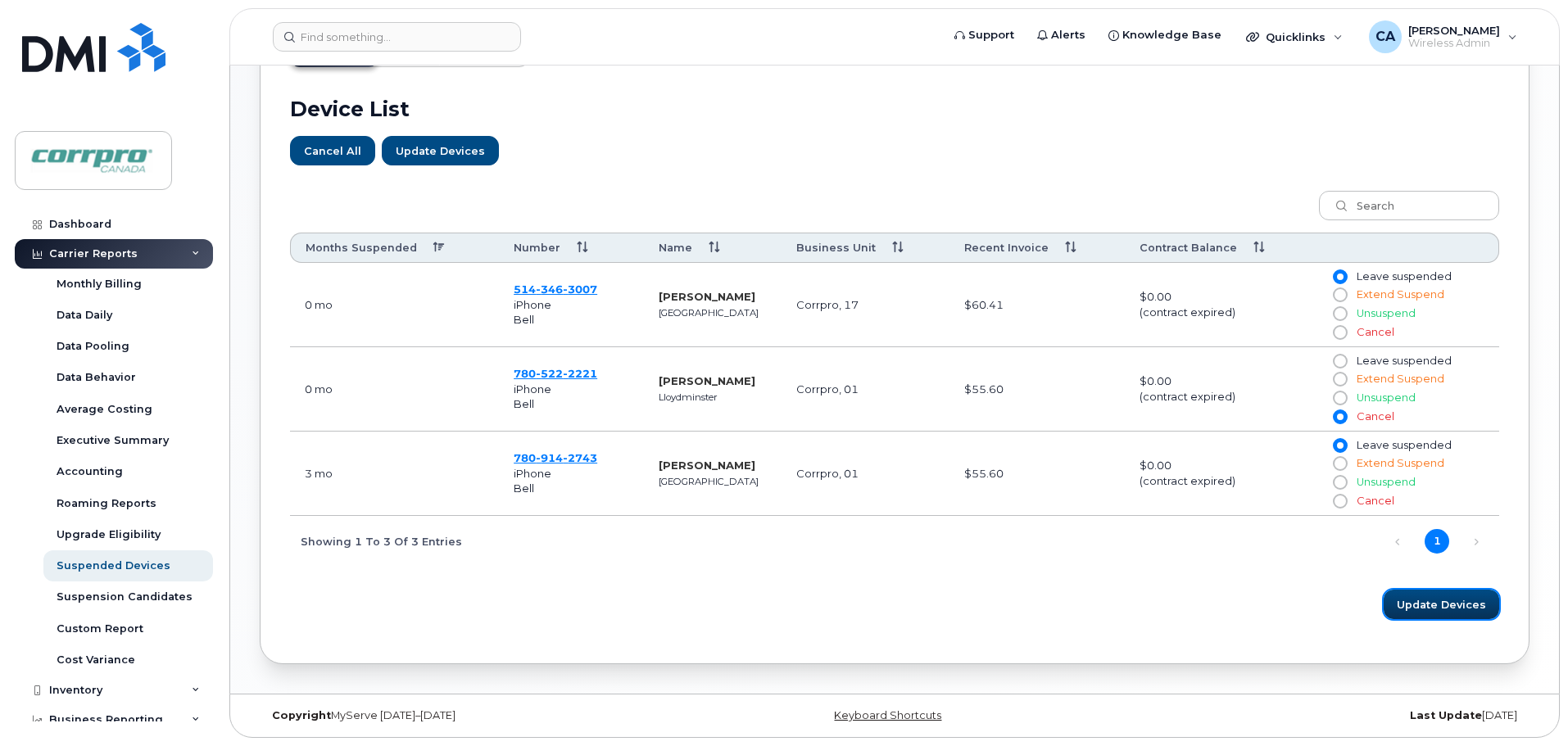
click at [1450, 611] on span "Update Devices" at bounding box center [1441, 604] width 89 height 16
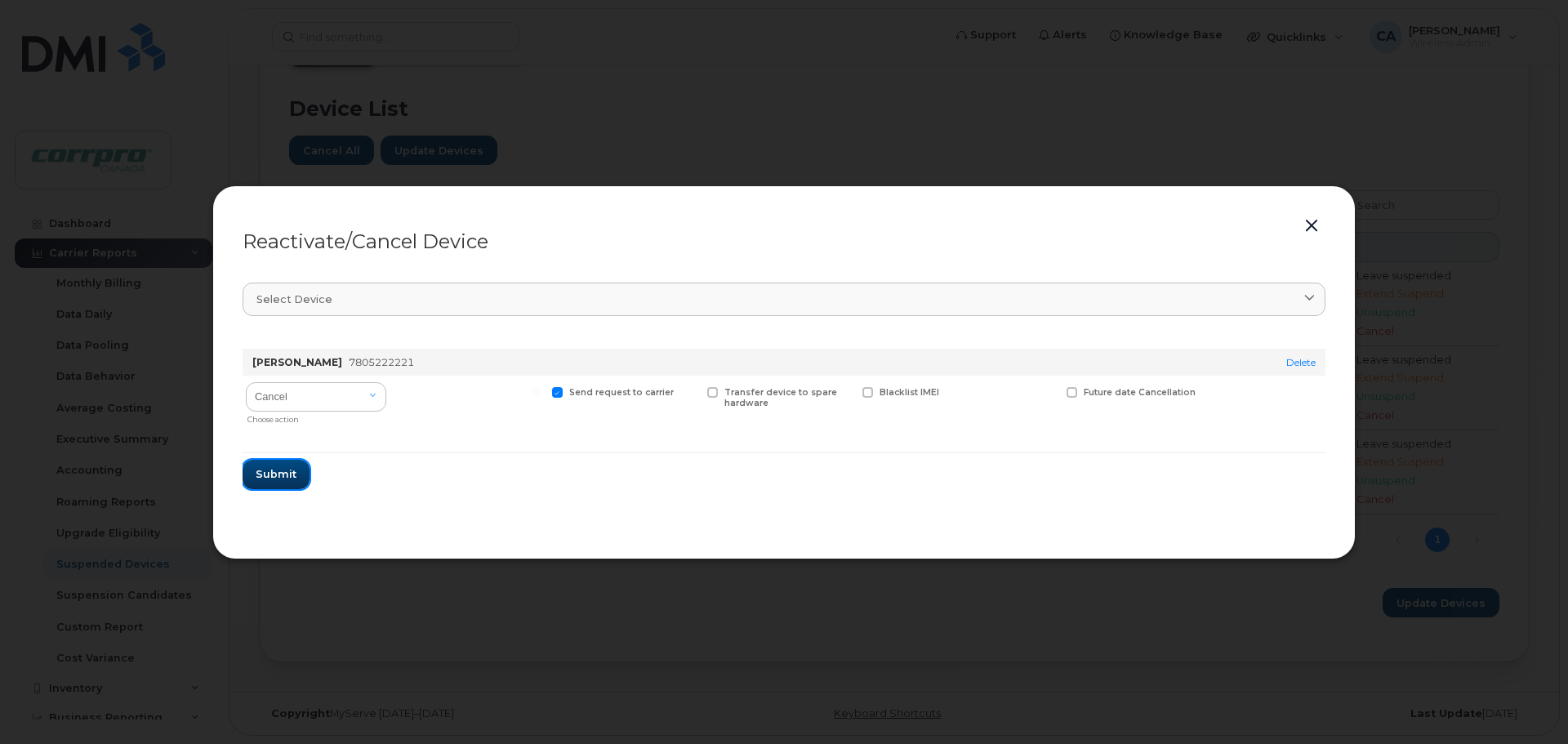
click at [280, 478] on span "Submit" at bounding box center [277, 474] width 41 height 16
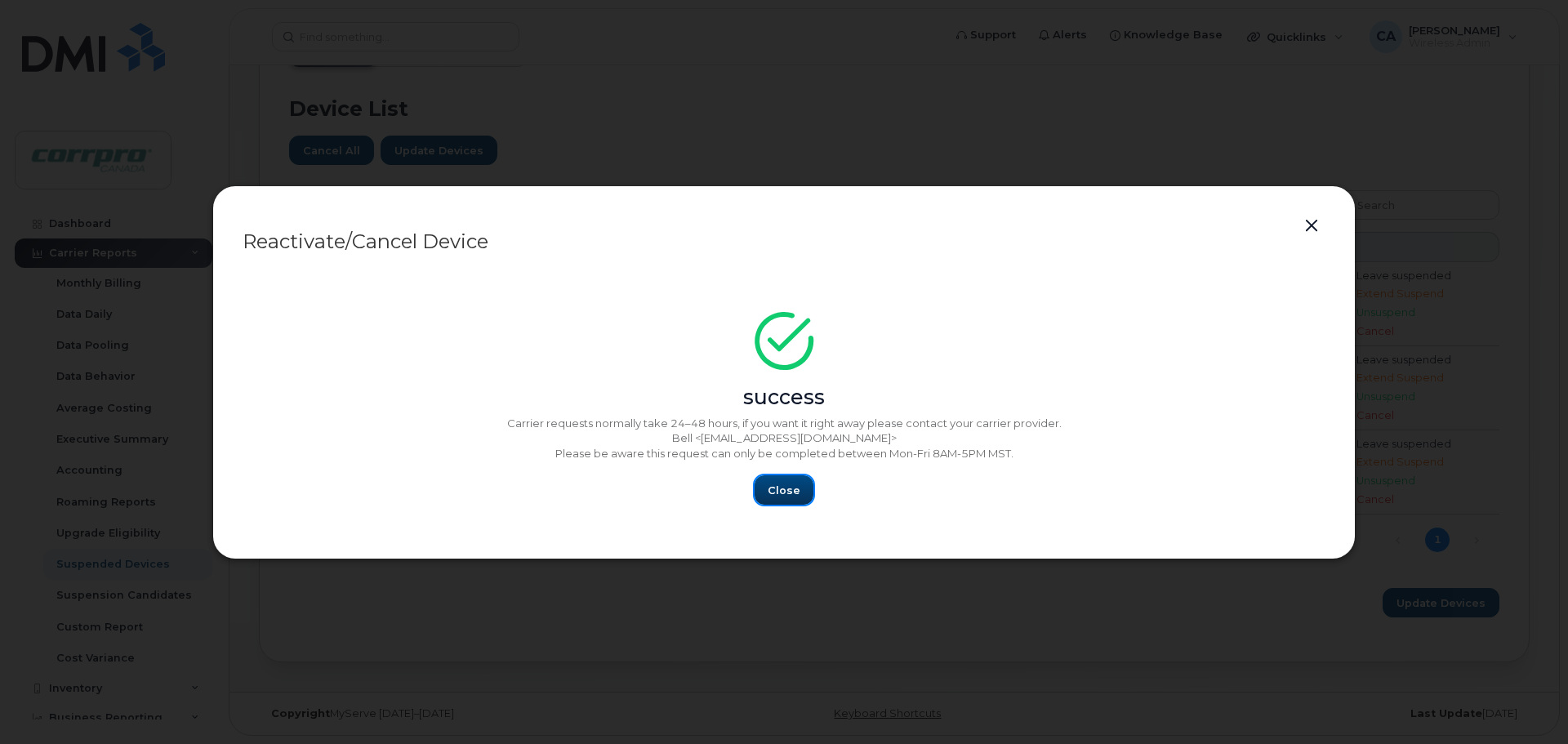
click at [784, 493] on span "Close" at bounding box center [784, 491] width 33 height 16
click at [1308, 227] on button "button" at bounding box center [1311, 226] width 24 height 22
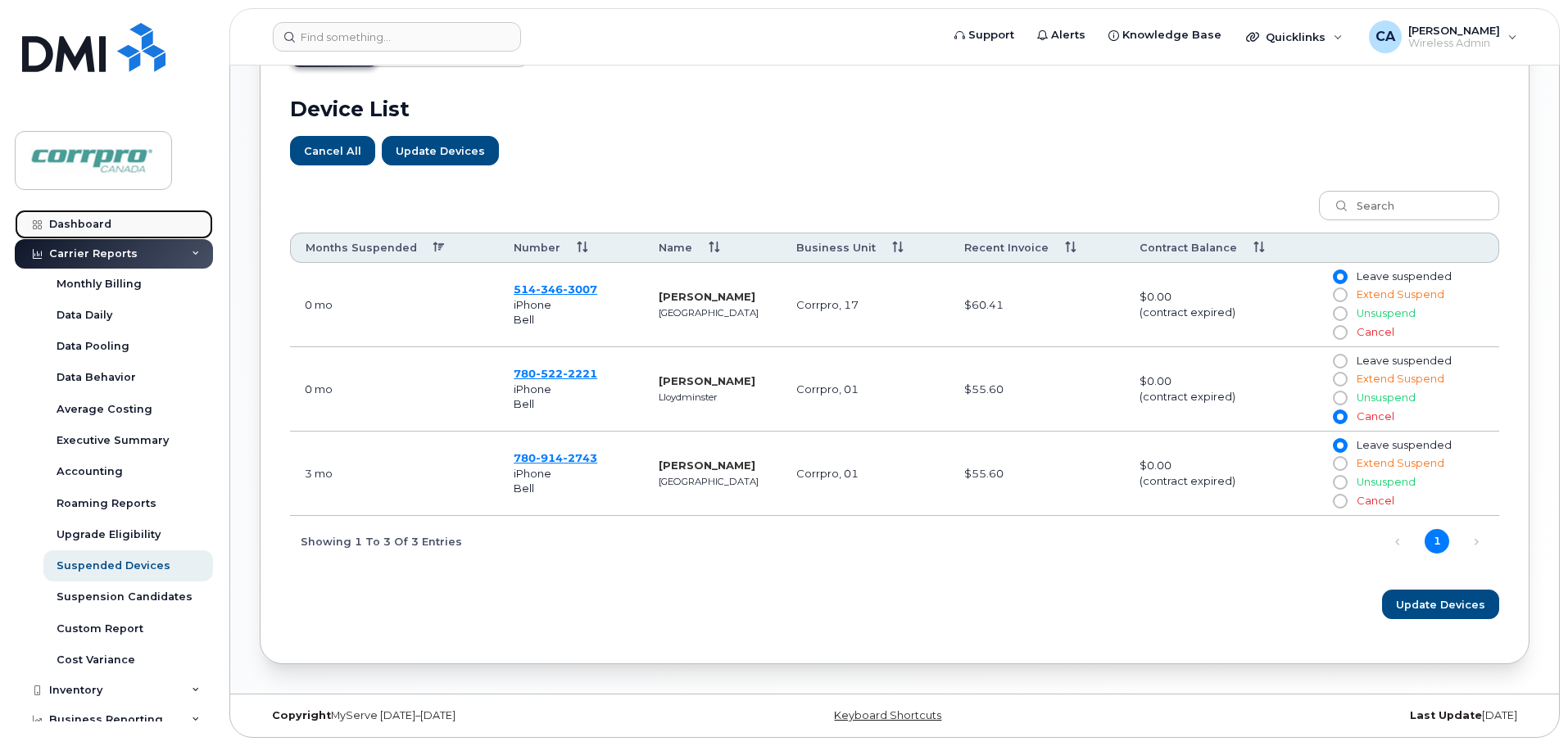
click at [71, 228] on div "Dashboard" at bounding box center [80, 224] width 63 height 13
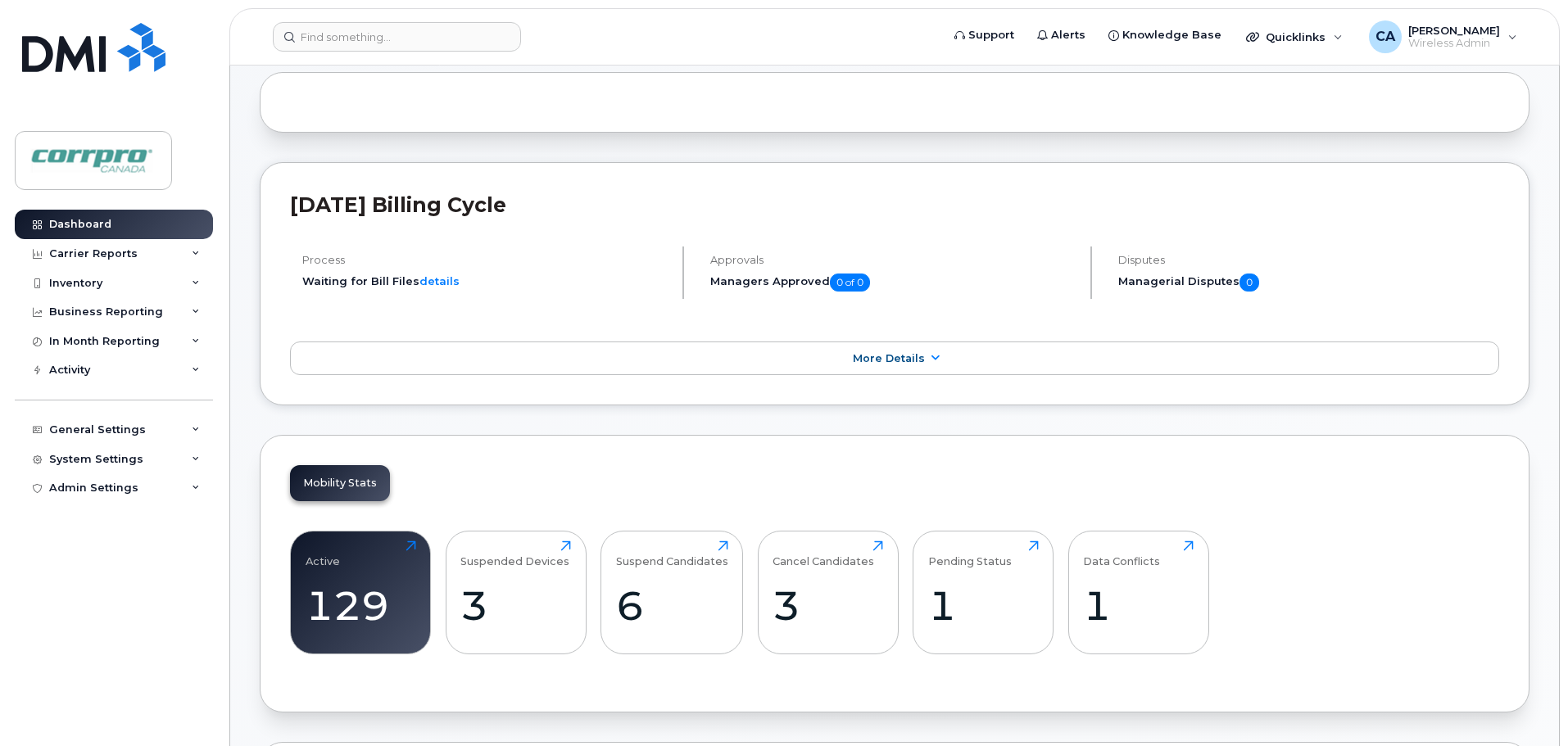
scroll to position [164, 0]
click at [933, 608] on div "1" at bounding box center [983, 604] width 110 height 48
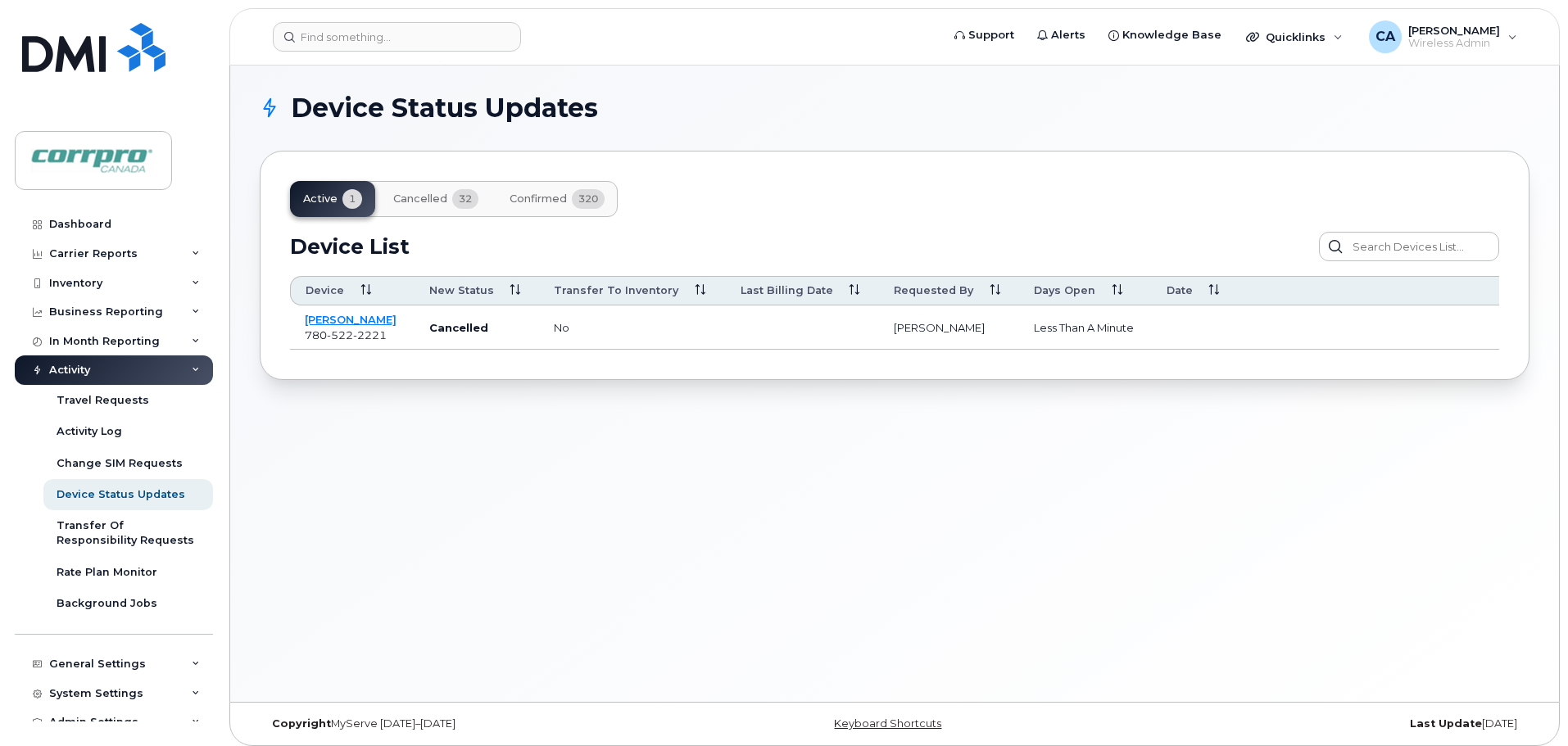
click at [320, 328] on span "780 522 2221" at bounding box center [346, 334] width 82 height 13
click at [325, 322] on link "Yasin Khalaj" at bounding box center [351, 318] width 92 height 13
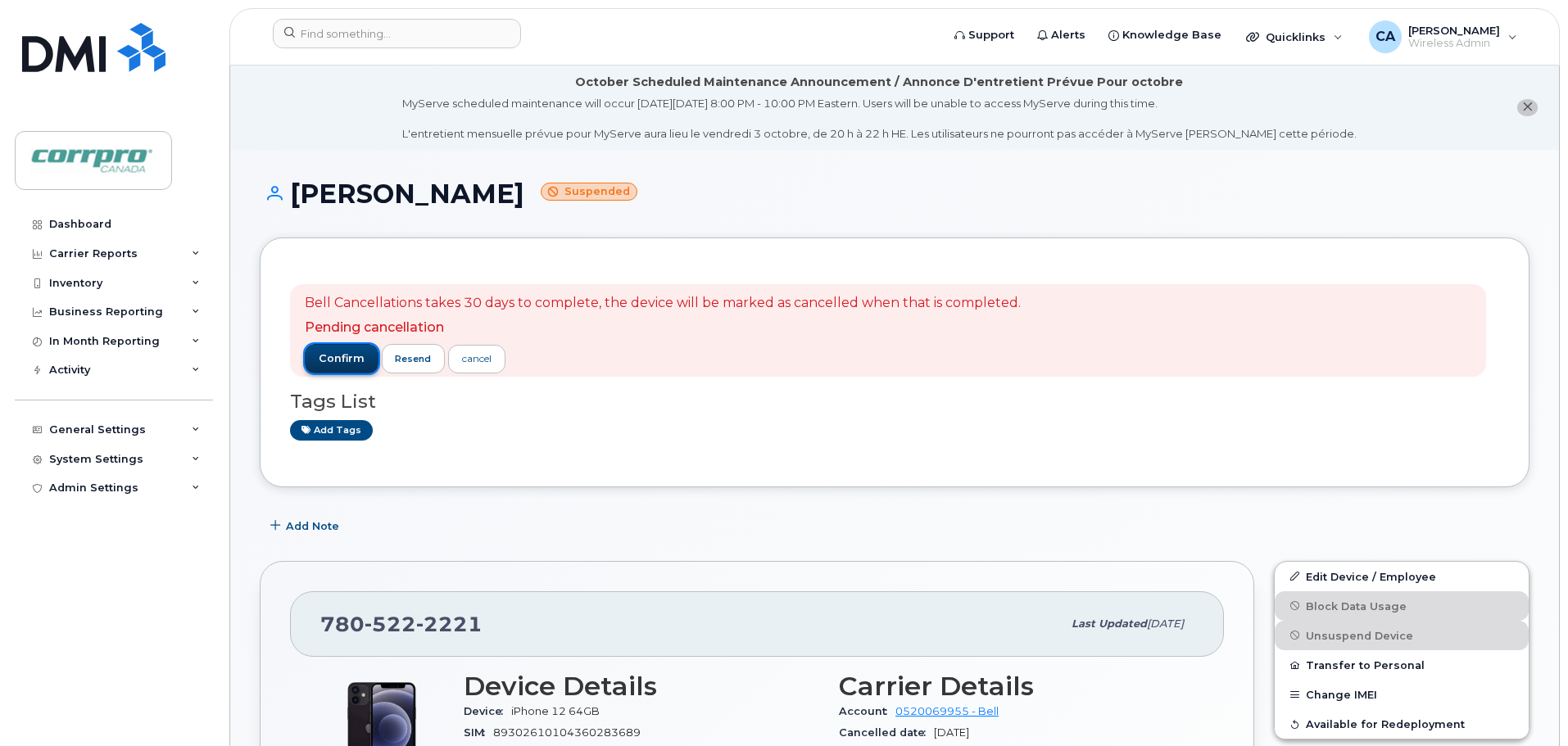
click at [351, 356] on span "confirm" at bounding box center [341, 358] width 46 height 15
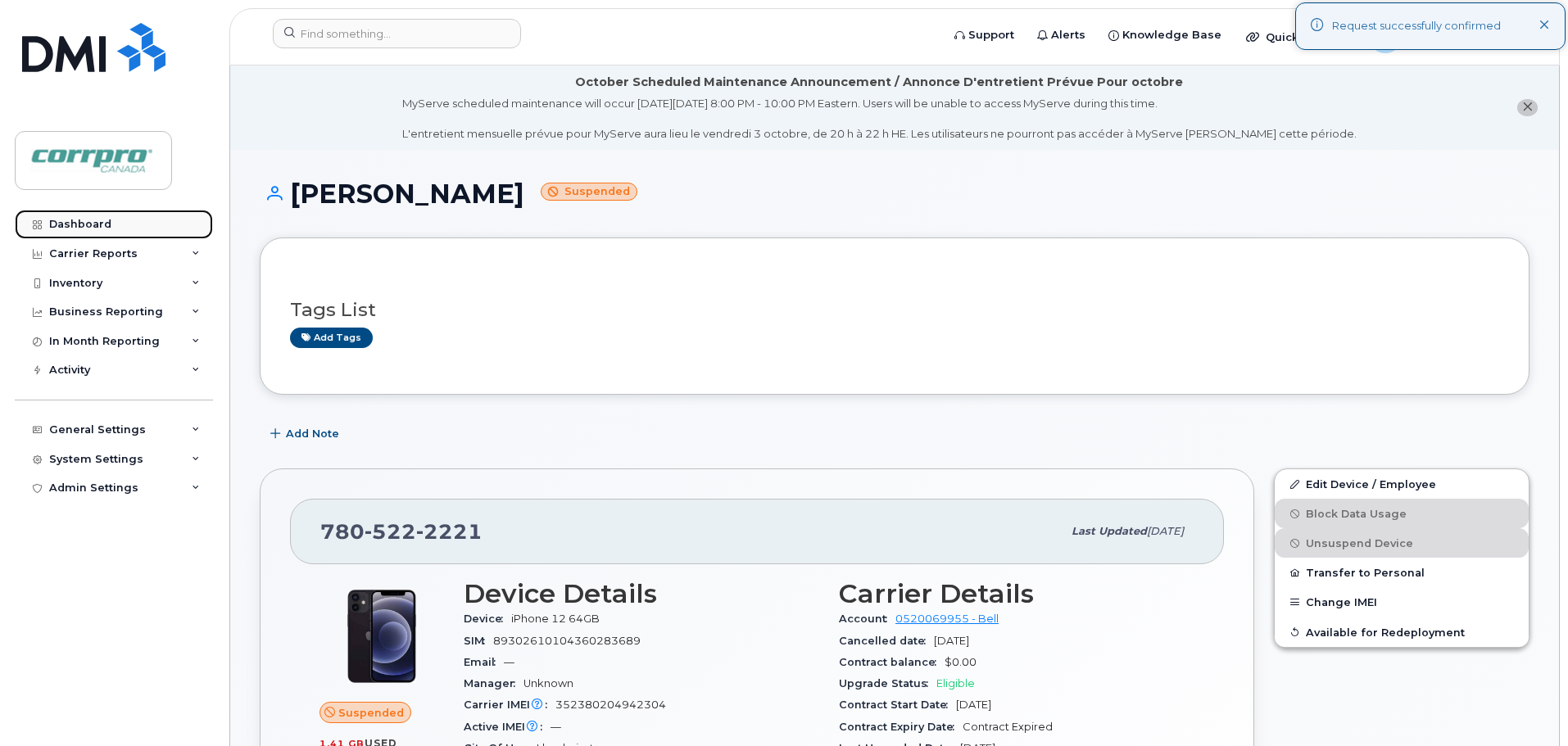
click at [108, 231] on link "Dashboard" at bounding box center [113, 225] width 198 height 29
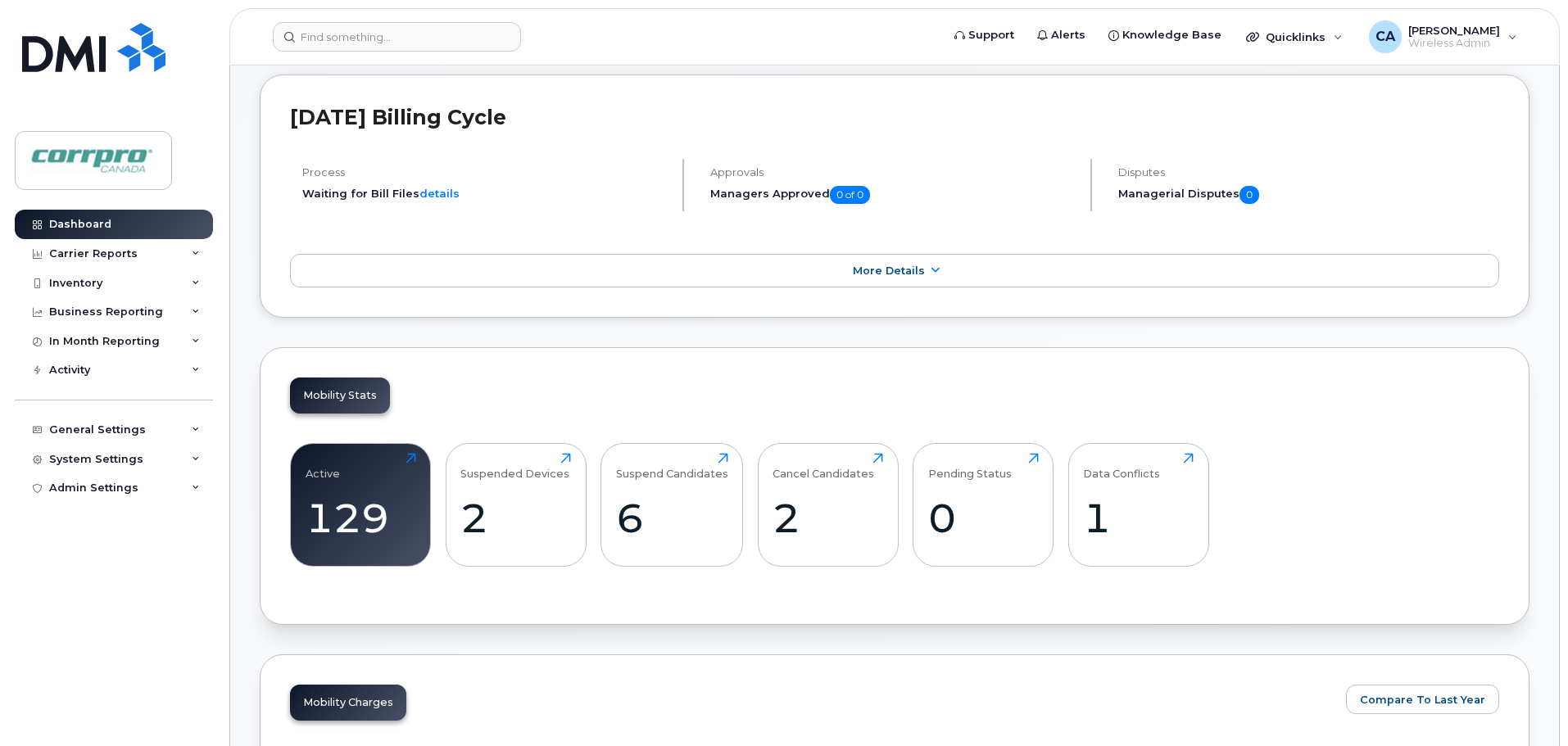
scroll to position [409, 0]
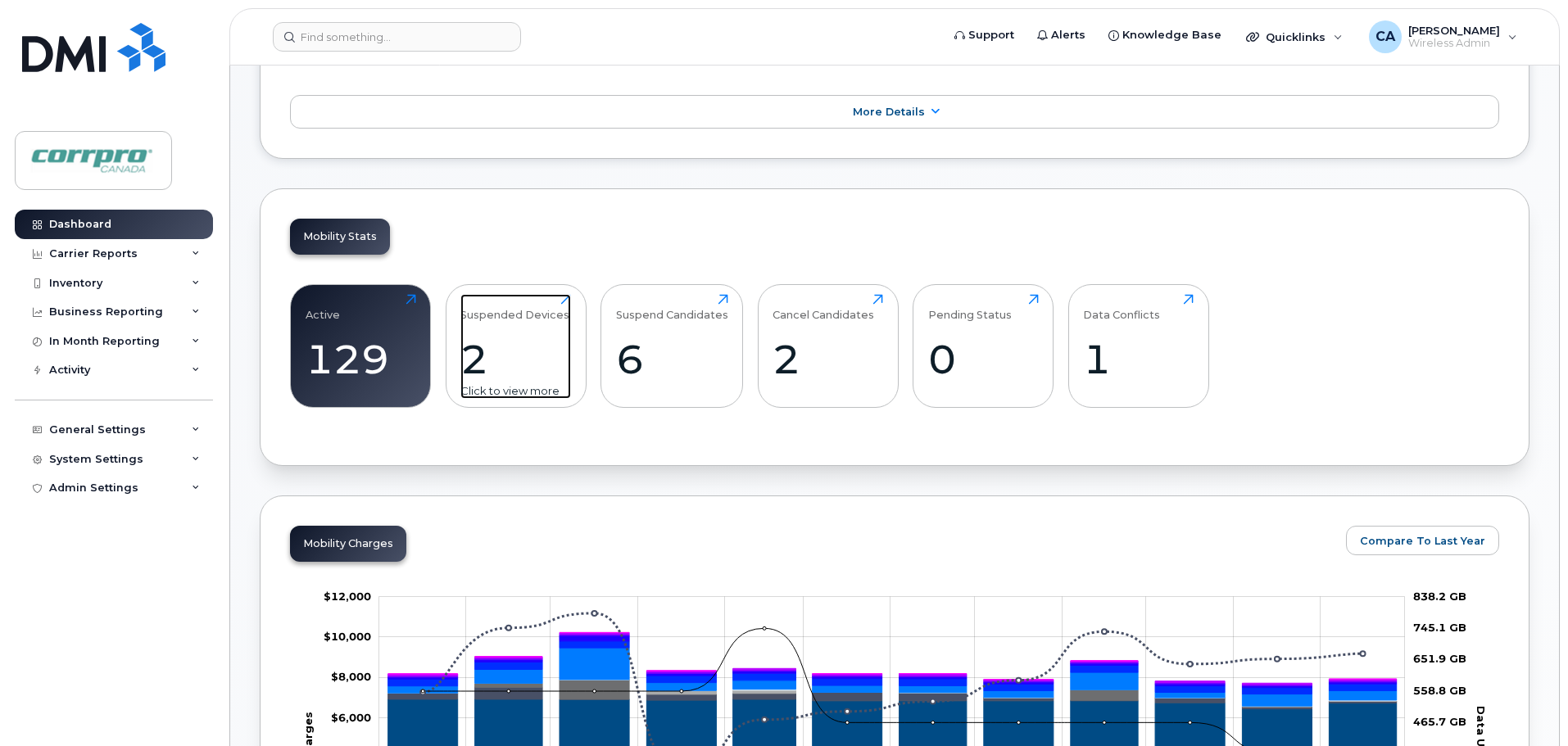
click at [483, 355] on div "2" at bounding box center [515, 358] width 110 height 48
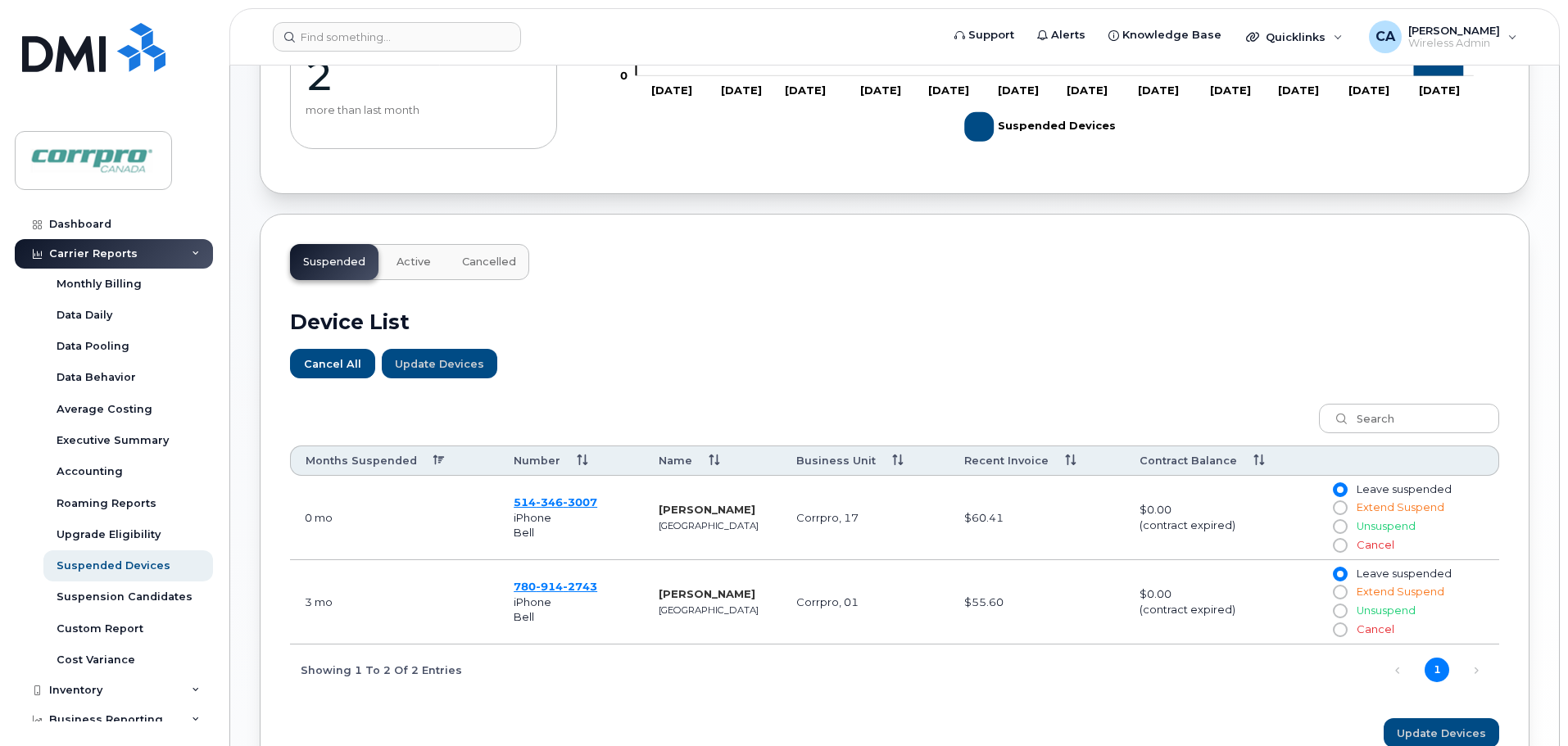
scroll to position [327, 0]
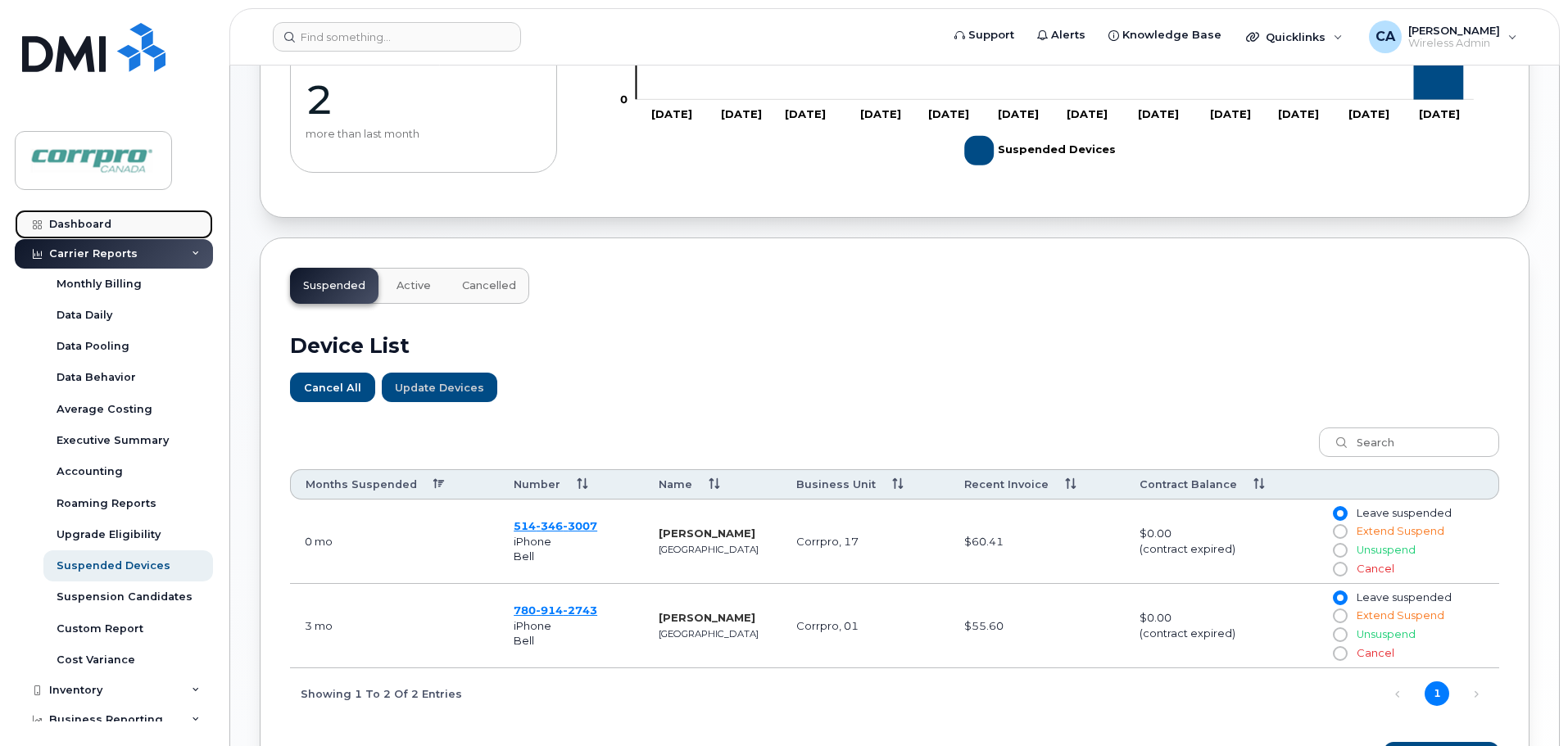
click at [104, 217] on link "Dashboard" at bounding box center [113, 225] width 198 height 29
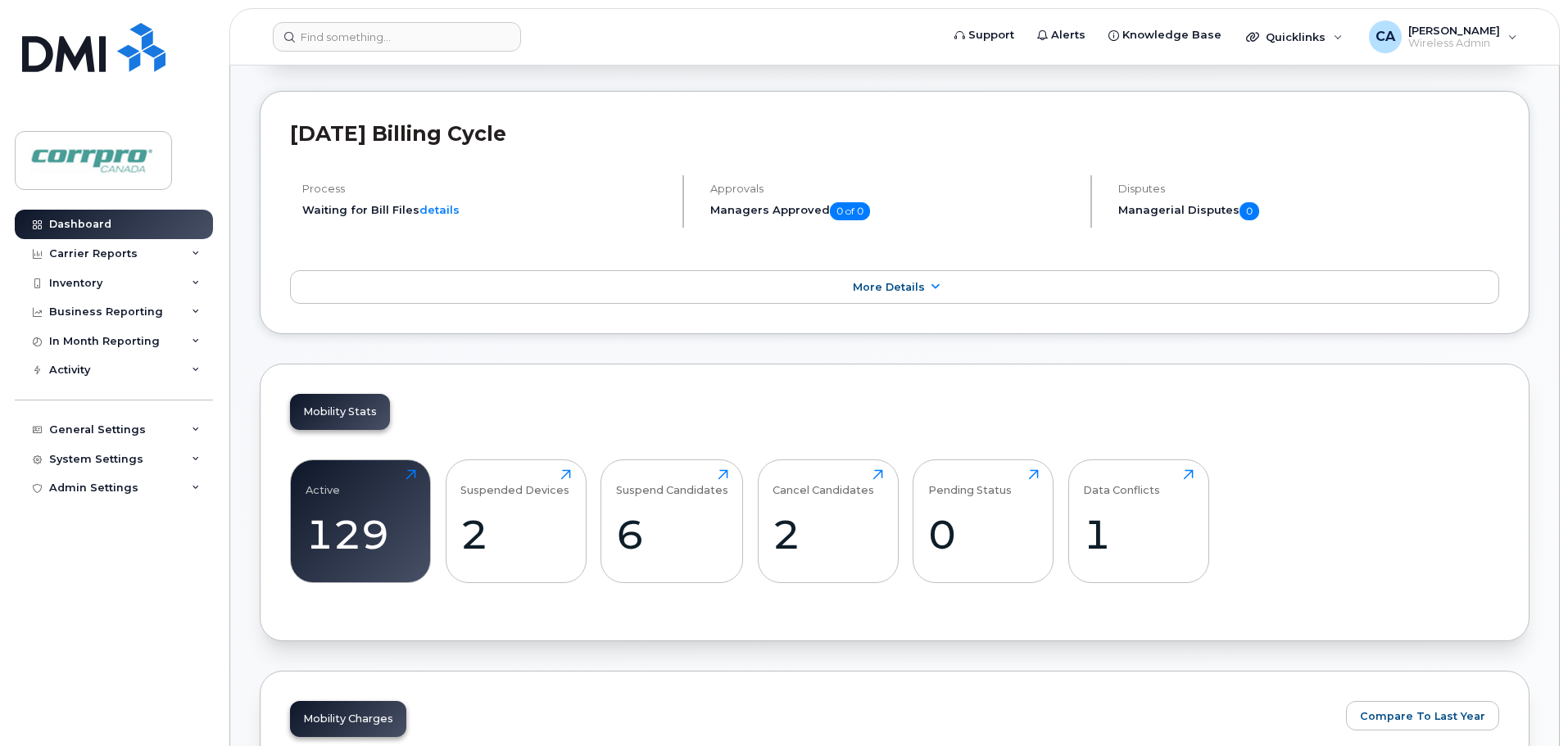
scroll to position [246, 0]
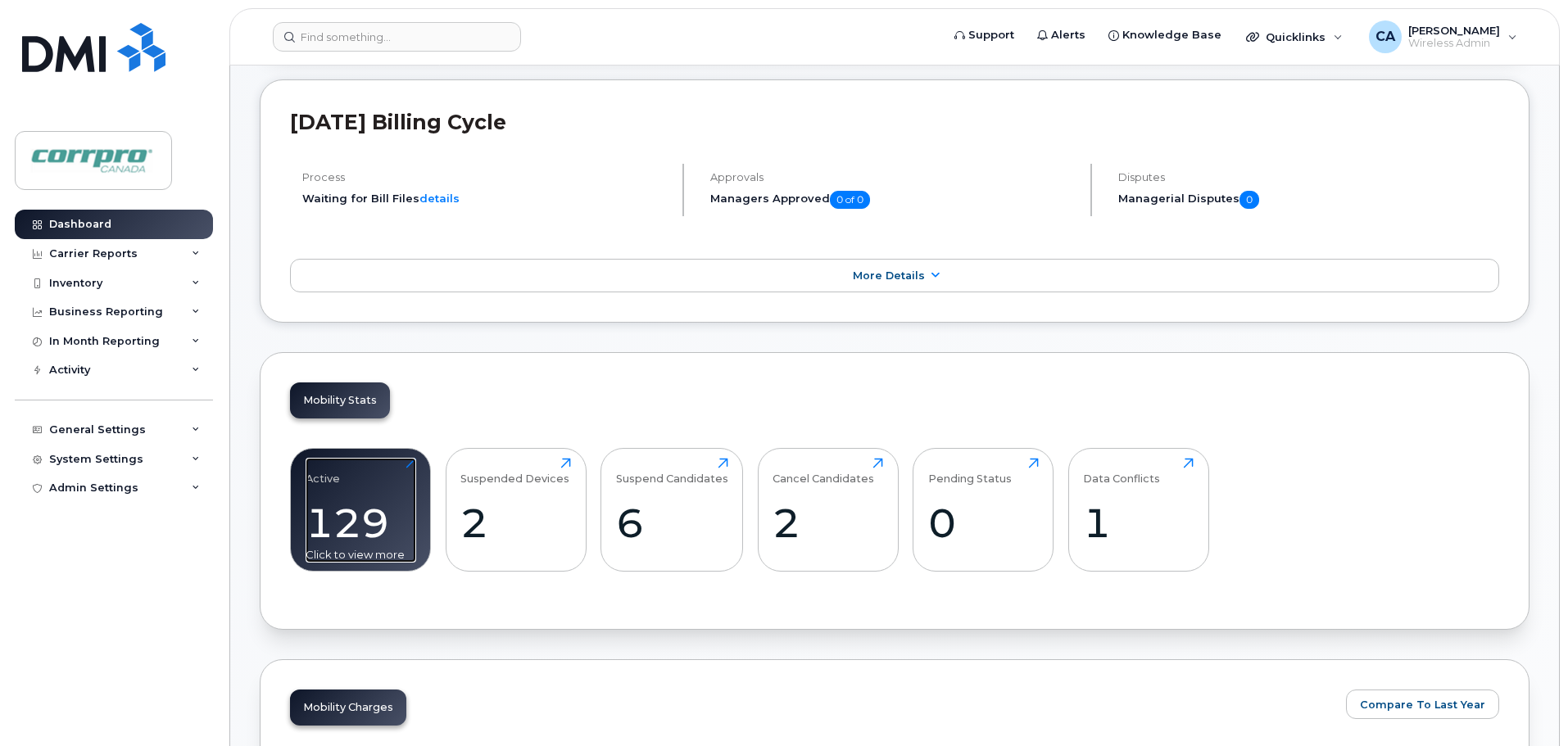
click at [355, 520] on div "129" at bounding box center [360, 522] width 110 height 48
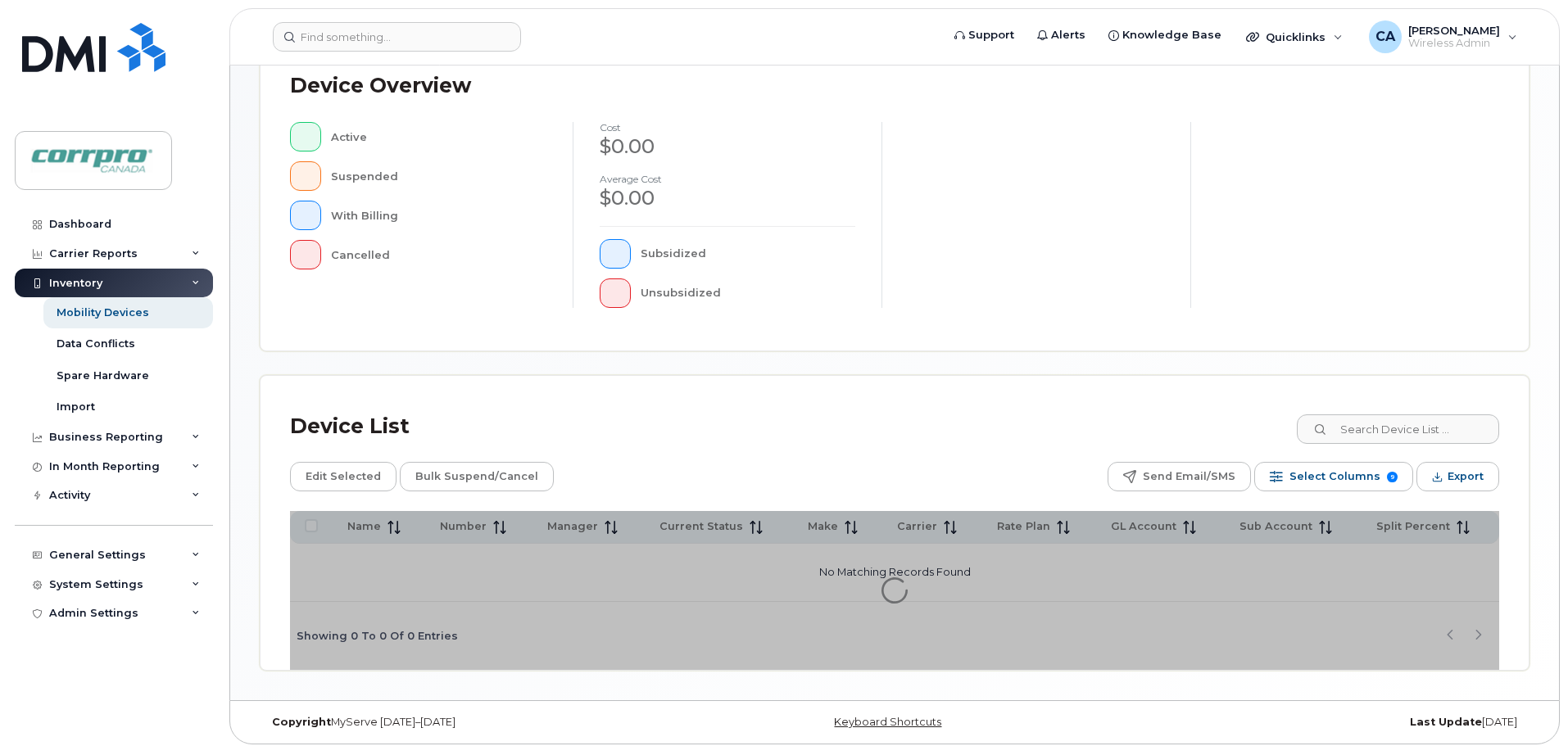
scroll to position [380, 0]
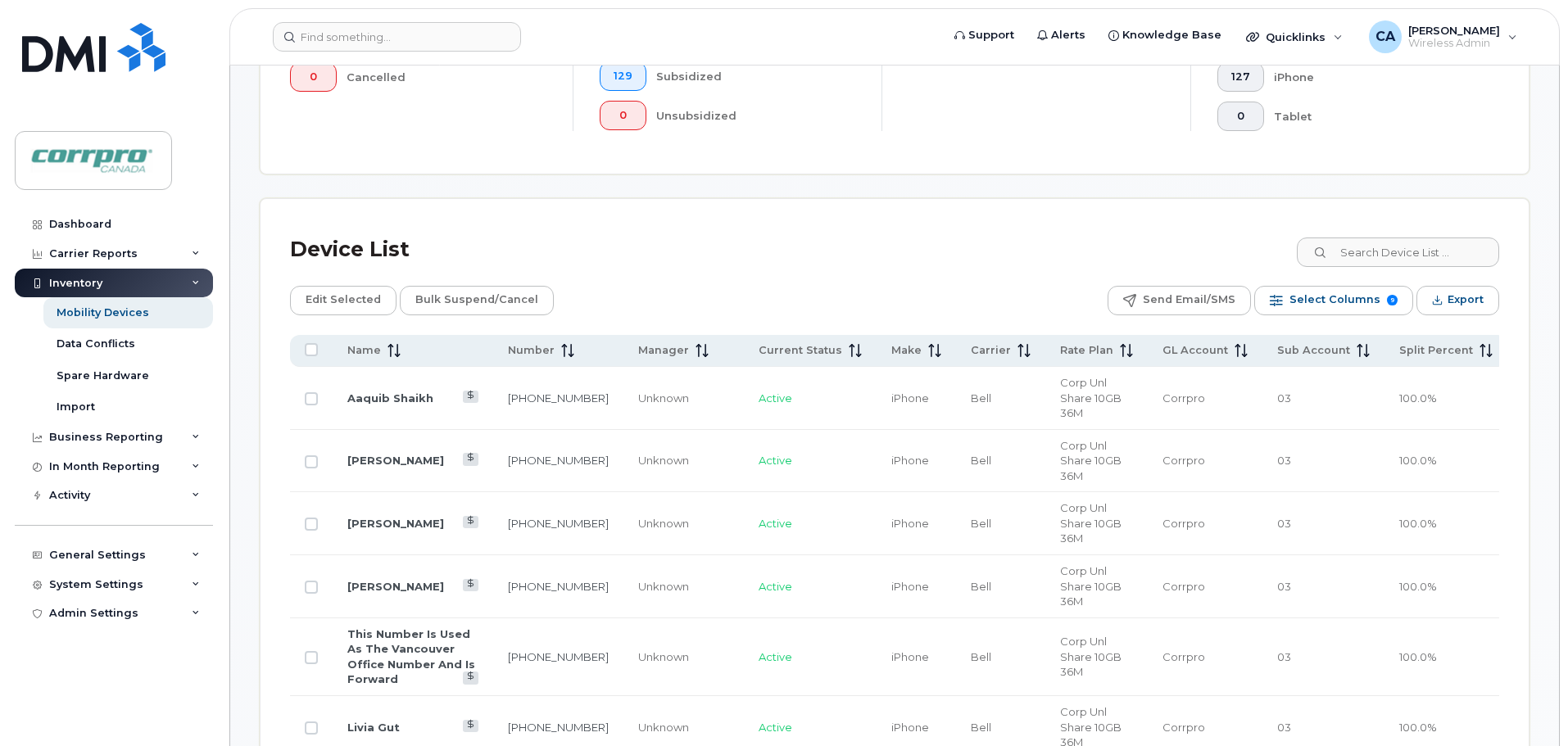
scroll to position [626, 0]
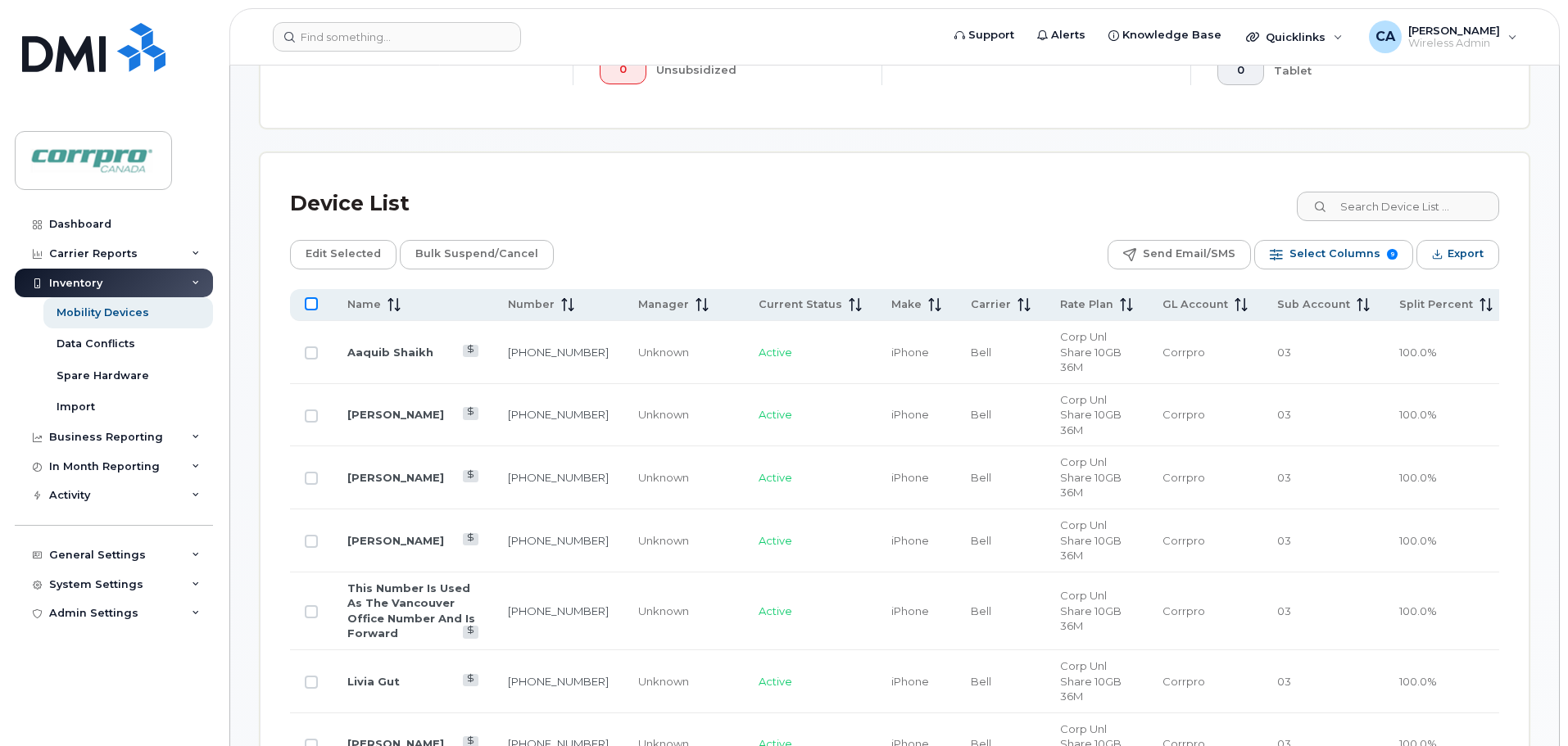
click at [313, 308] on input "All items unselected" at bounding box center [311, 303] width 13 height 13
checkbox input "true"
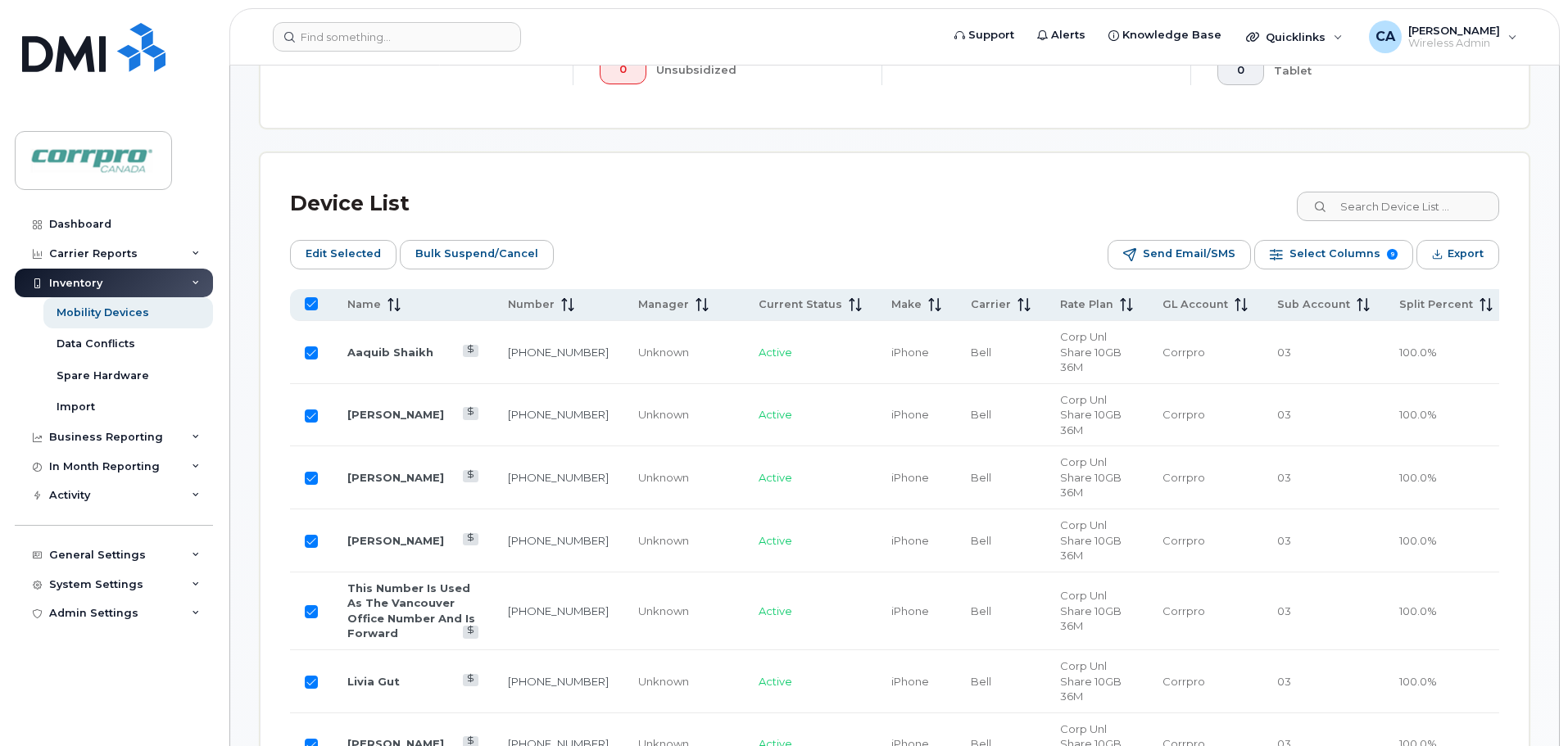
checkbox input "true"
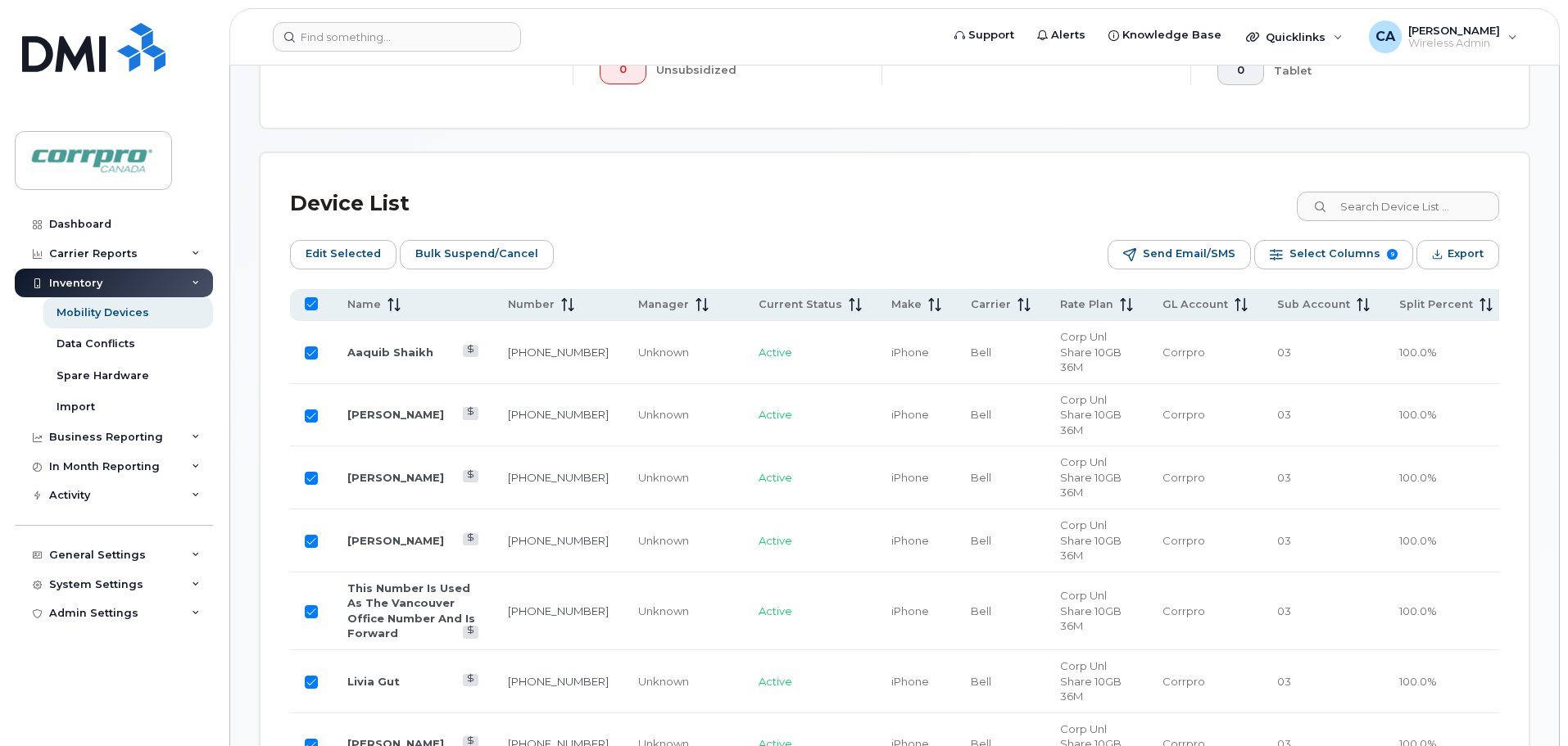
checkbox input "true"
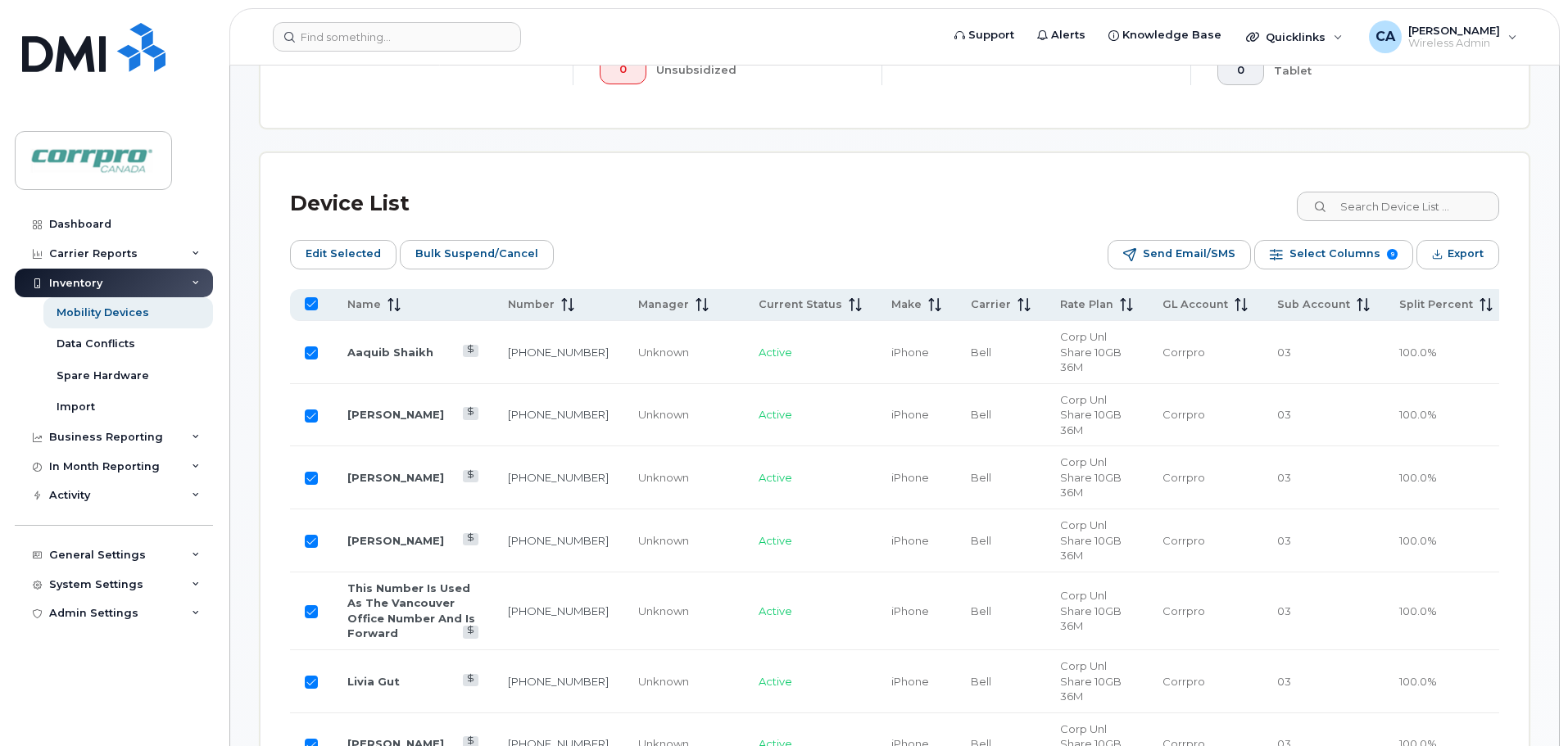
checkbox input "true"
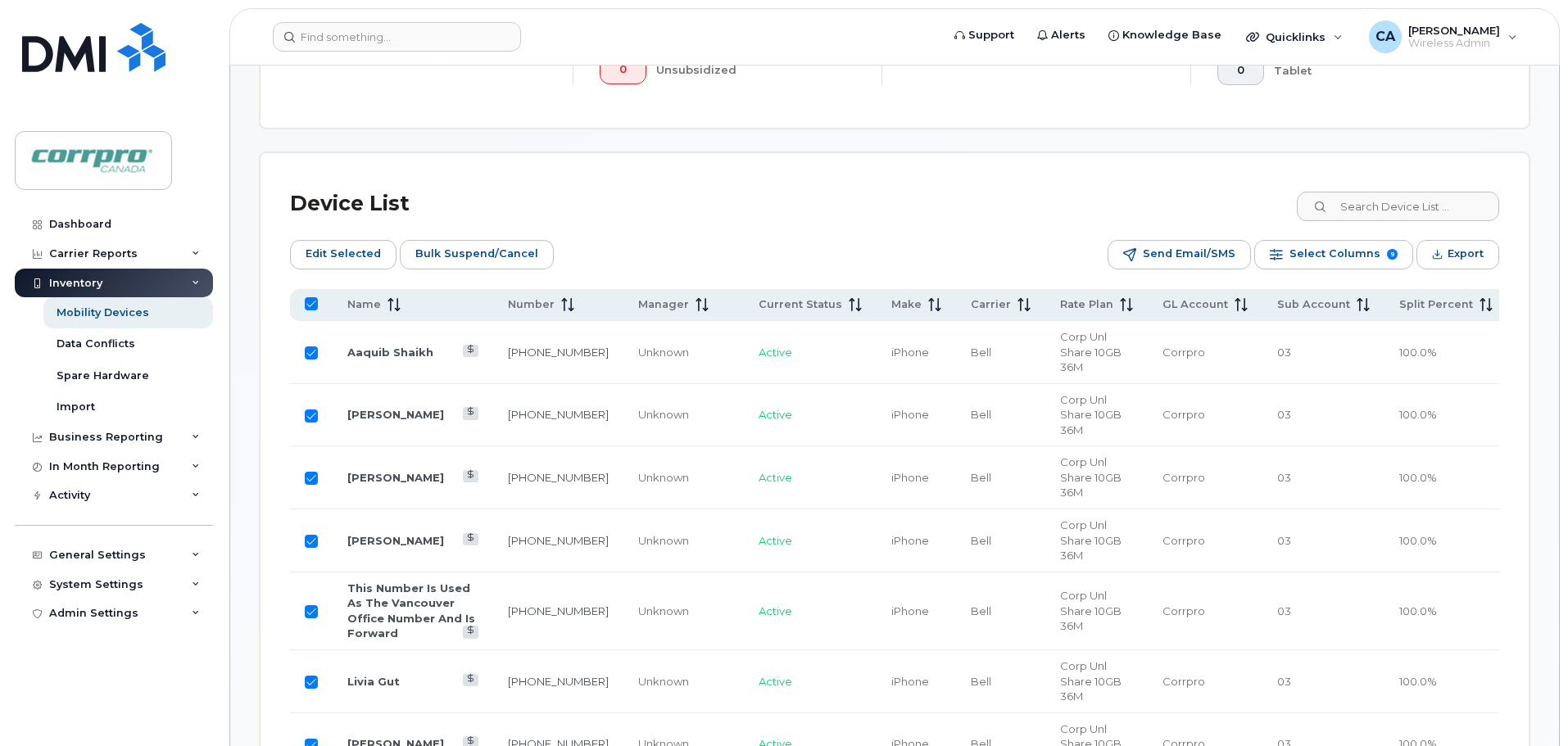
checkbox input "true"
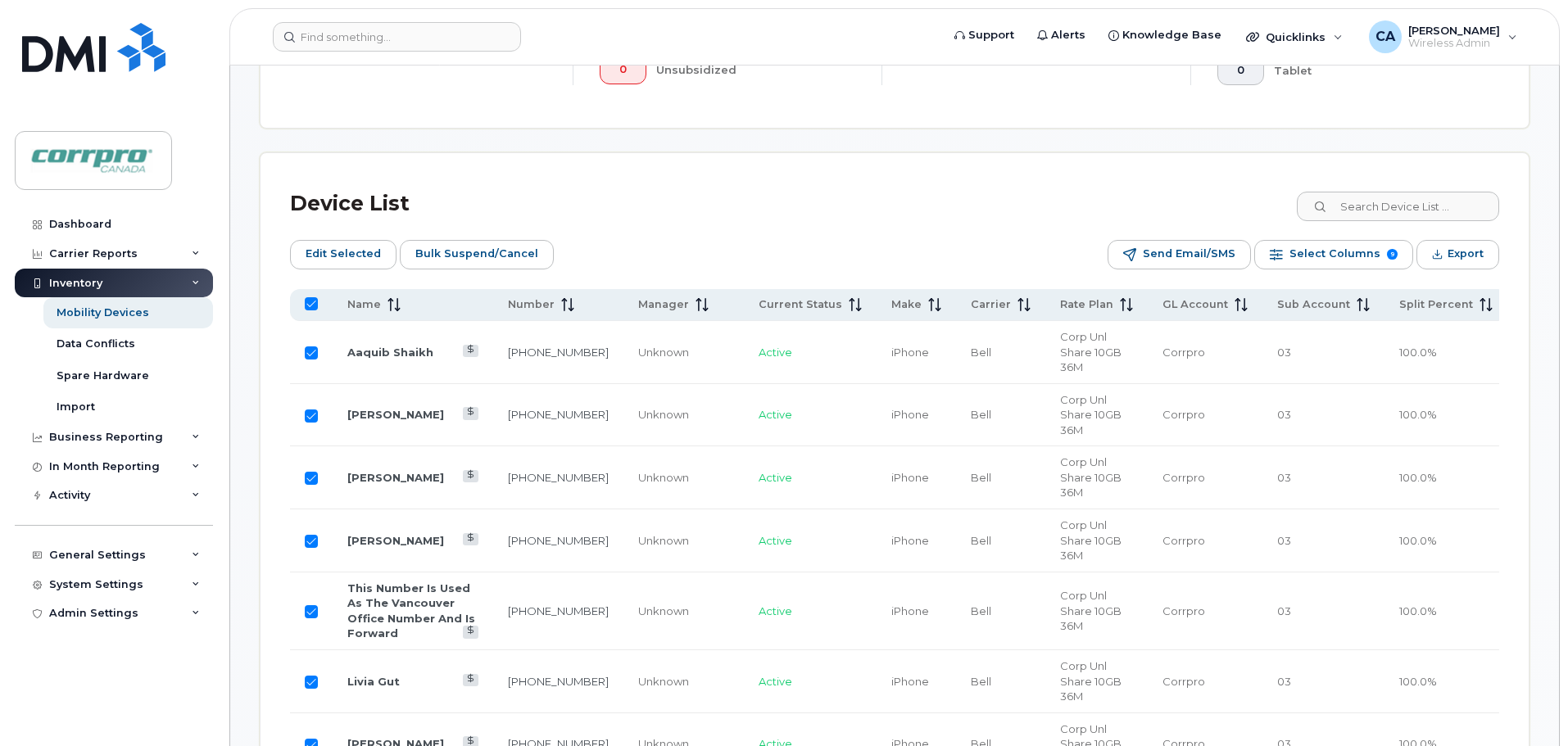
checkbox input "true"
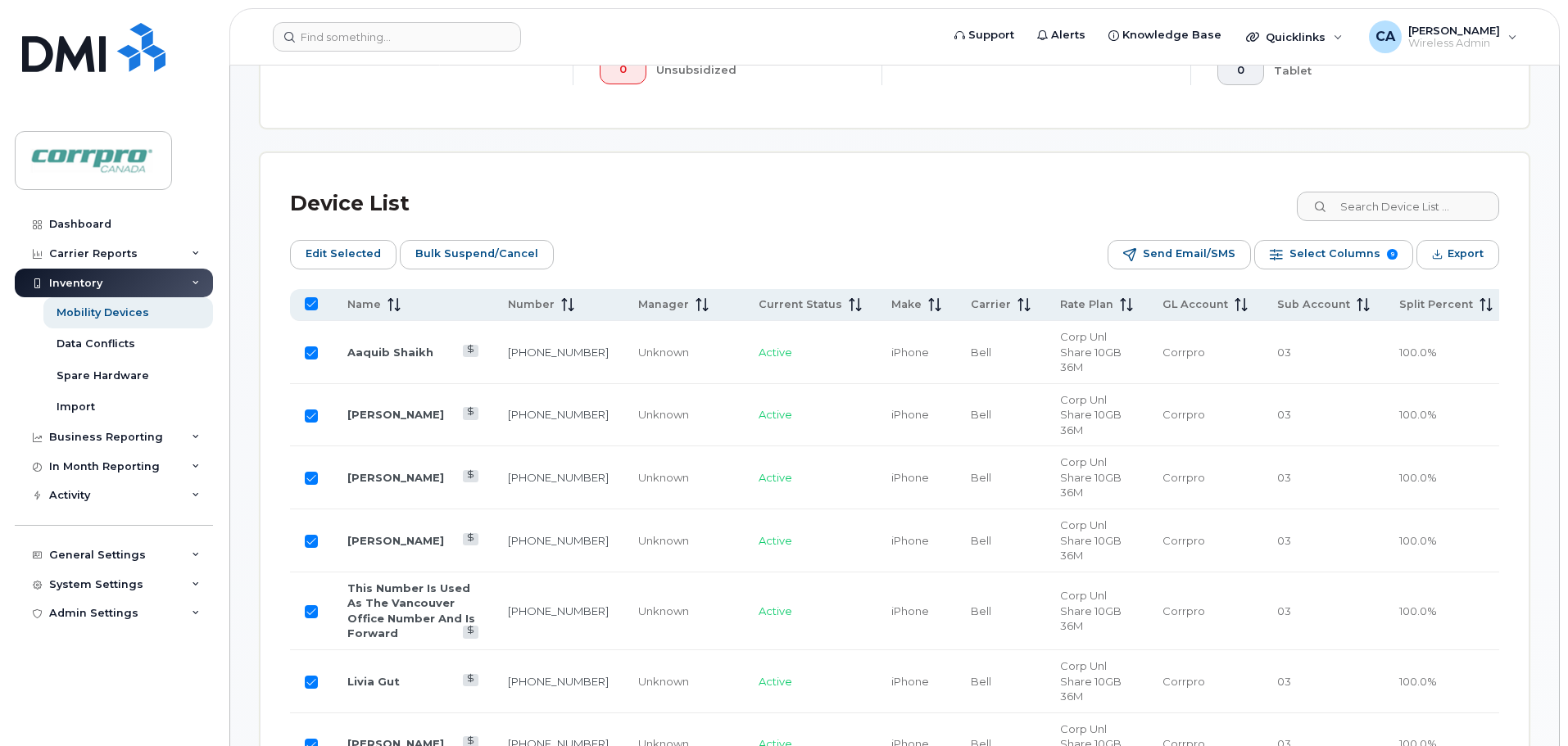
checkbox input "true"
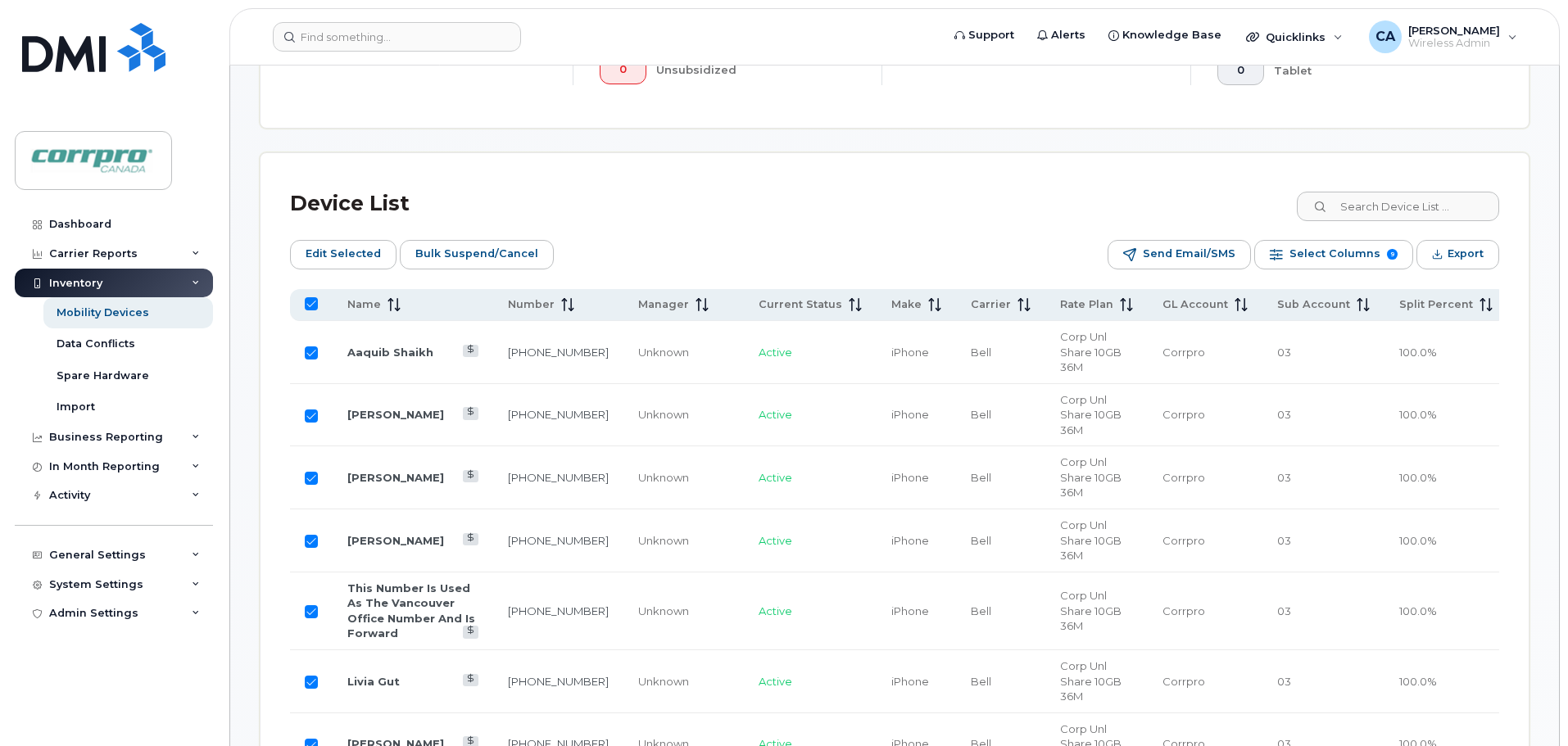
checkbox input "true"
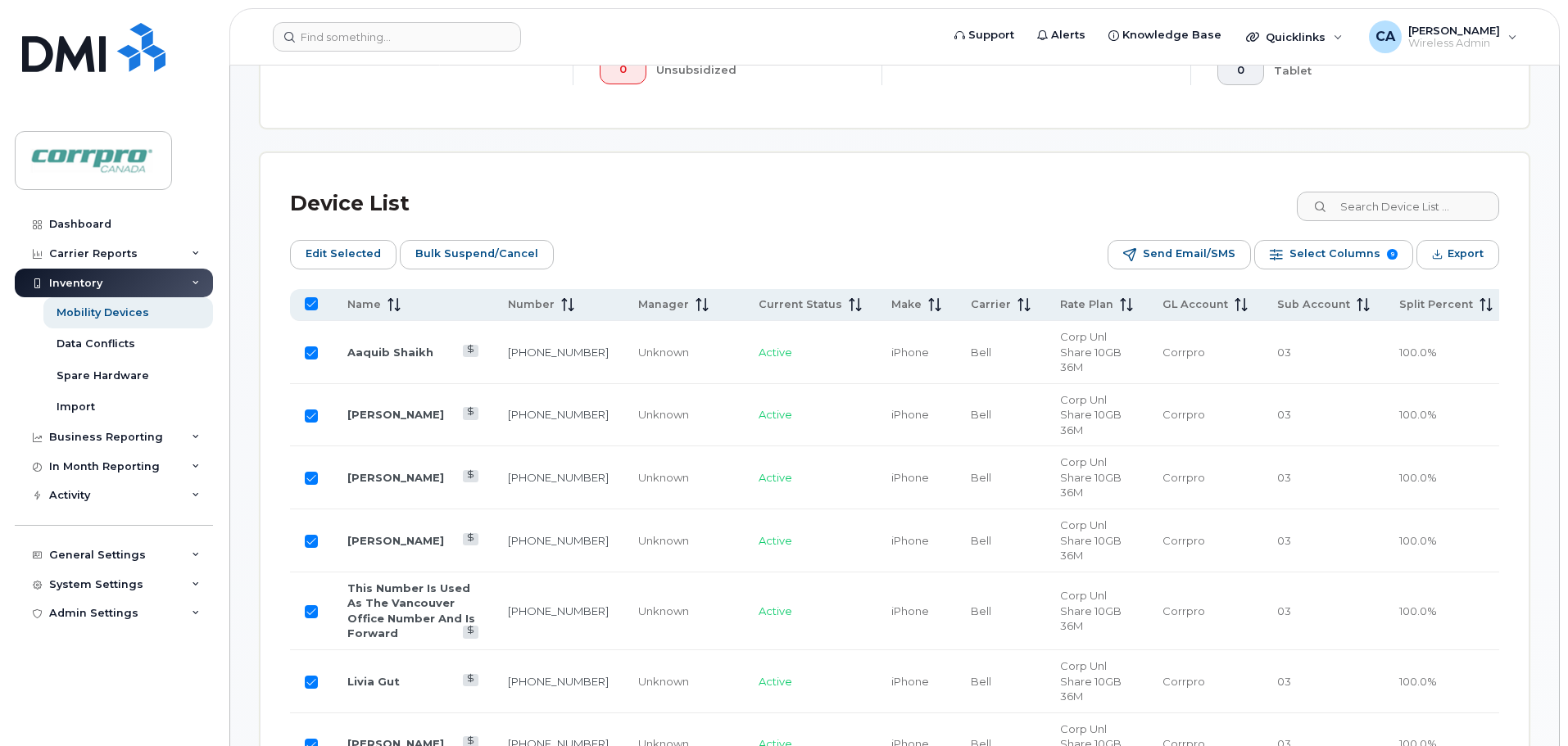
checkbox input "true"
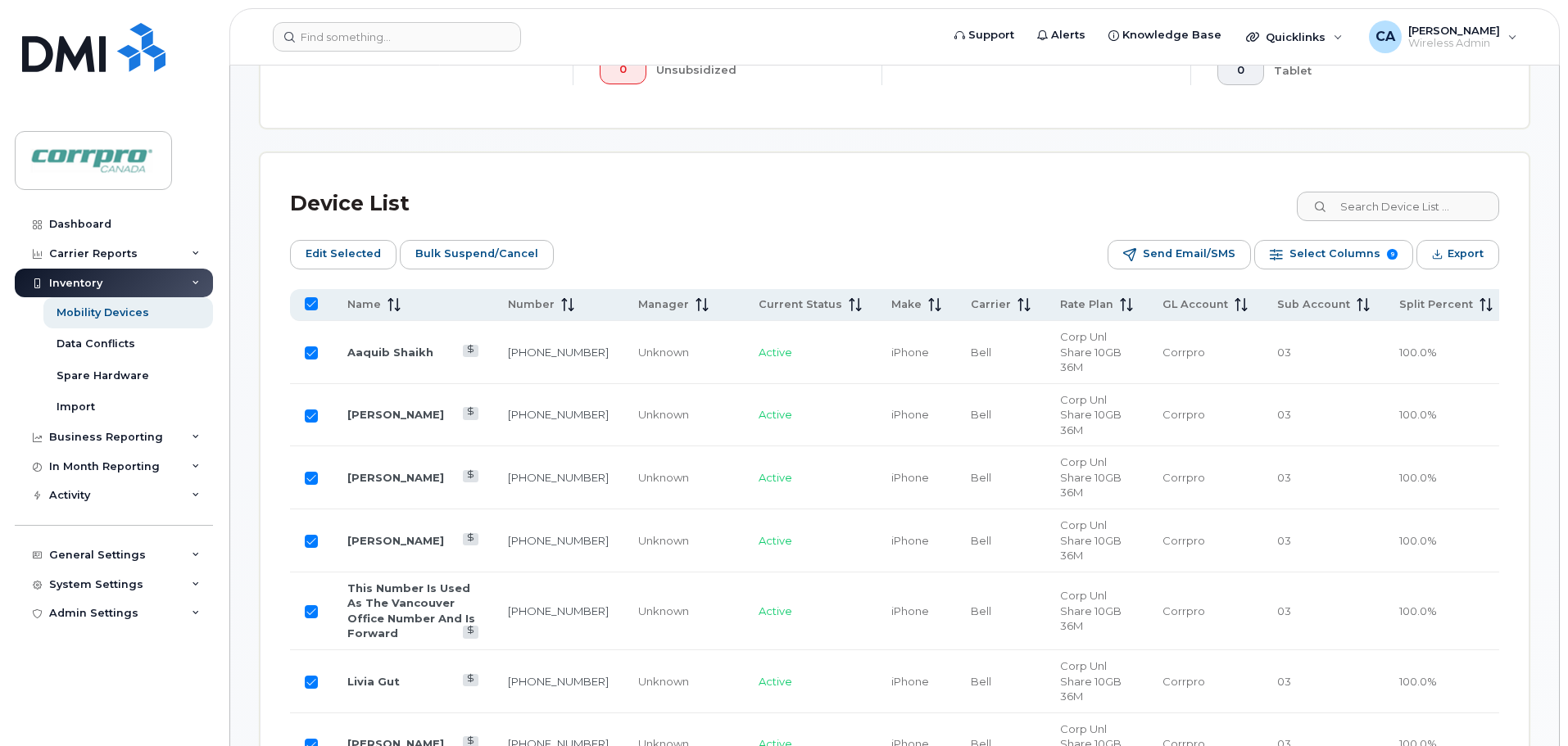
checkbox input "true"
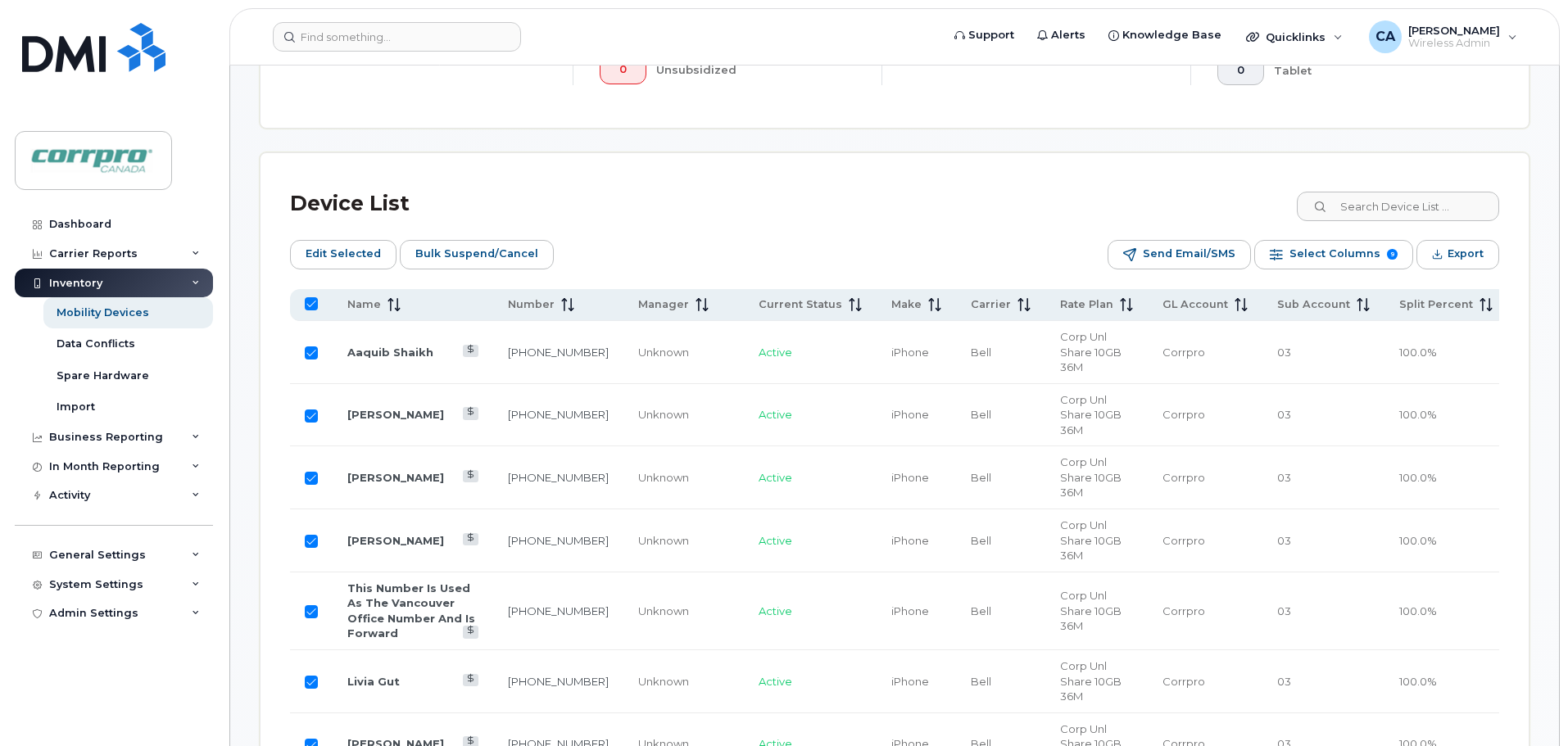
checkbox input "true"
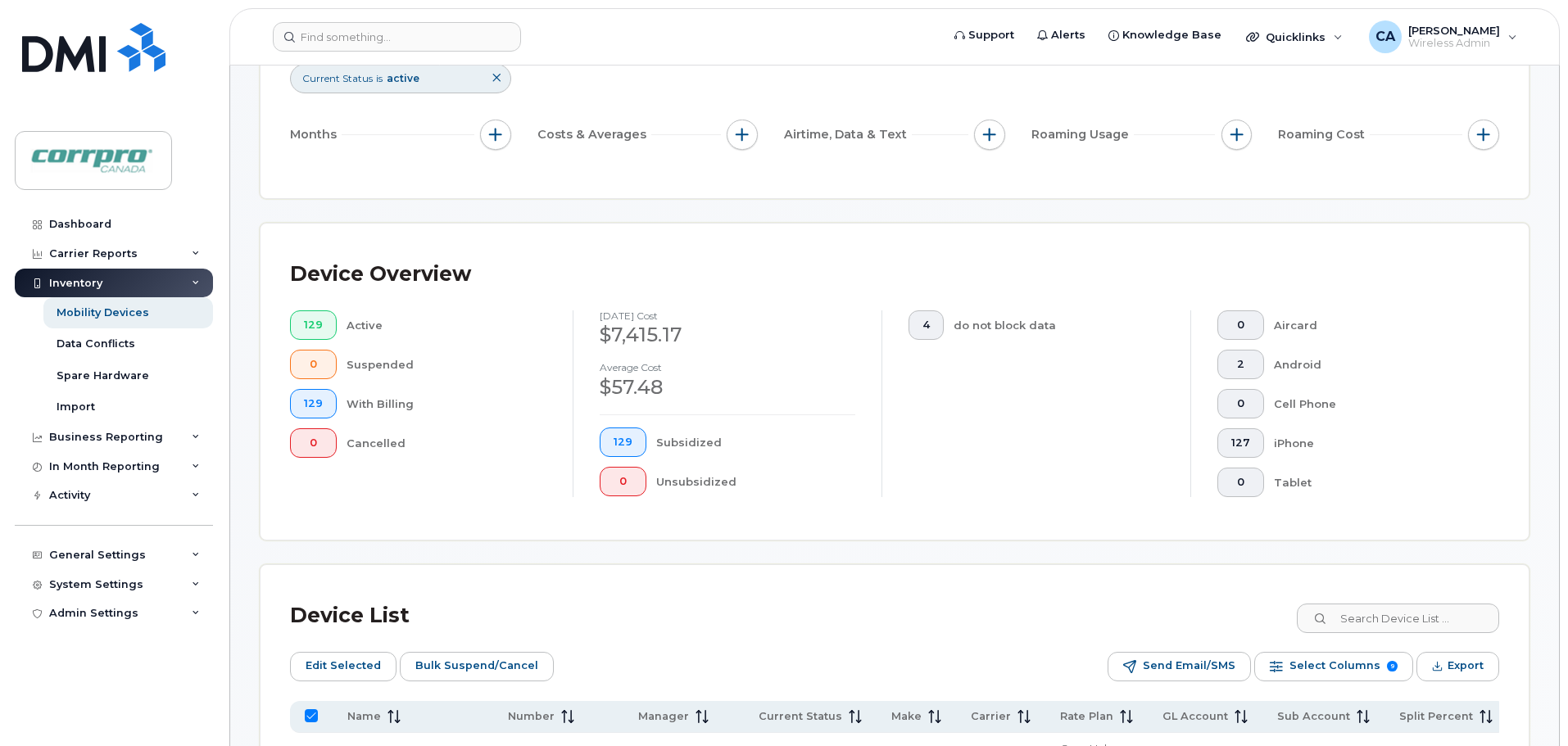
scroll to position [207, 0]
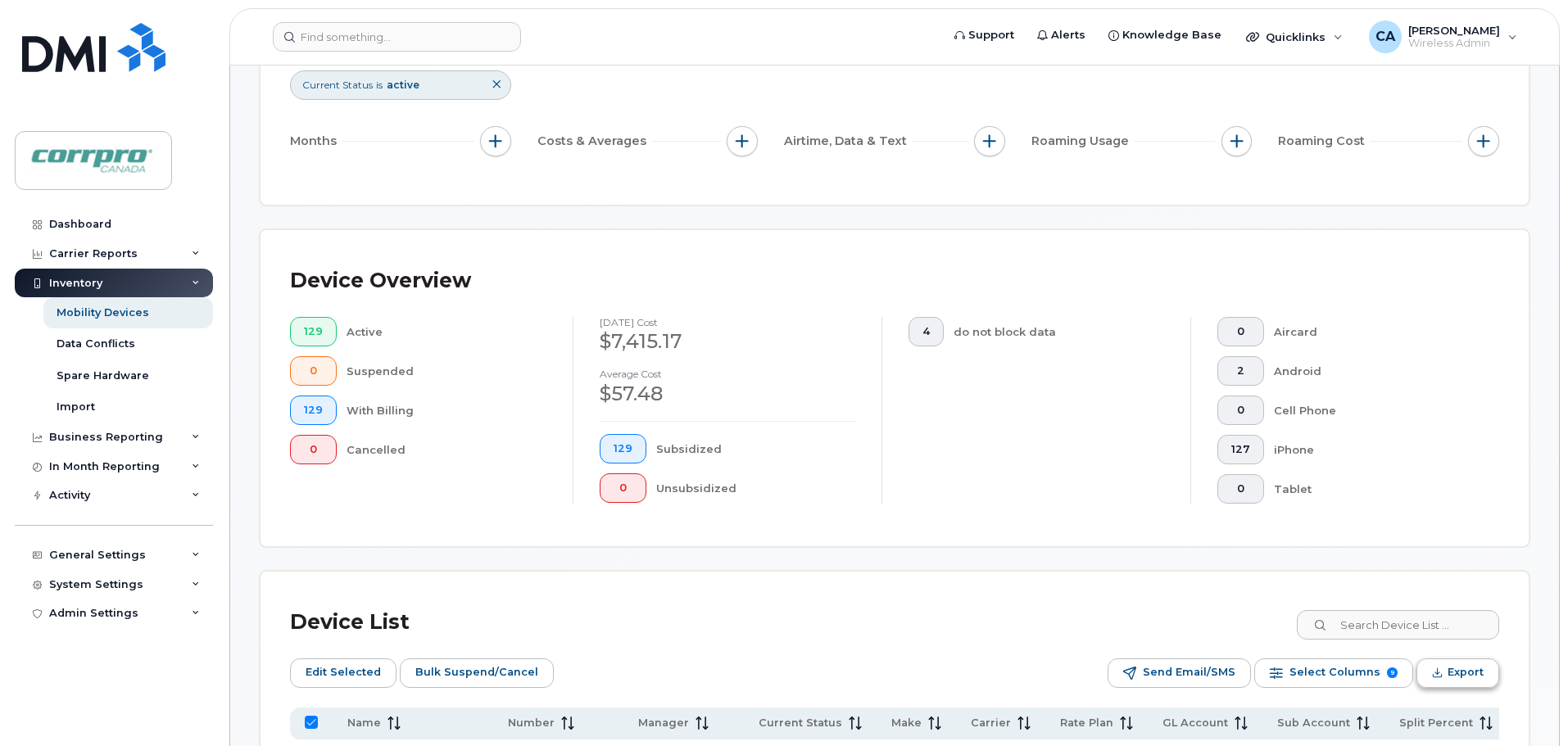
click at [1453, 672] on span "Export" at bounding box center [1465, 672] width 36 height 24
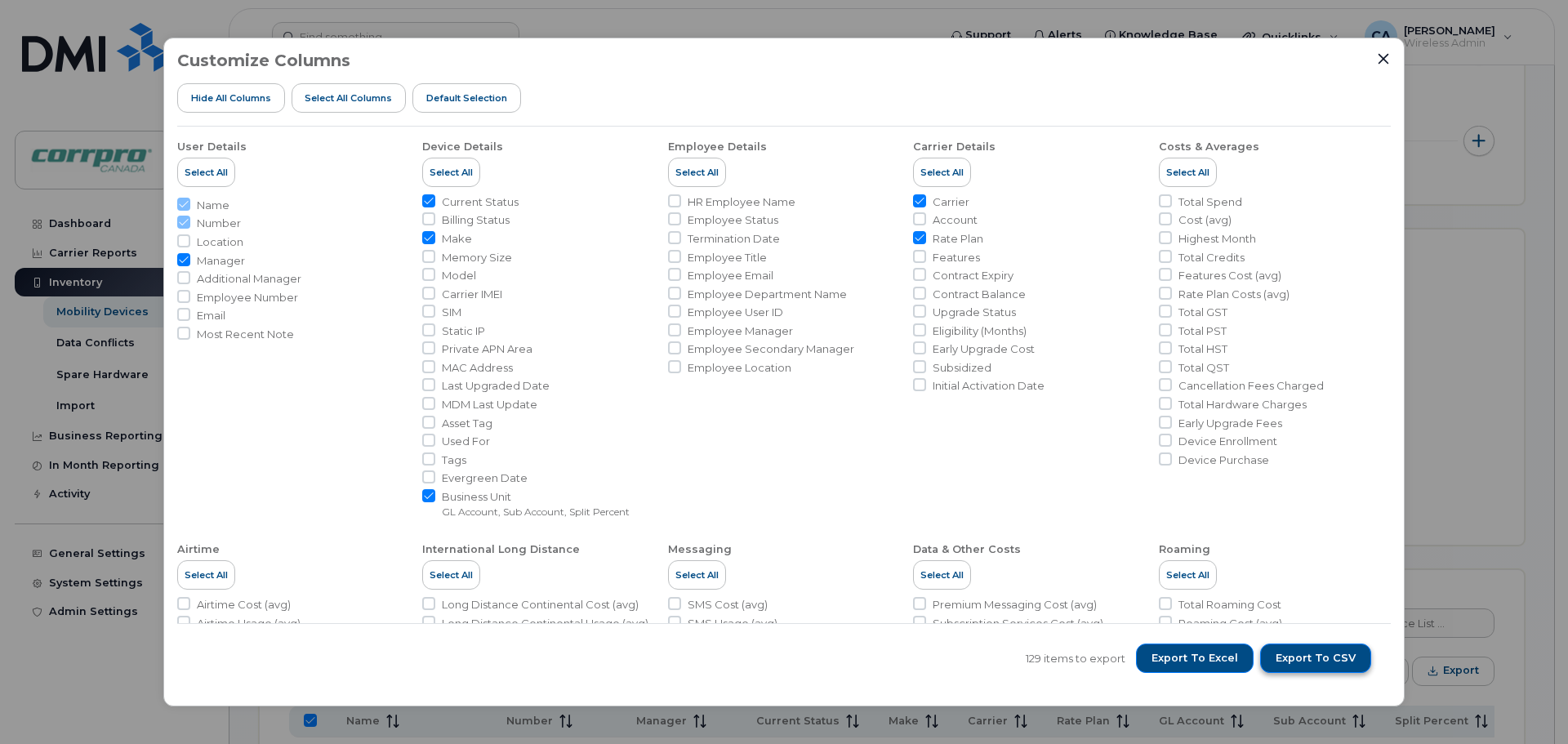
click at [1317, 664] on span "Export to CSV" at bounding box center [1316, 657] width 80 height 15
click at [1390, 59] on button "Close" at bounding box center [1383, 58] width 15 height 15
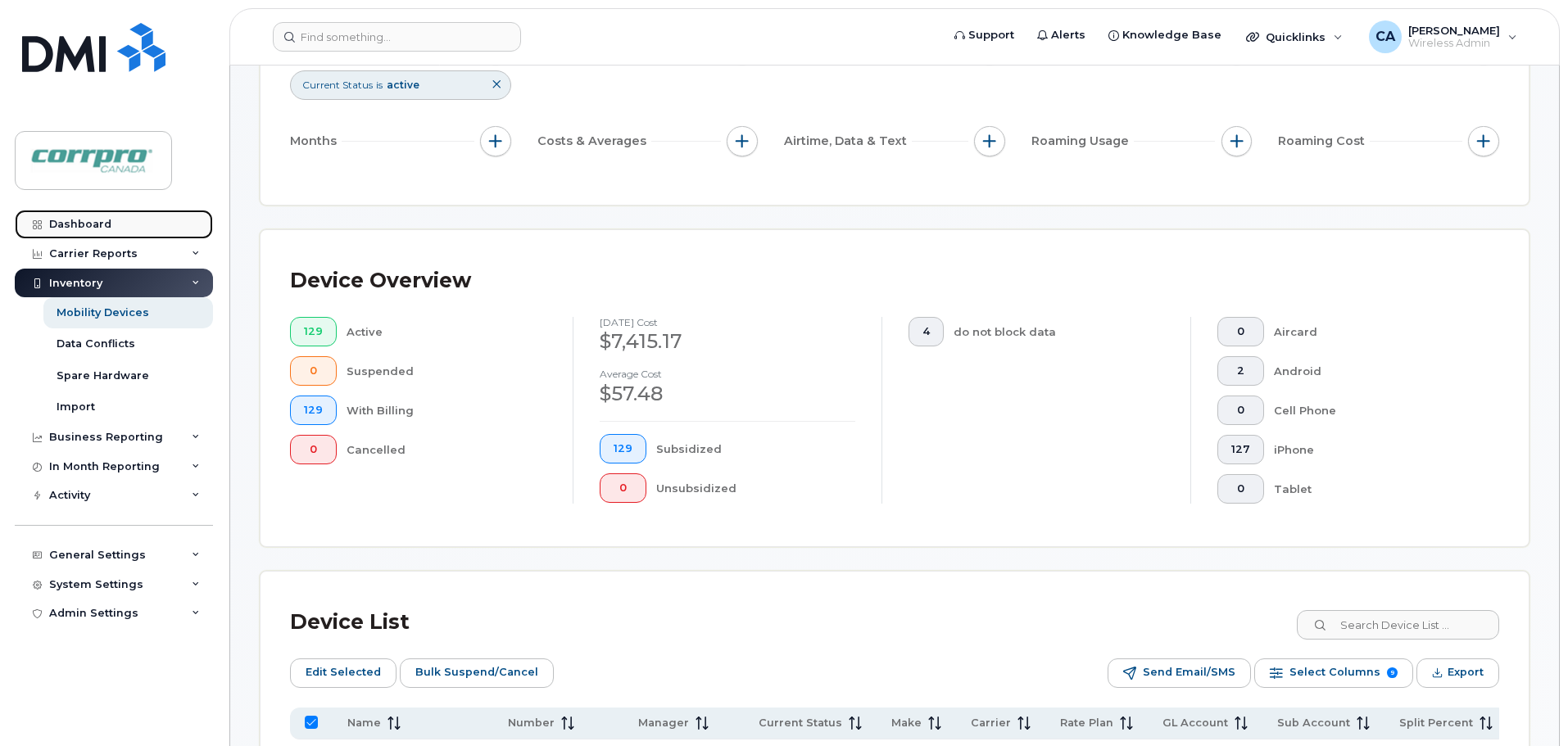
click at [115, 225] on link "Dashboard" at bounding box center [113, 225] width 198 height 29
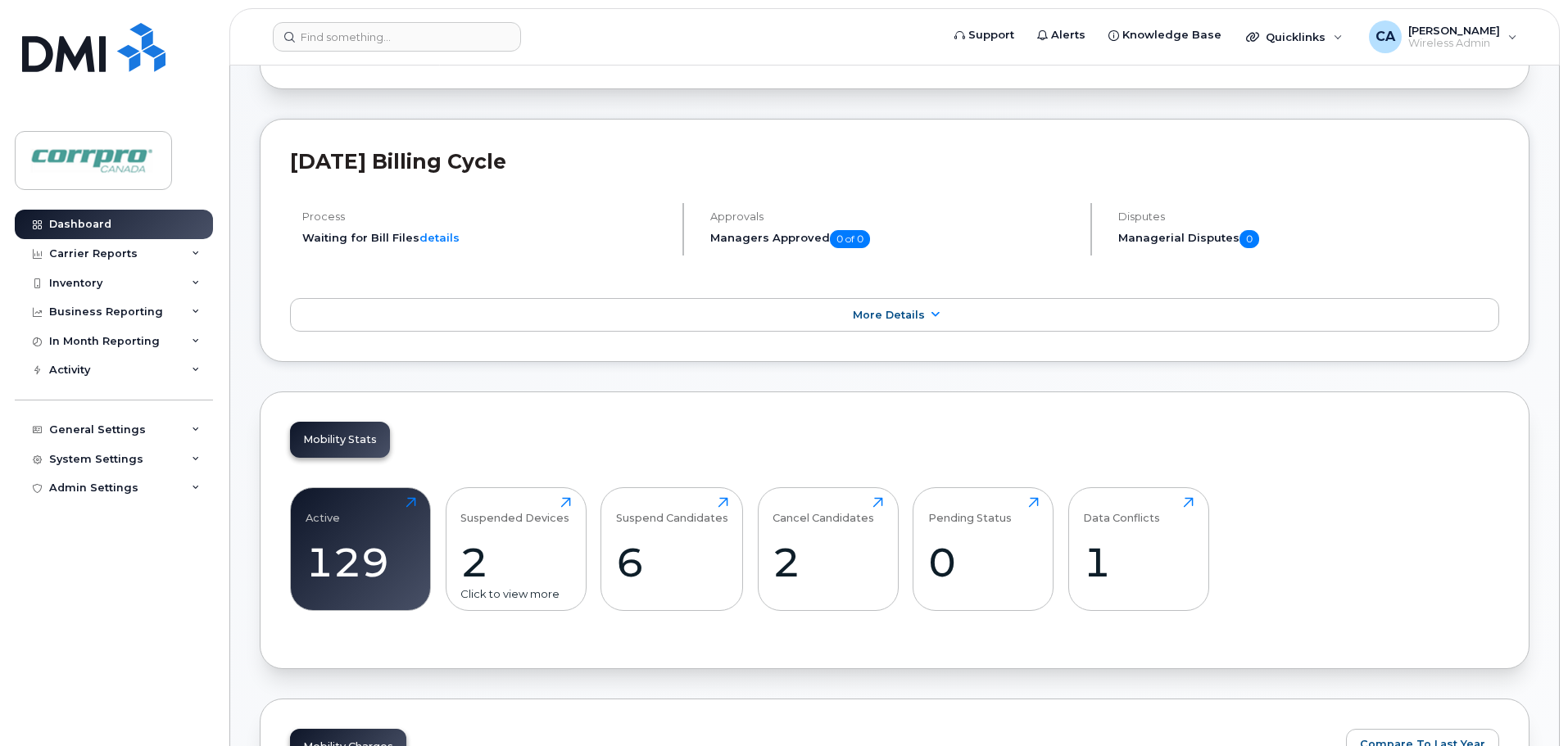
scroll to position [246, 0]
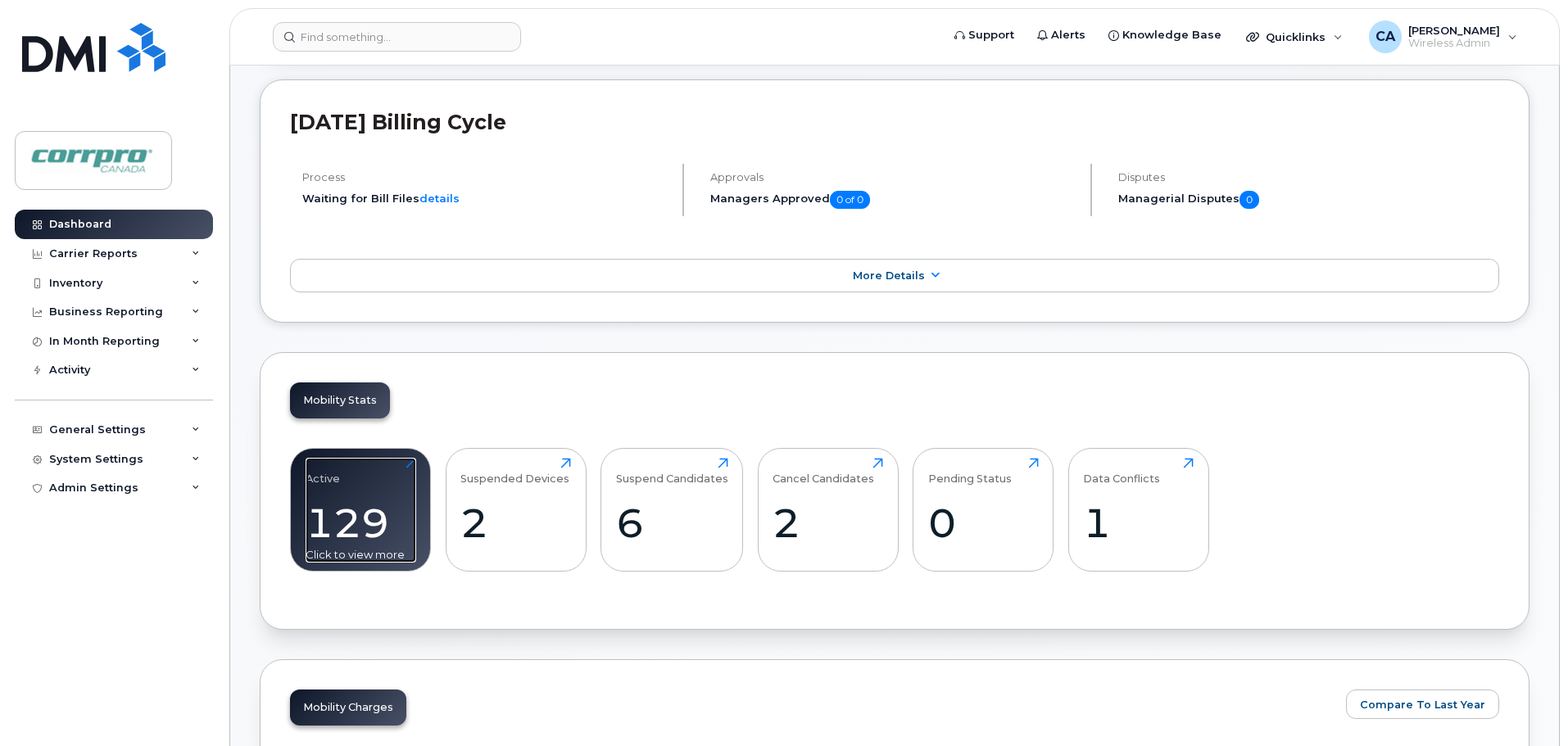
click at [376, 518] on div "129" at bounding box center [360, 522] width 110 height 48
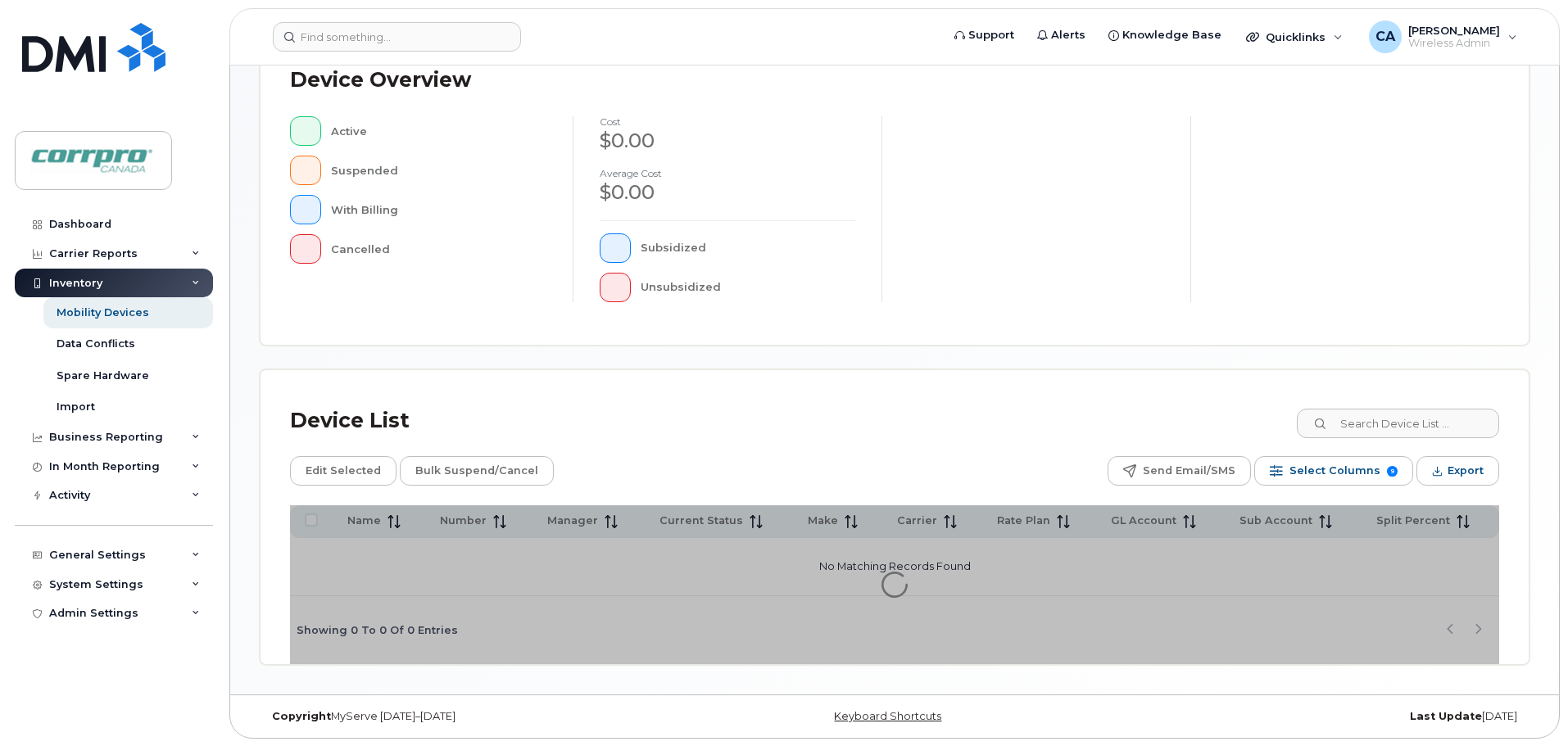
scroll to position [380, 0]
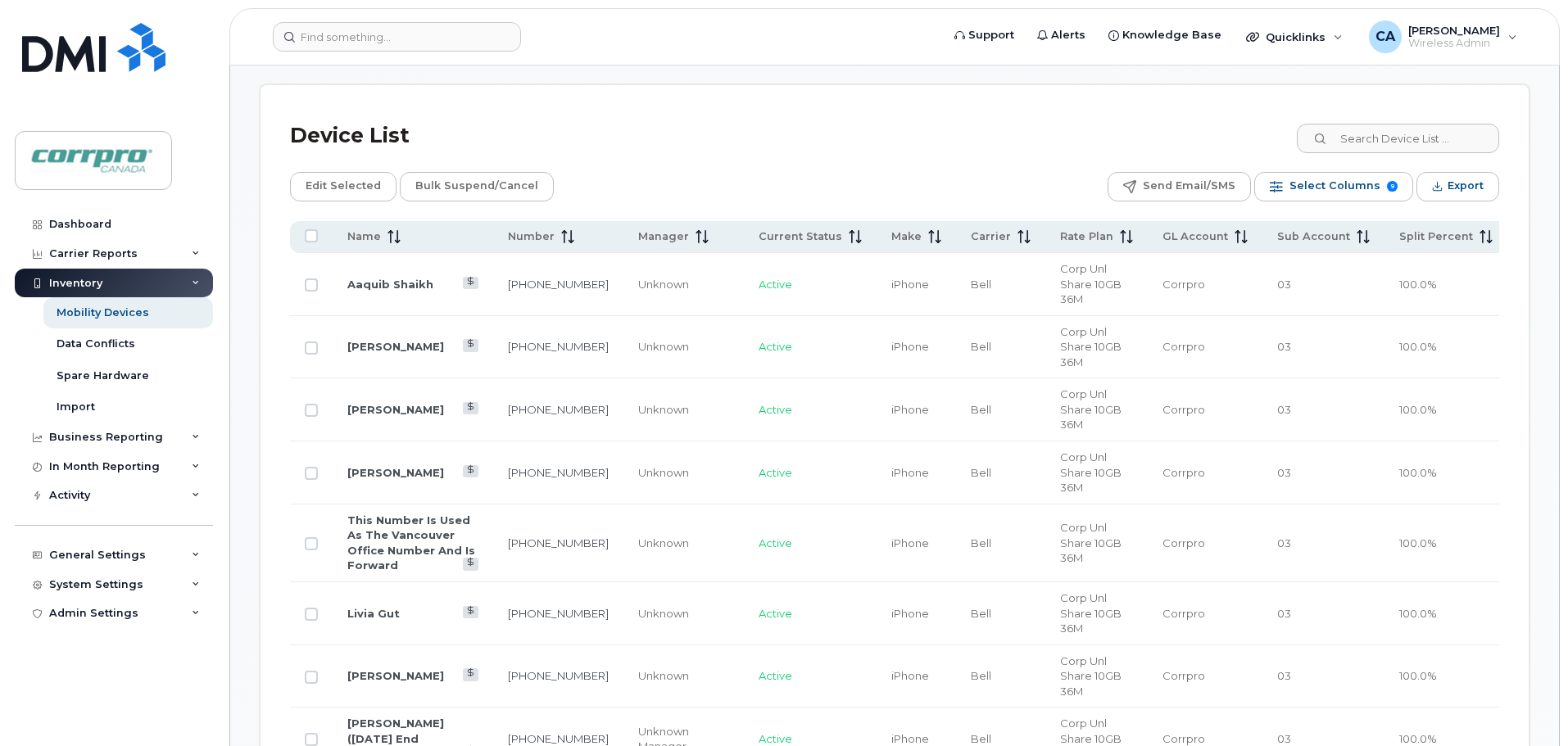
scroll to position [708, 0]
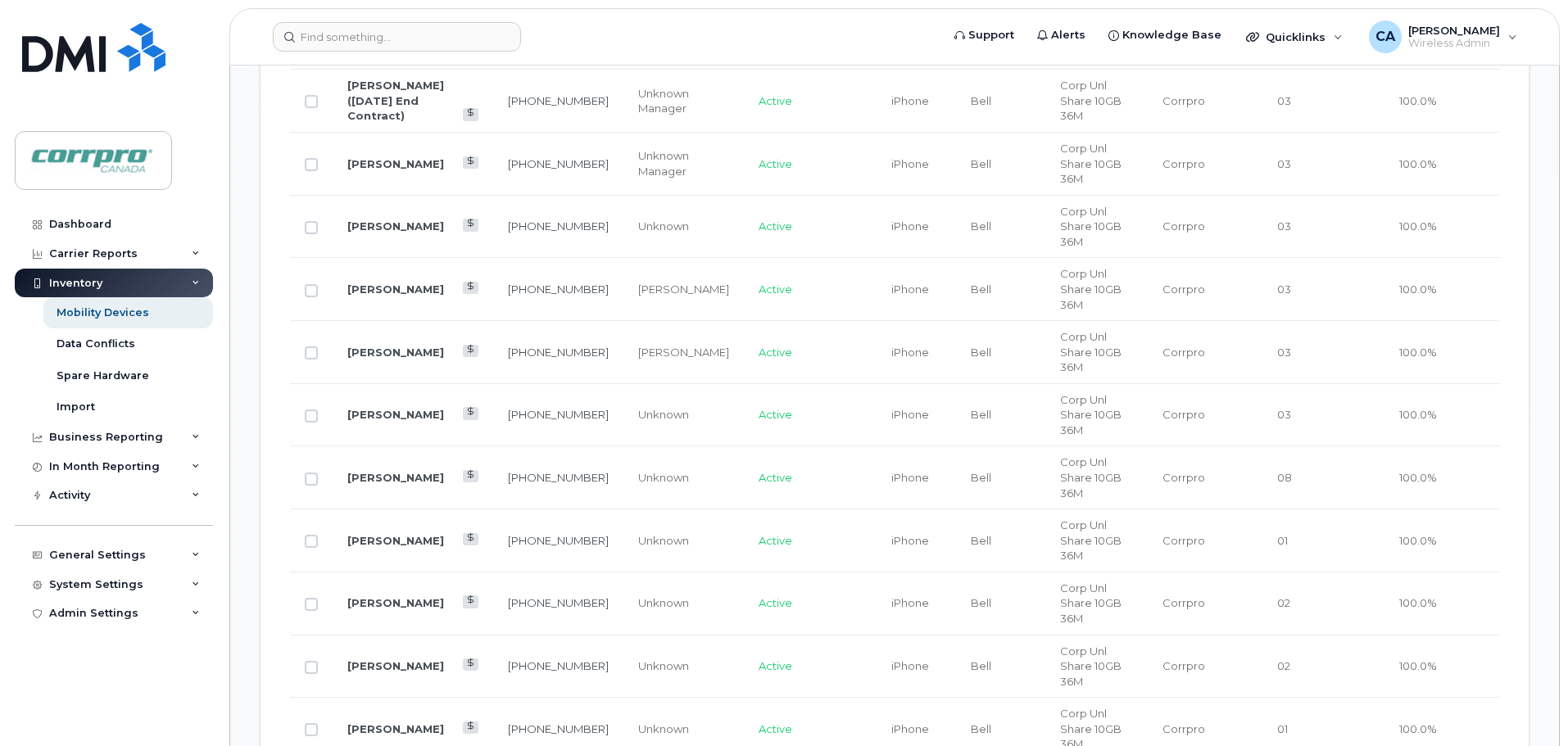
scroll to position [1444, 0]
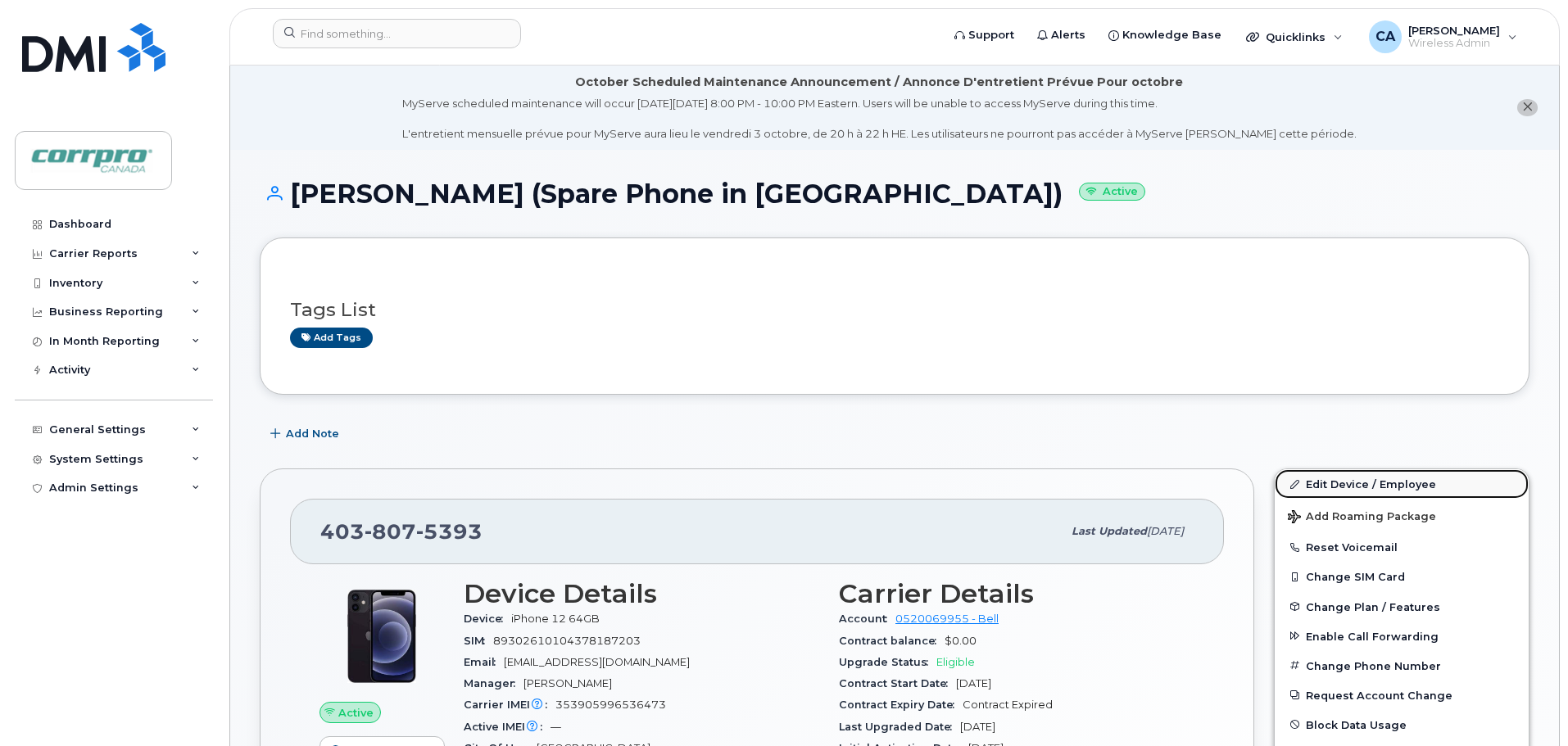
click at [1334, 484] on link "Edit Device / Employee" at bounding box center [1402, 484] width 254 height 29
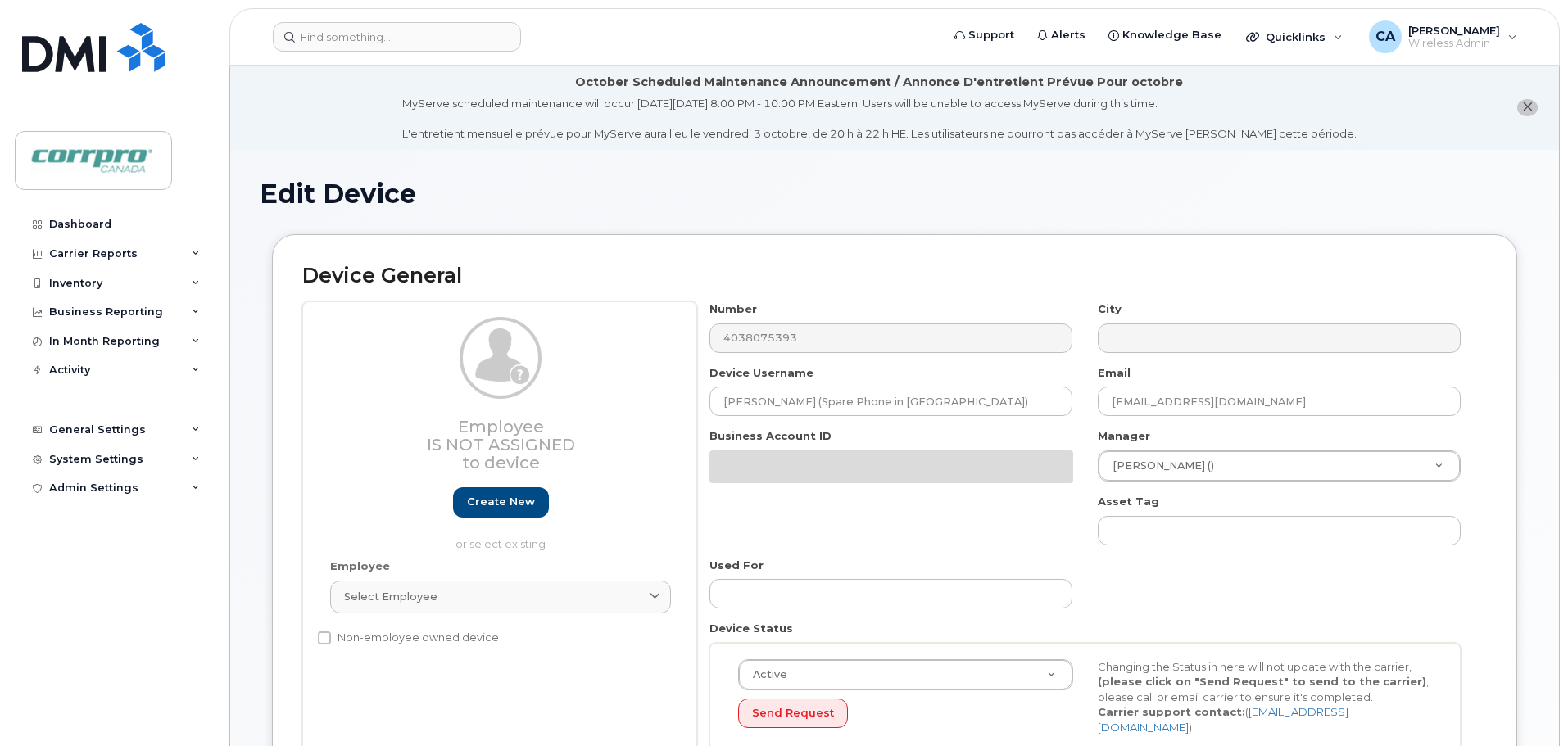
select select "5199"
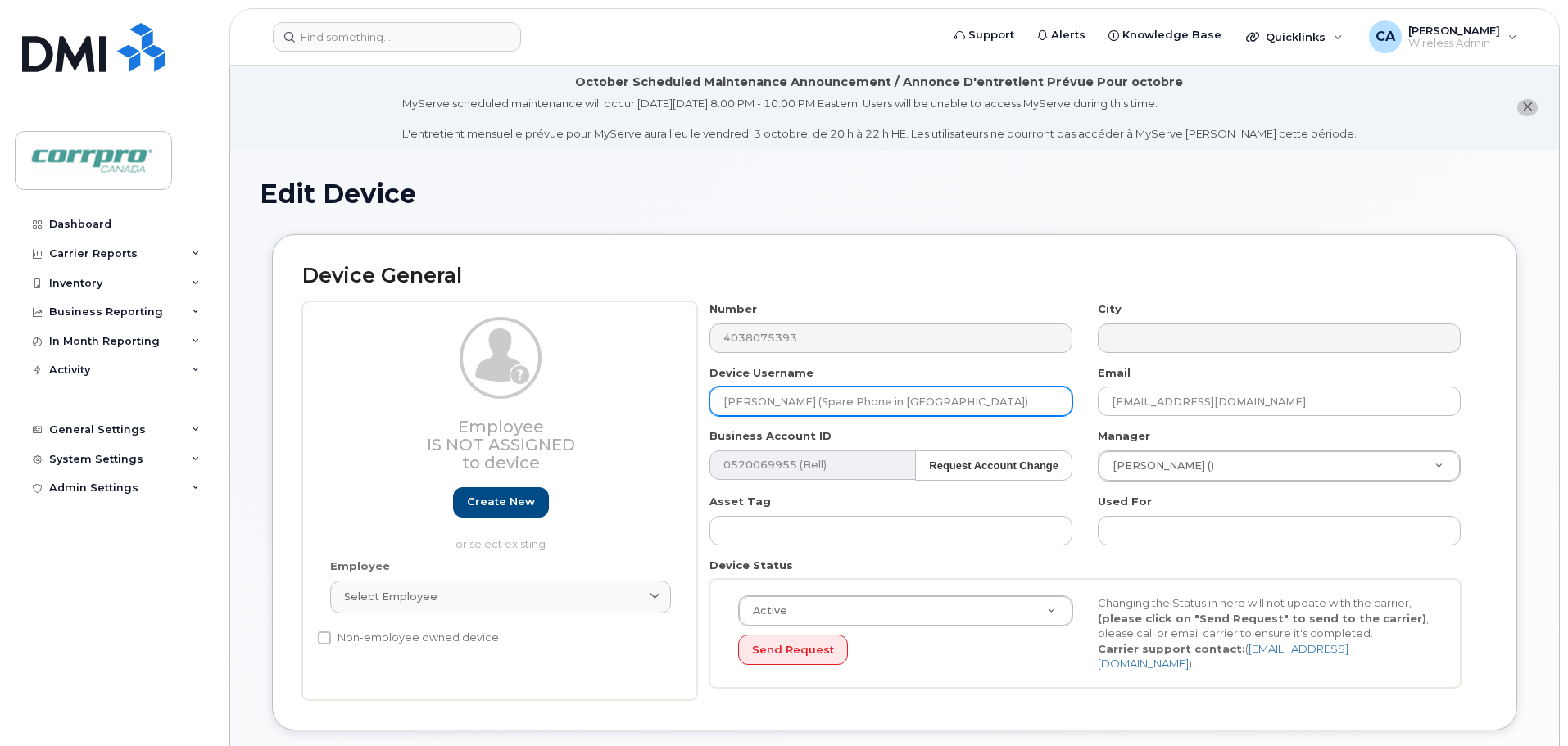
drag, startPoint x: 802, startPoint y: 399, endPoint x: 911, endPoint y: 402, distance: 109.0
click at [923, 402] on input "John O'Hearn (Spare Phone in Calgary)" at bounding box center [891, 401] width 363 height 29
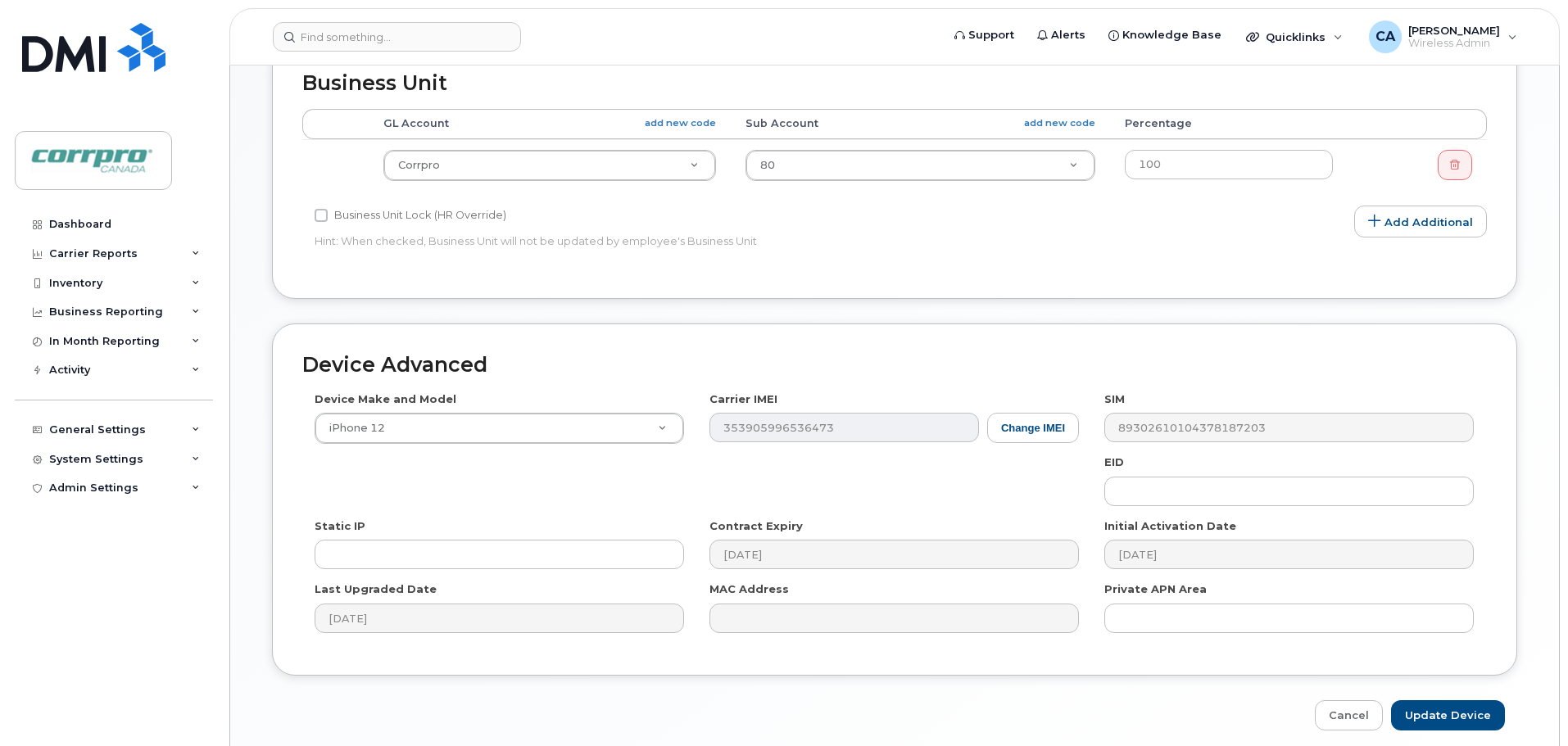
scroll to position [773, 0]
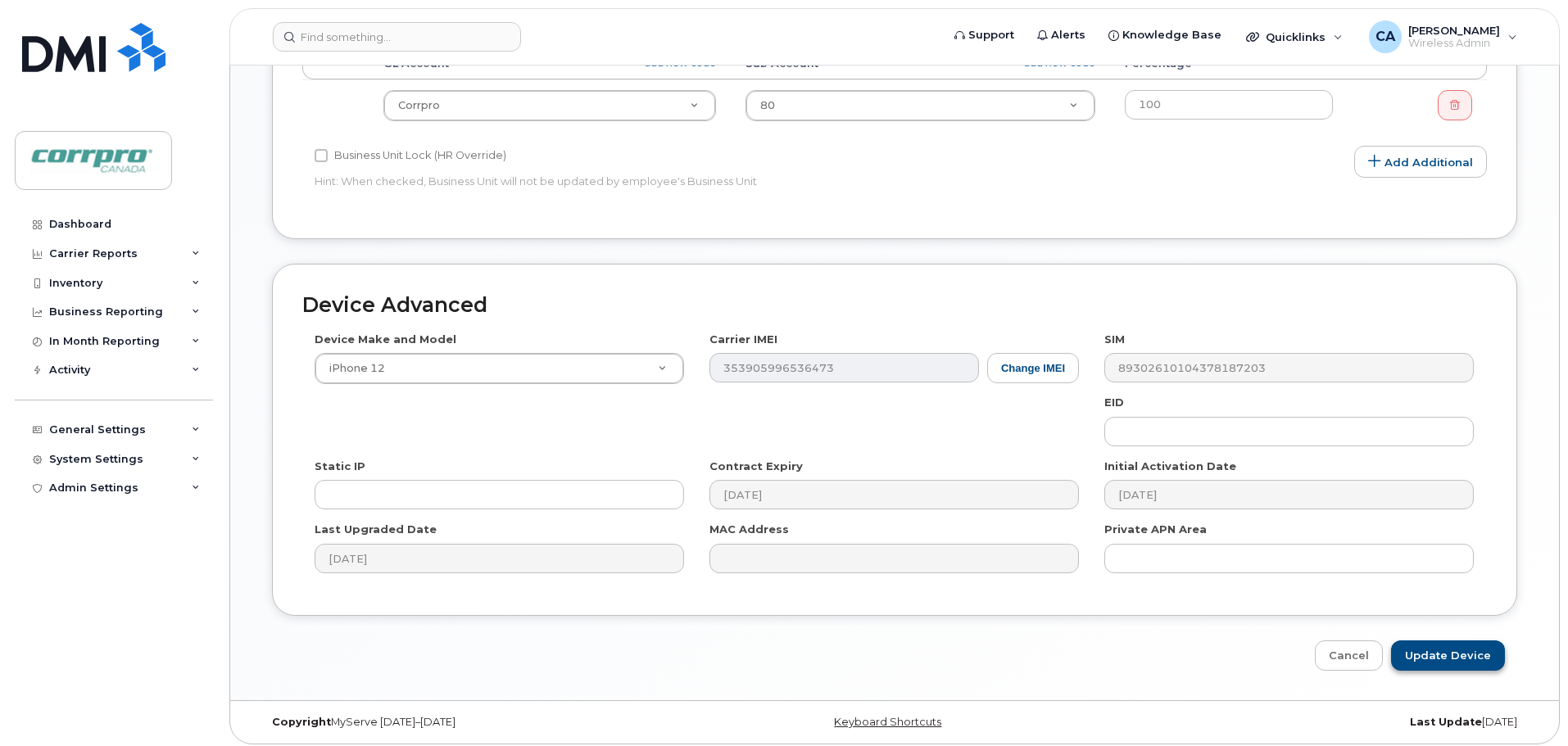
type input "John O'Hearn (For Cancellation)"
click at [1446, 651] on input "Update Device" at bounding box center [1448, 655] width 114 height 30
type input "Saving..."
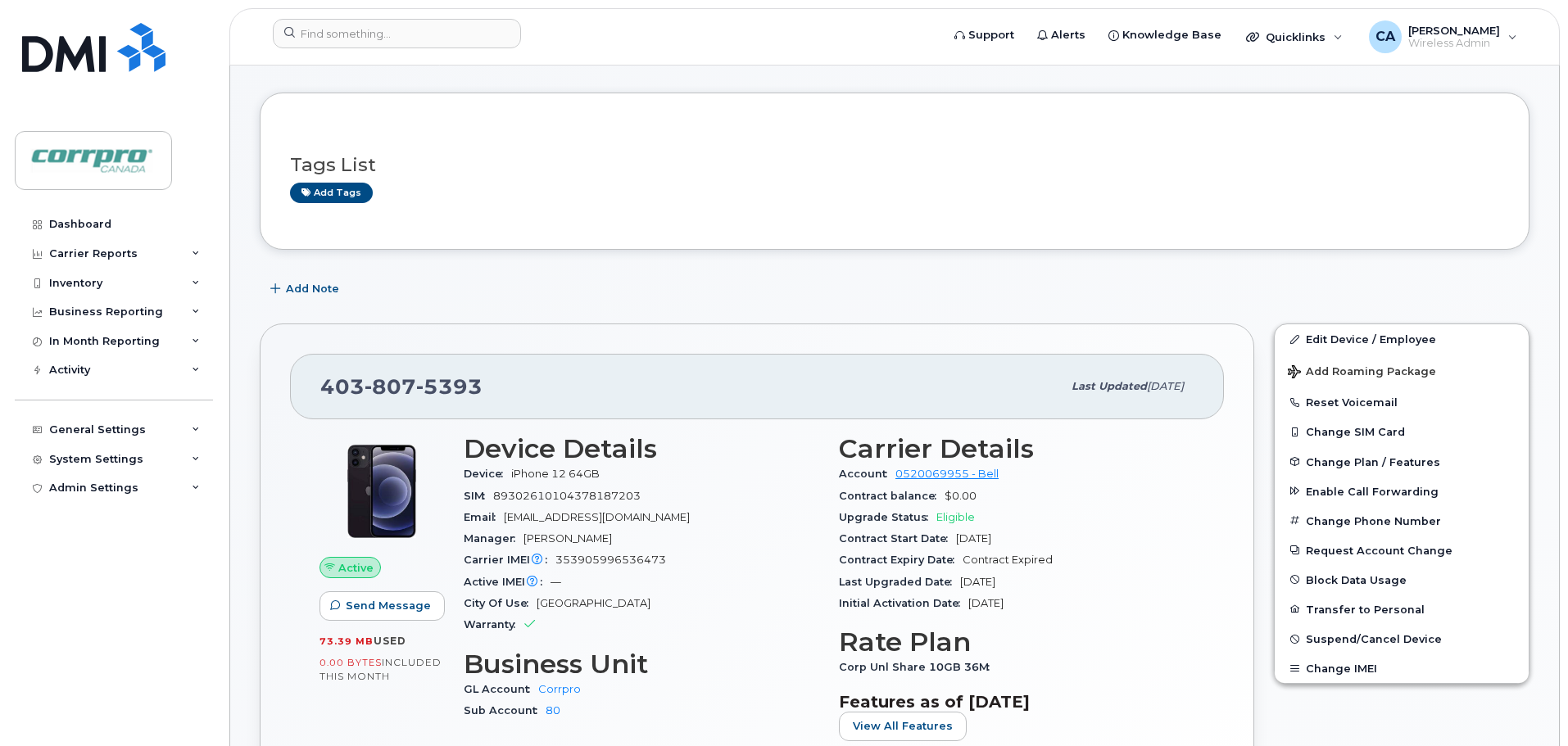
scroll to position [164, 0]
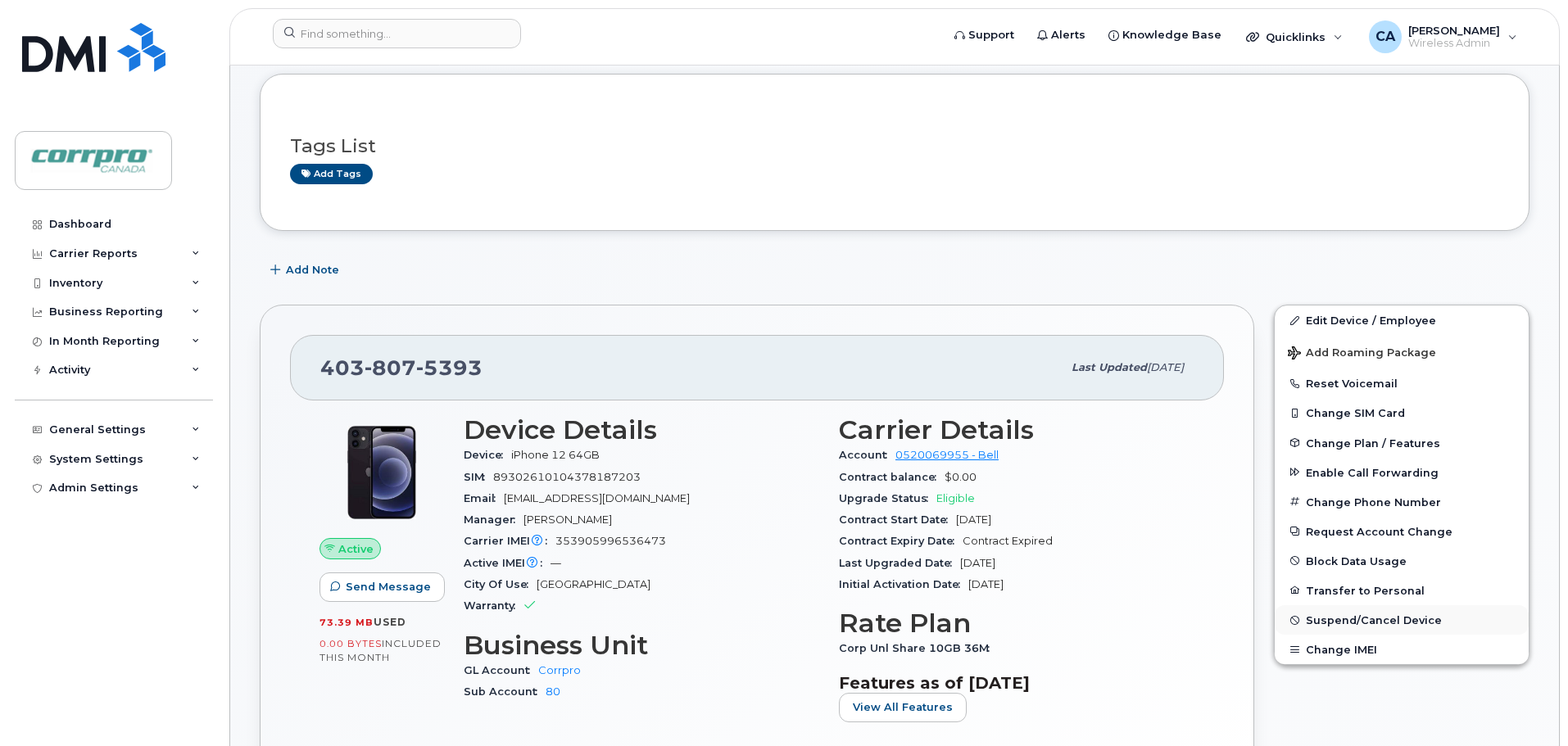
click at [1348, 622] on span "Suspend/Cancel Device" at bounding box center [1374, 620] width 136 height 13
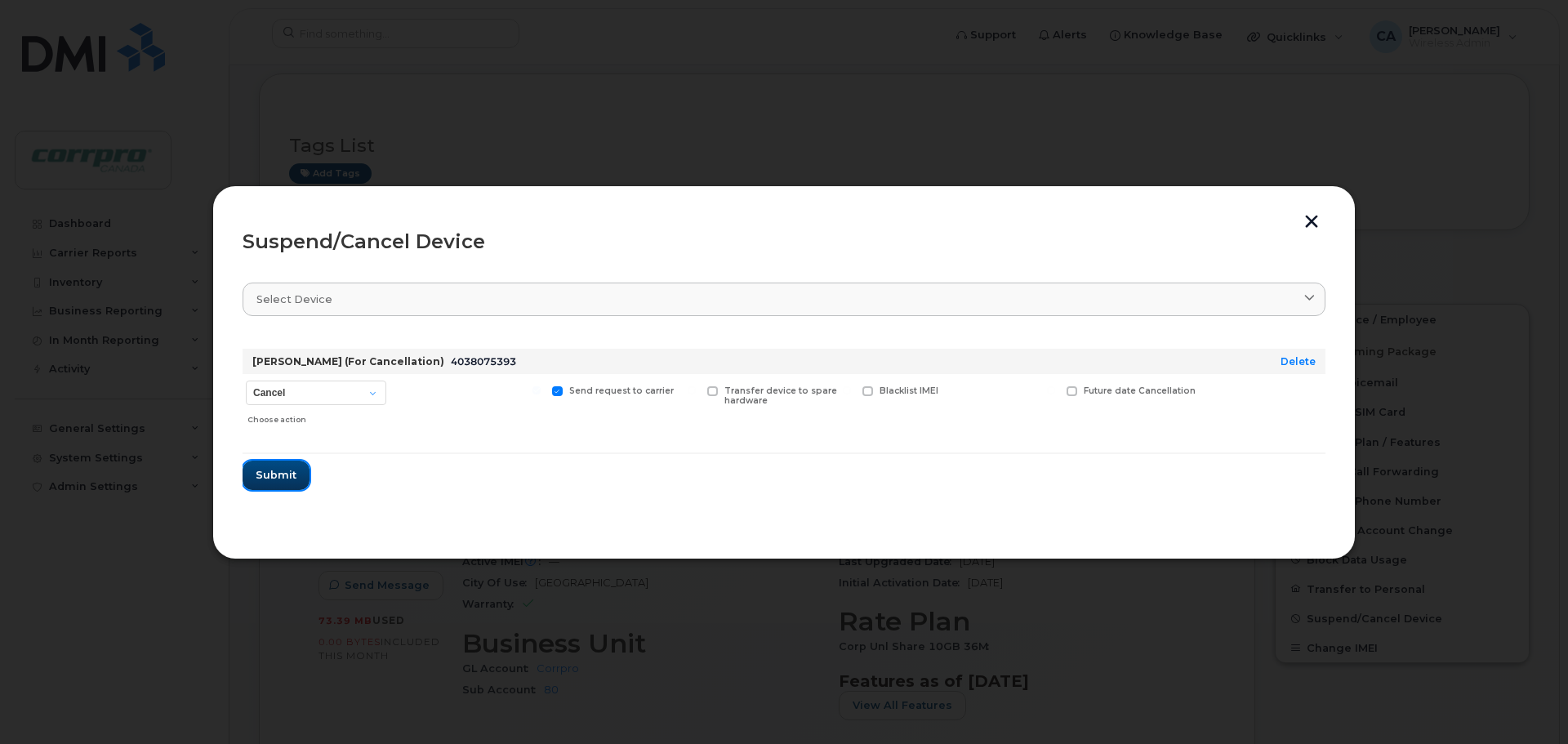
click at [281, 470] on span "Submit" at bounding box center [277, 475] width 41 height 16
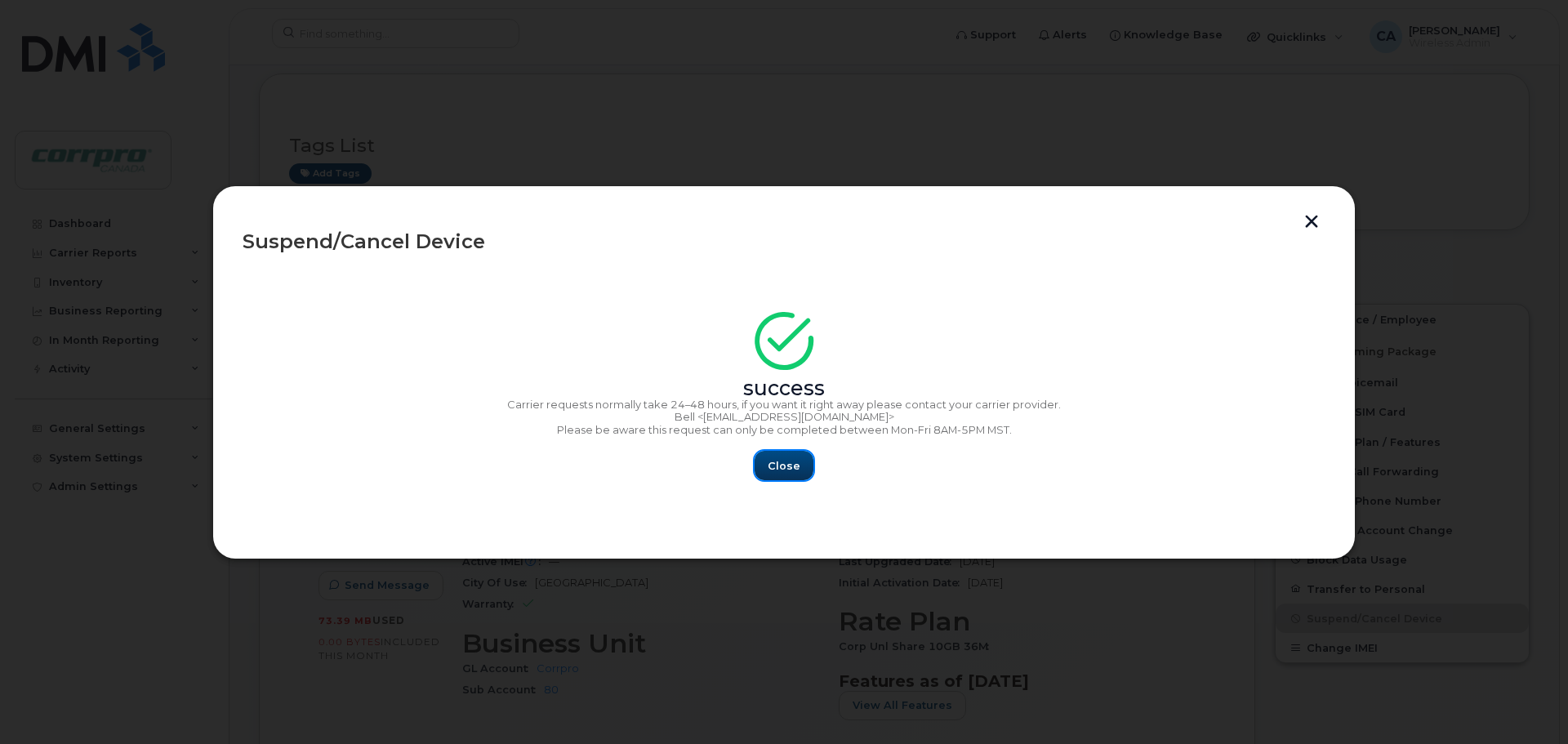
click at [797, 467] on span "Close" at bounding box center [784, 465] width 33 height 16
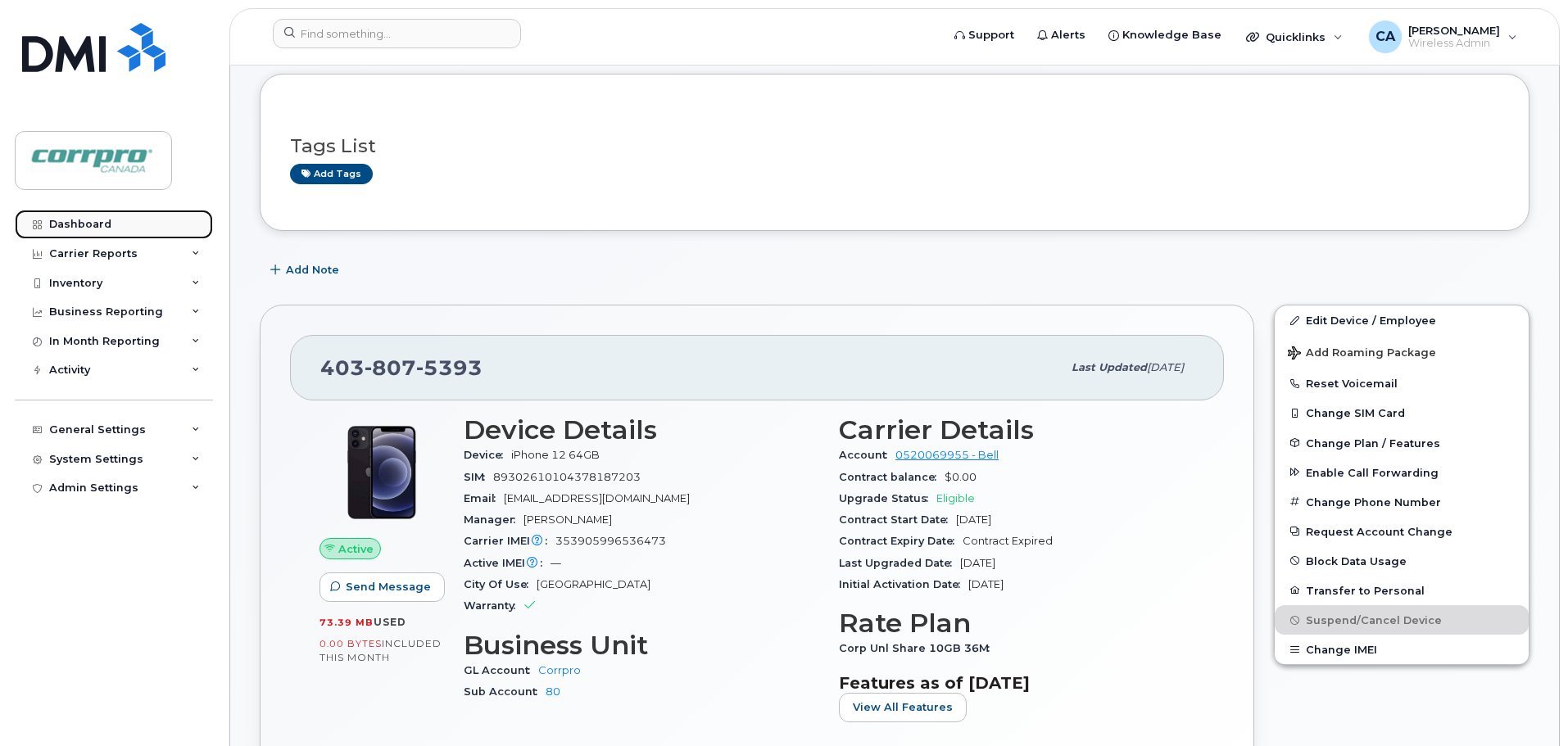
click at [128, 233] on link "Dashboard" at bounding box center [113, 225] width 198 height 29
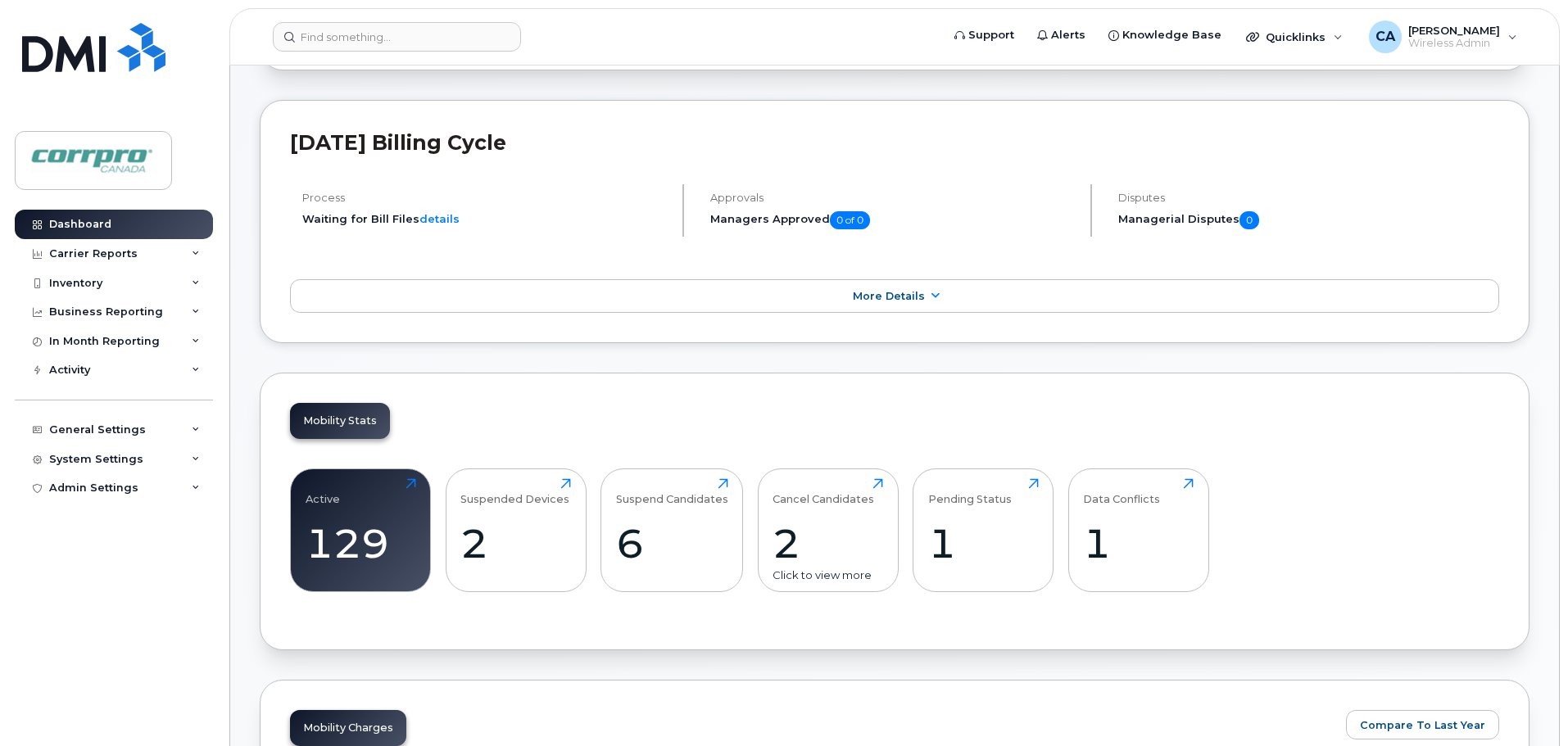
scroll to position [246, 0]
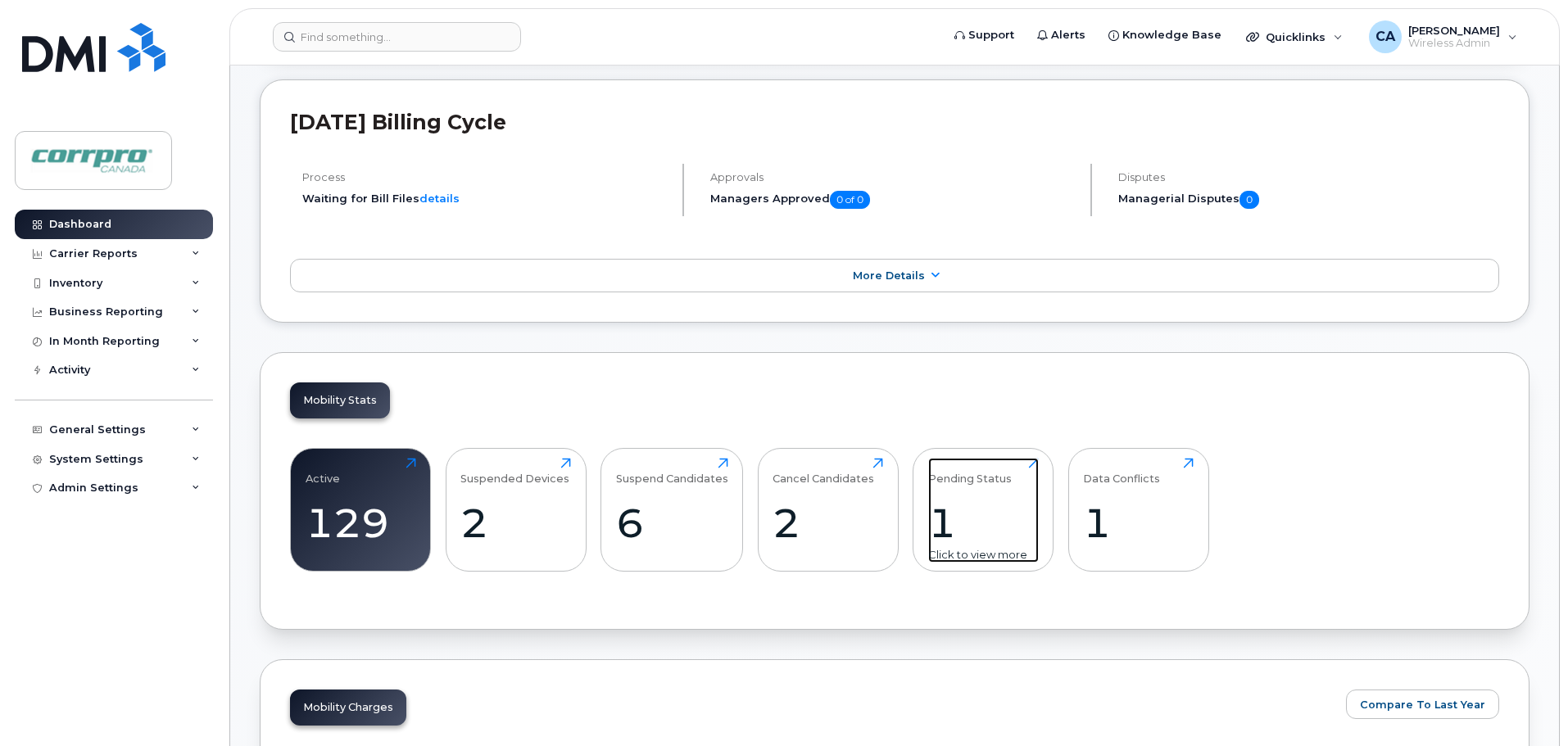
click at [943, 530] on div "1" at bounding box center [983, 522] width 110 height 48
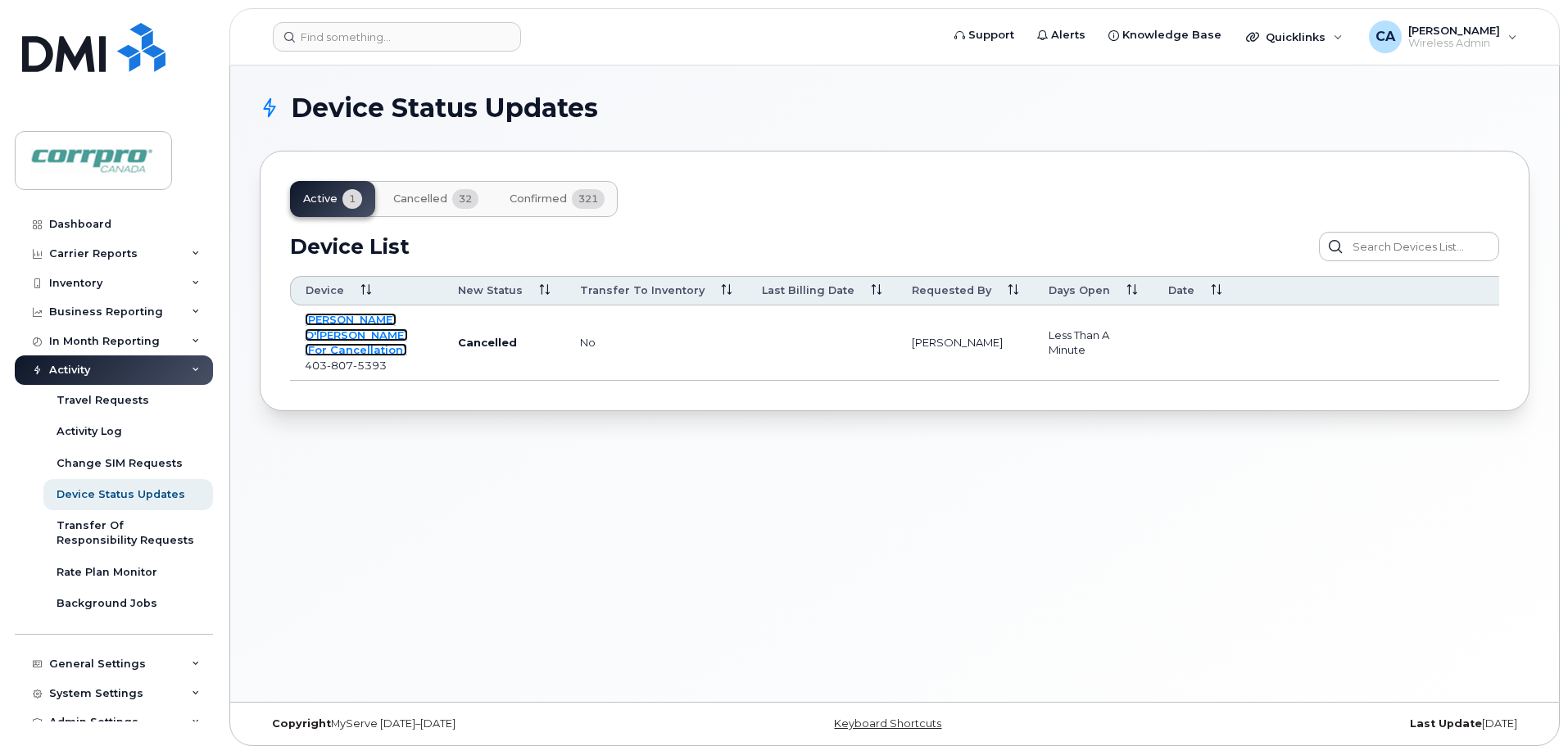
click at [363, 337] on link "[PERSON_NAME] O'[PERSON_NAME] (For Cancellation)" at bounding box center [357, 334] width 104 height 43
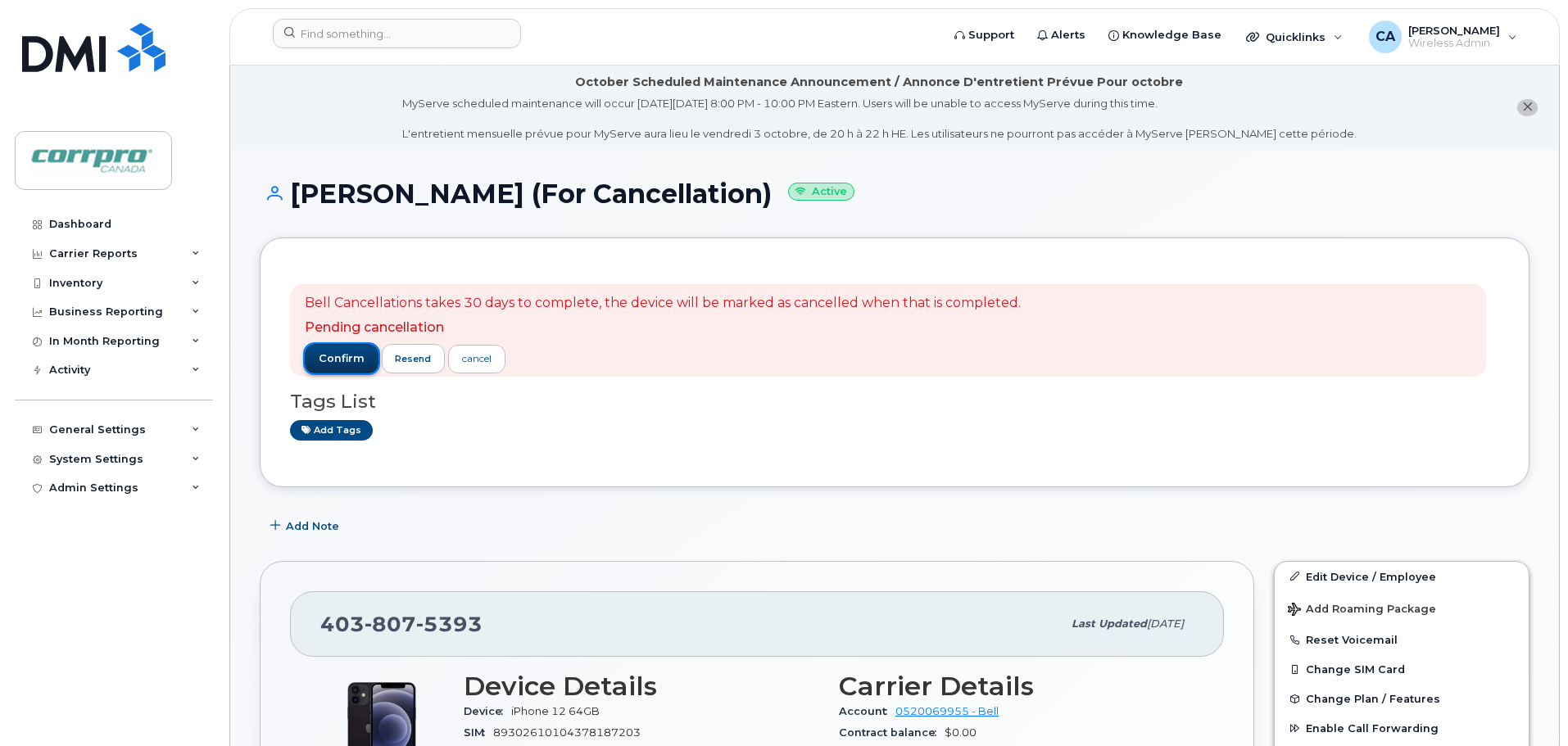
click at [345, 363] on span "confirm" at bounding box center [341, 358] width 46 height 15
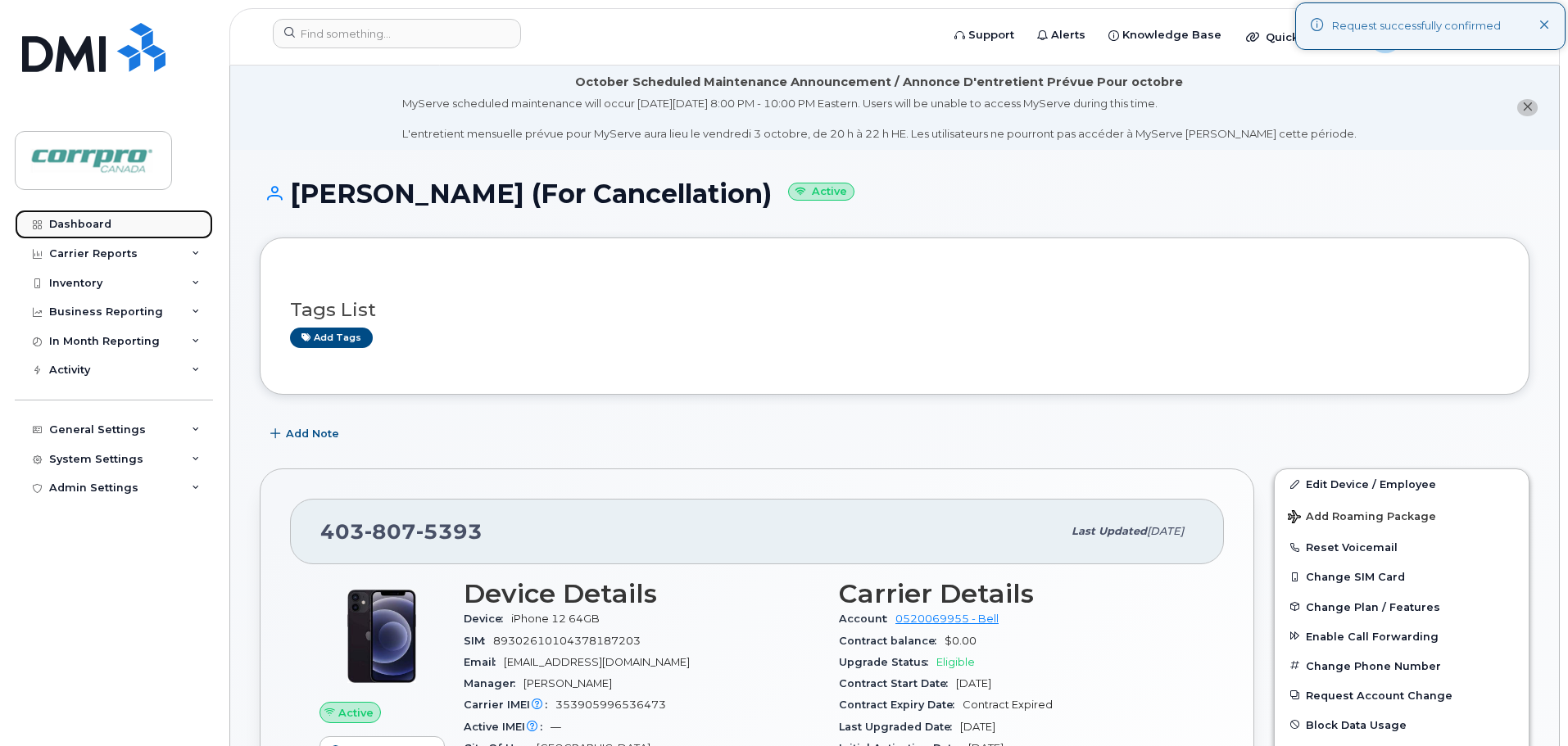
click at [122, 228] on link "Dashboard" at bounding box center [113, 225] width 198 height 29
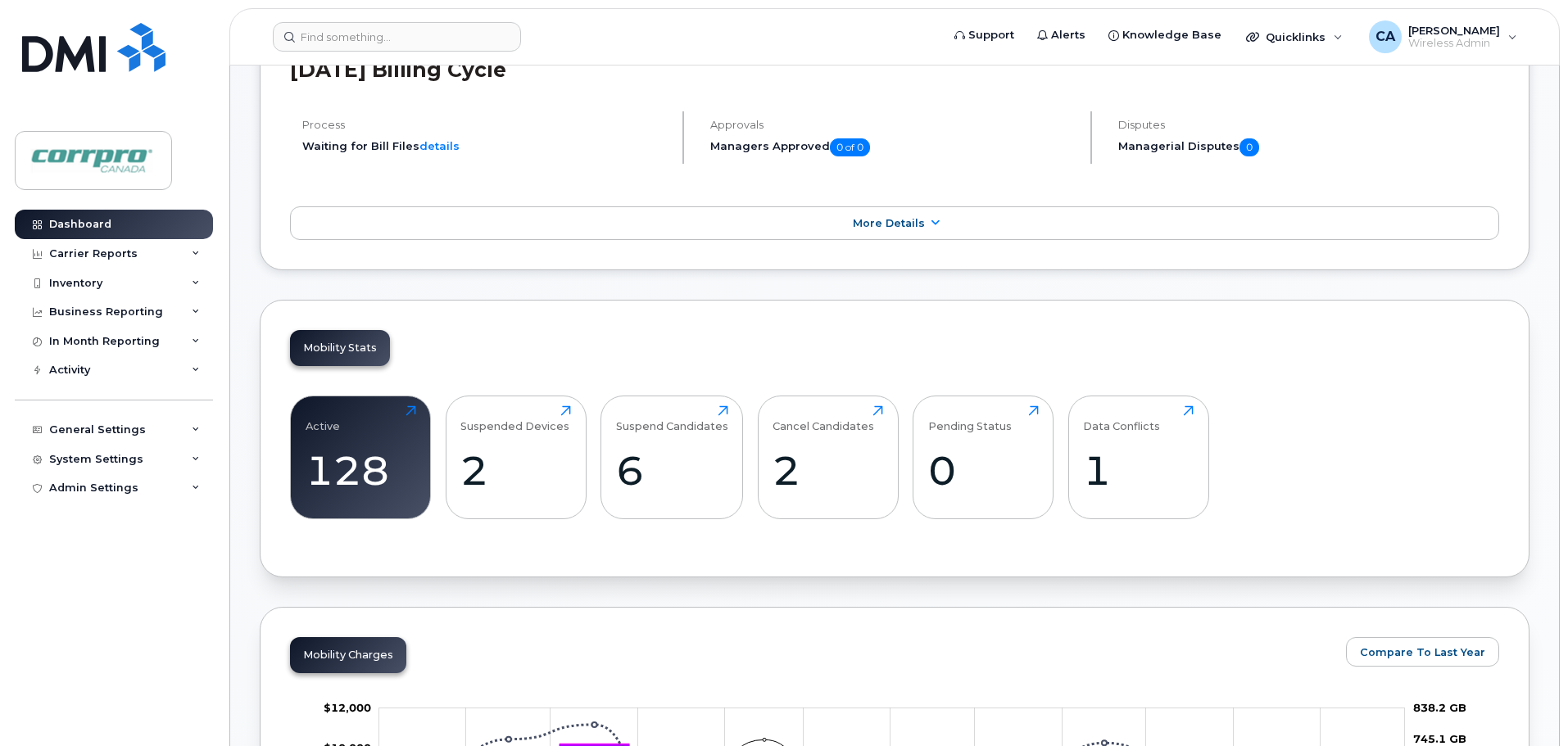
scroll to position [409, 0]
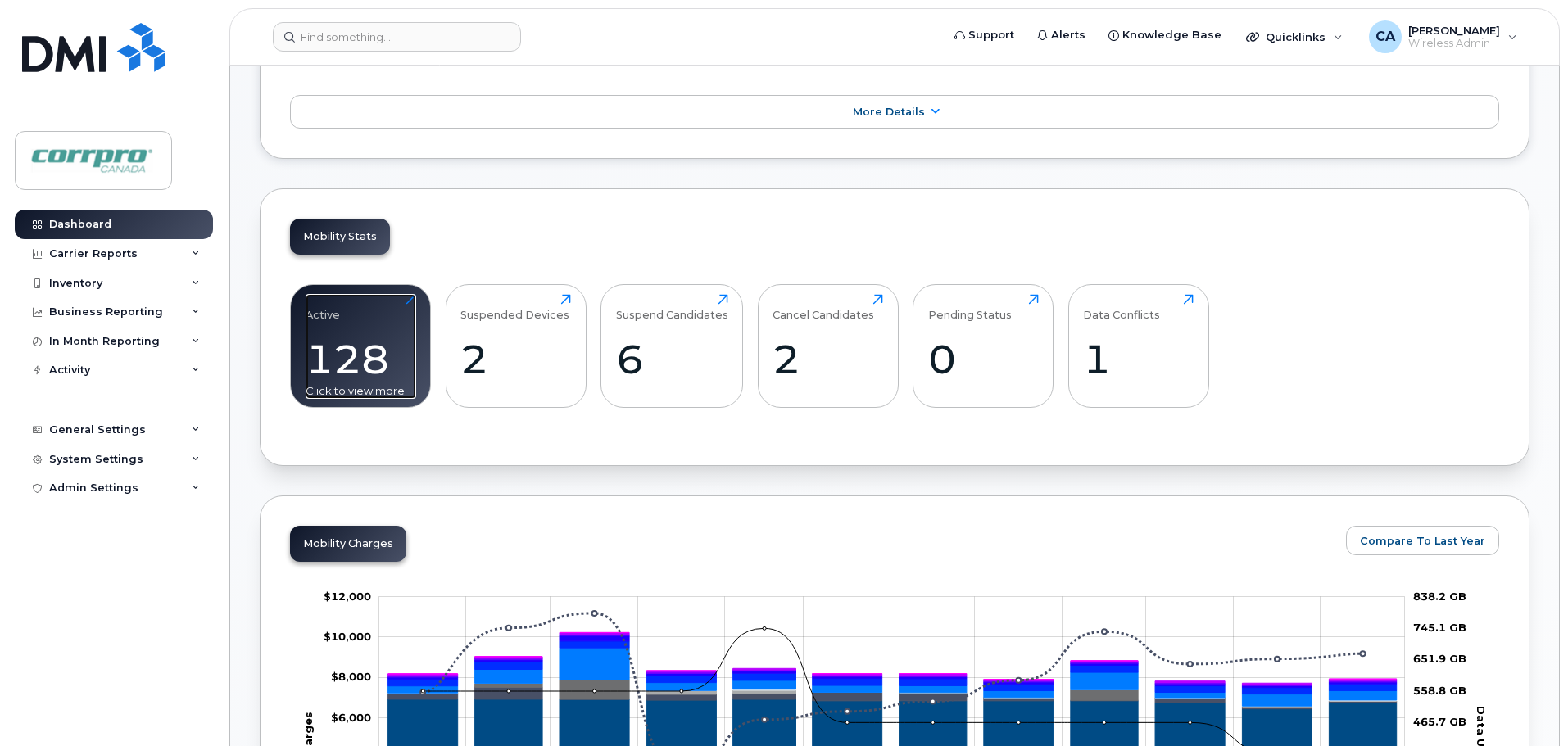
click at [375, 364] on div "128" at bounding box center [360, 358] width 110 height 48
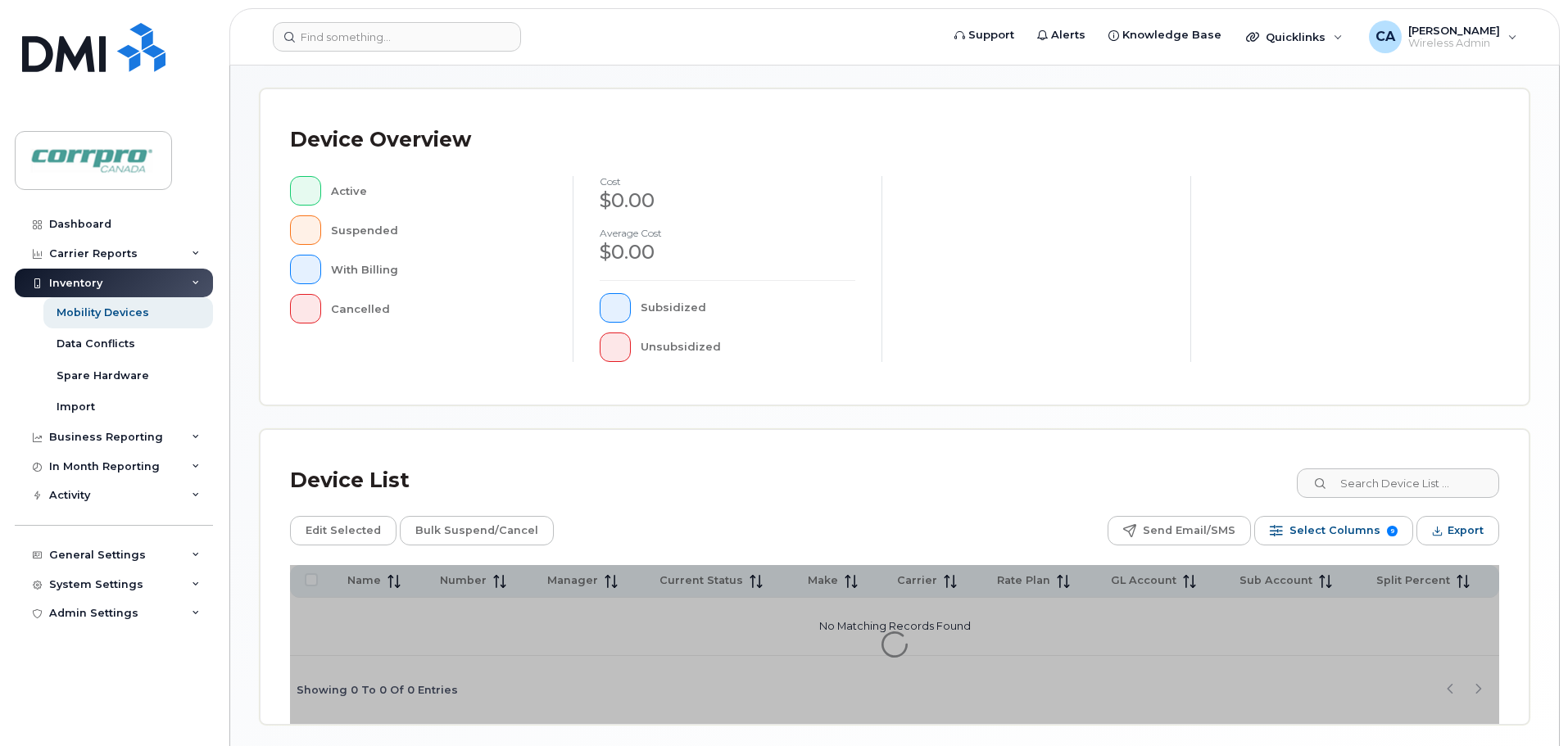
scroll to position [327, 0]
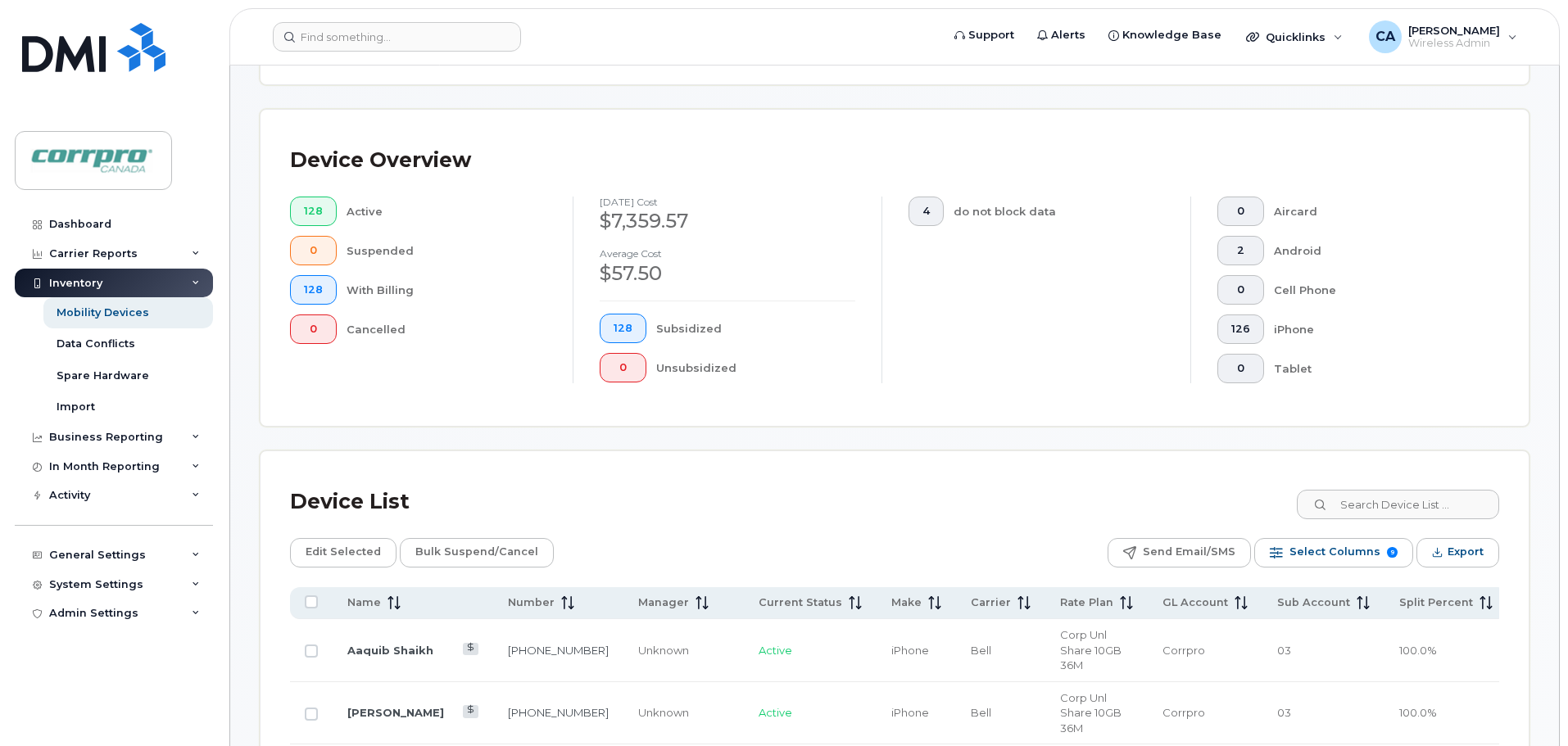
scroll to position [356, 0]
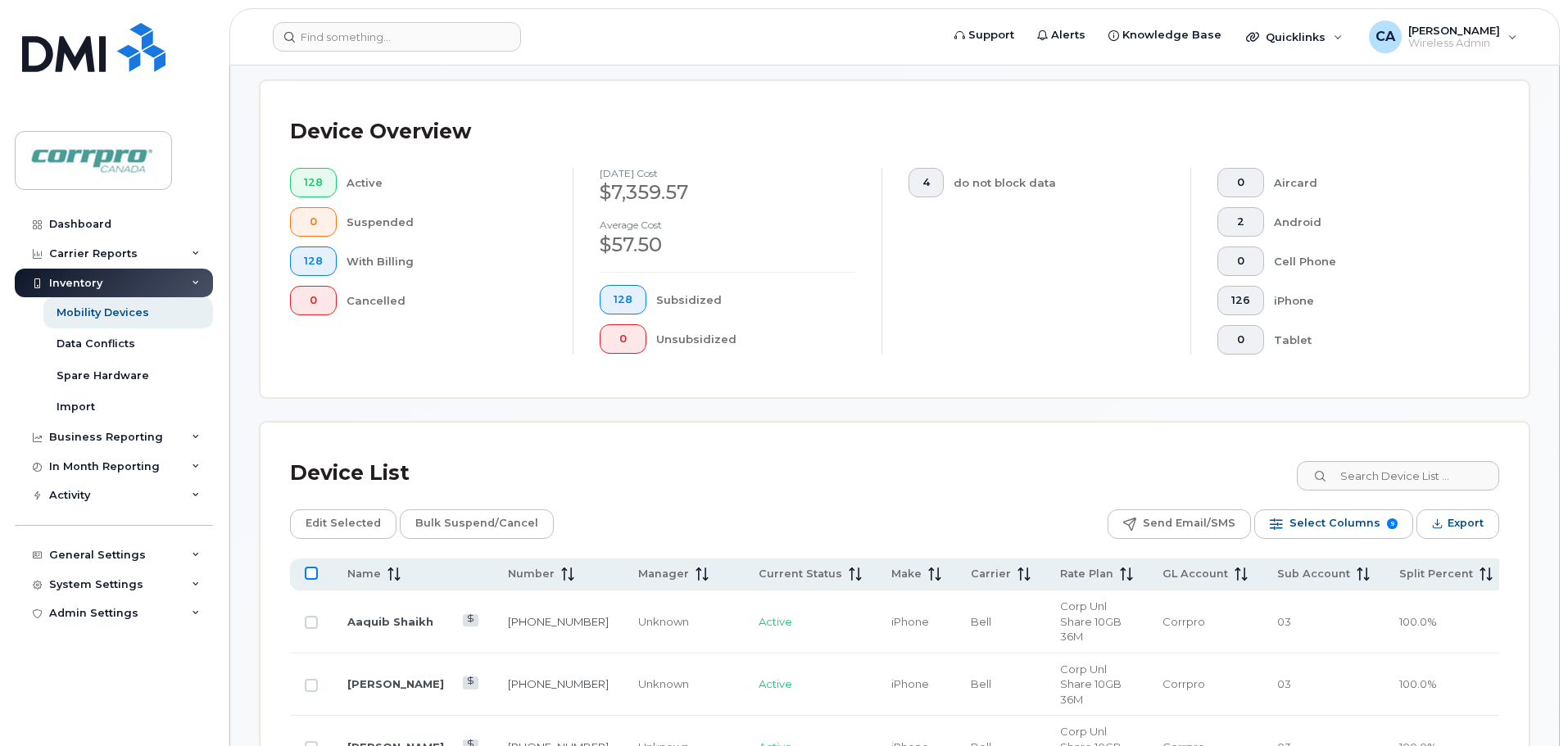
click at [312, 577] on input "All items unselected" at bounding box center [311, 572] width 13 height 13
checkbox input "true"
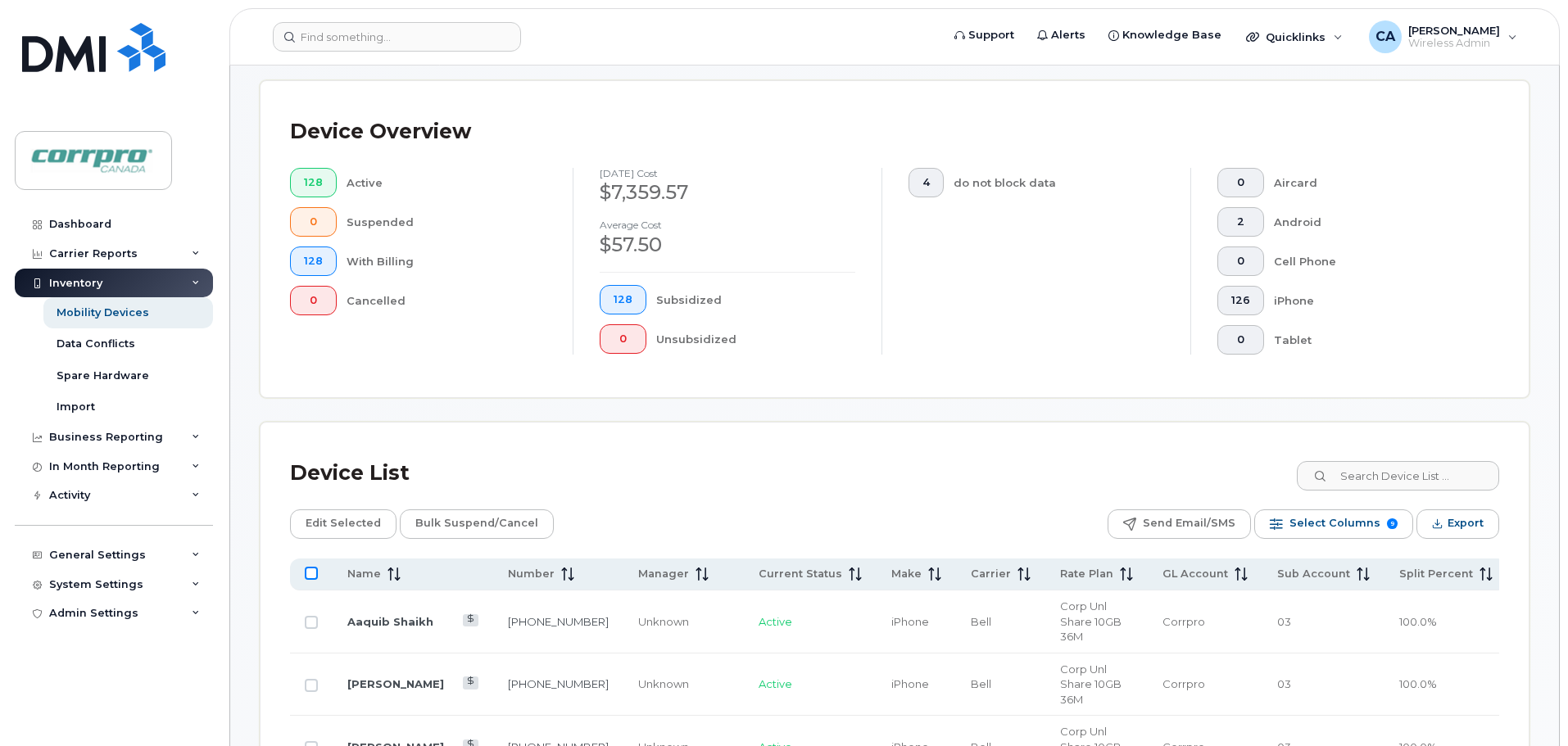
checkbox input "true"
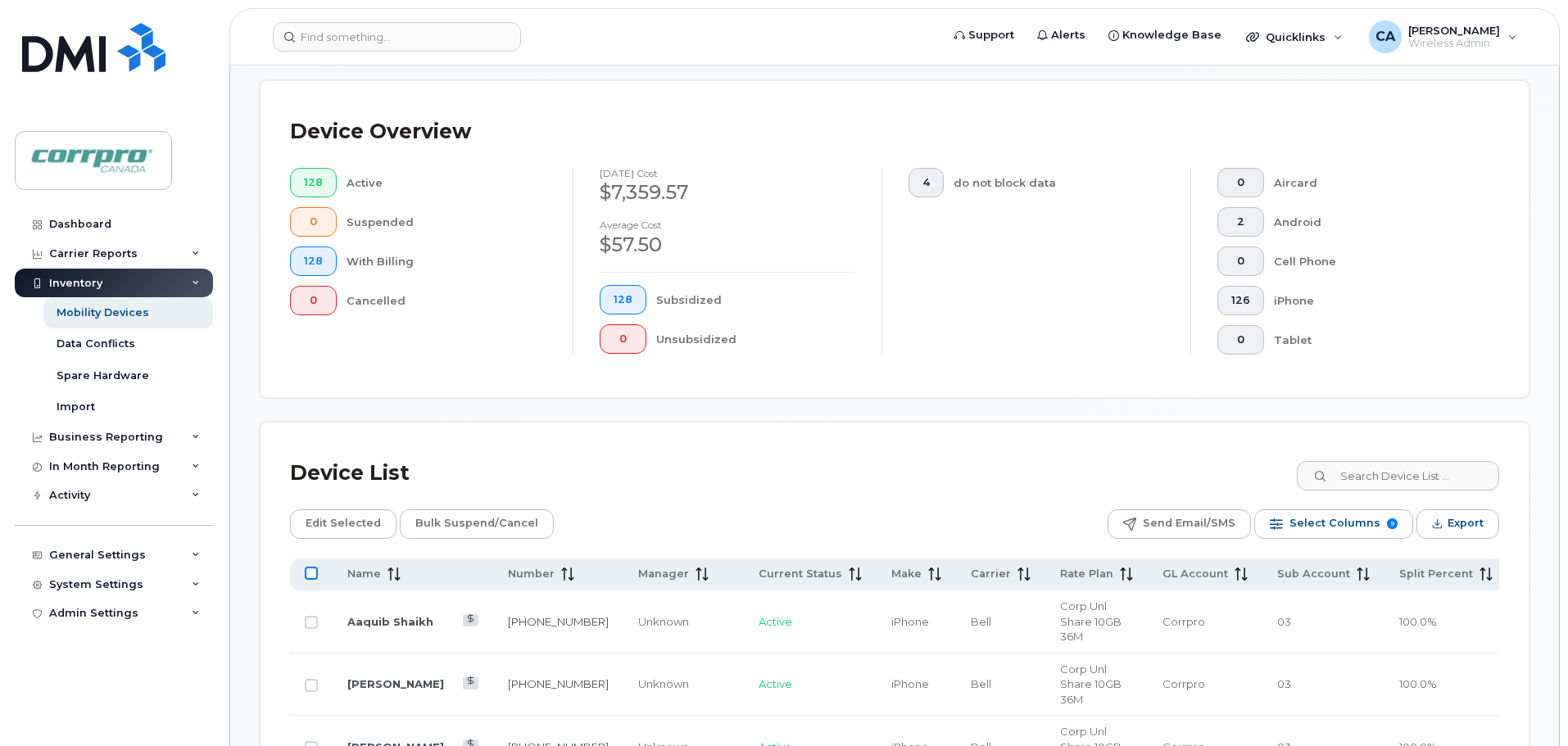
checkbox input "true"
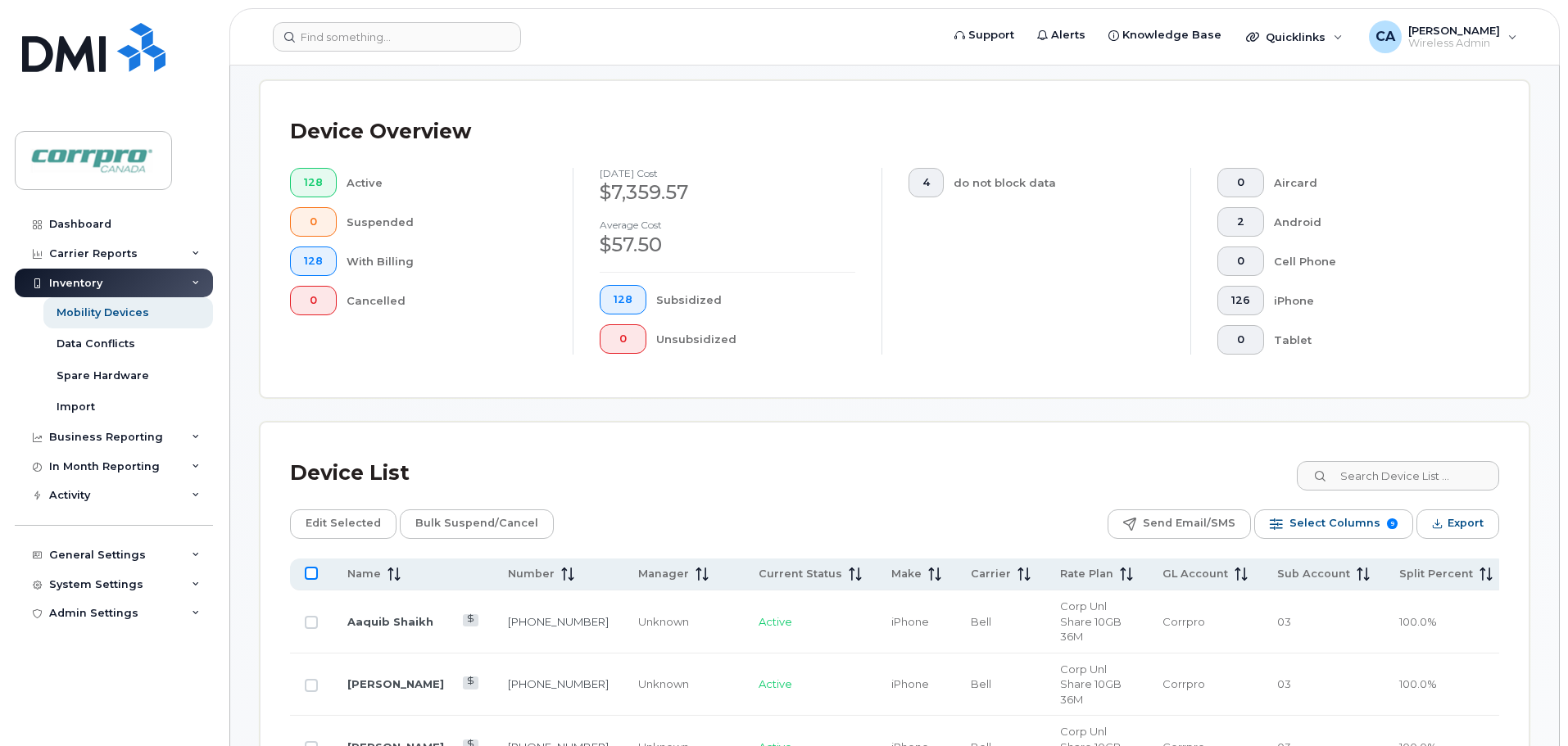
checkbox input "true"
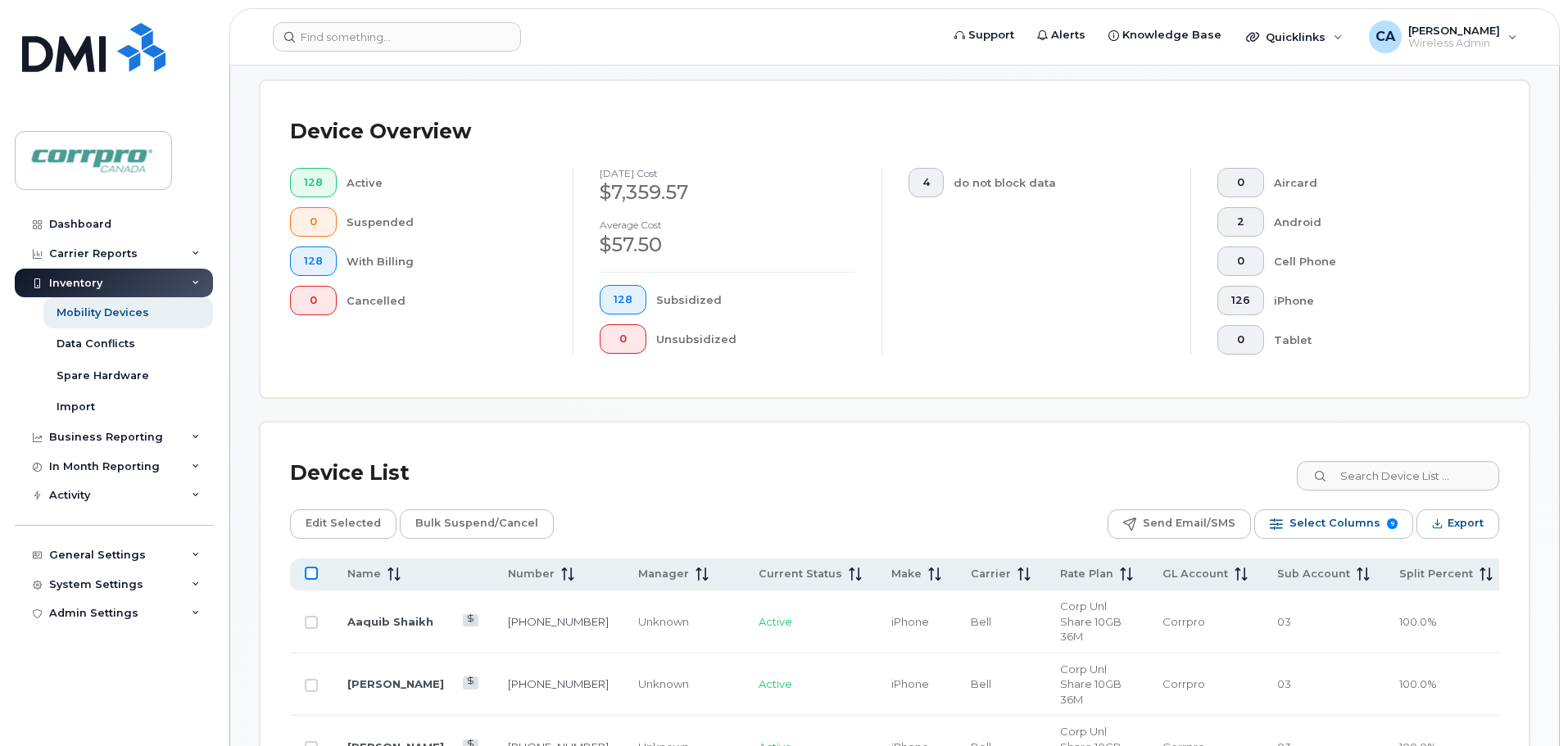
checkbox input "true"
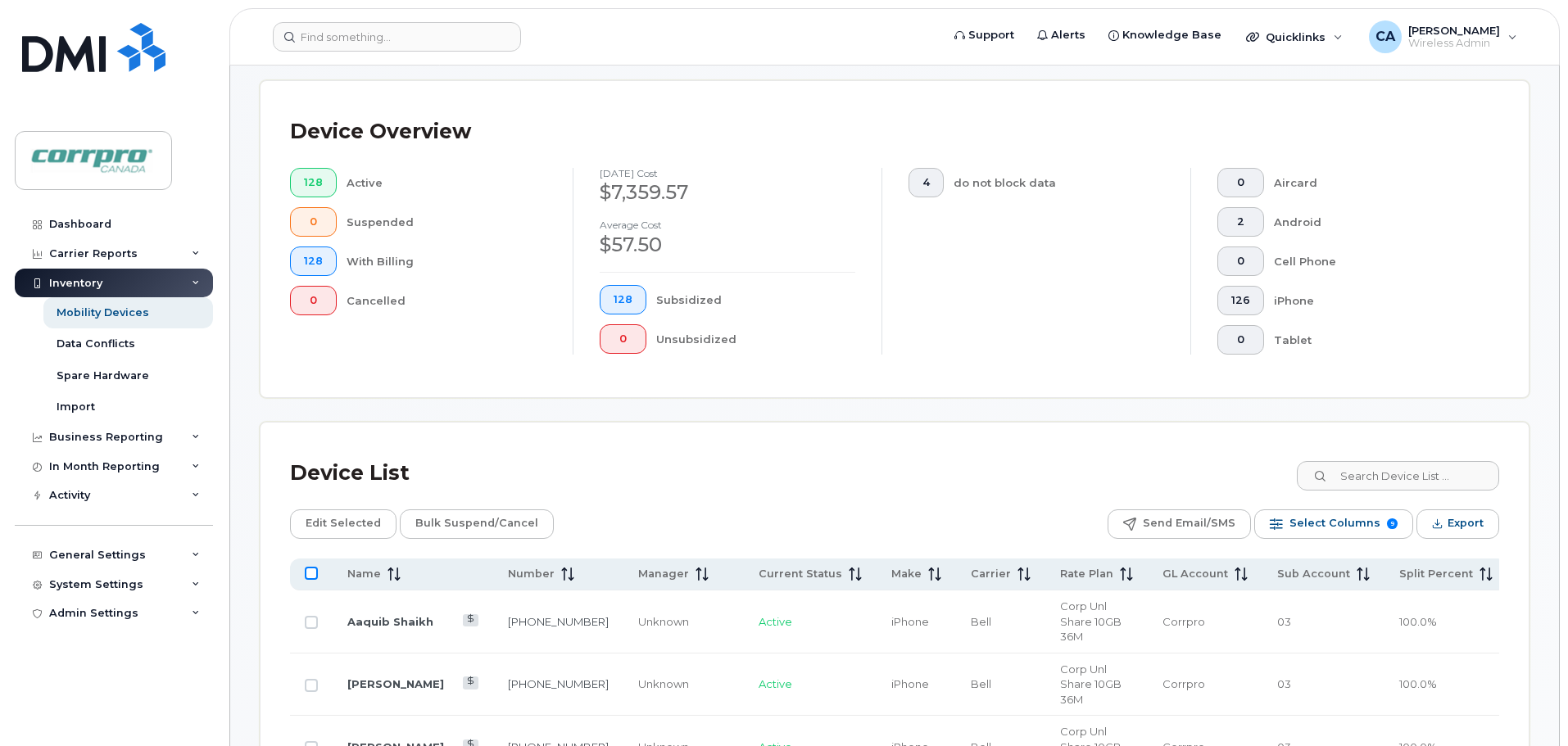
checkbox input "true"
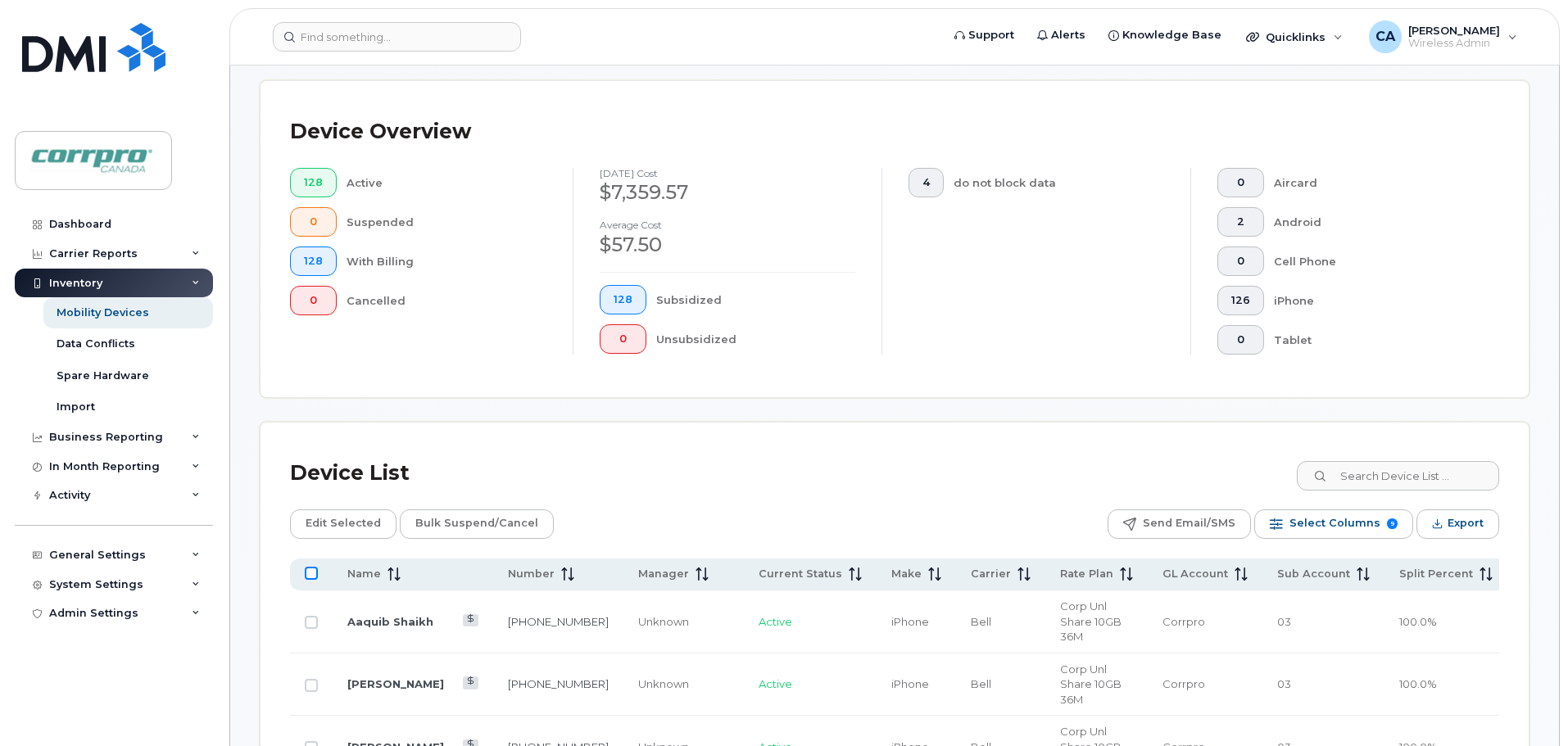
checkbox input "true"
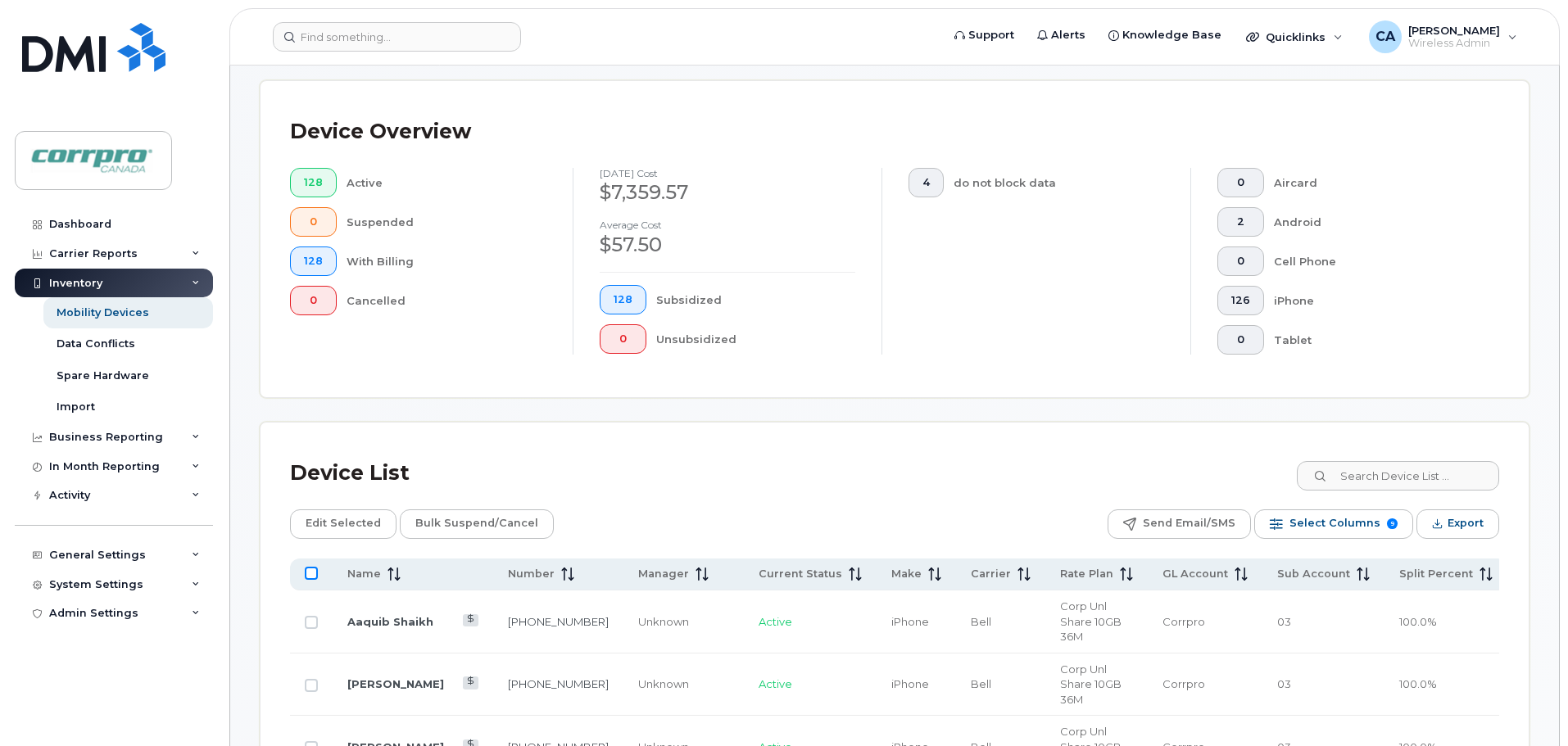
checkbox input "true"
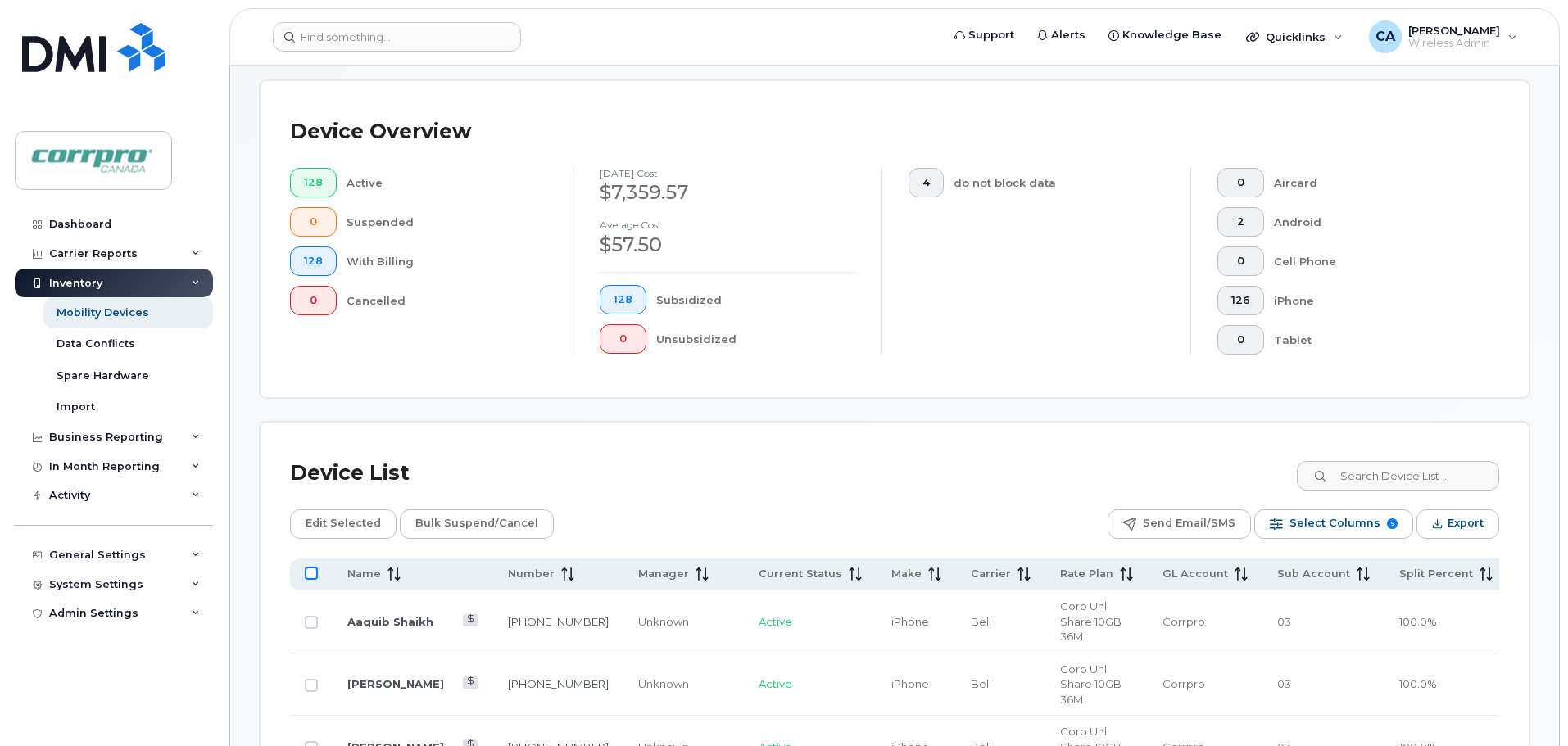
checkbox input "true"
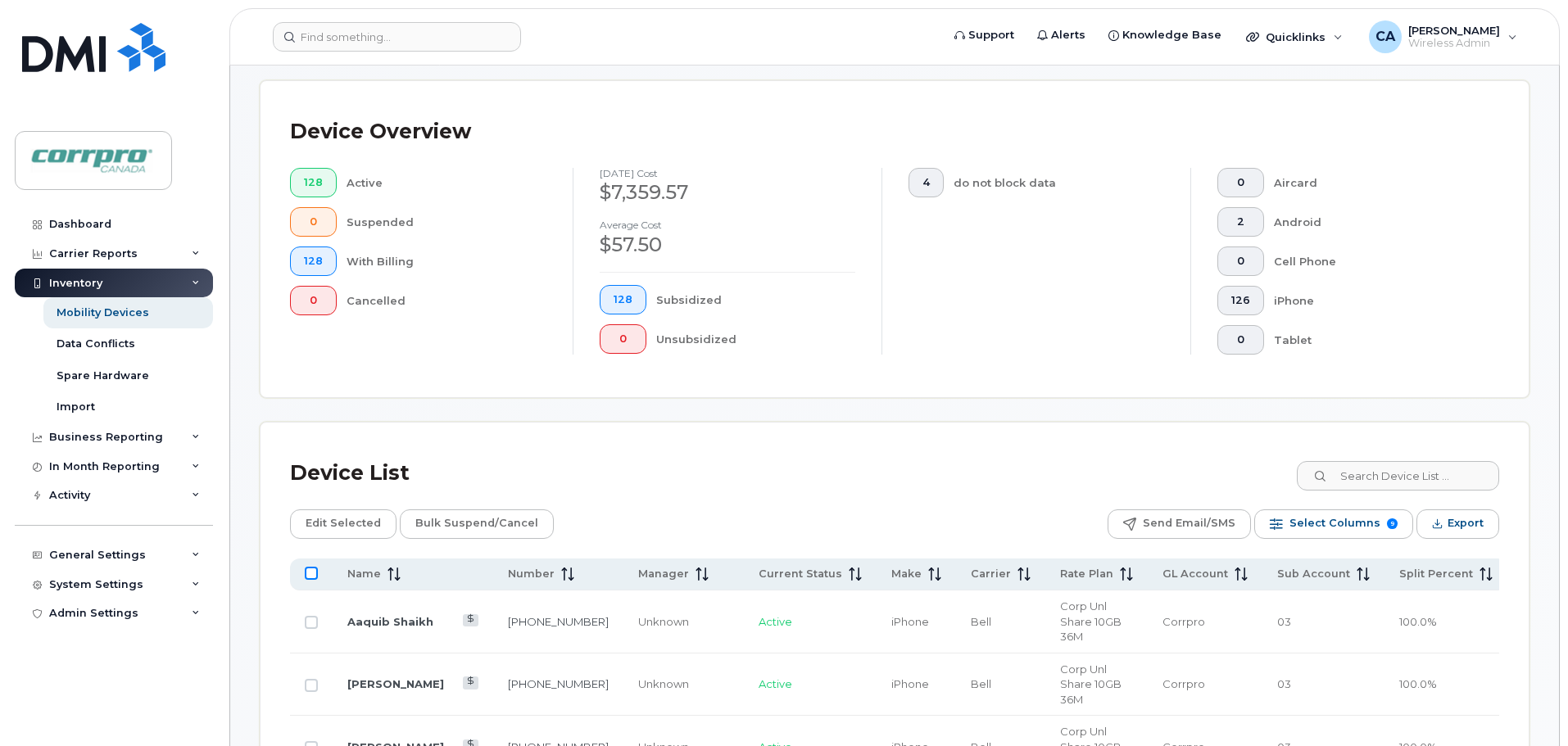
checkbox input "true"
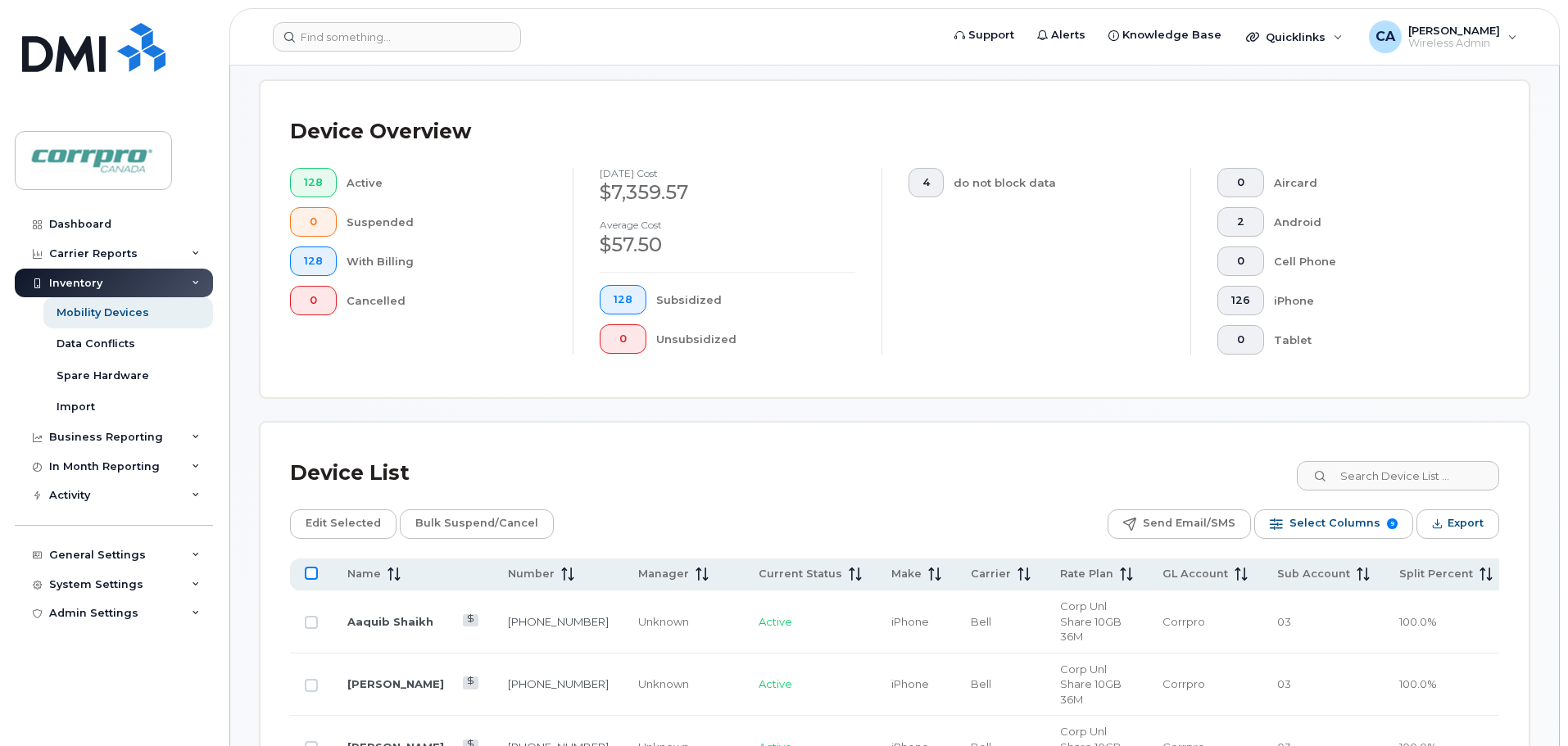
checkbox input "true"
click at [1445, 531] on button "Export" at bounding box center [1458, 524] width 83 height 29
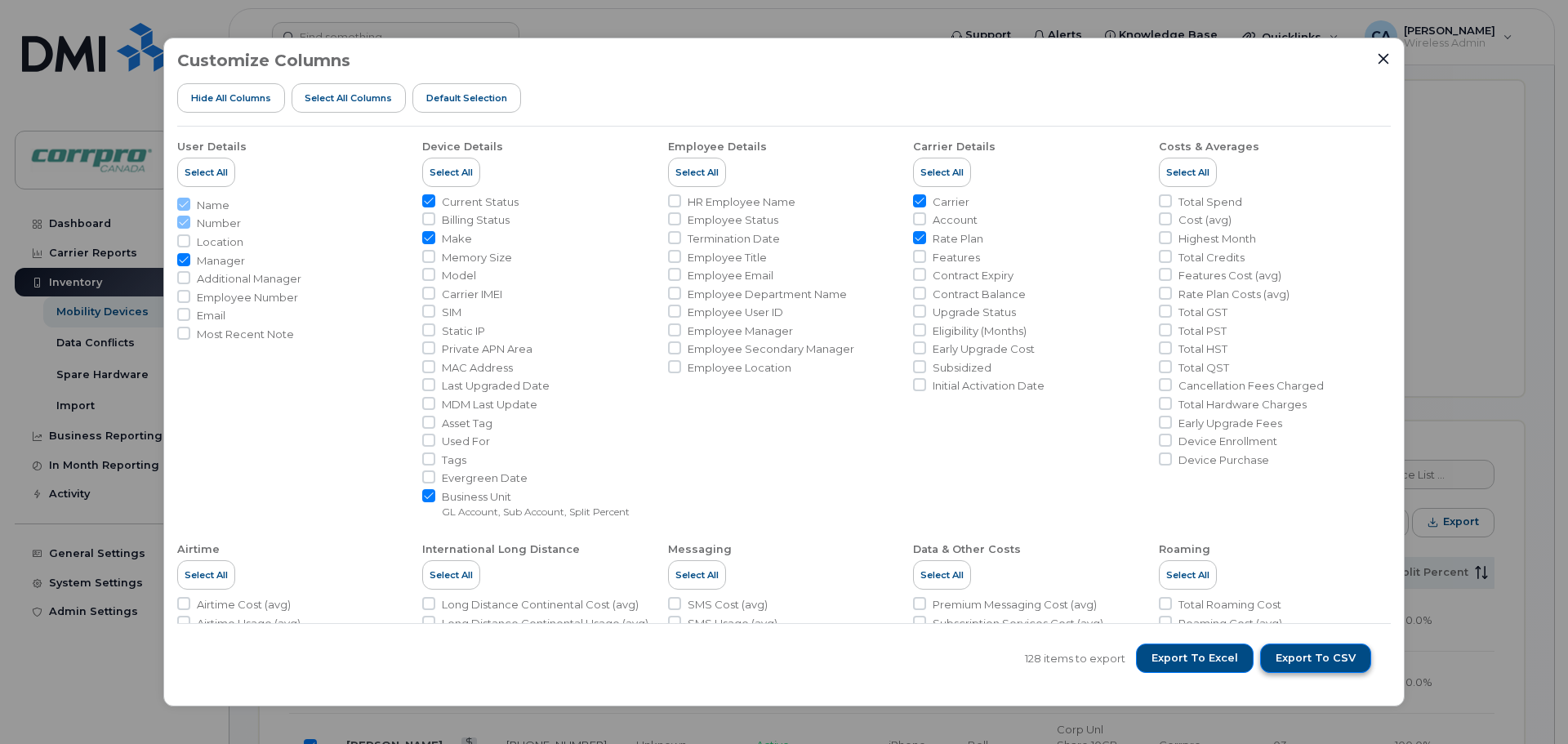
click at [1349, 659] on span "Export to CSV" at bounding box center [1316, 657] width 80 height 15
click at [1391, 61] on div "Customize Columns Hide All Columns Select all Columns Default Selection User De…" at bounding box center [784, 373] width 1242 height 670
click at [1381, 61] on icon "Close" at bounding box center [1384, 58] width 11 height 11
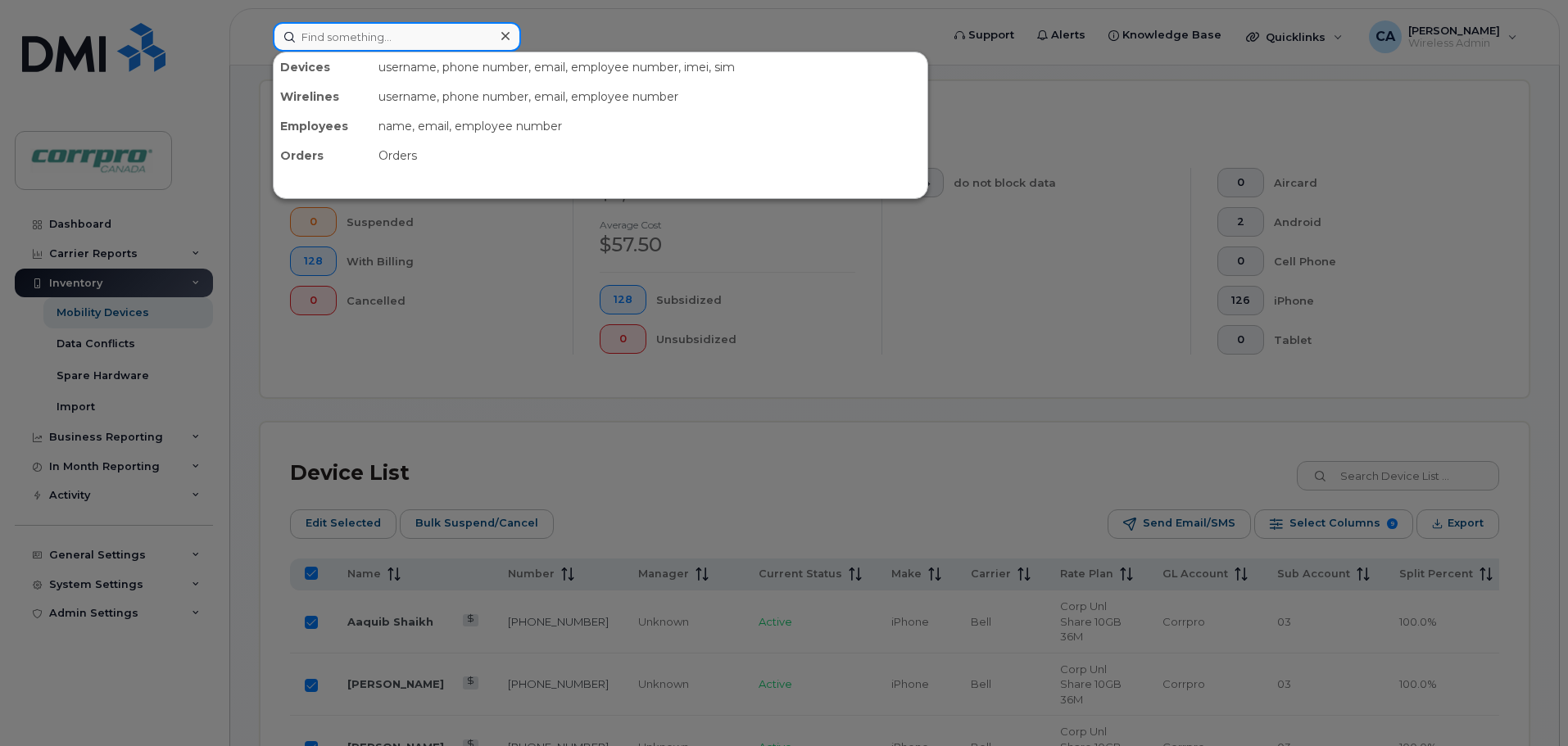
click at [335, 43] on input at bounding box center [397, 37] width 248 height 29
type input "Yves"
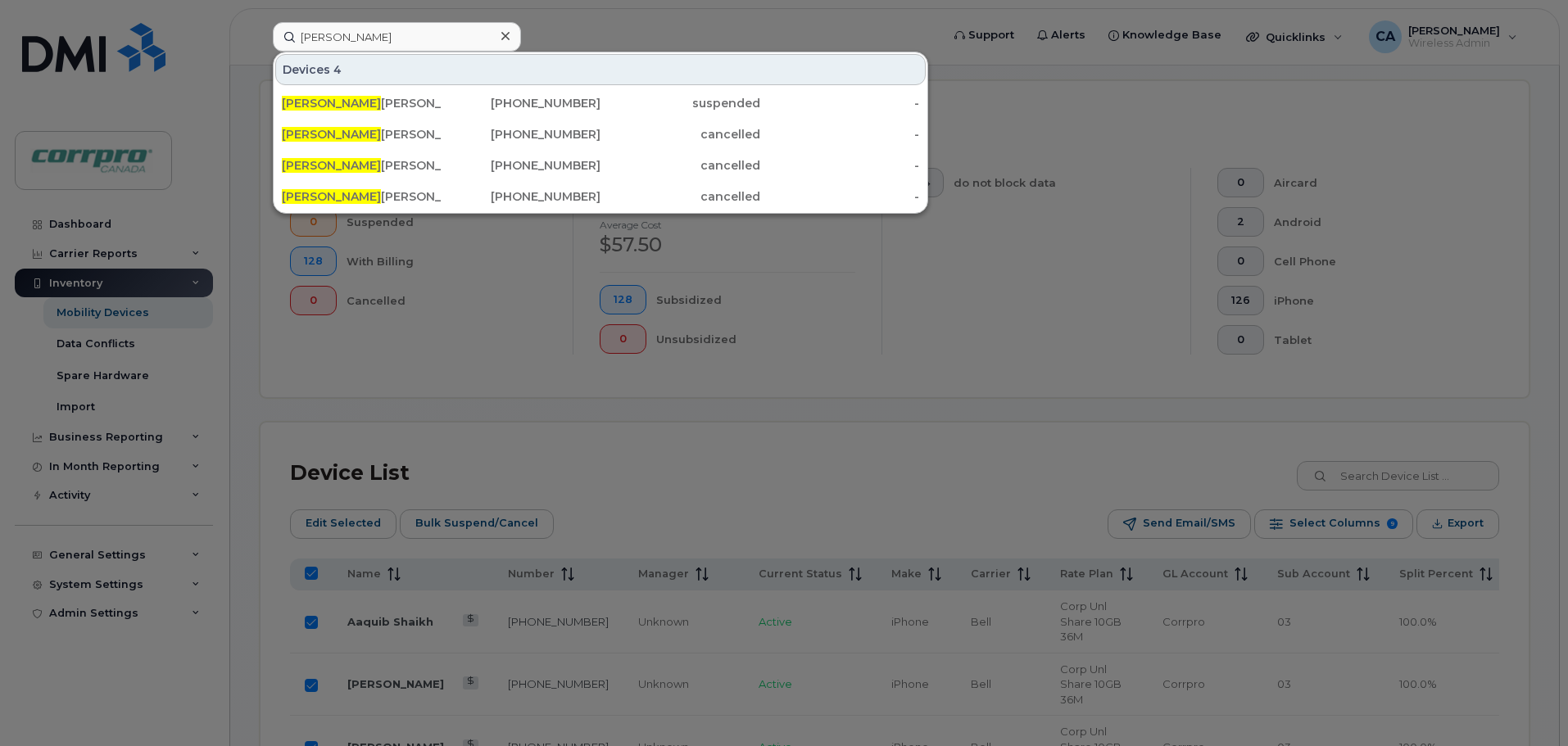
click at [826, 36] on div at bounding box center [784, 373] width 1568 height 746
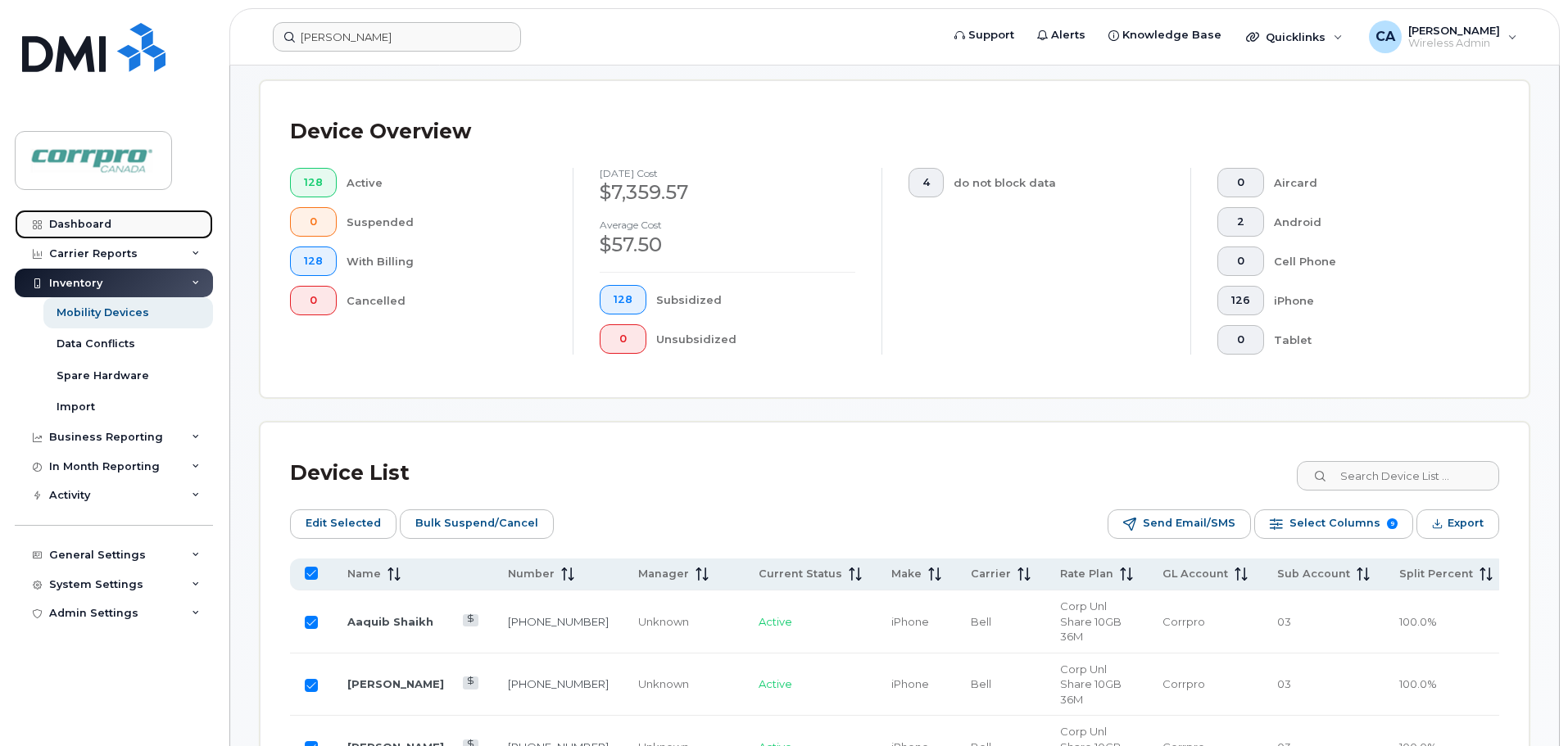
click at [89, 225] on div "Dashboard" at bounding box center [80, 224] width 63 height 13
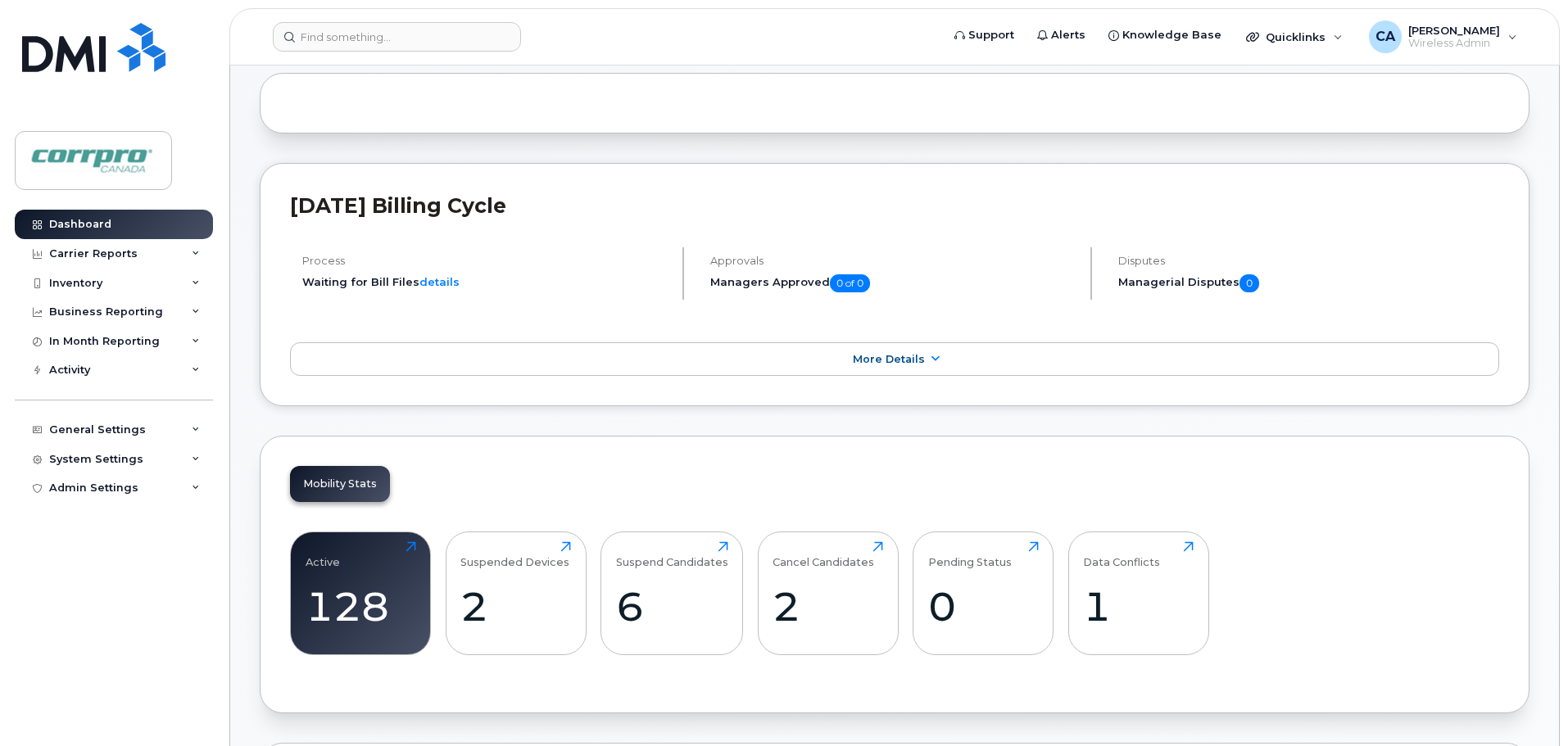
scroll to position [164, 0]
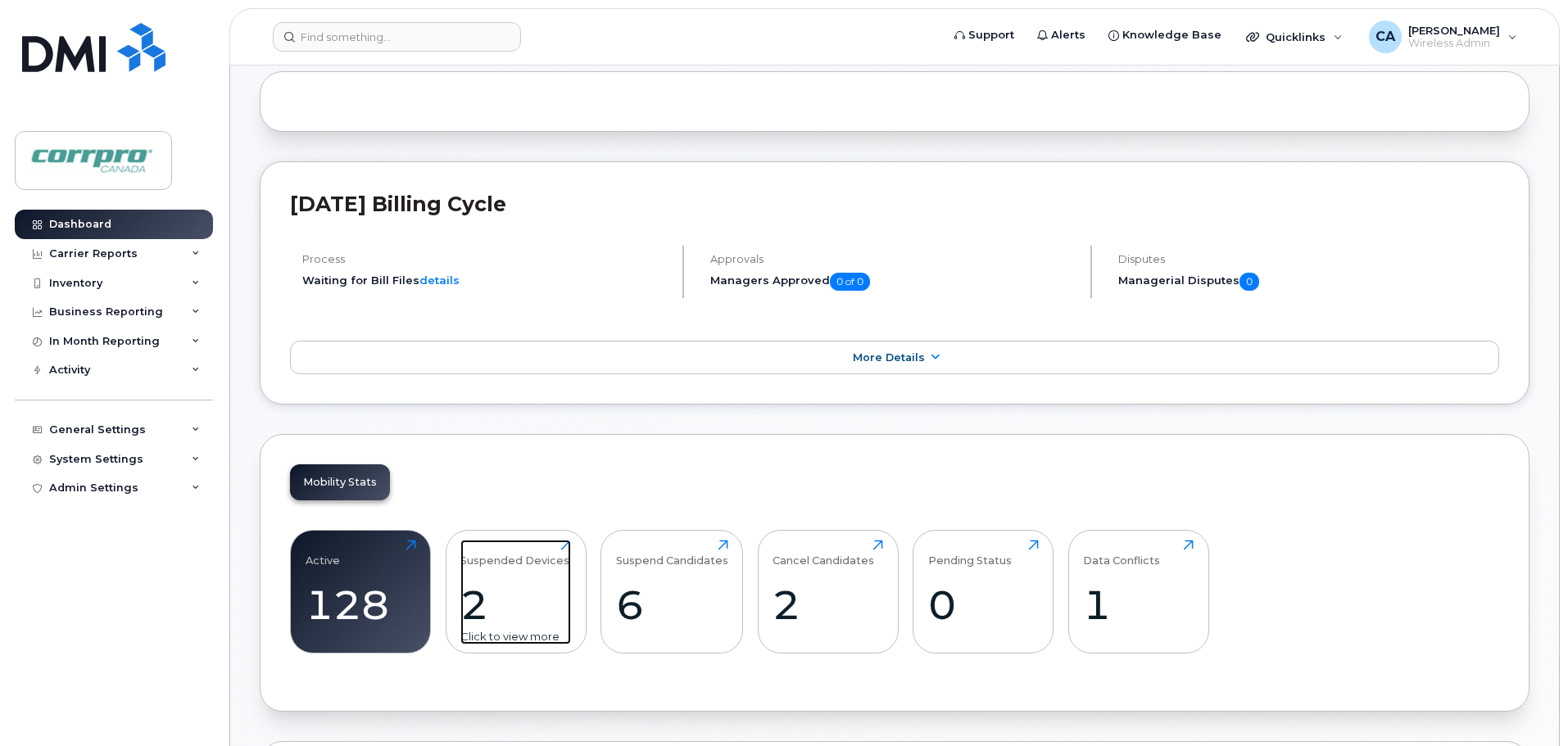
click at [477, 601] on div "2" at bounding box center [515, 604] width 110 height 48
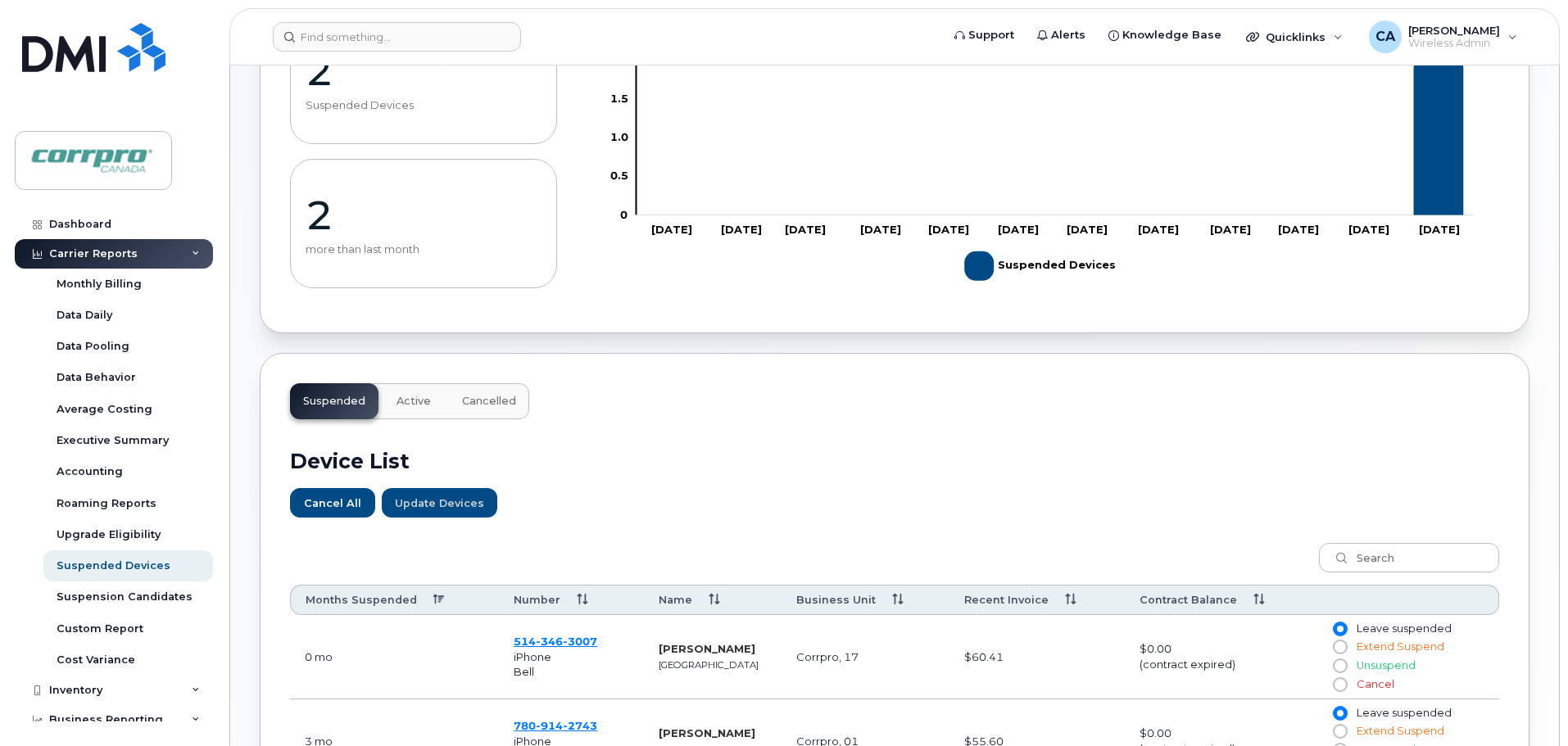
scroll to position [70, 0]
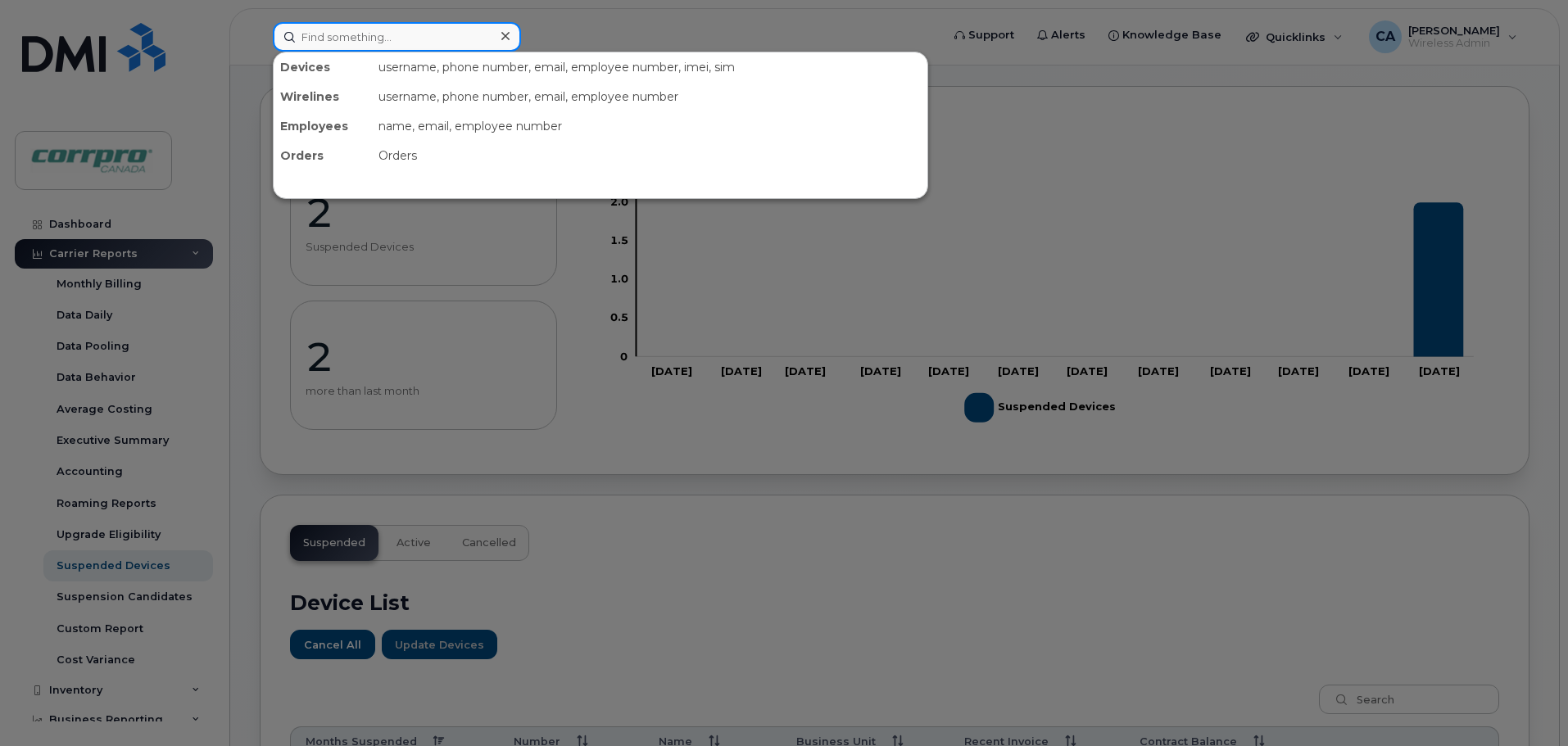
click at [367, 22] on input at bounding box center [397, 37] width 248 height 29
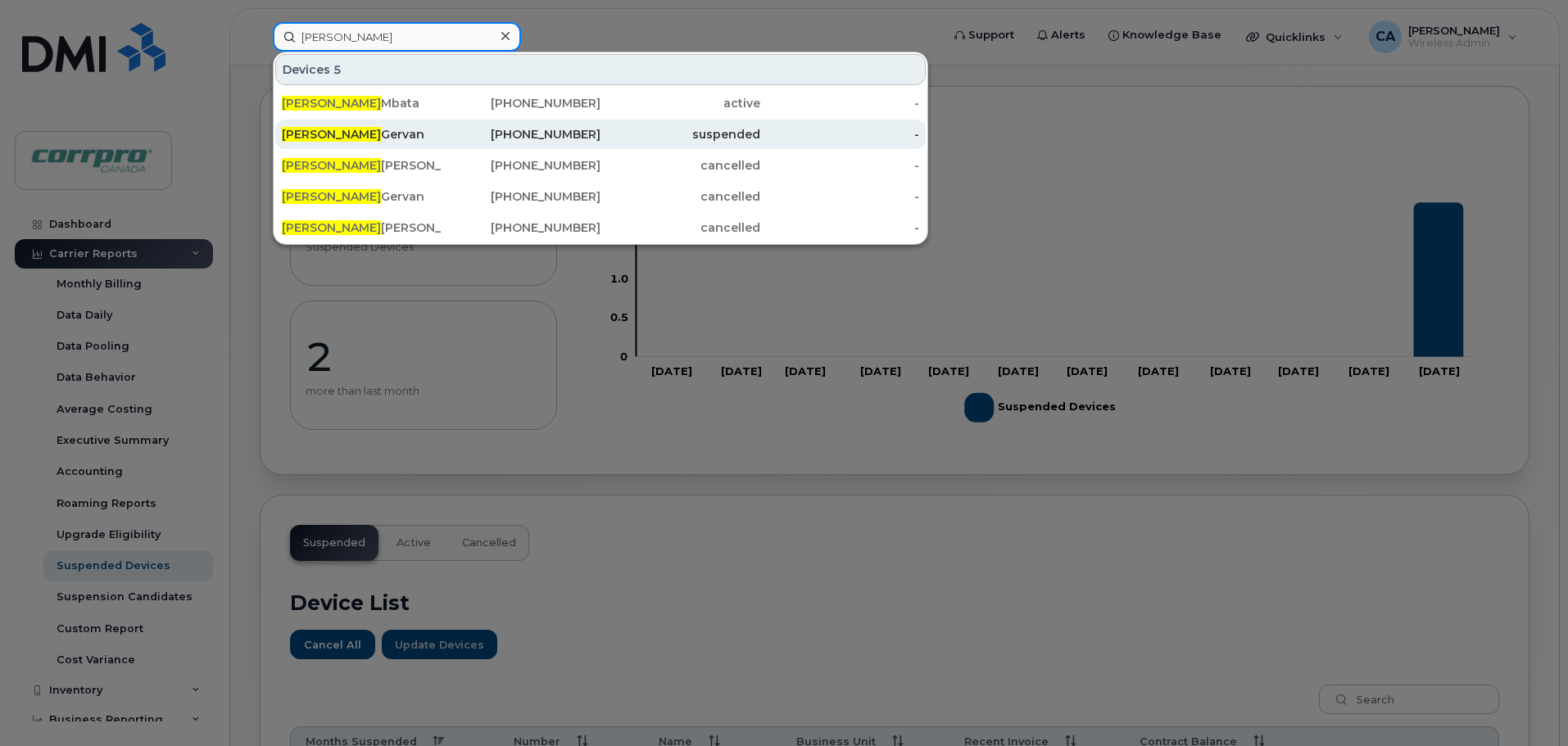
type input "[PERSON_NAME]"
click at [370, 130] on div "[PERSON_NAME]" at bounding box center [362, 134] width 160 height 17
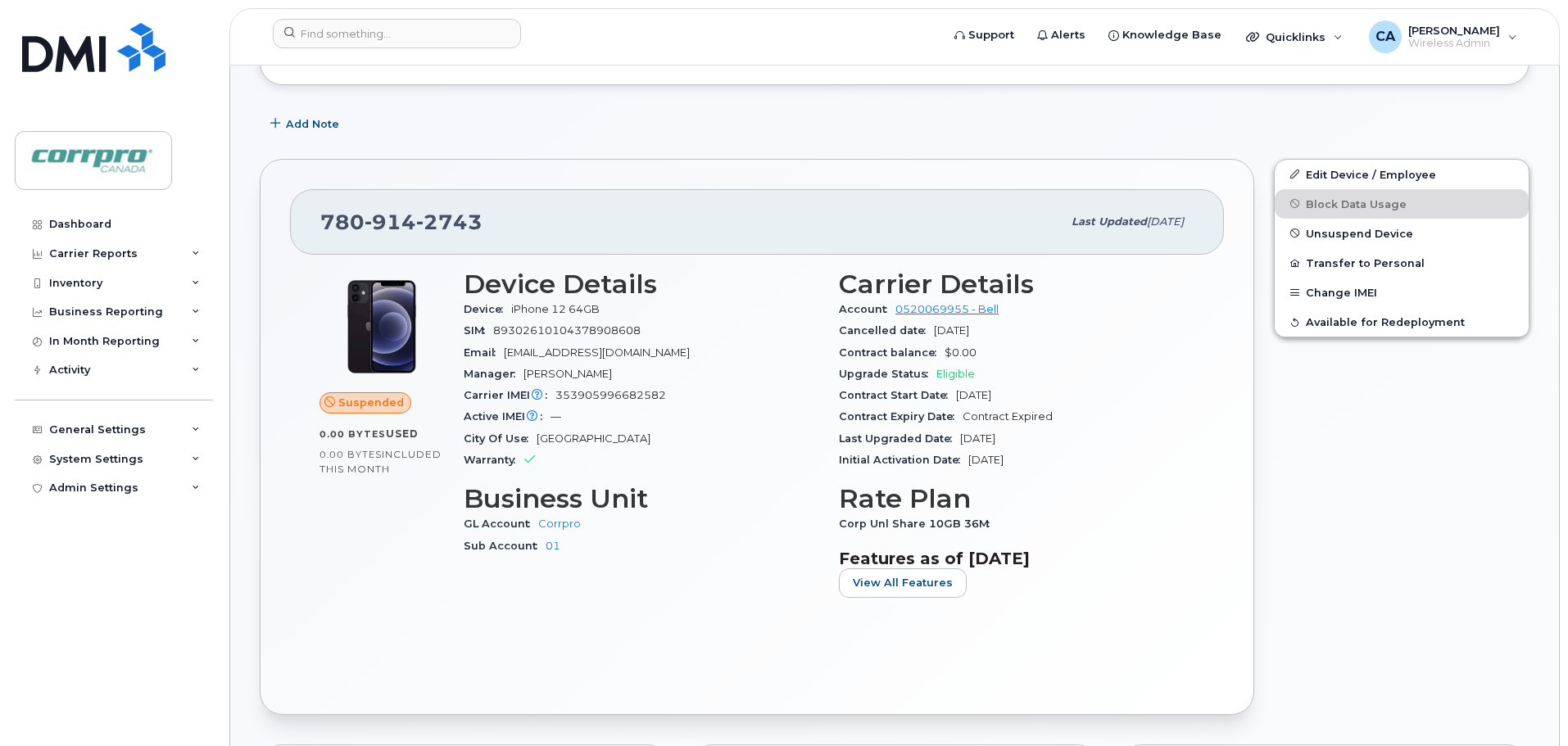
scroll to position [409, 0]
